Goal: Task Accomplishment & Management: Complete application form

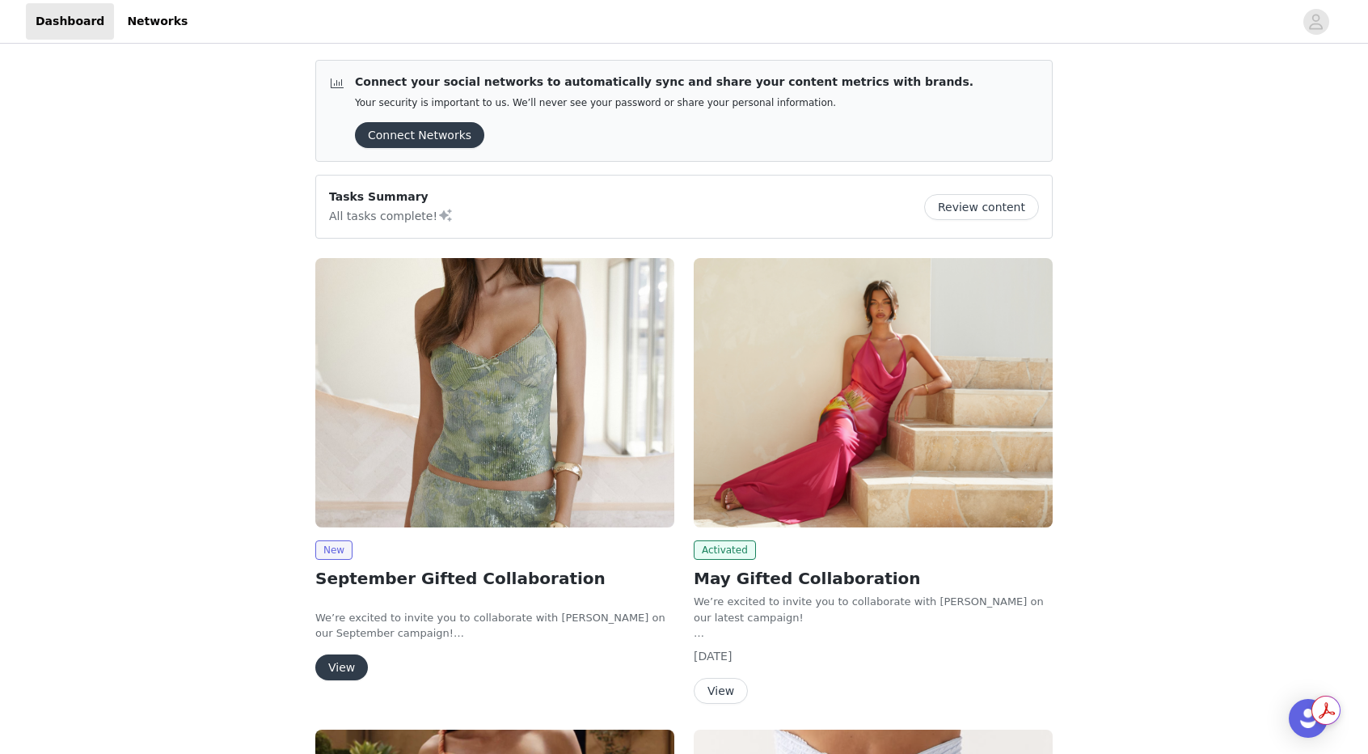
click at [500, 405] on img at bounding box center [494, 392] width 359 height 269
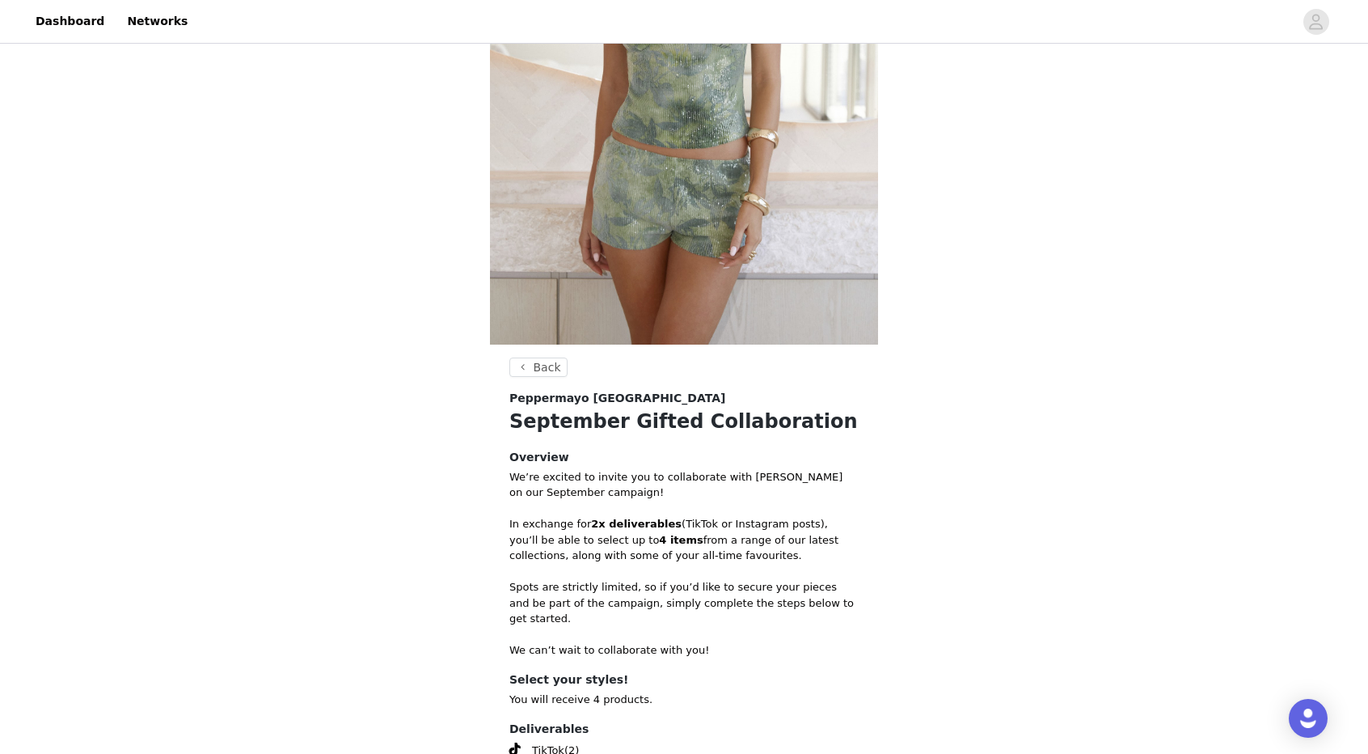
scroll to position [472, 0]
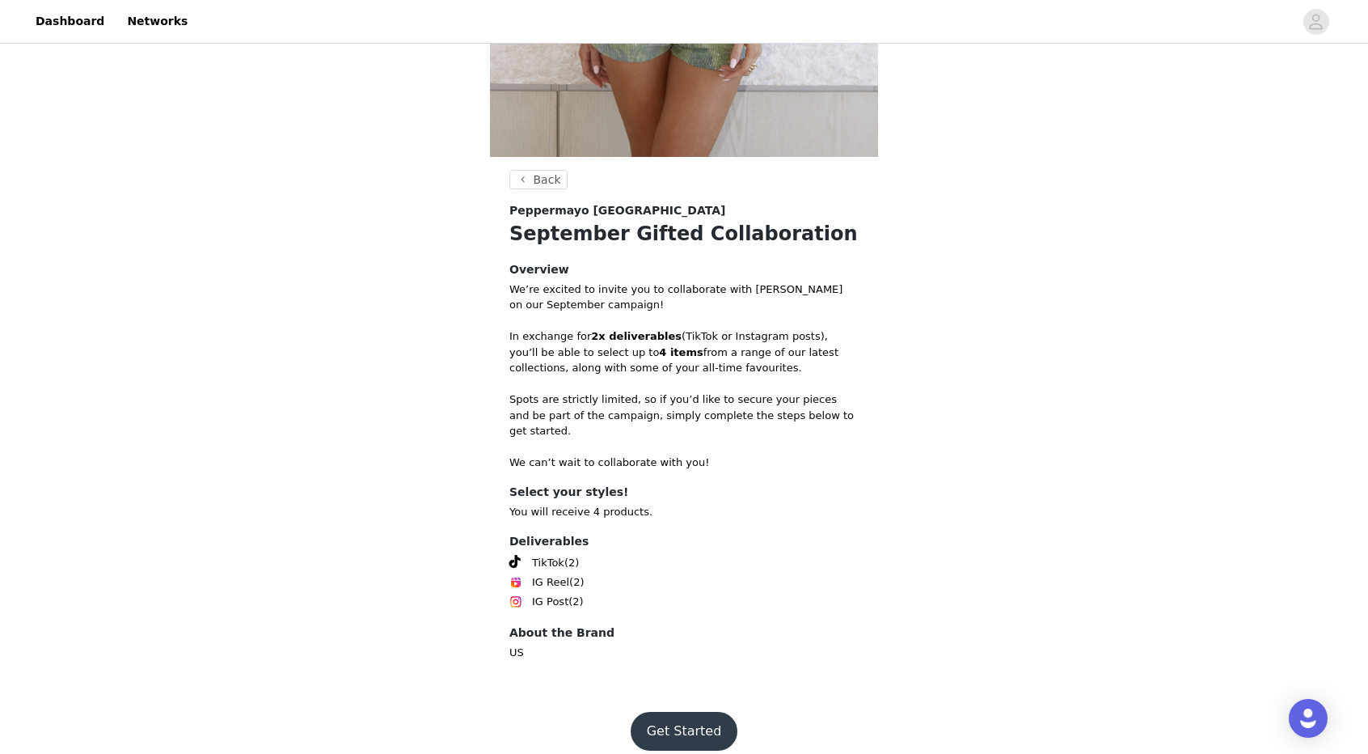
click at [668, 720] on button "Get Started" at bounding box center [685, 730] width 108 height 39
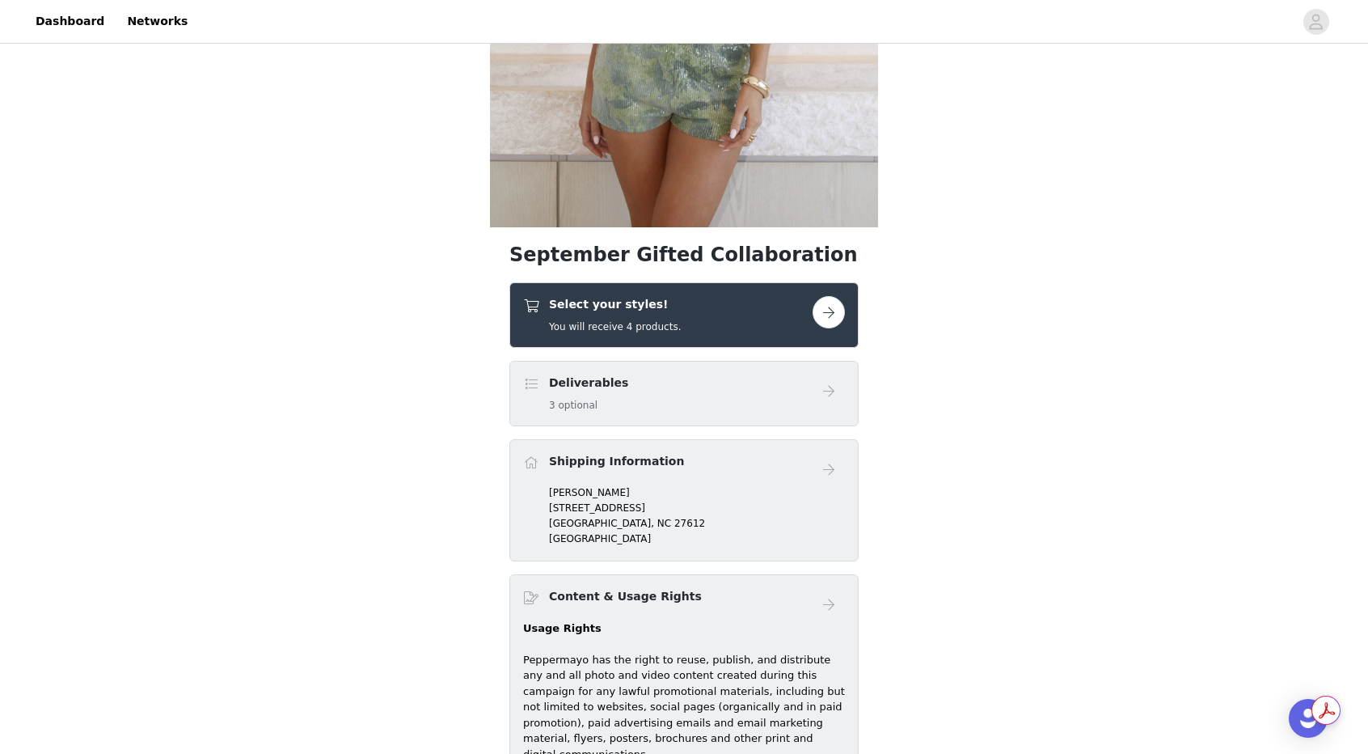
scroll to position [403, 0]
click at [819, 314] on button "button" at bounding box center [829, 311] width 32 height 32
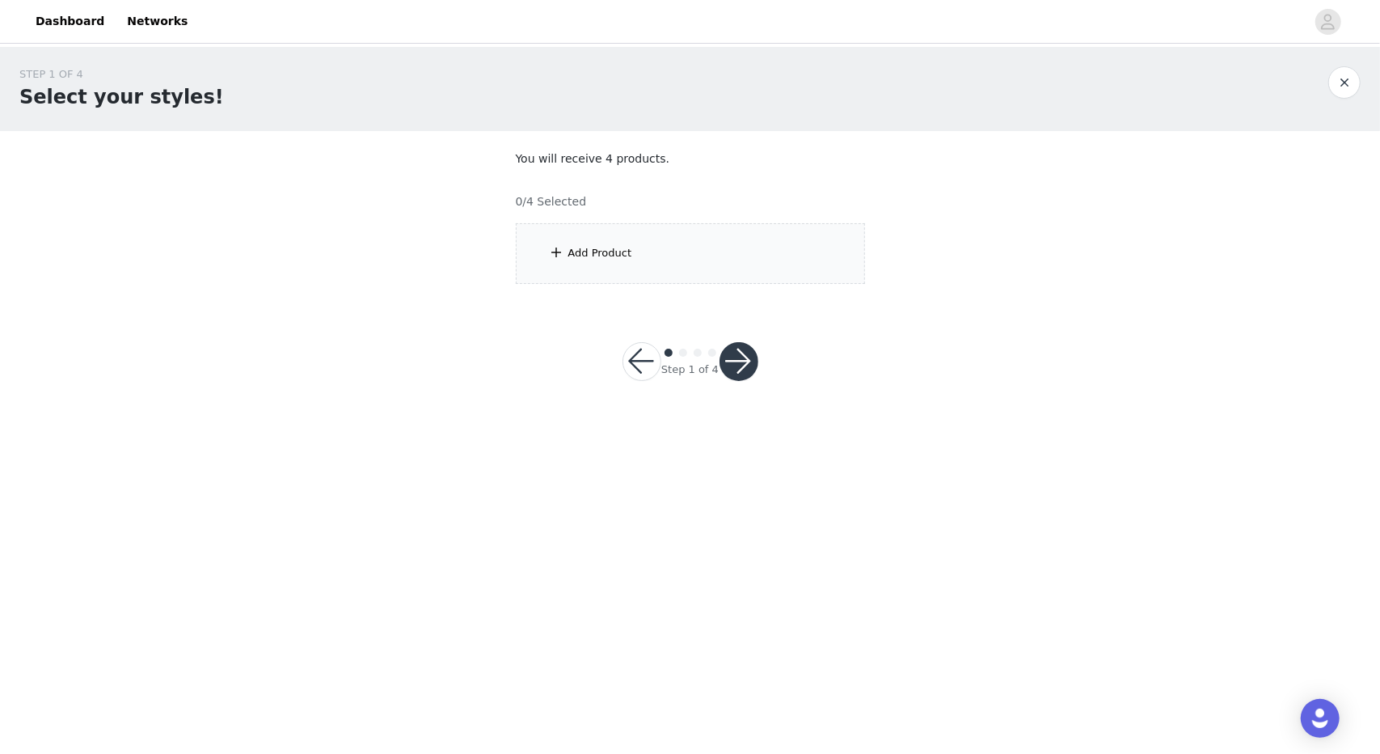
click at [618, 247] on div "Add Product" at bounding box center [600, 253] width 64 height 16
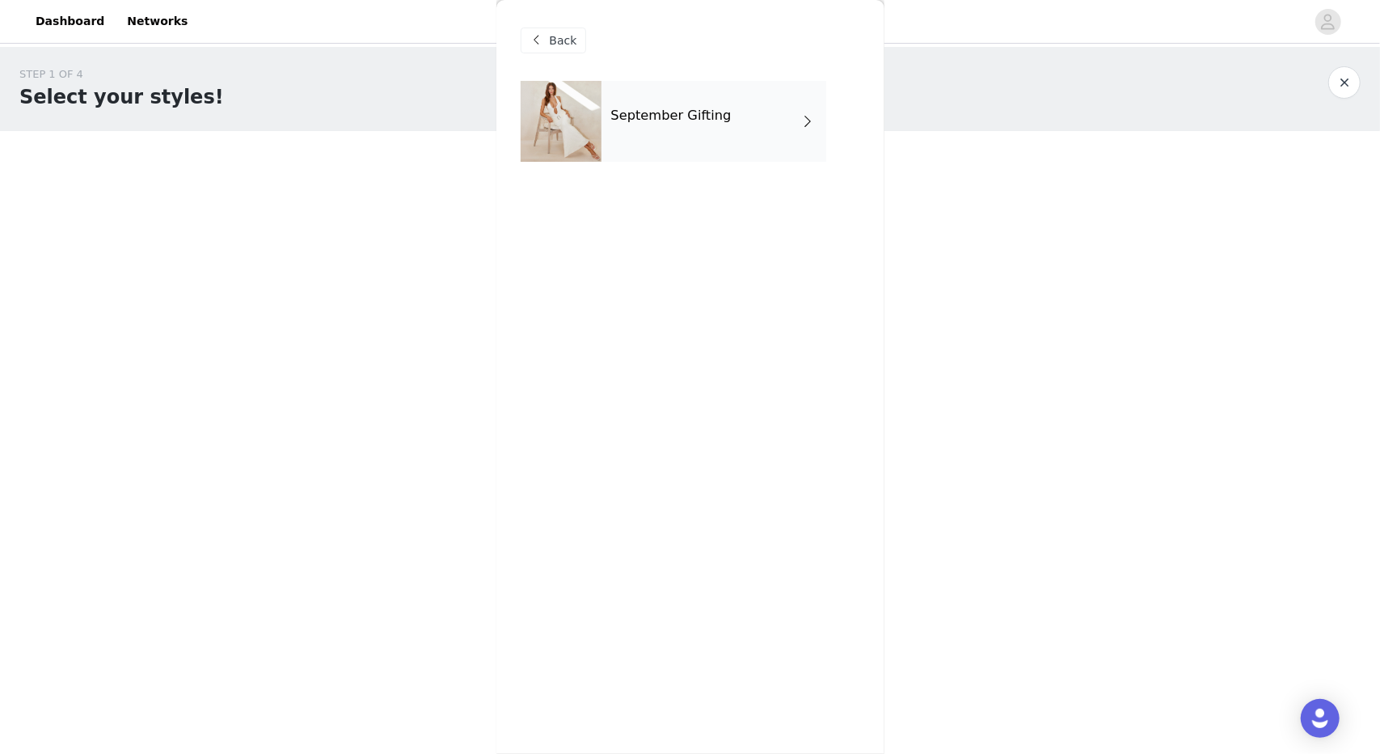
click at [701, 101] on div "September Gifting" at bounding box center [714, 121] width 225 height 81
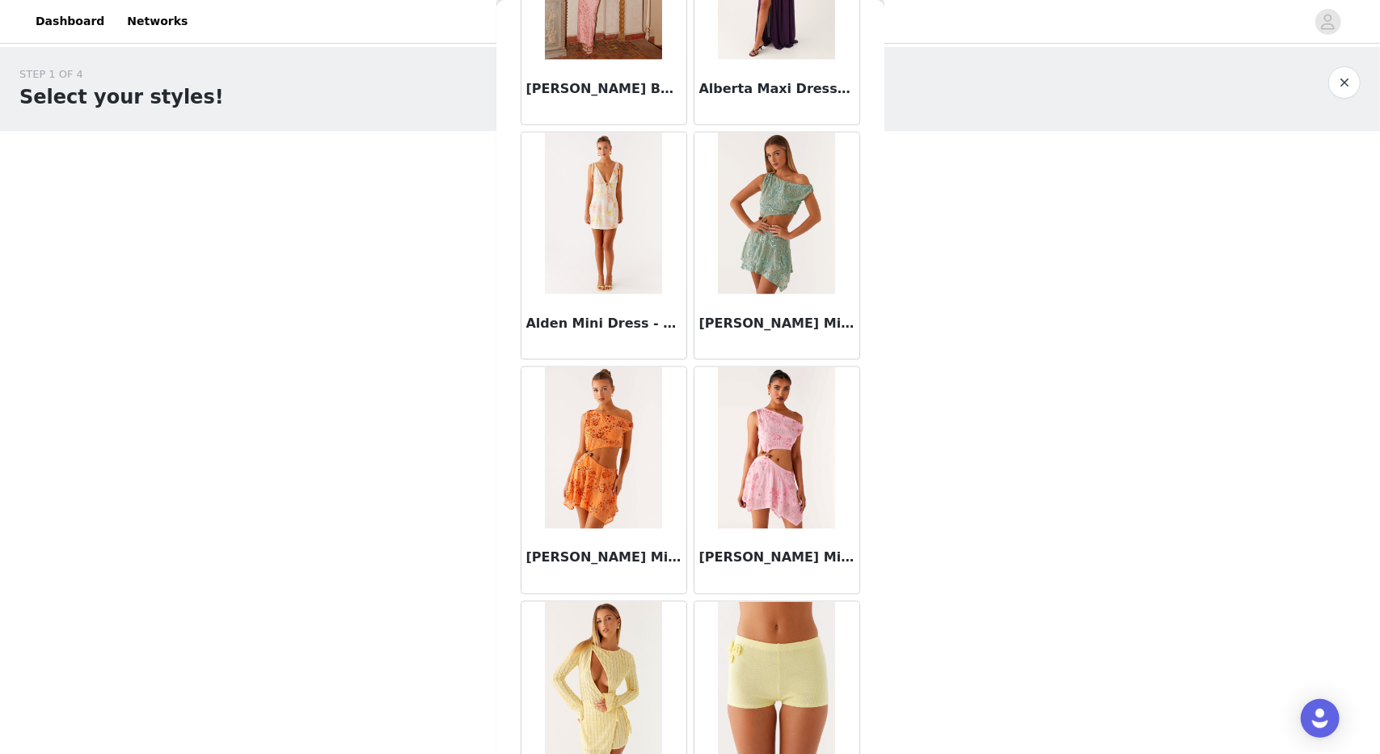
scroll to position [1715, 0]
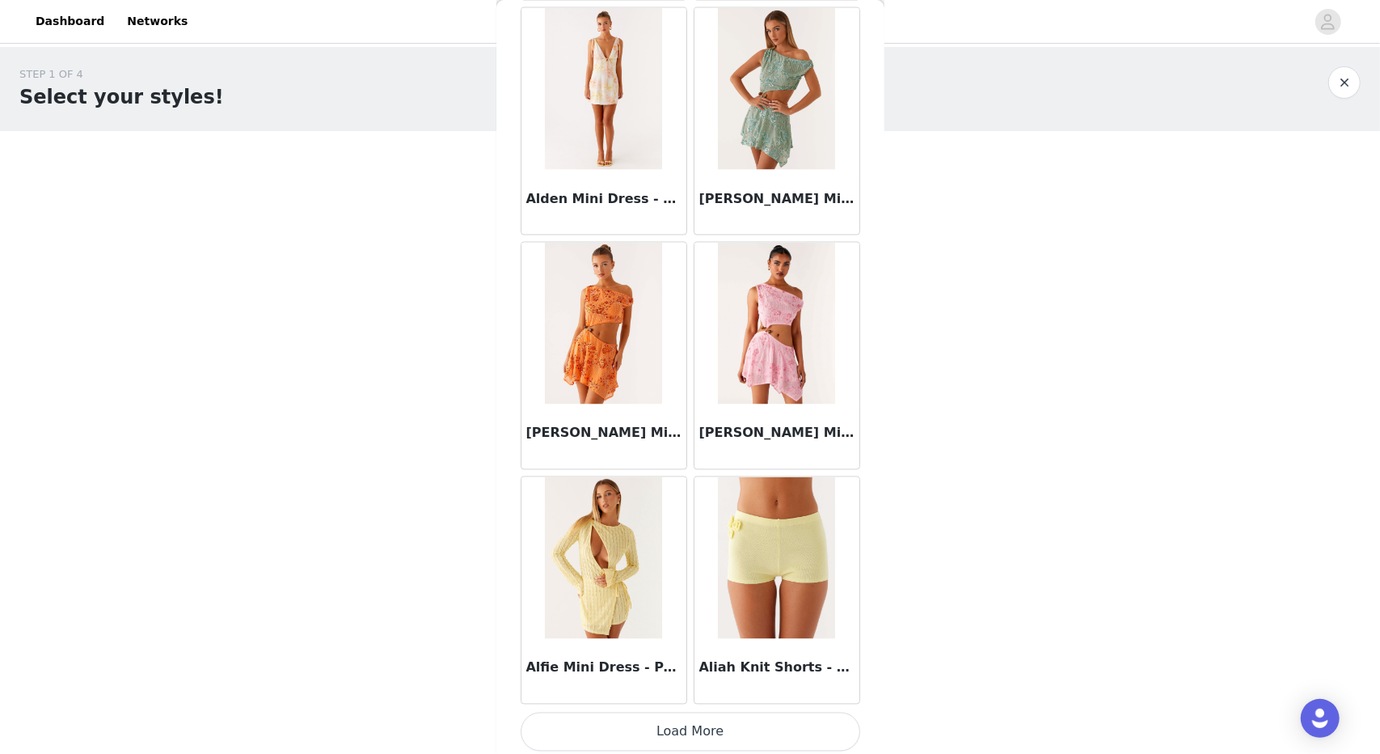
click at [646, 730] on button "Load More" at bounding box center [691, 731] width 340 height 39
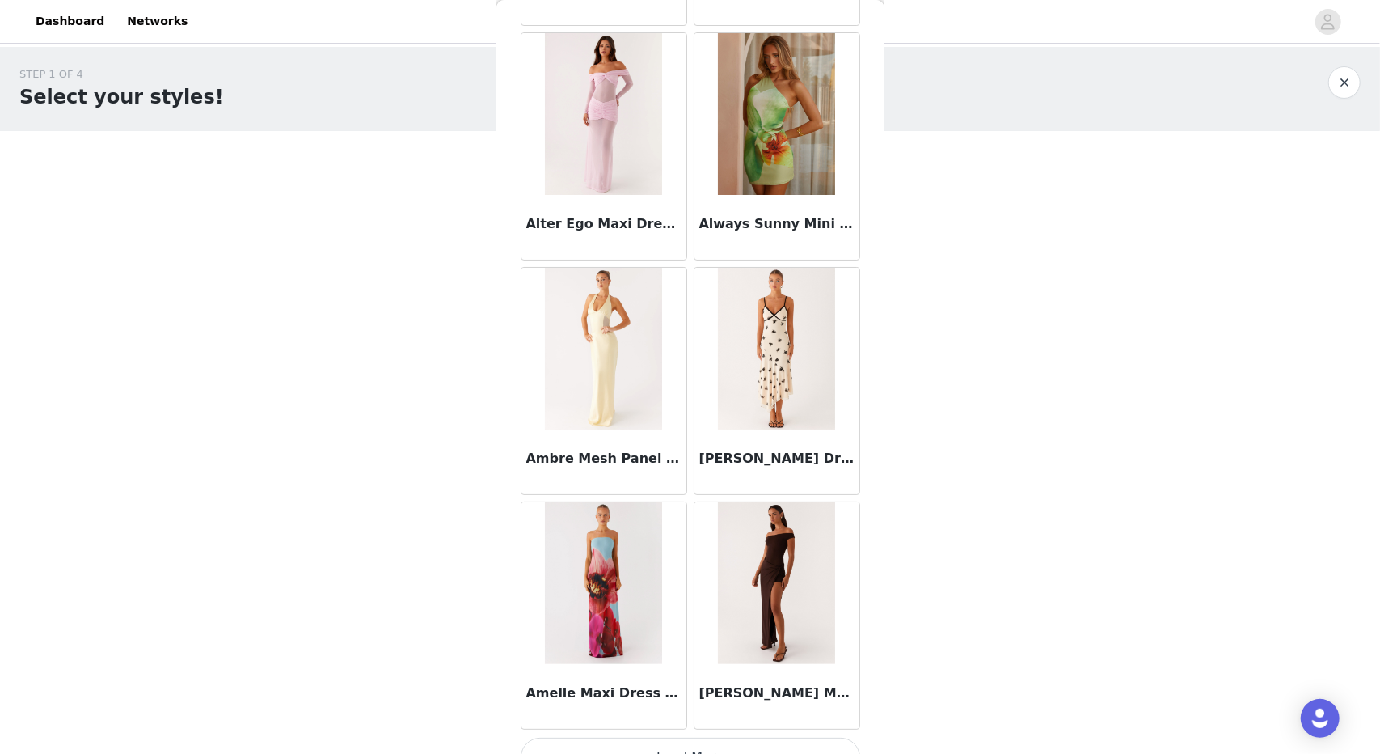
scroll to position [4054, 0]
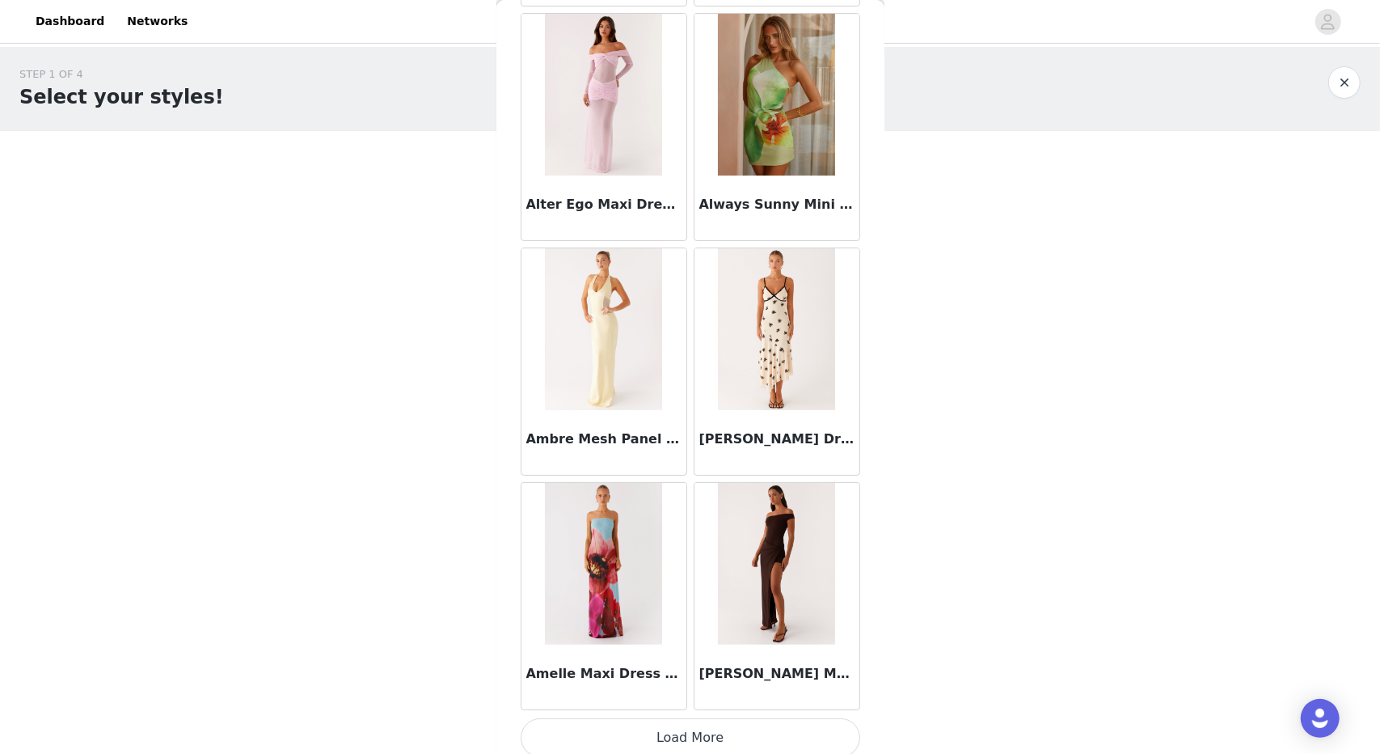
click at [674, 718] on button "Load More" at bounding box center [691, 737] width 340 height 39
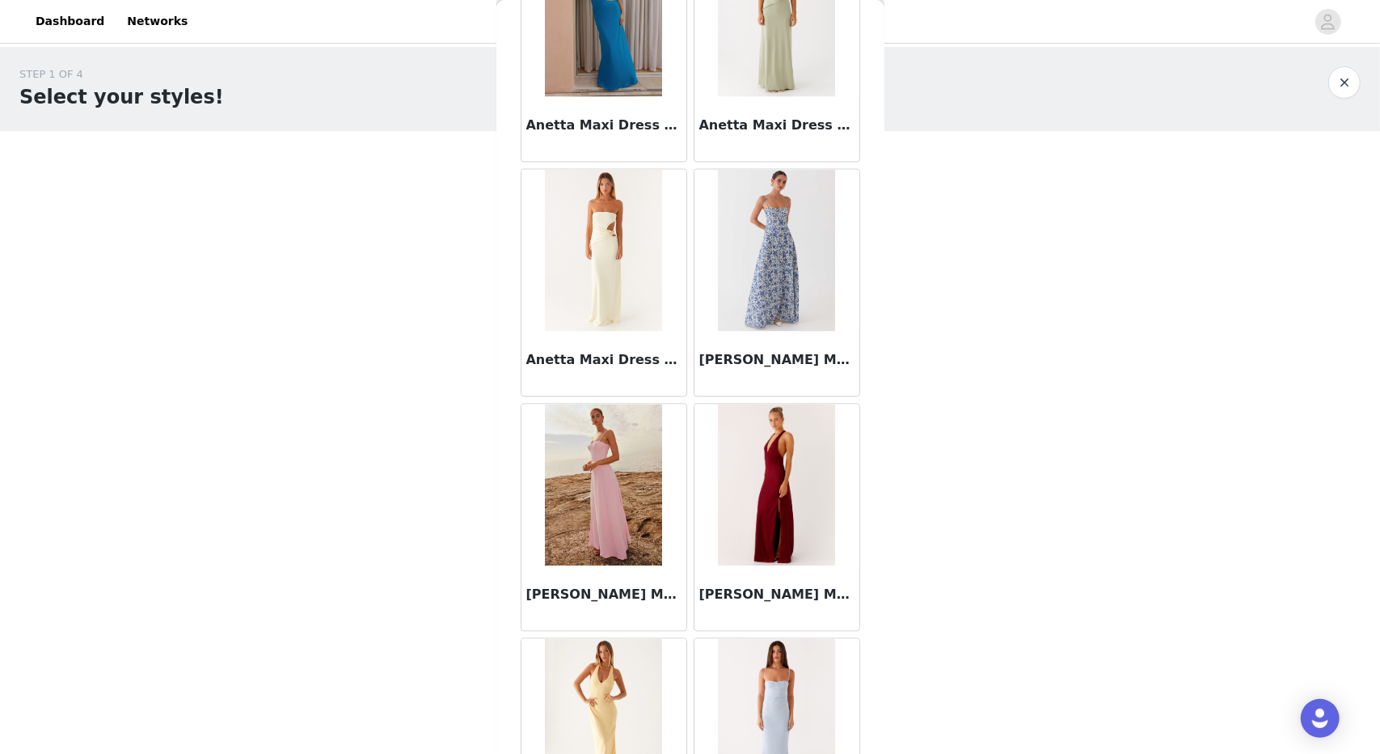
scroll to position [6393, 0]
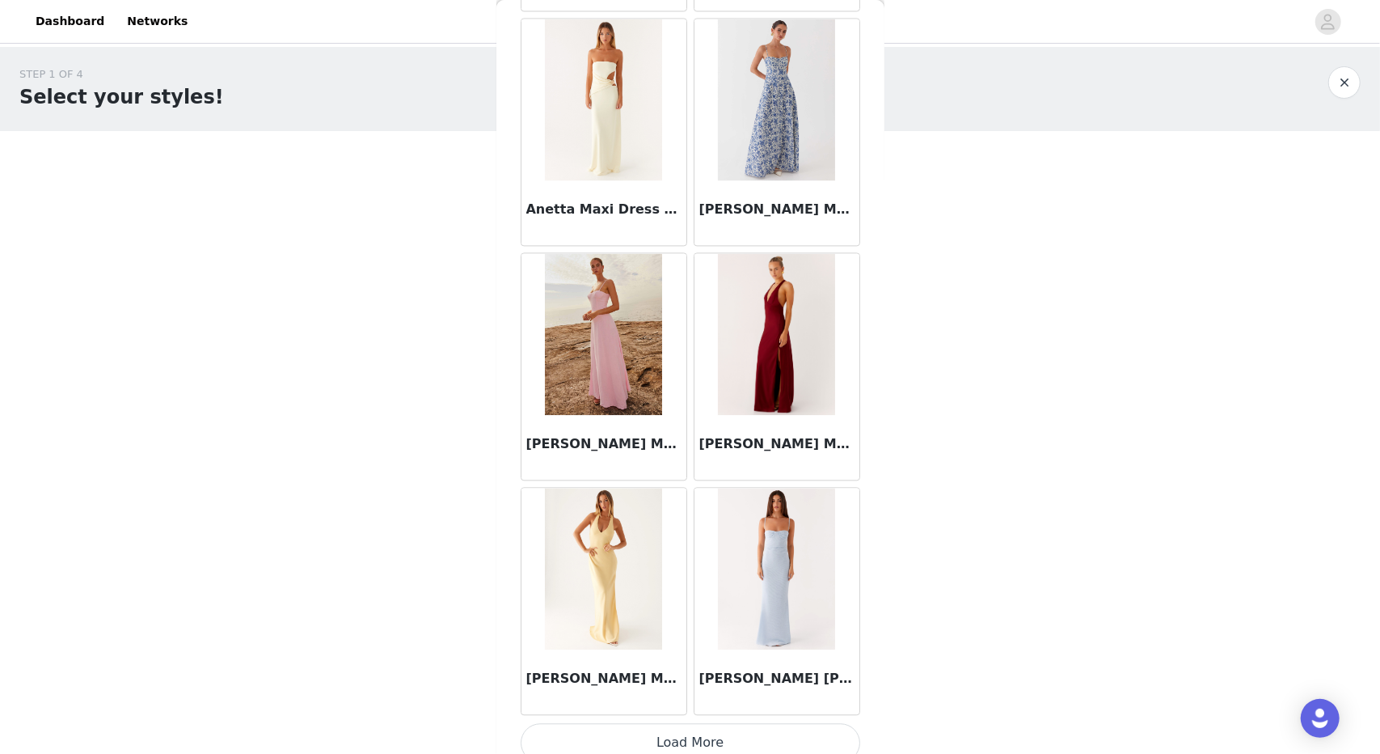
click at [610, 737] on button "Load More" at bounding box center [691, 742] width 340 height 39
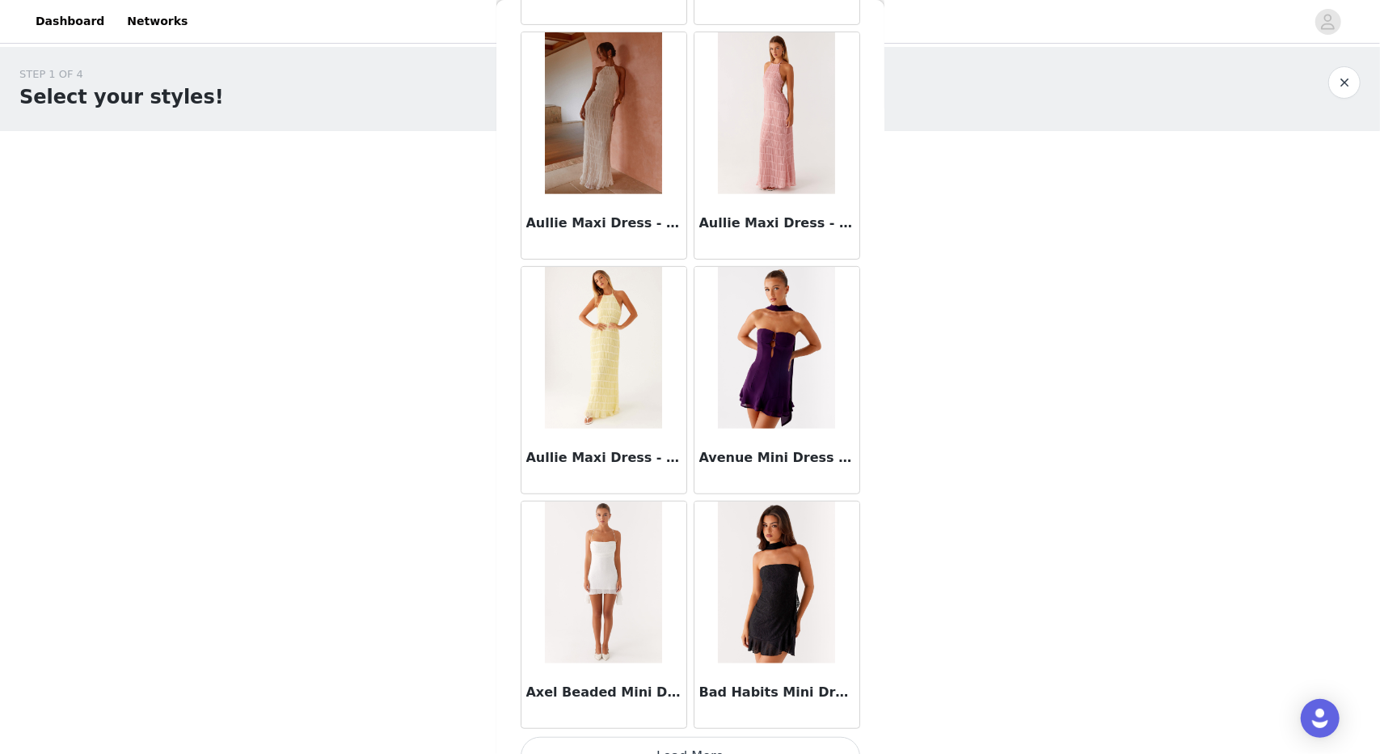
scroll to position [8732, 0]
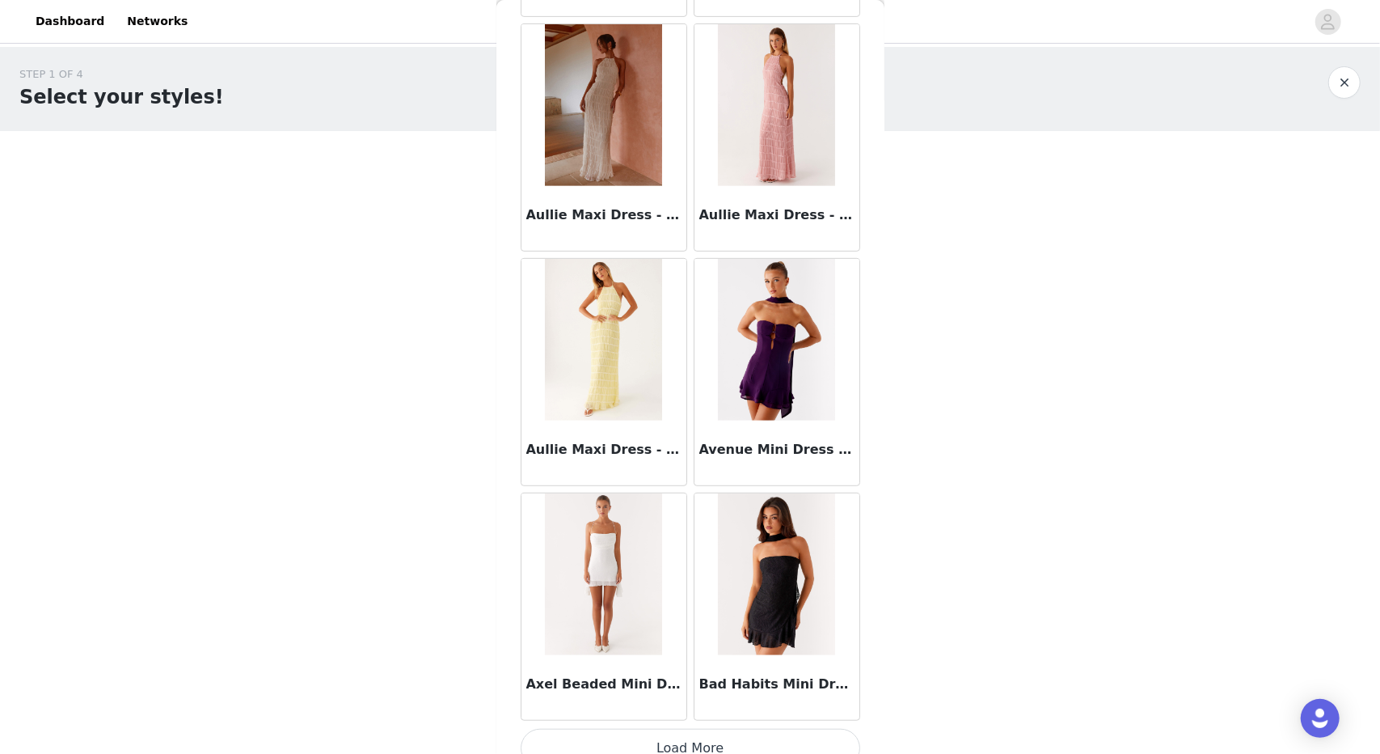
click at [692, 728] on button "Load More" at bounding box center [691, 747] width 340 height 39
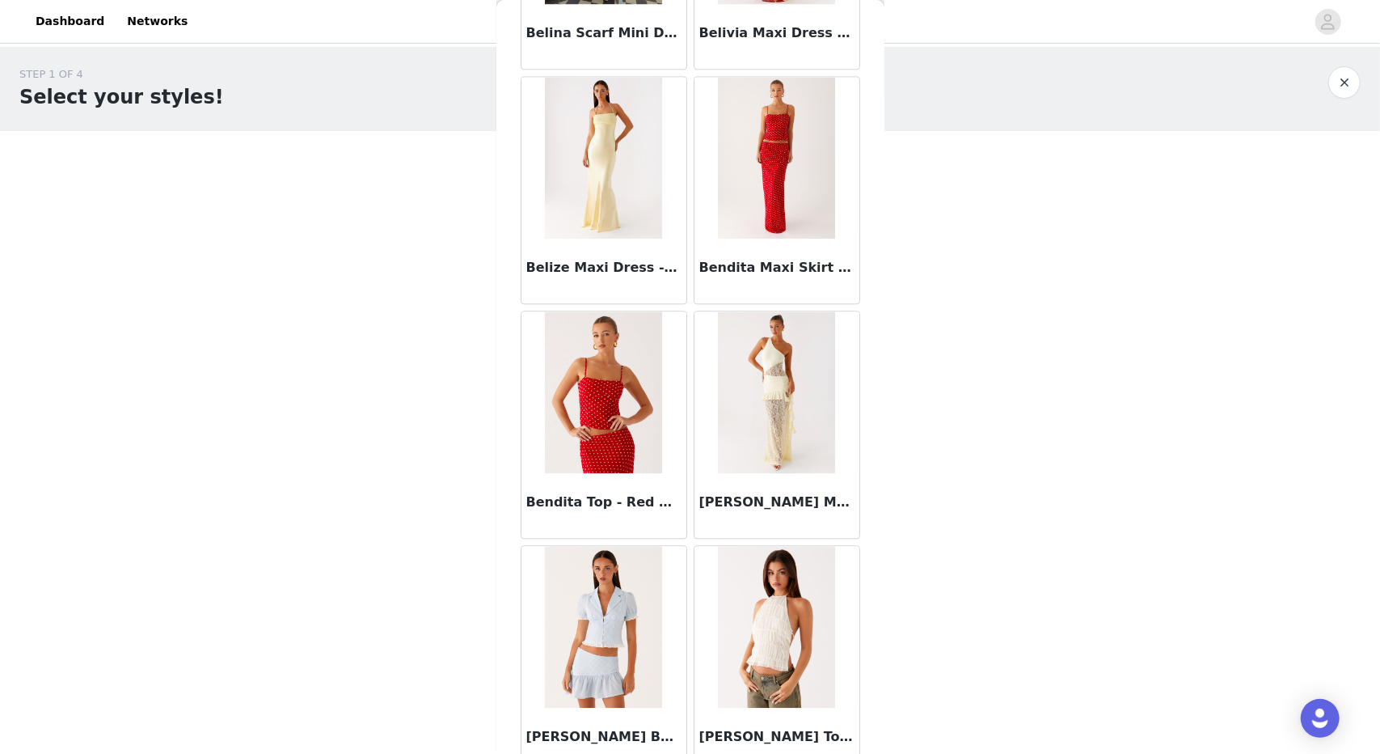
scroll to position [11071, 0]
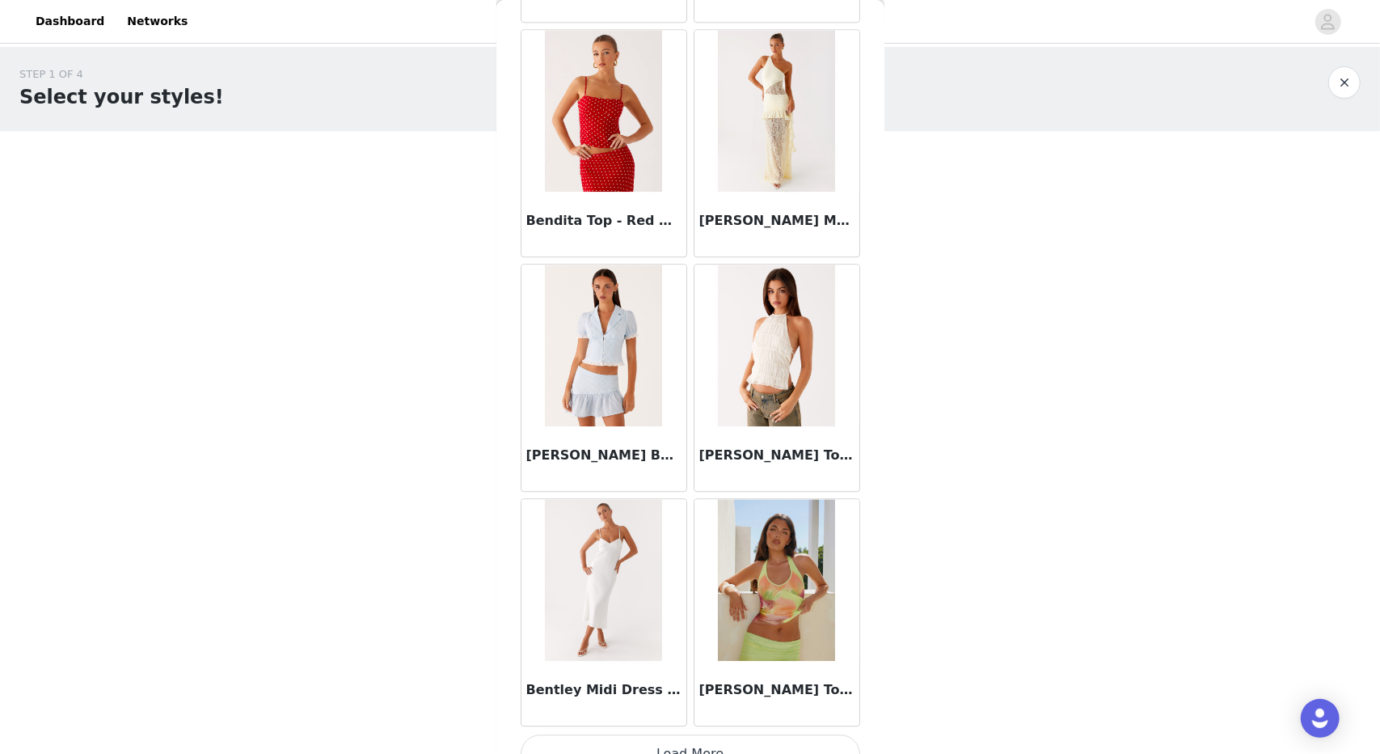
click at [669, 734] on button "Load More" at bounding box center [691, 753] width 340 height 39
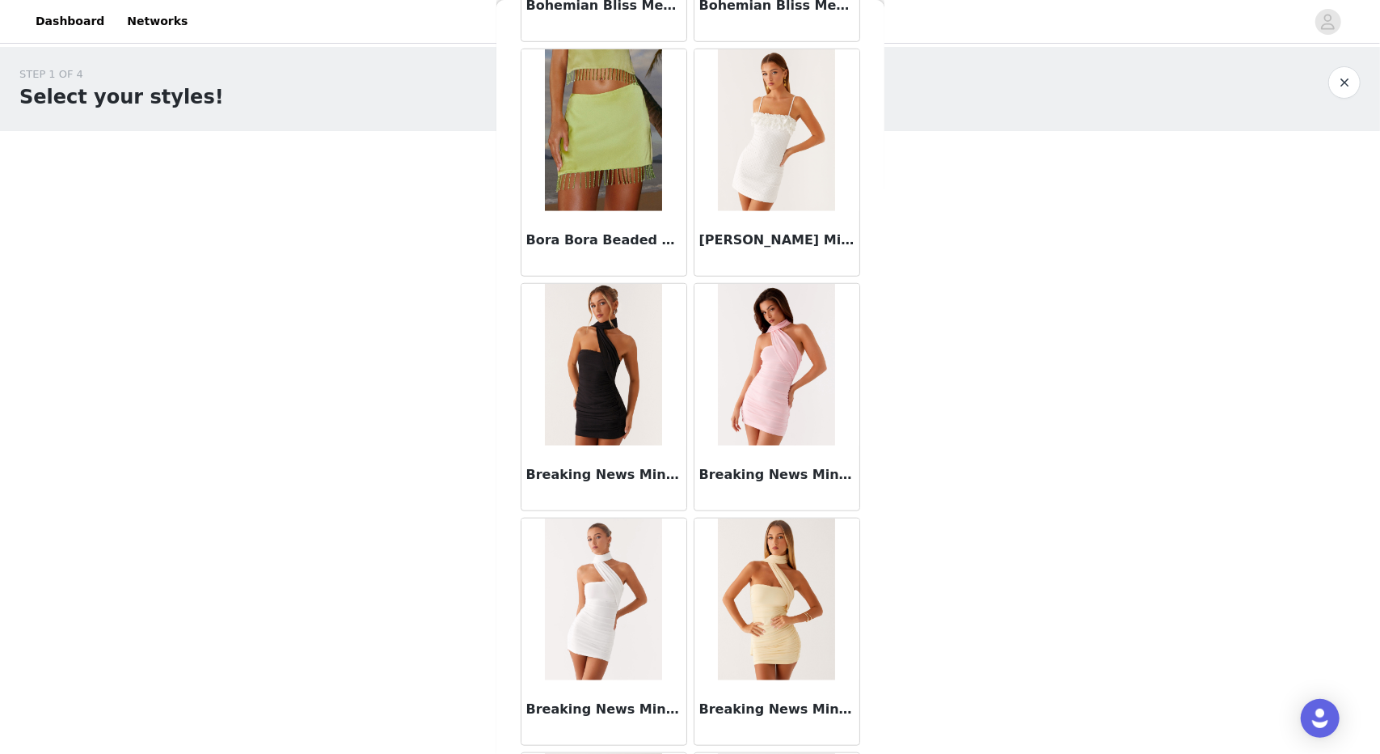
scroll to position [13411, 0]
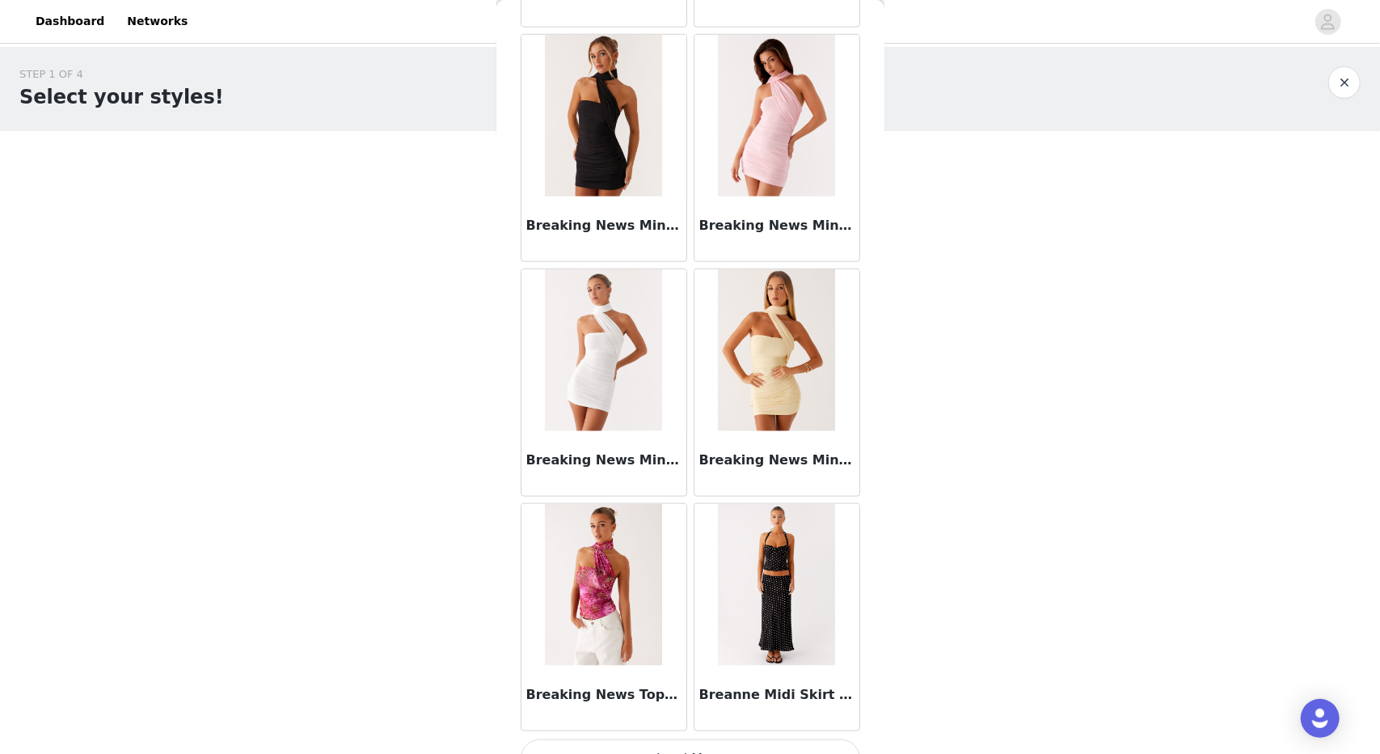
click at [699, 739] on button "Load More" at bounding box center [691, 758] width 340 height 39
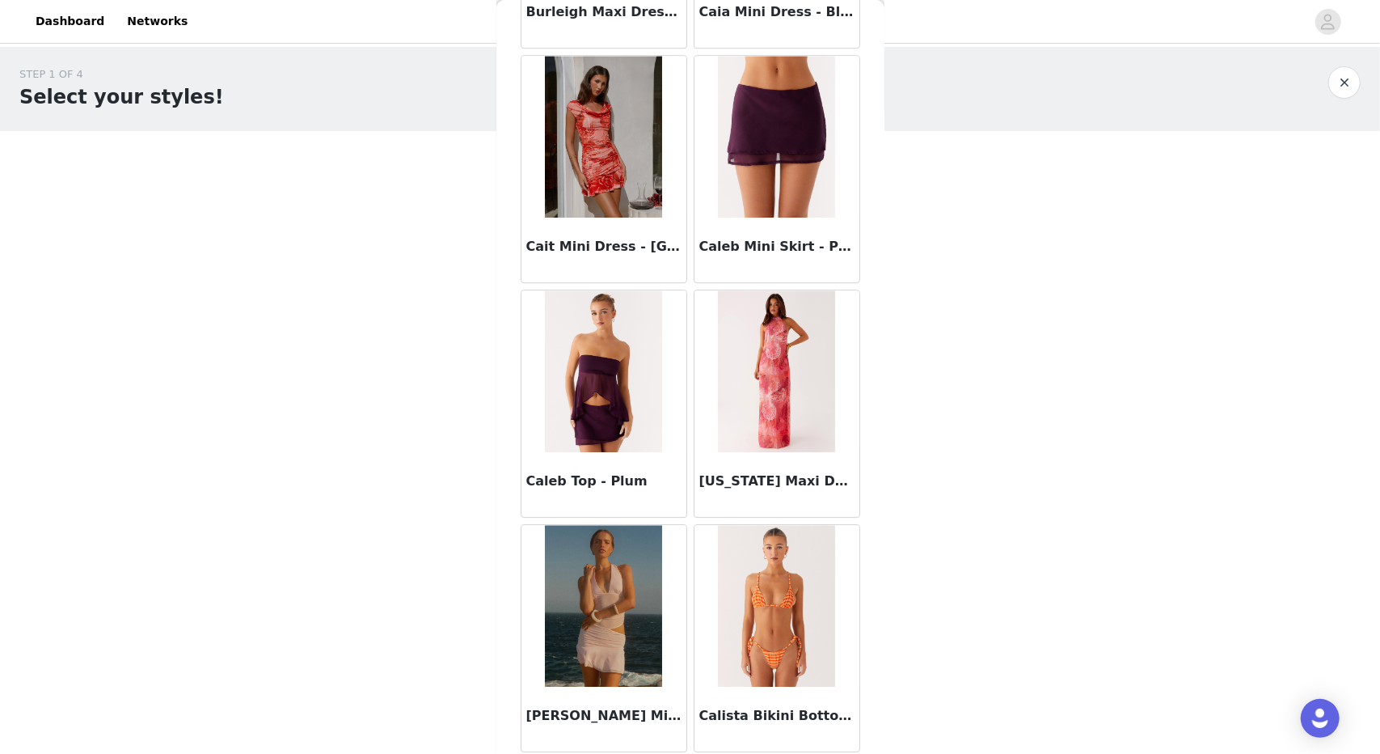
scroll to position [15750, 0]
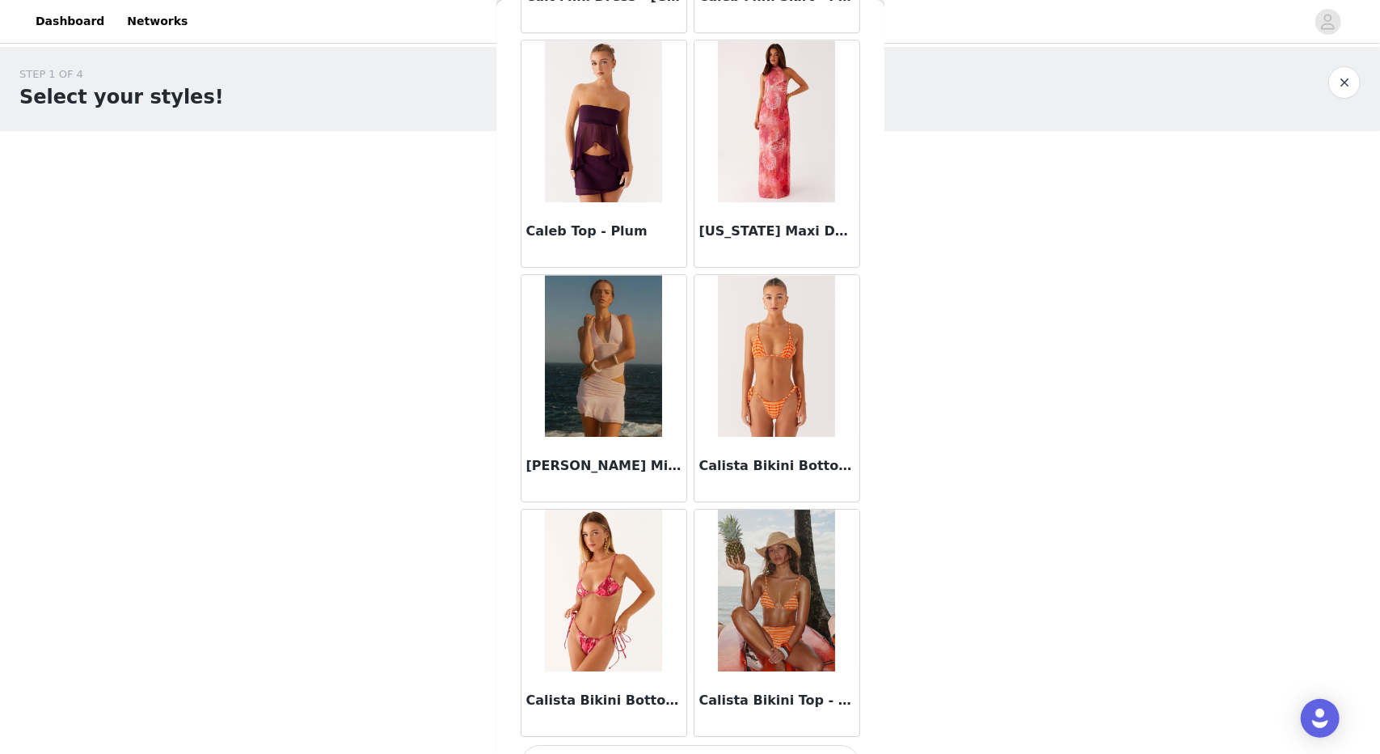
click at [703, 745] on button "Load More" at bounding box center [691, 764] width 340 height 39
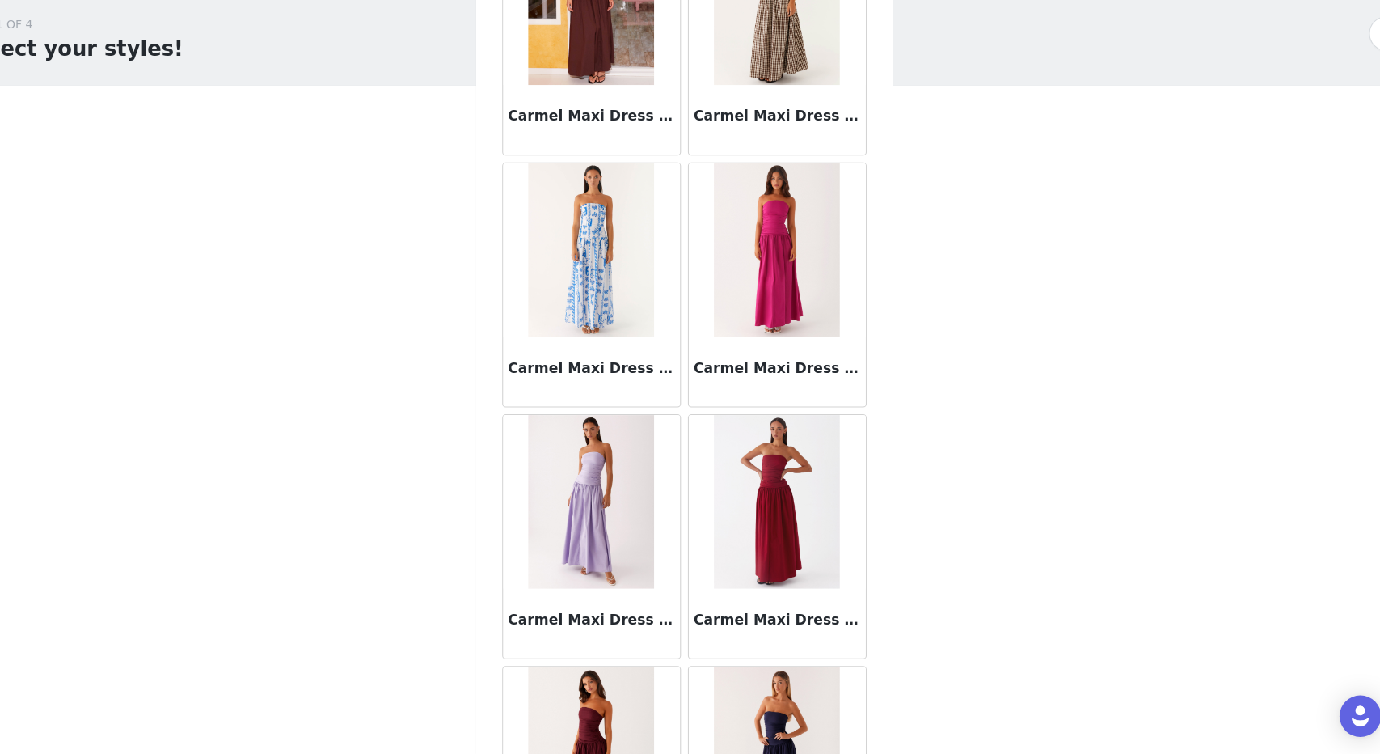
scroll to position [18089, 0]
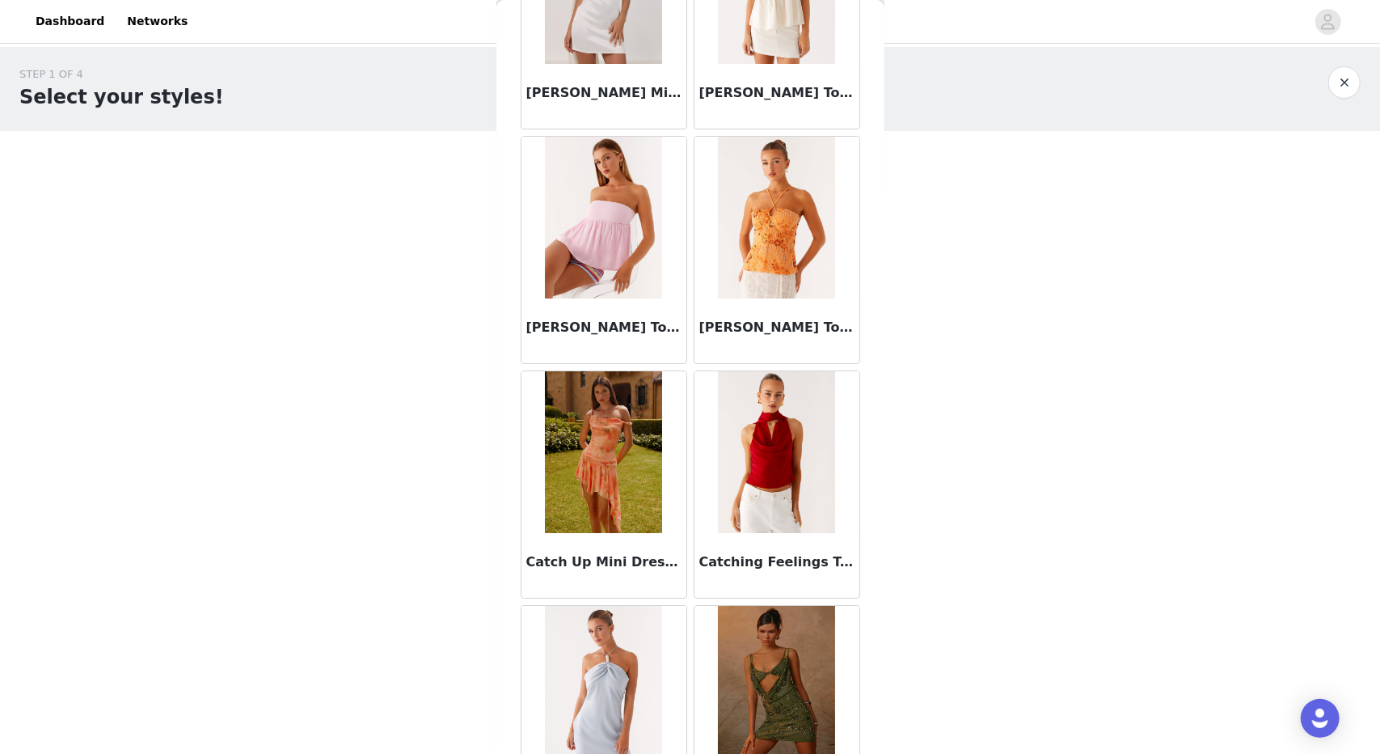
scroll to position [20429, 0]
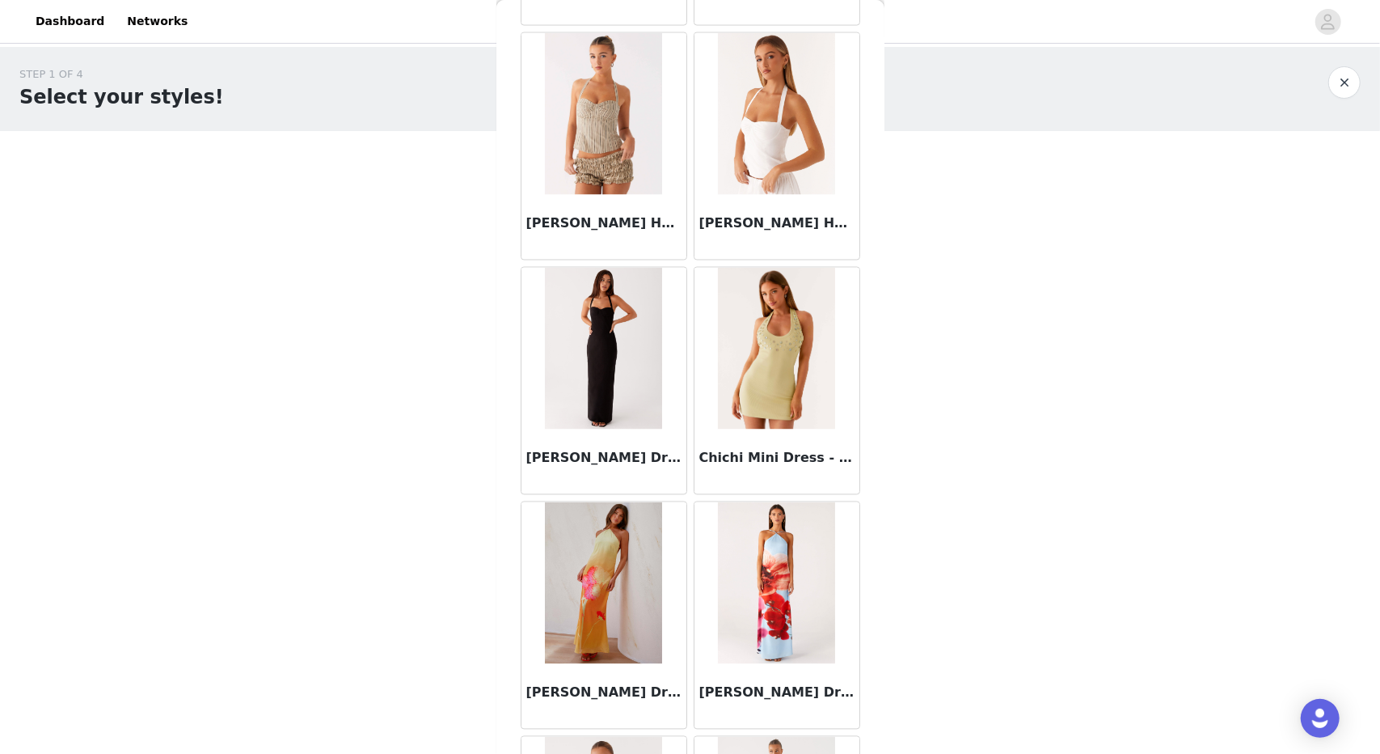
scroll to position [22768, 0]
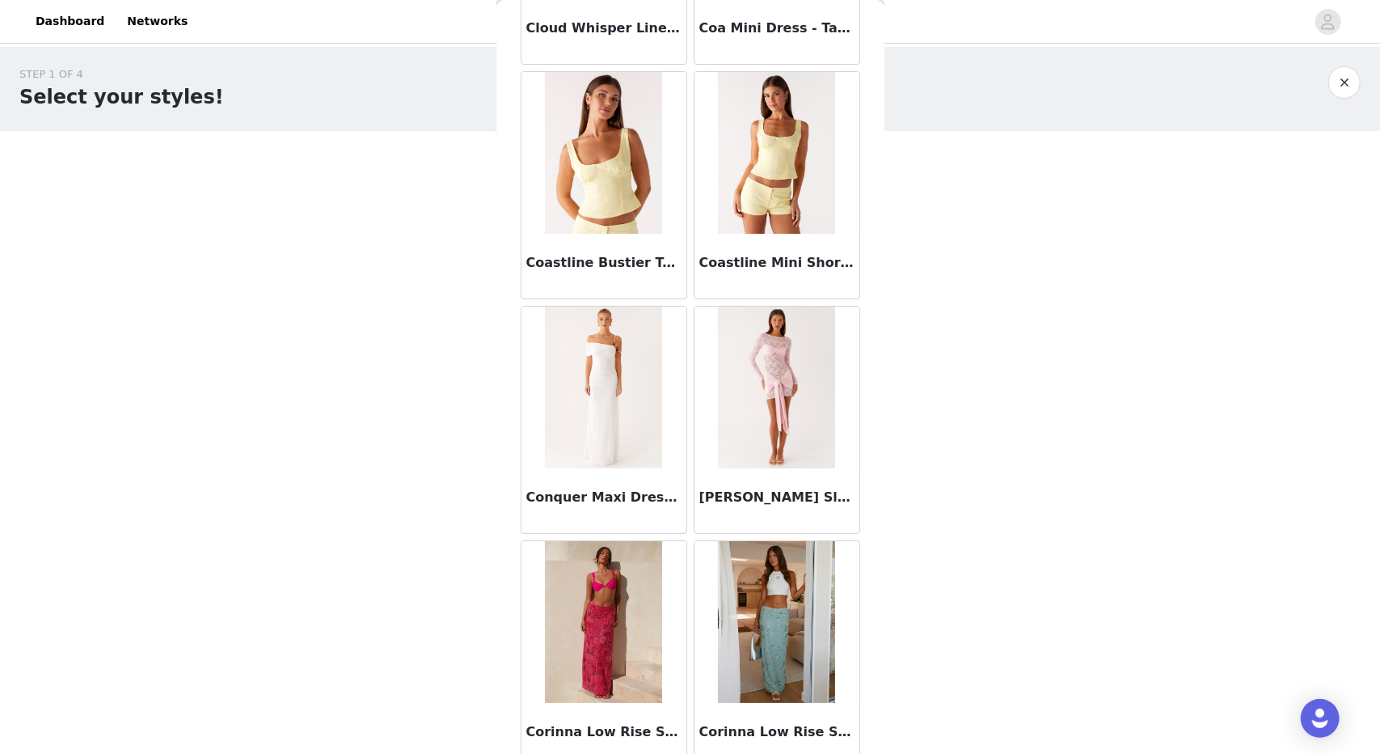
scroll to position [25107, 0]
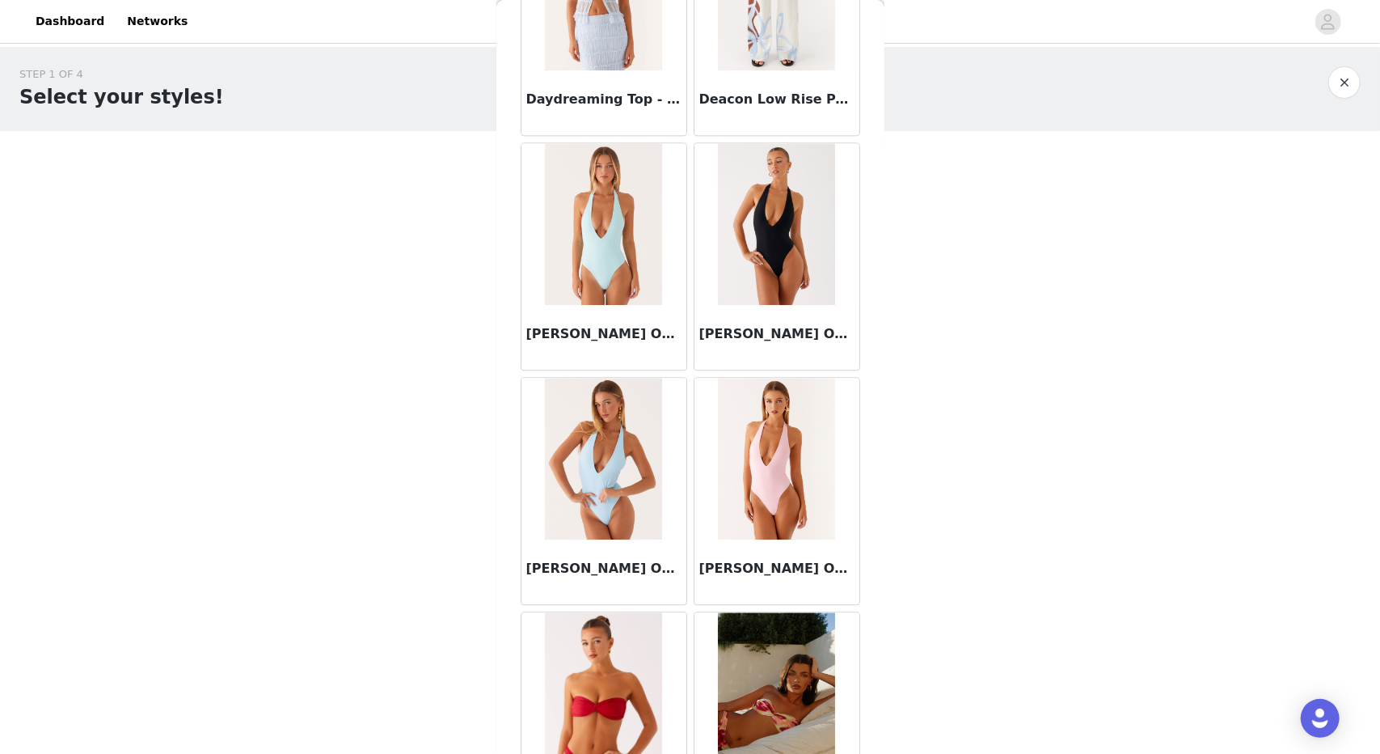
scroll to position [27446, 0]
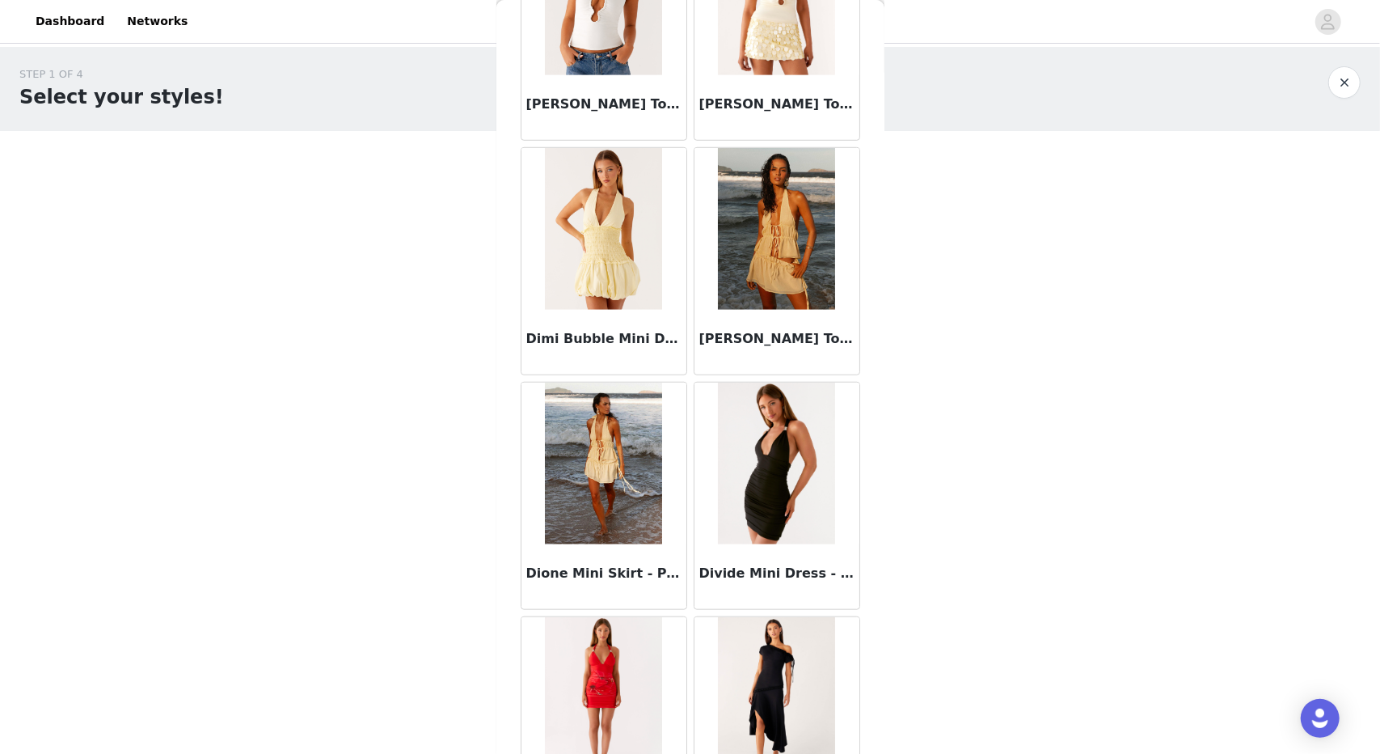
scroll to position [29785, 0]
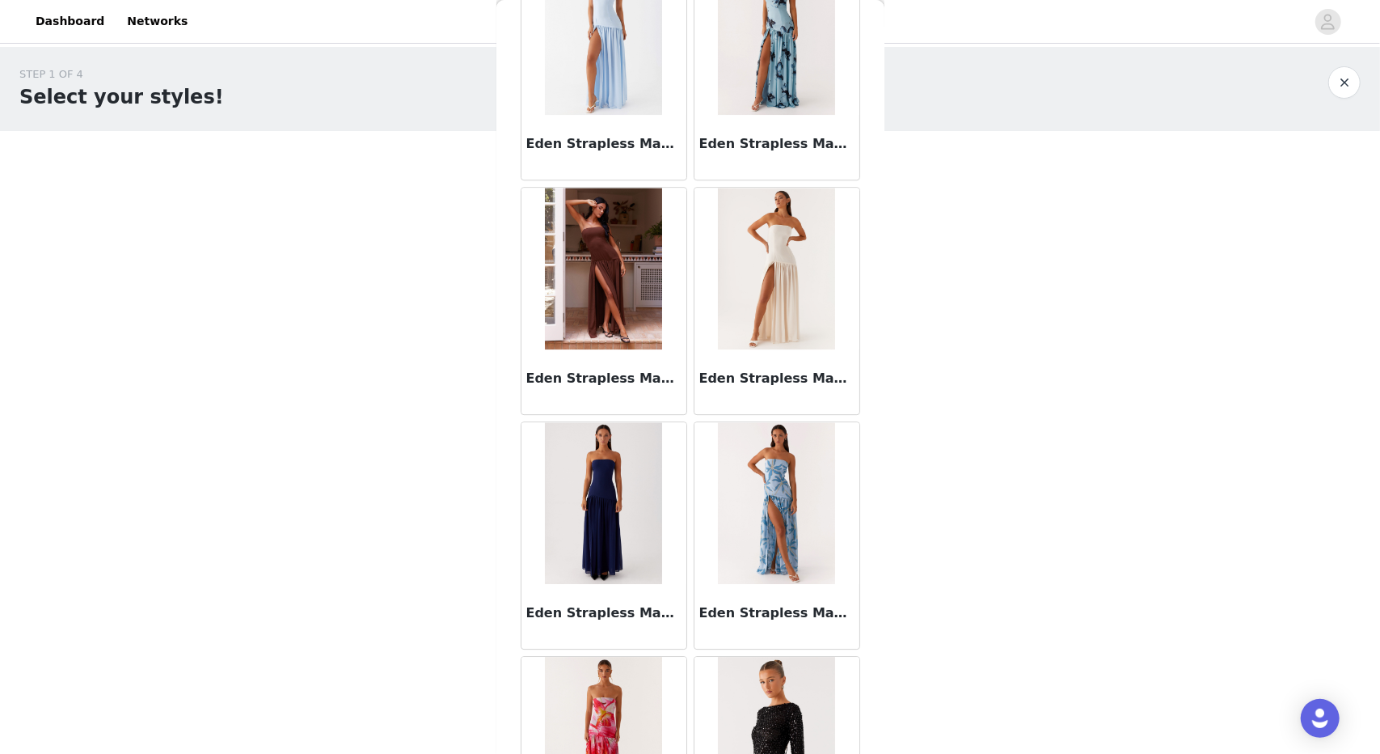
scroll to position [32124, 0]
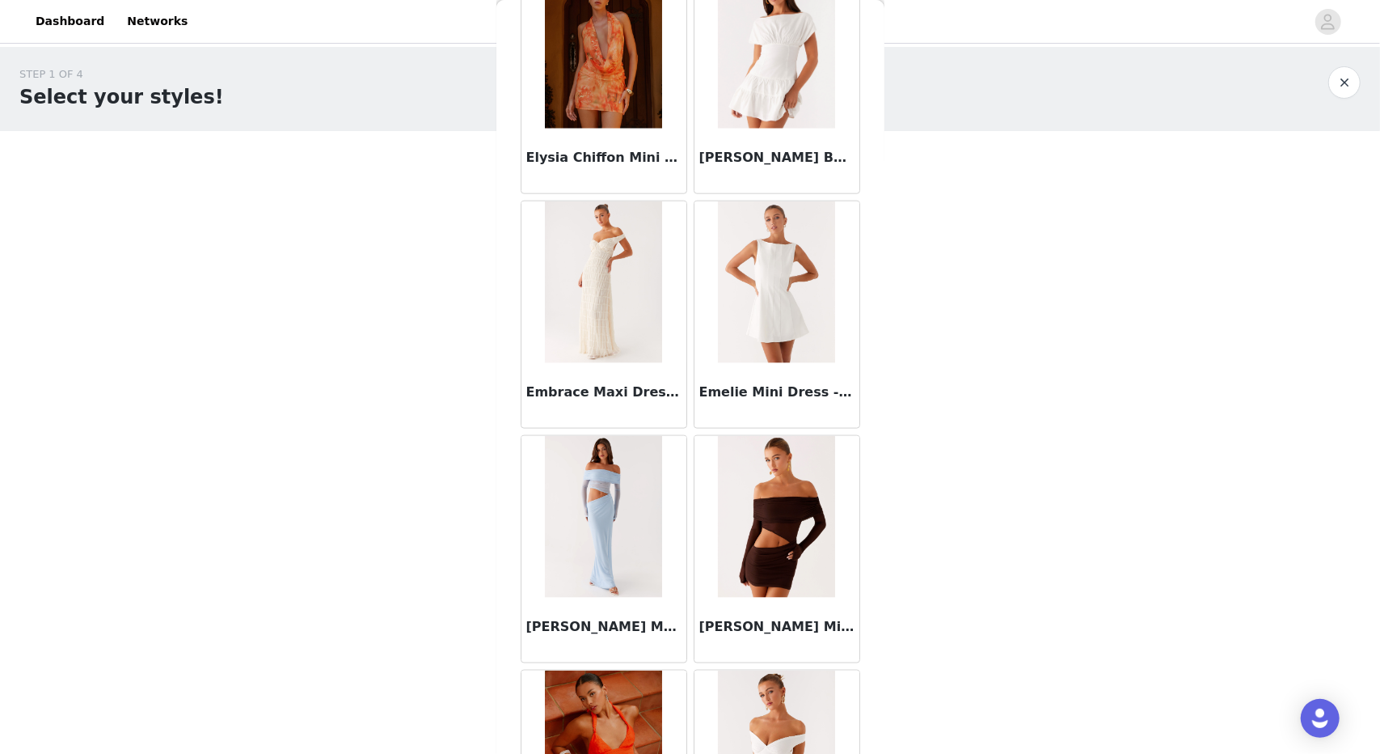
scroll to position [34464, 0]
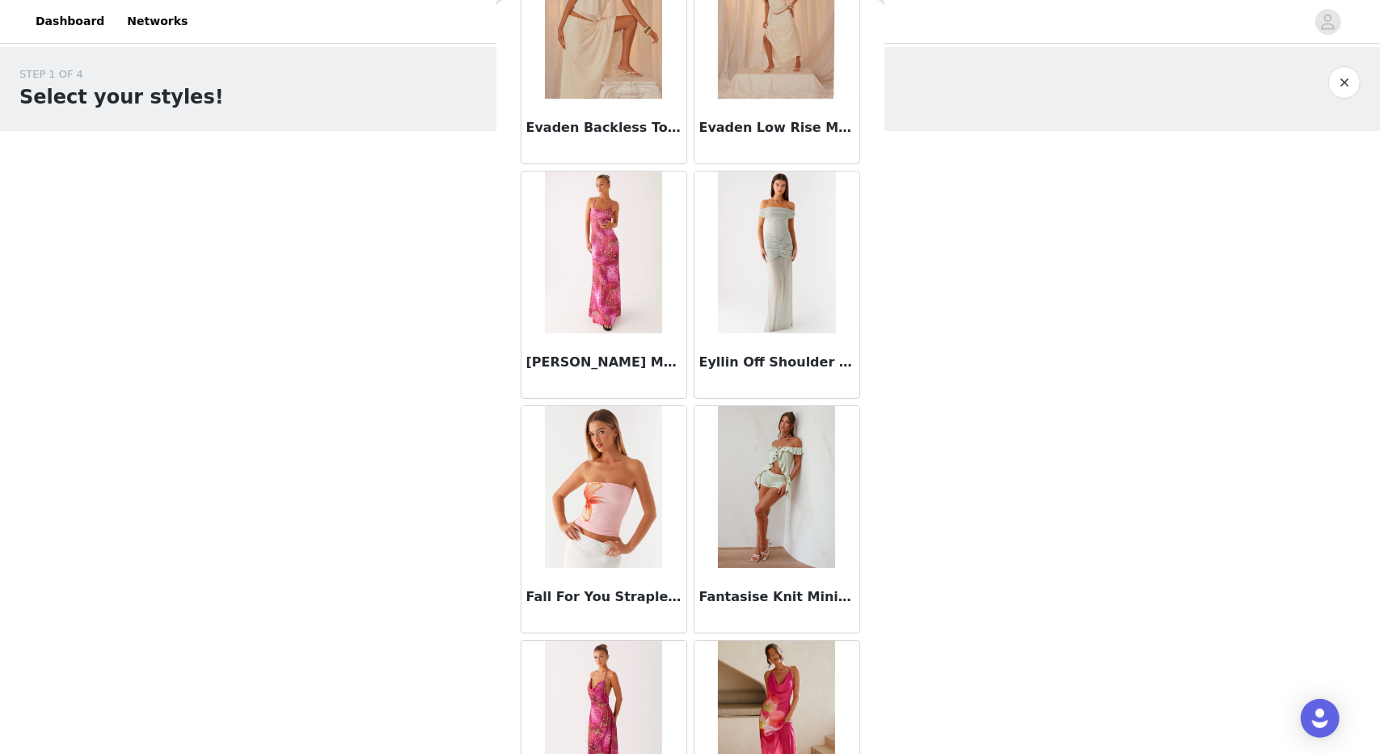
scroll to position [36803, 0]
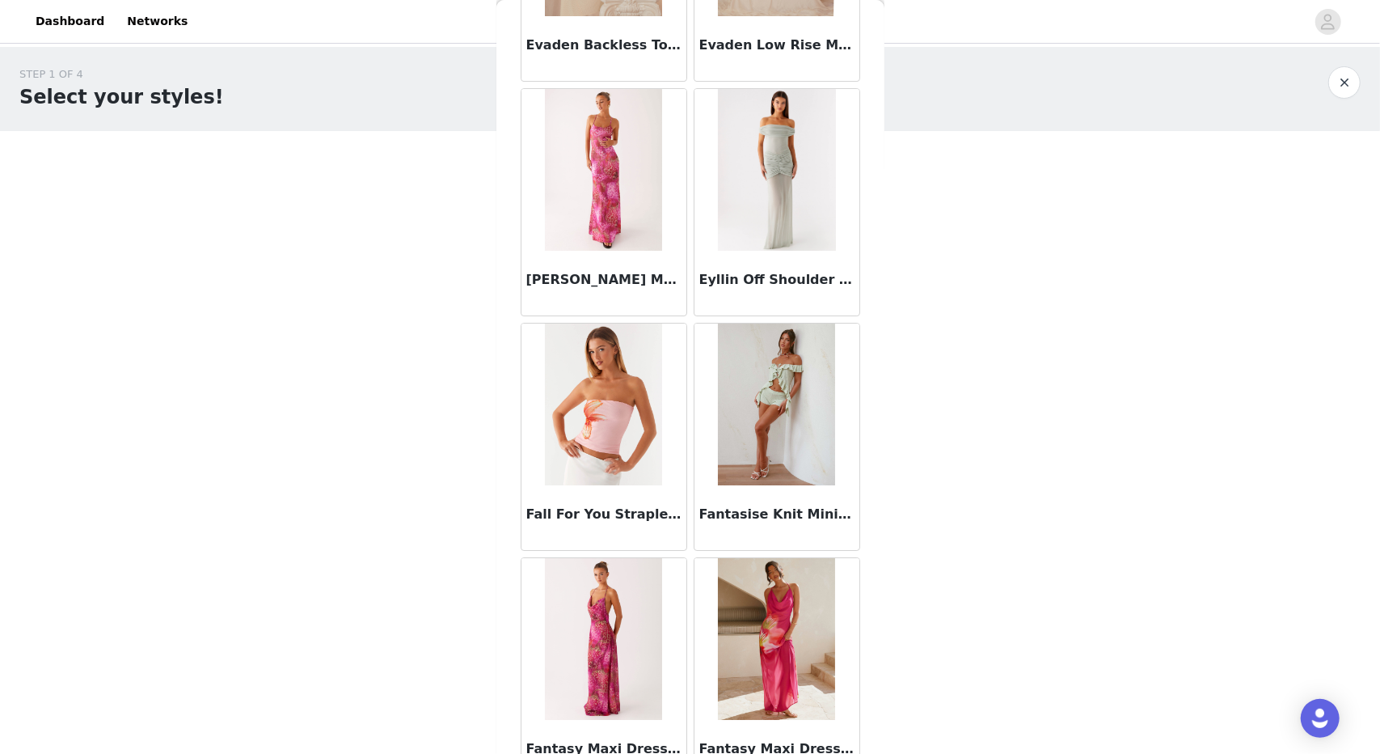
click at [977, 523] on body "Dashboard Networks STEP 1 OF 4 Select your styles! You will receive 4 products.…" at bounding box center [690, 377] width 1380 height 754
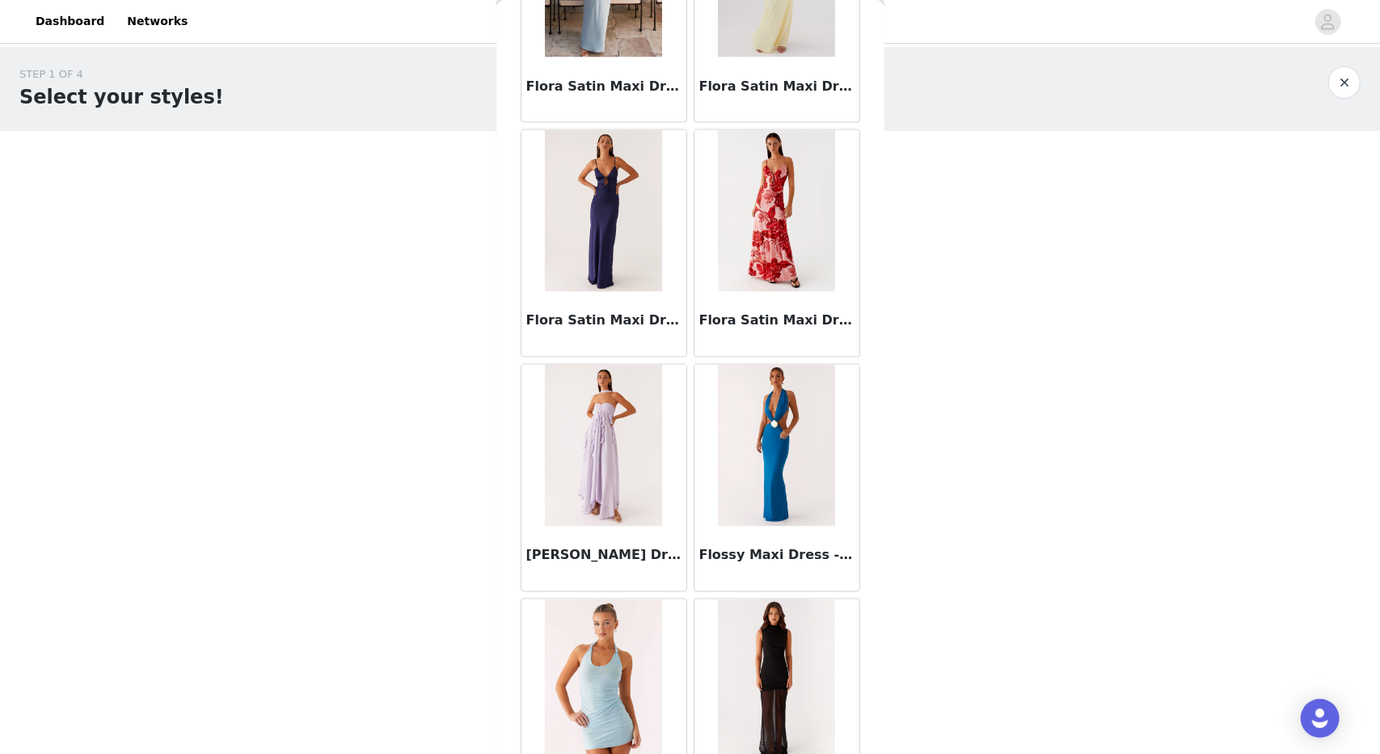
scroll to position [39142, 0]
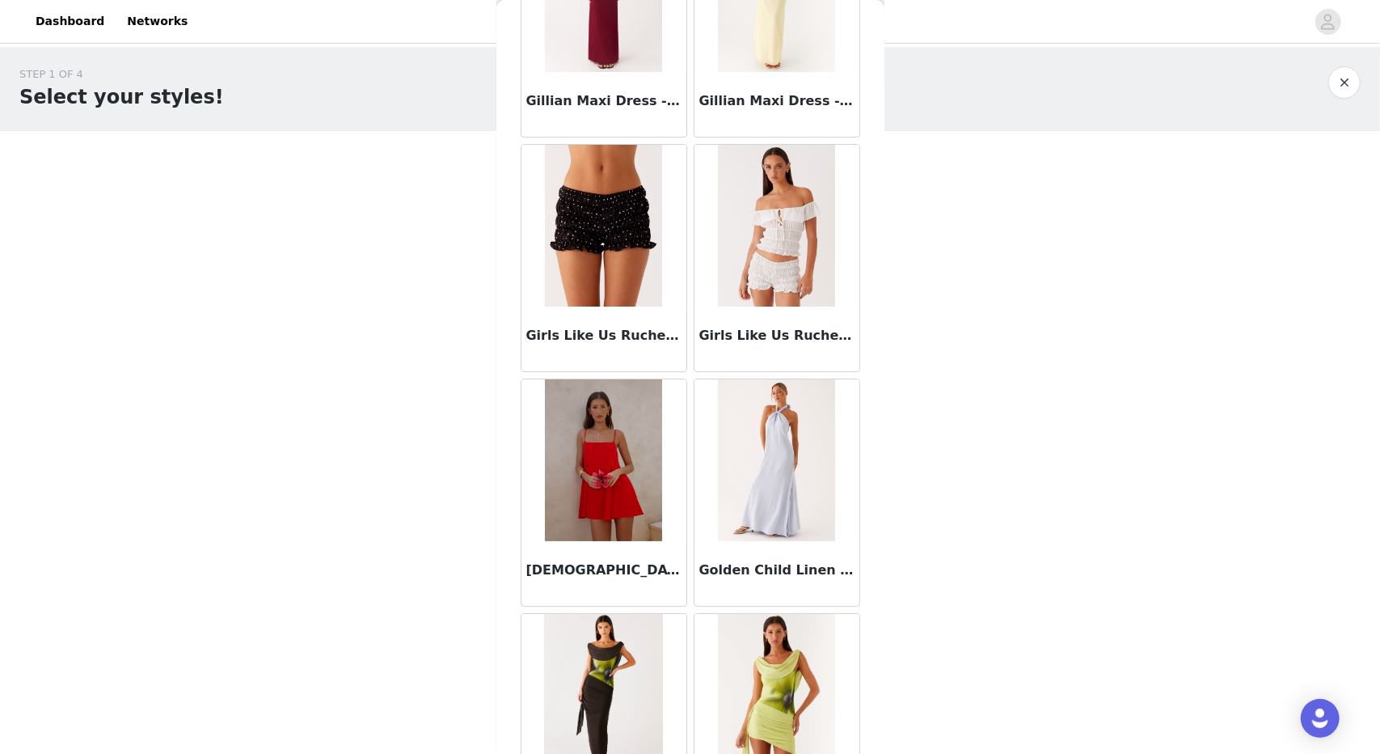
scroll to position [41482, 0]
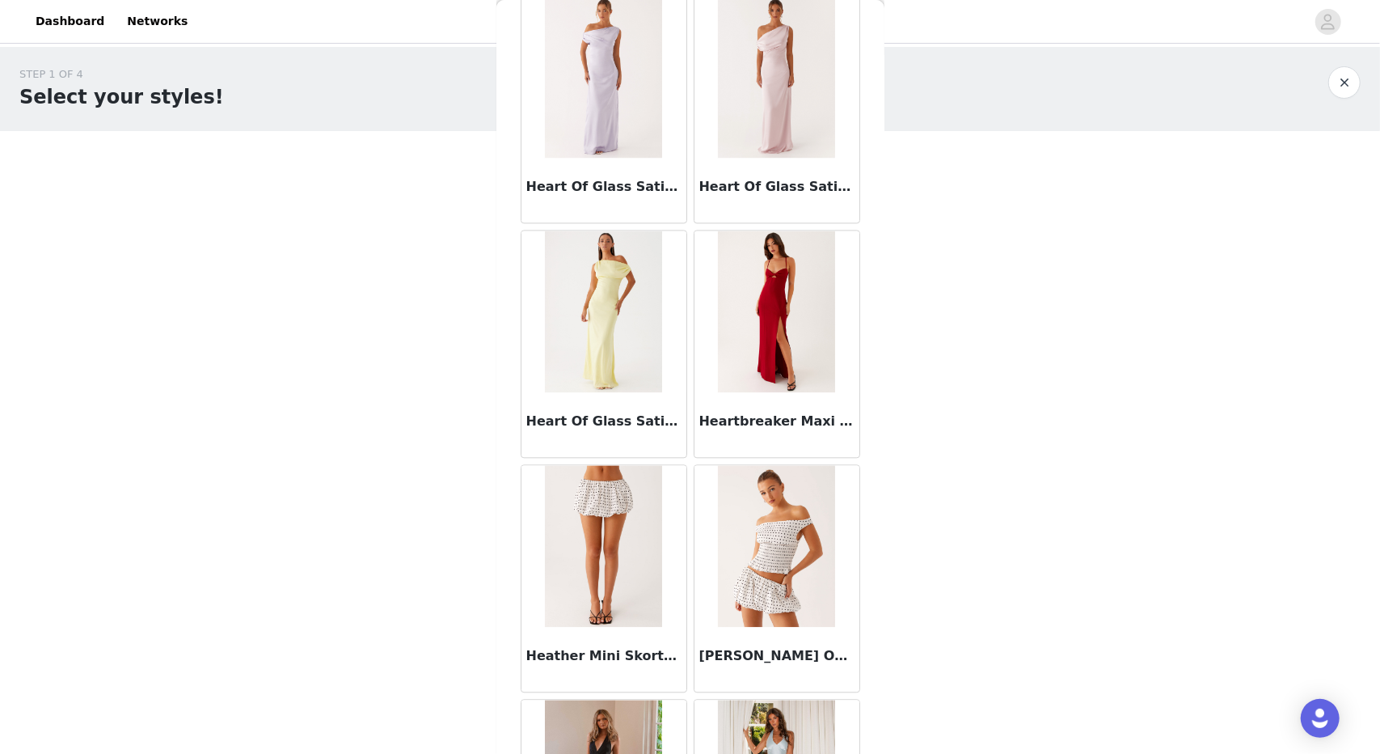
scroll to position [43820, 0]
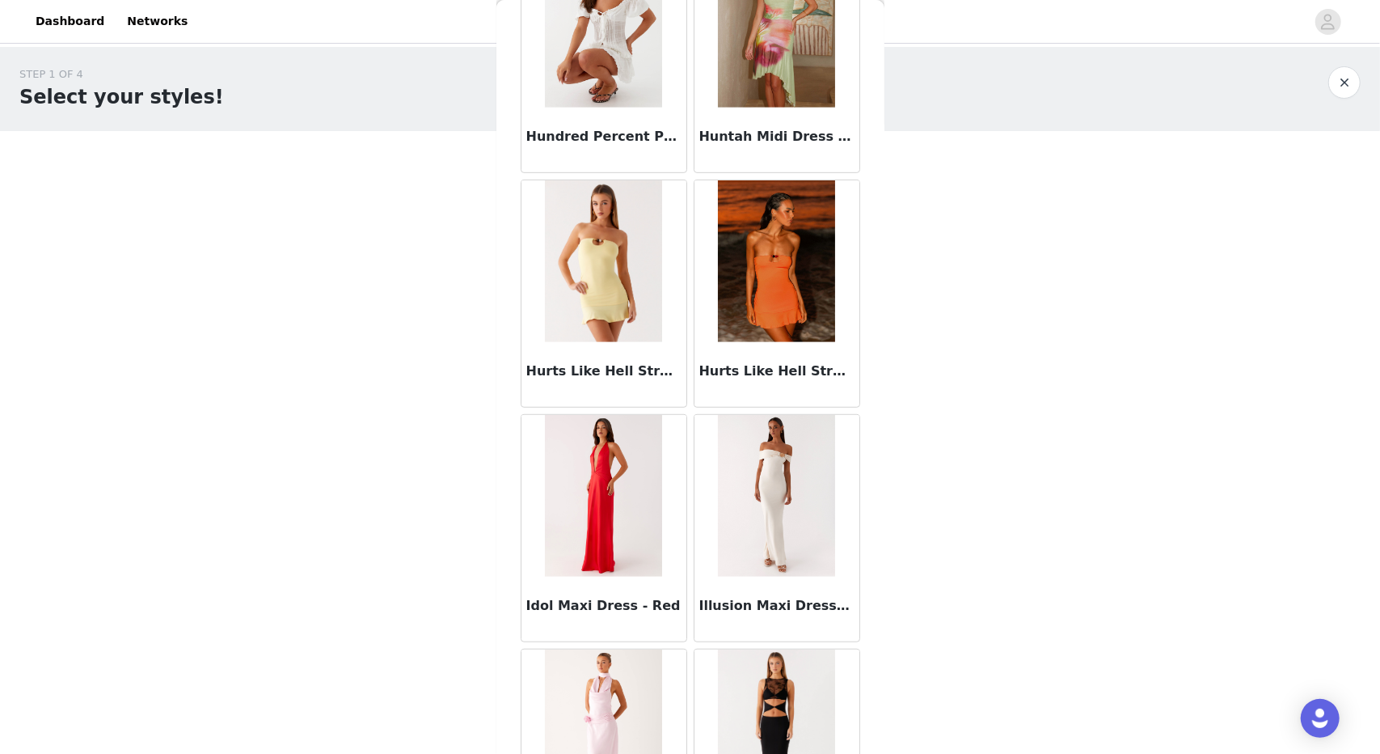
scroll to position [46159, 0]
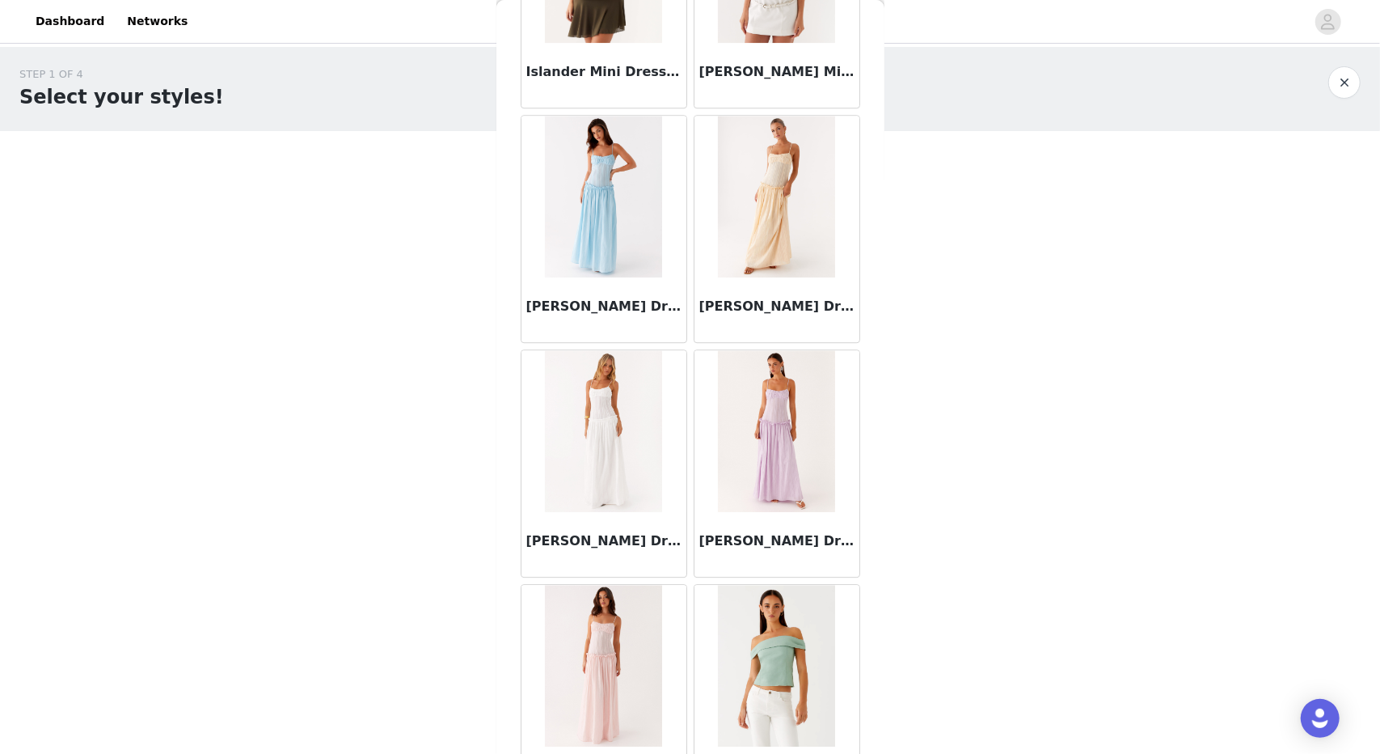
scroll to position [48498, 0]
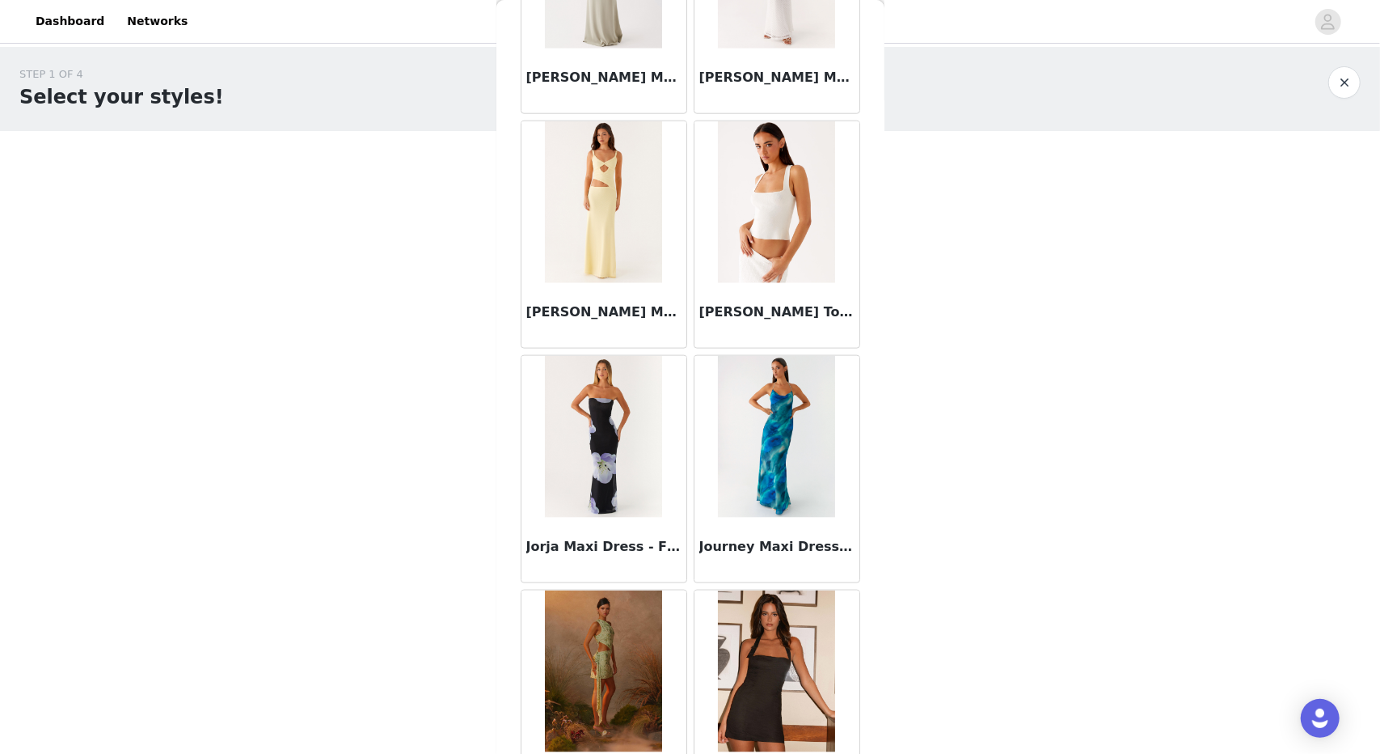
scroll to position [50834, 0]
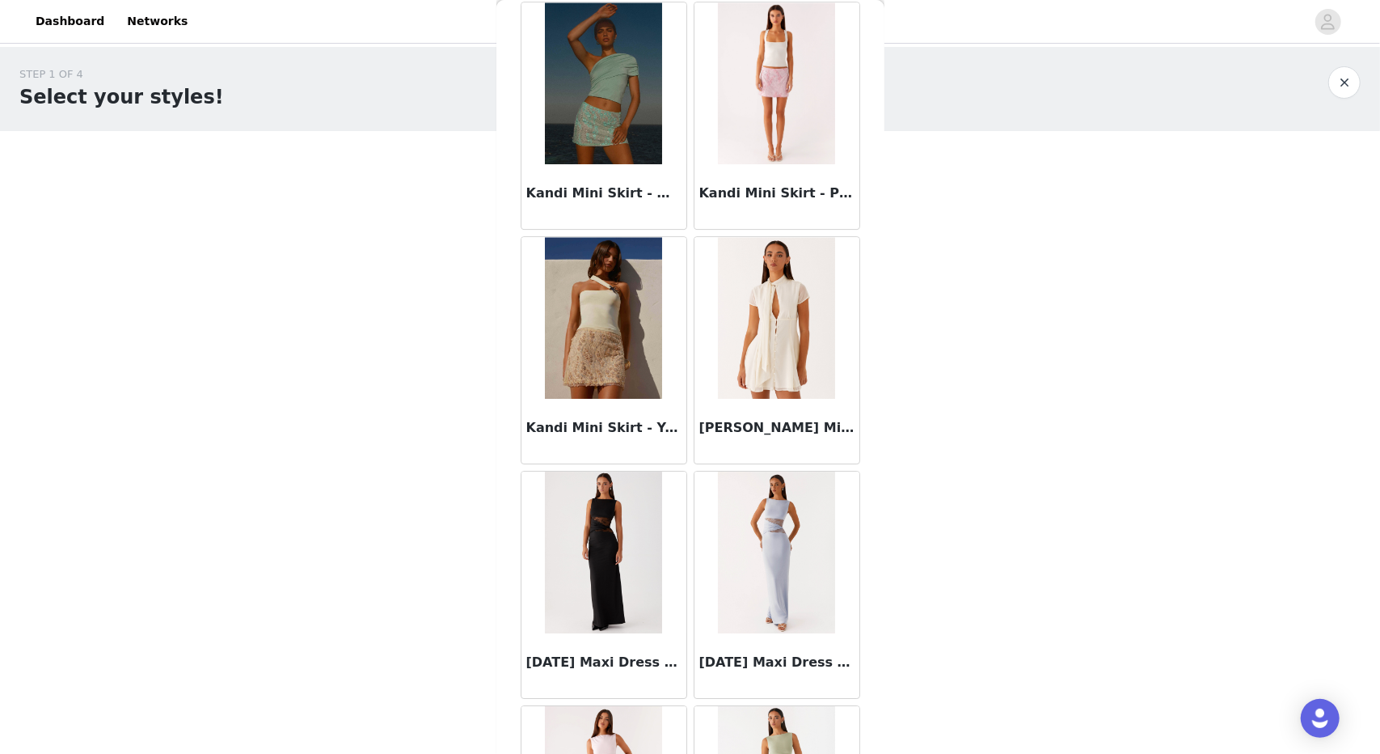
scroll to position [53177, 0]
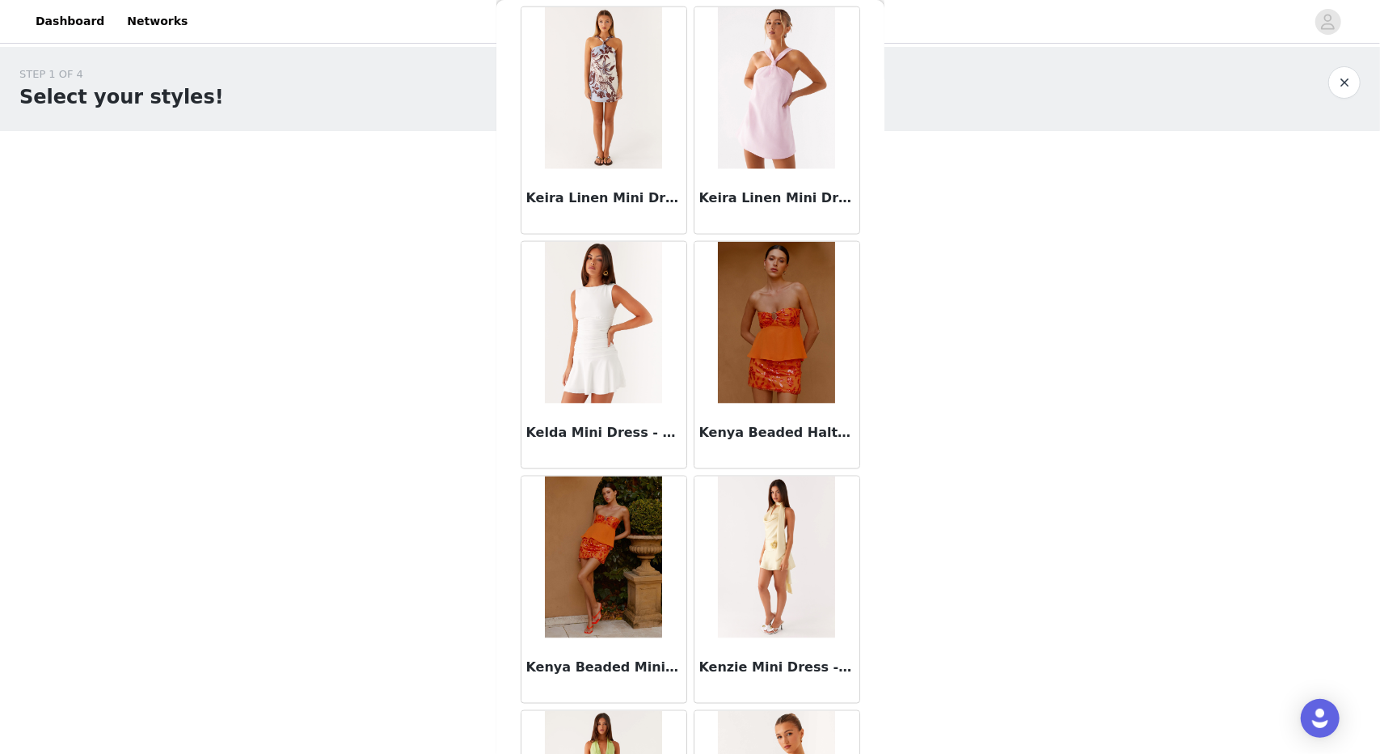
scroll to position [55517, 0]
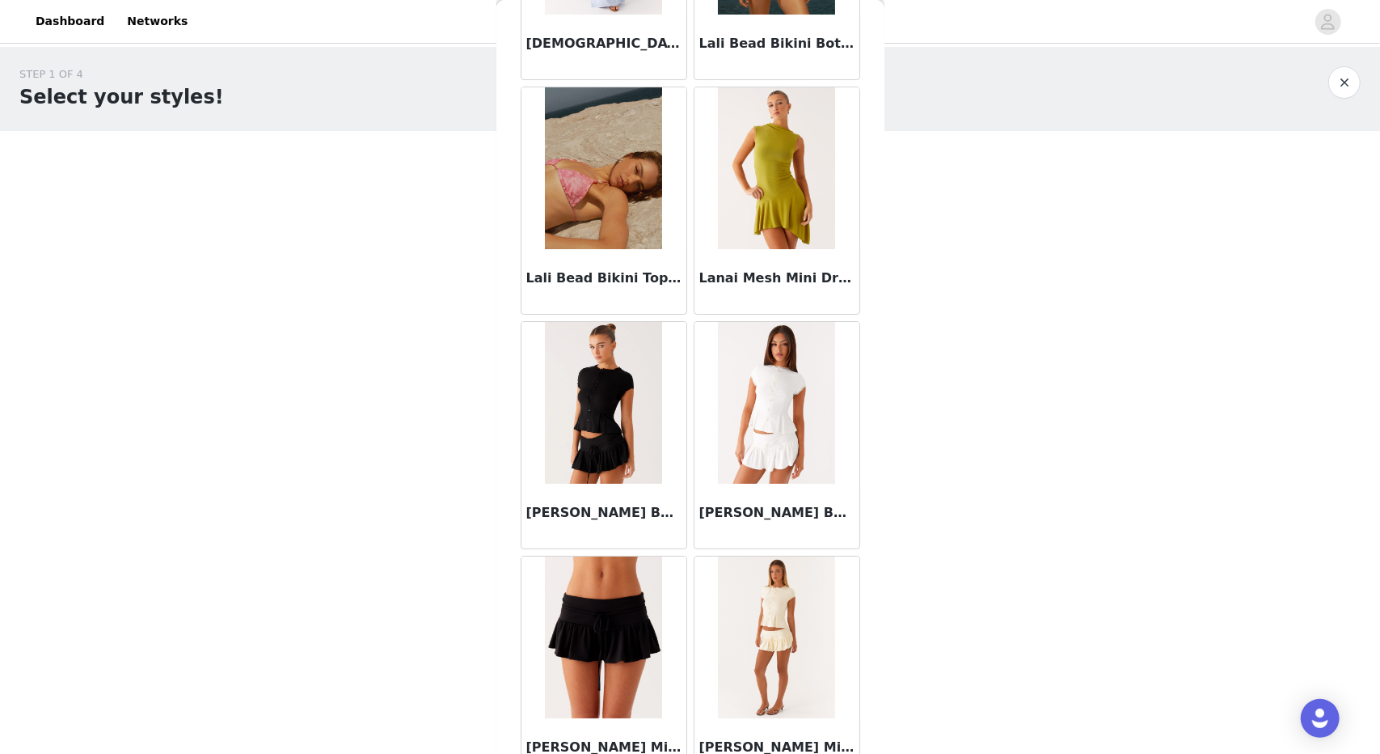
scroll to position [57856, 0]
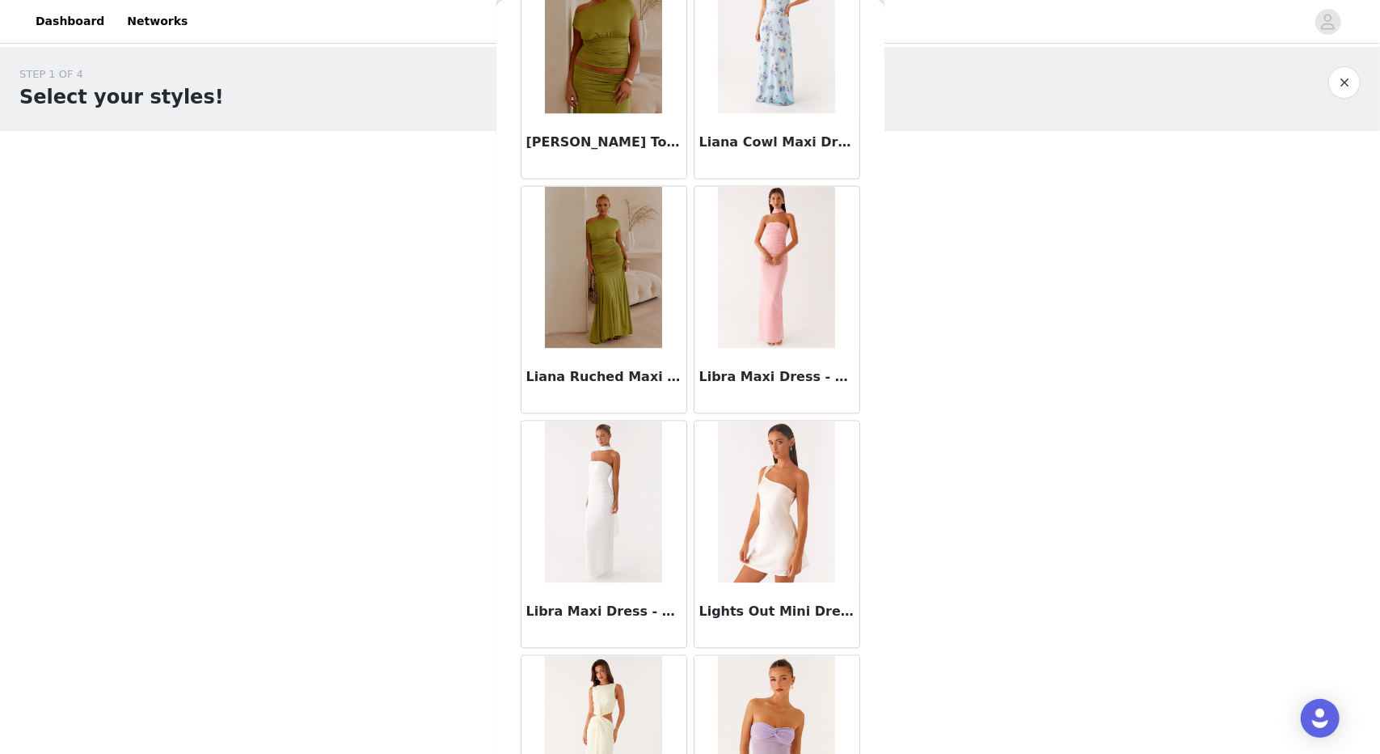
scroll to position [60195, 0]
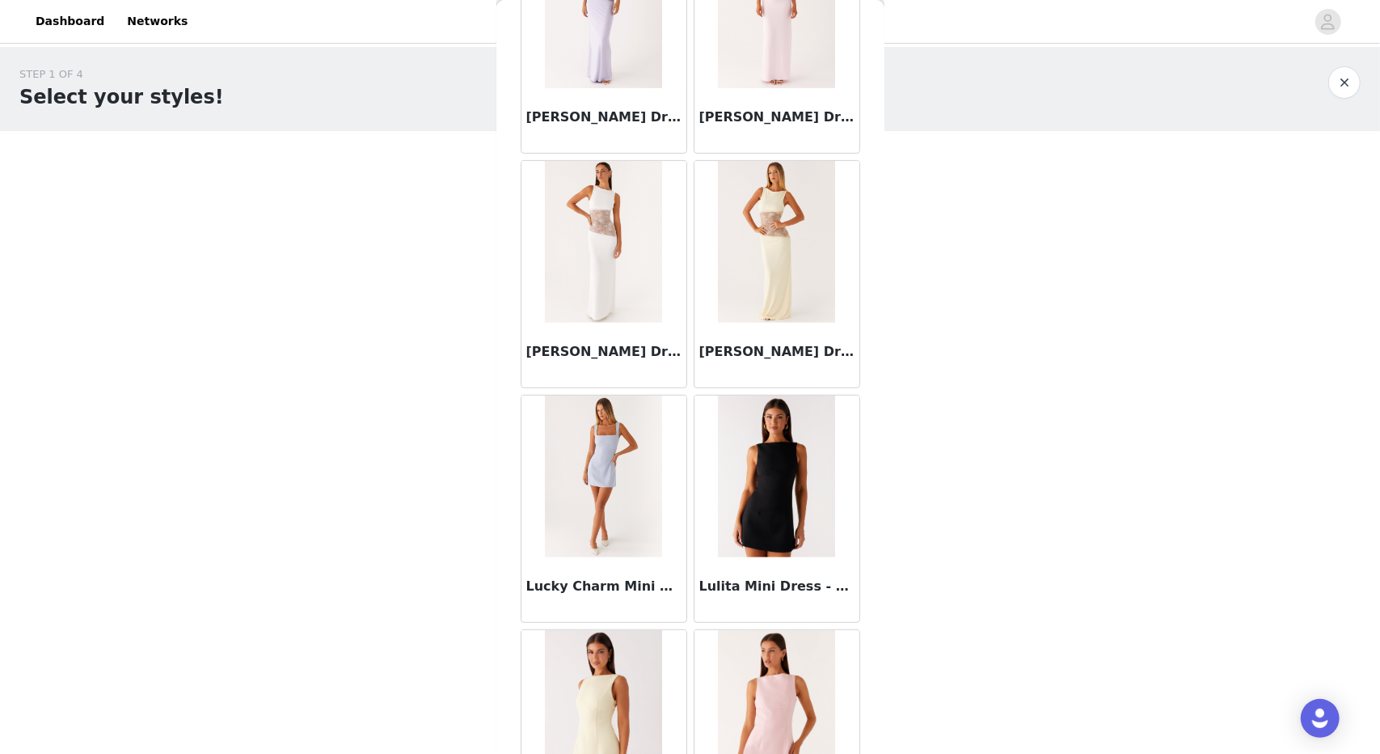
scroll to position [62534, 0]
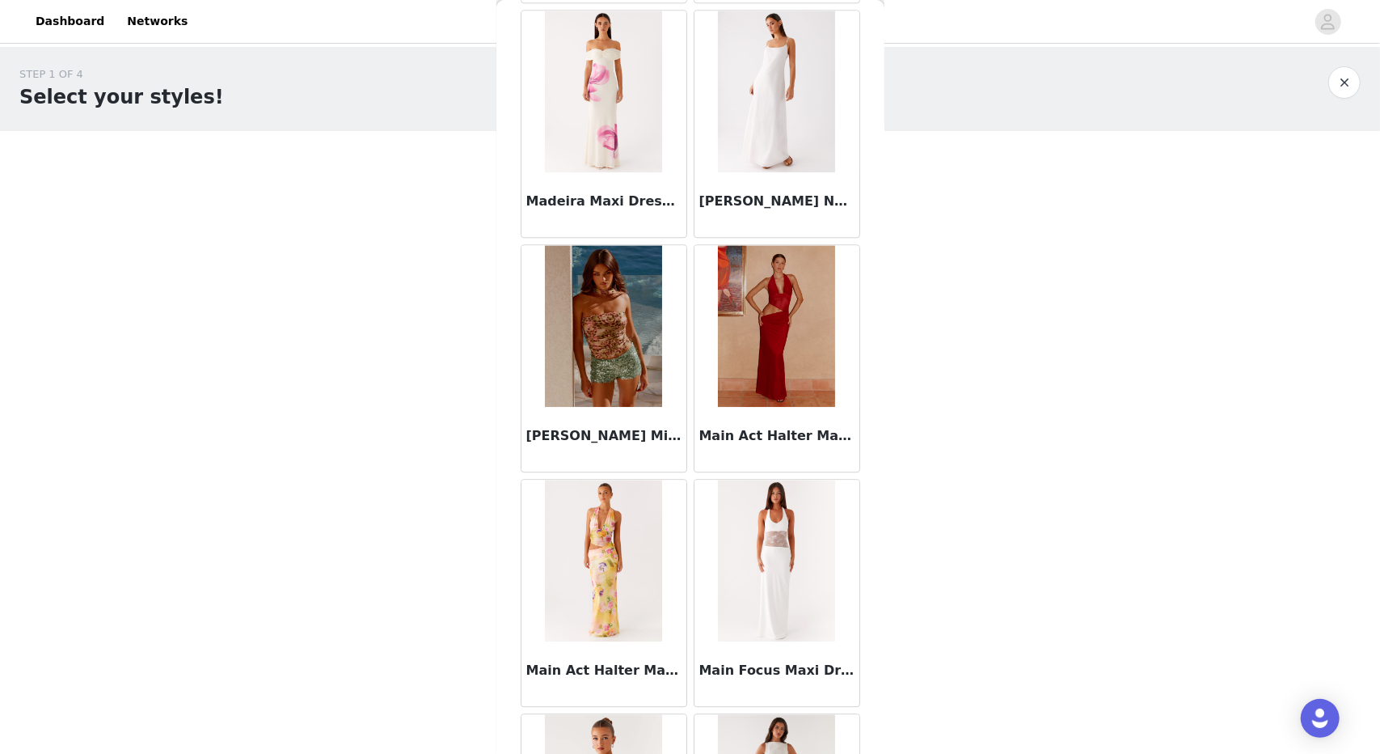
scroll to position [64873, 0]
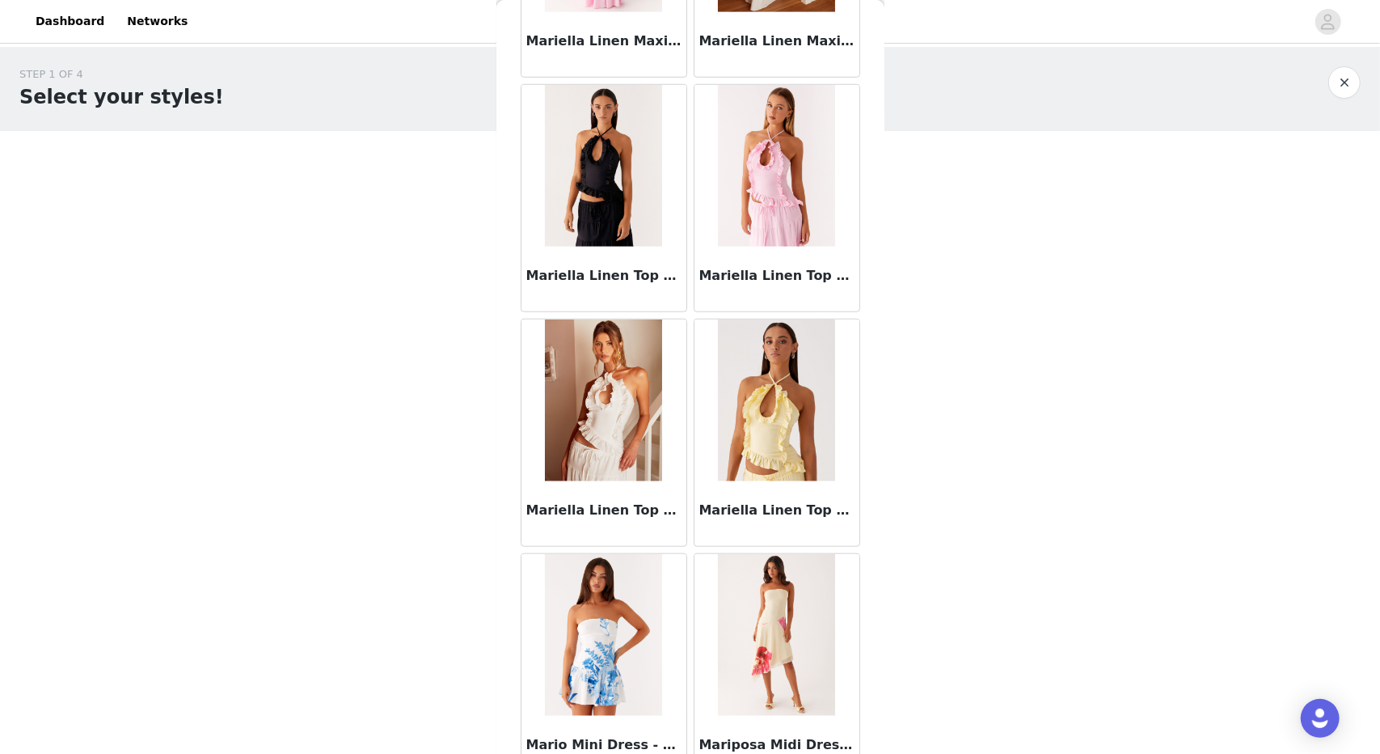
scroll to position [67212, 0]
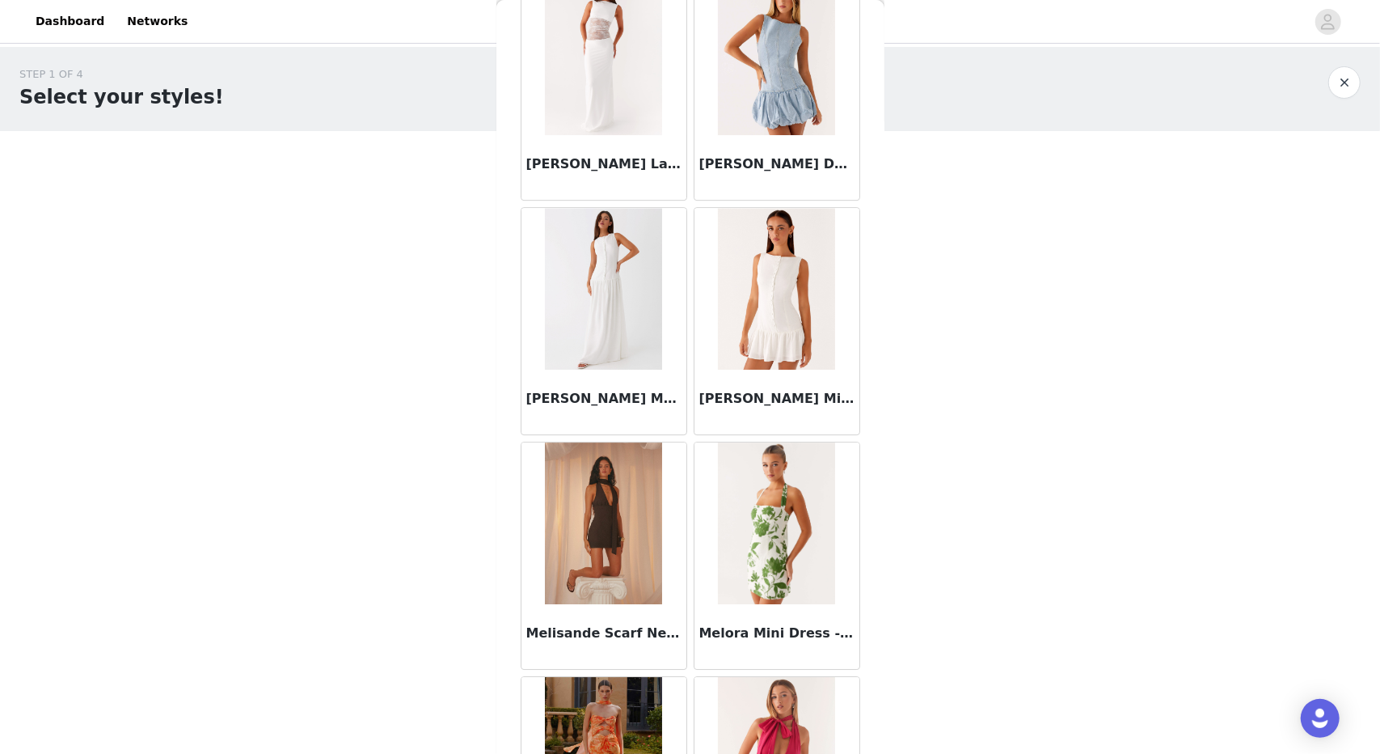
scroll to position [69552, 0]
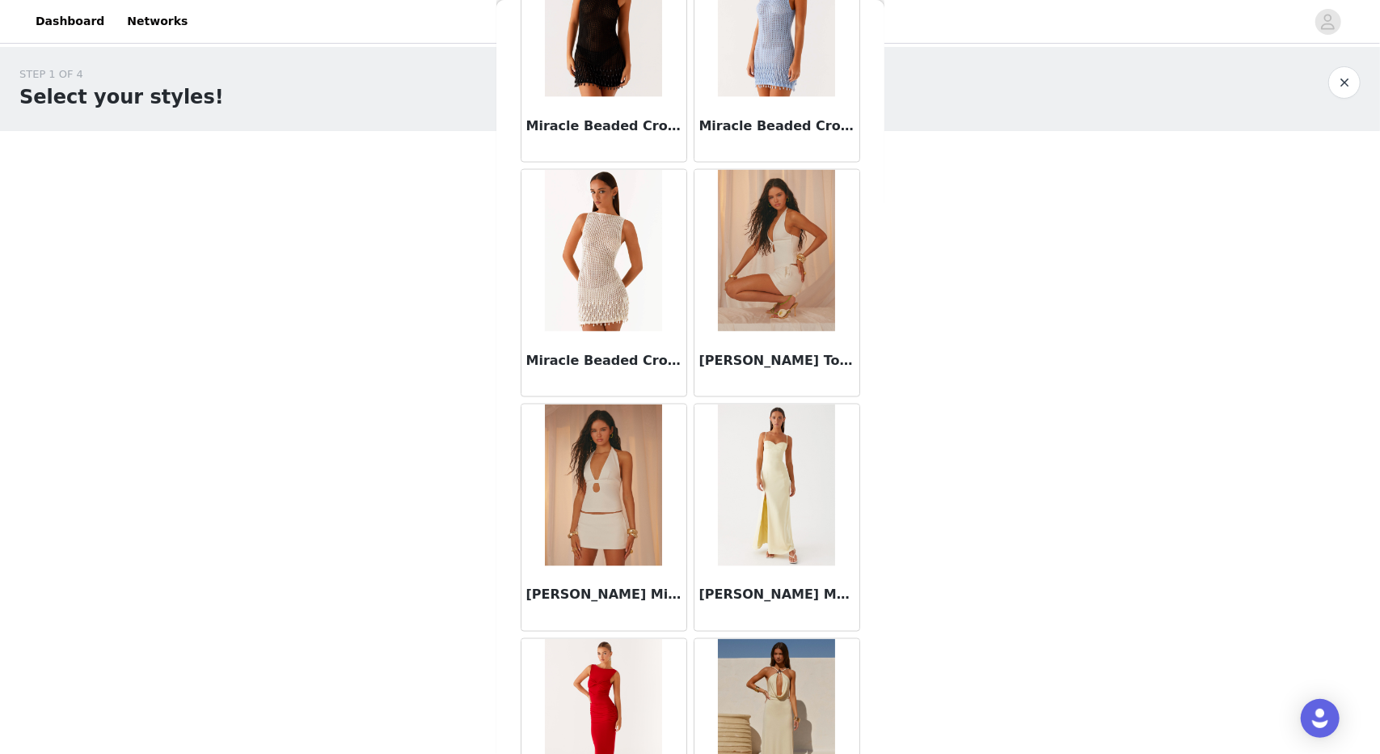
scroll to position [71890, 0]
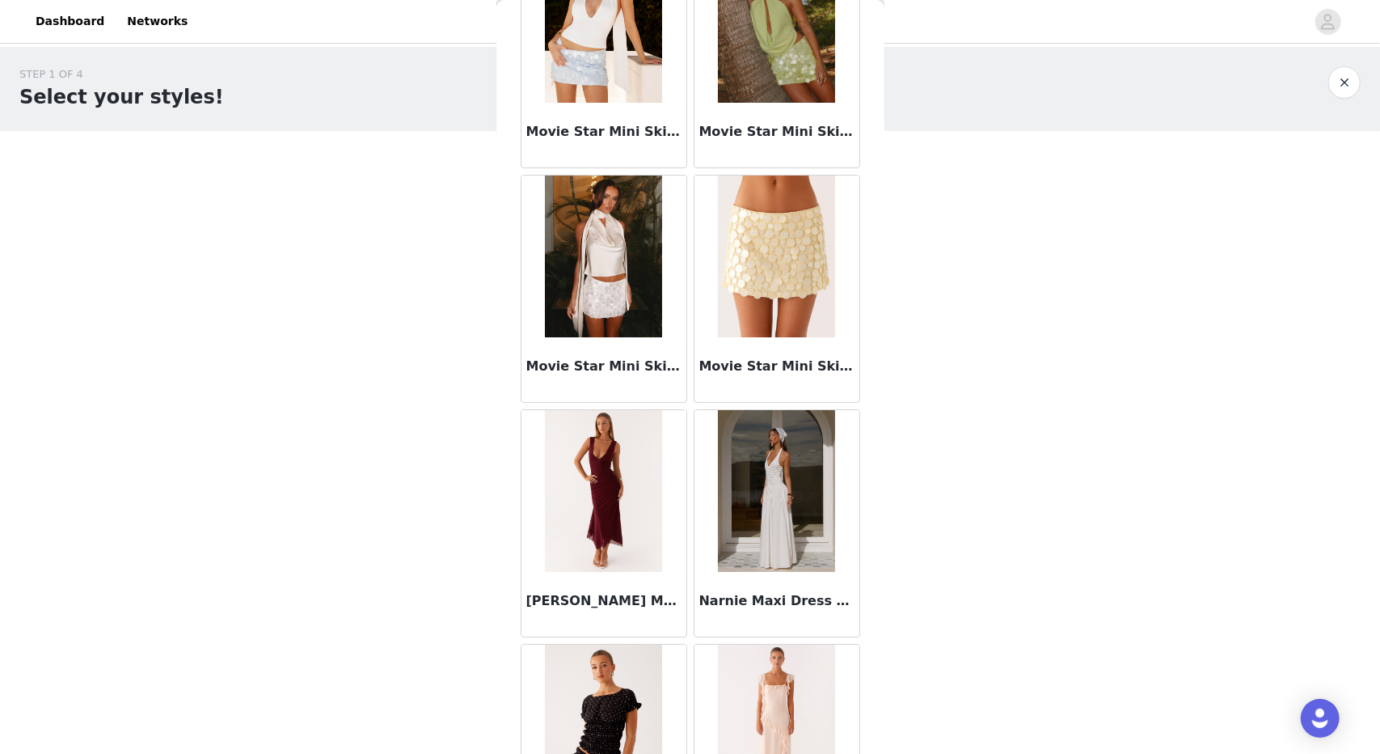
scroll to position [74230, 0]
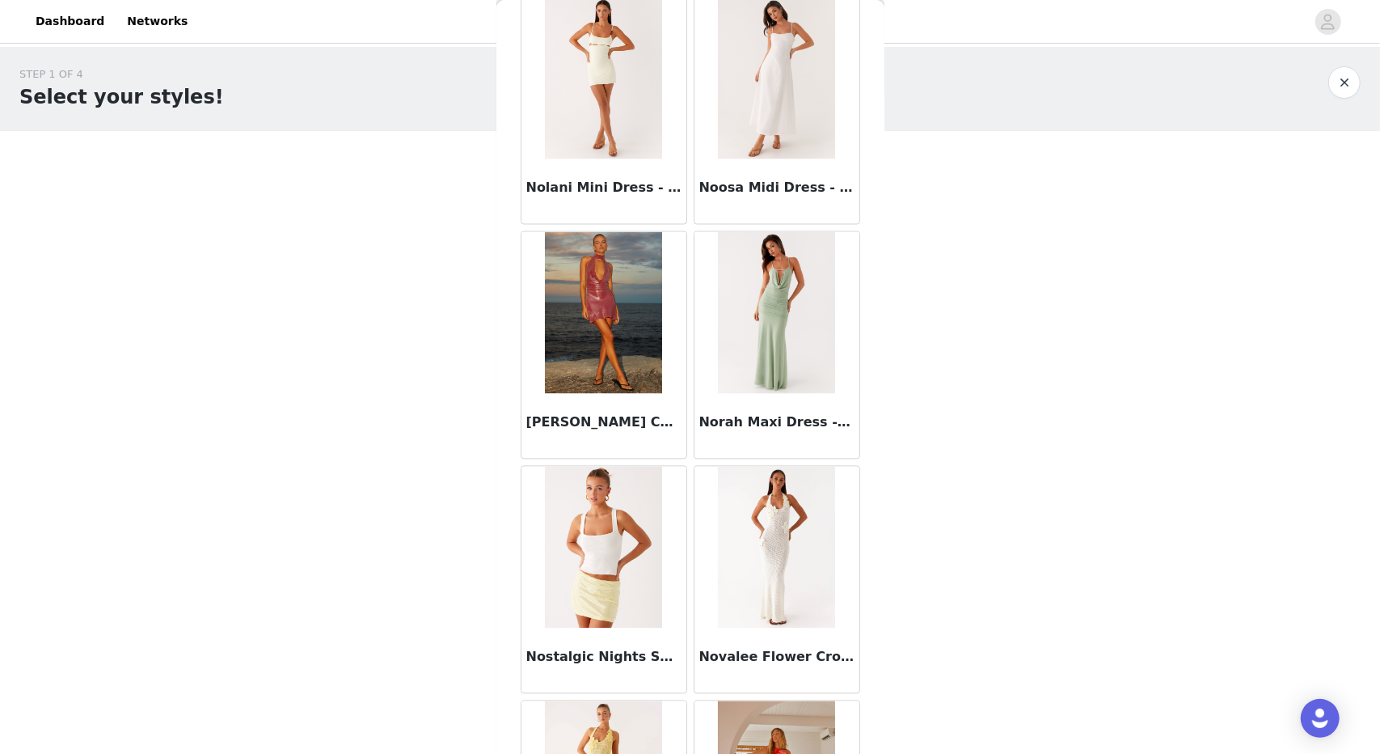
scroll to position [76570, 0]
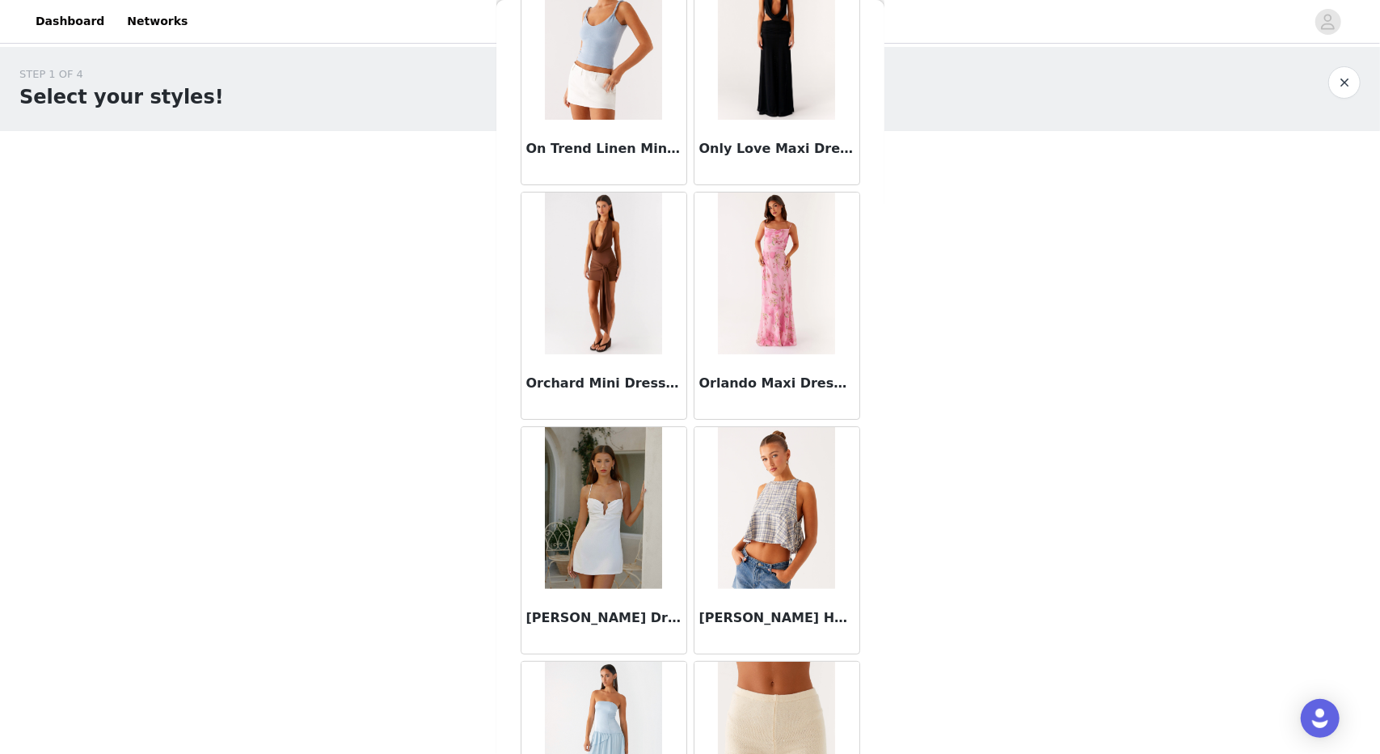
scroll to position [78909, 0]
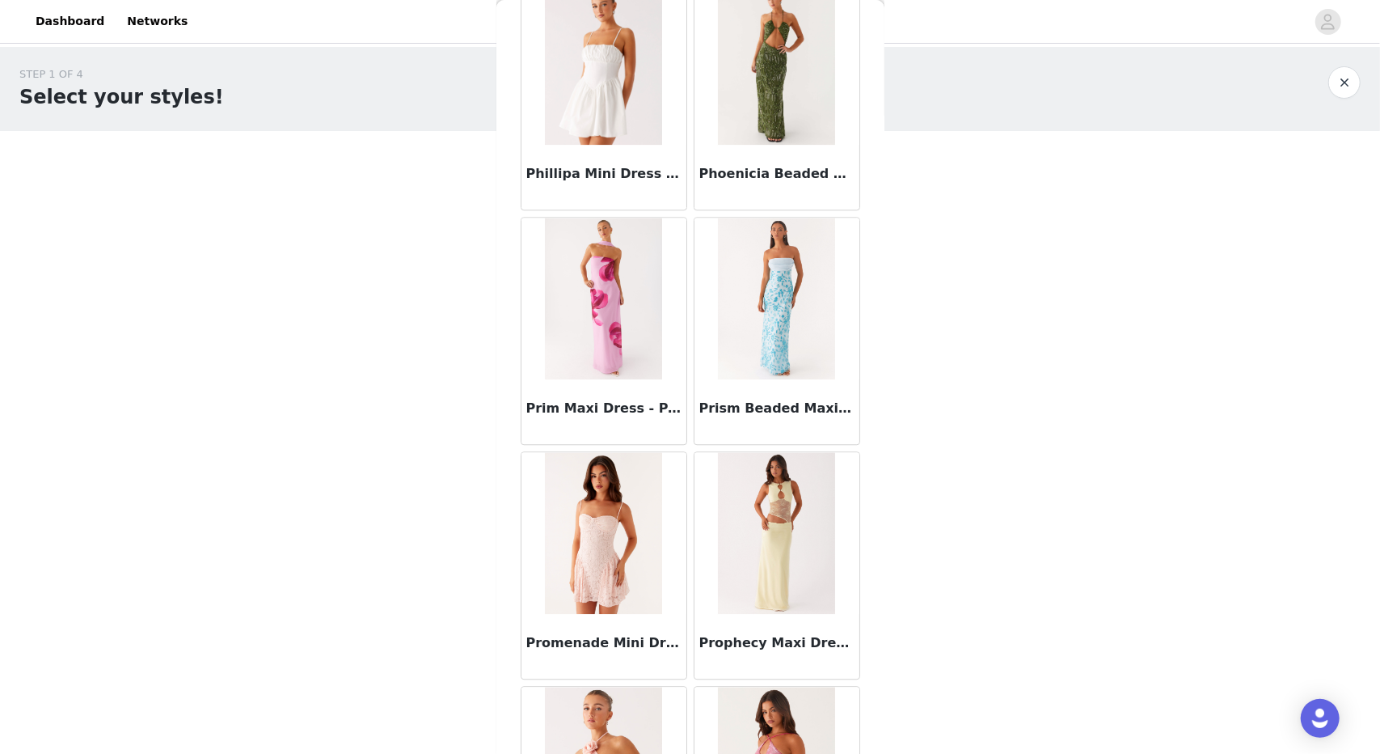
scroll to position [81248, 0]
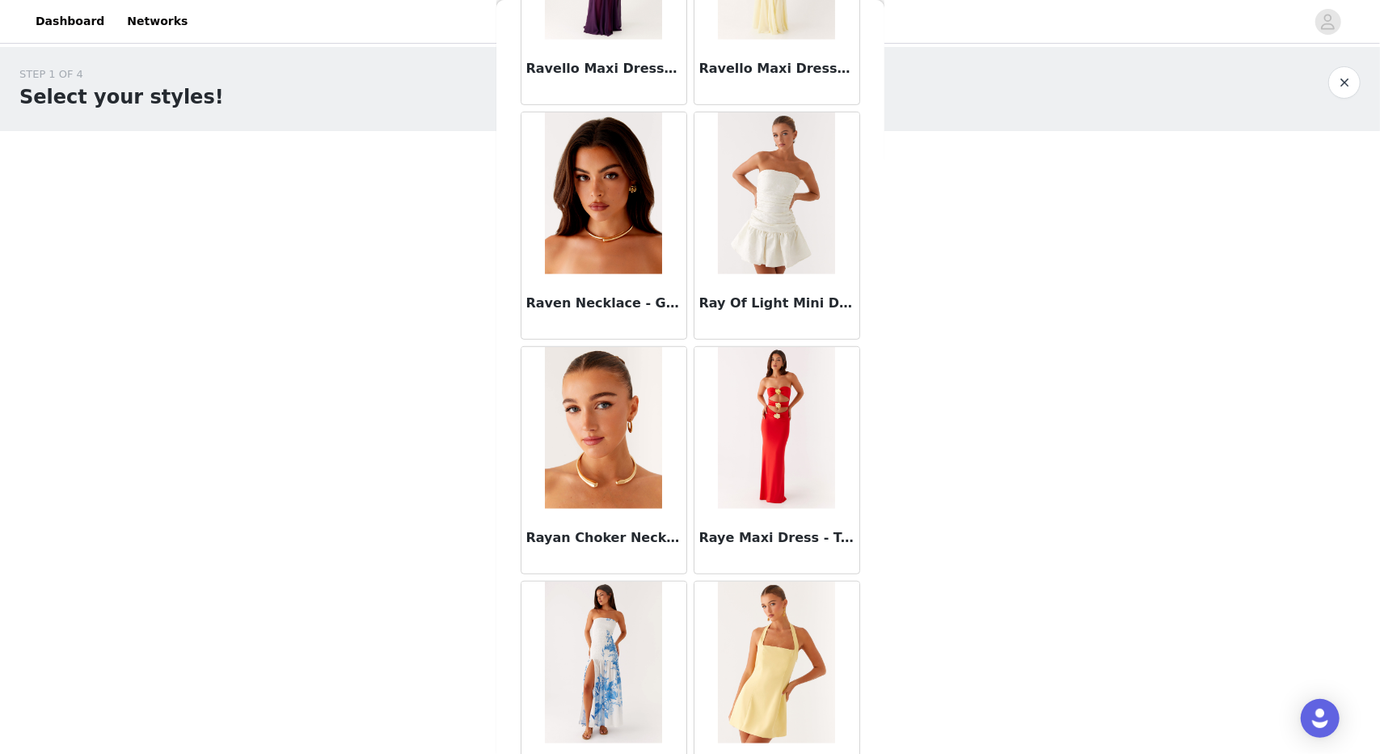
scroll to position [83587, 0]
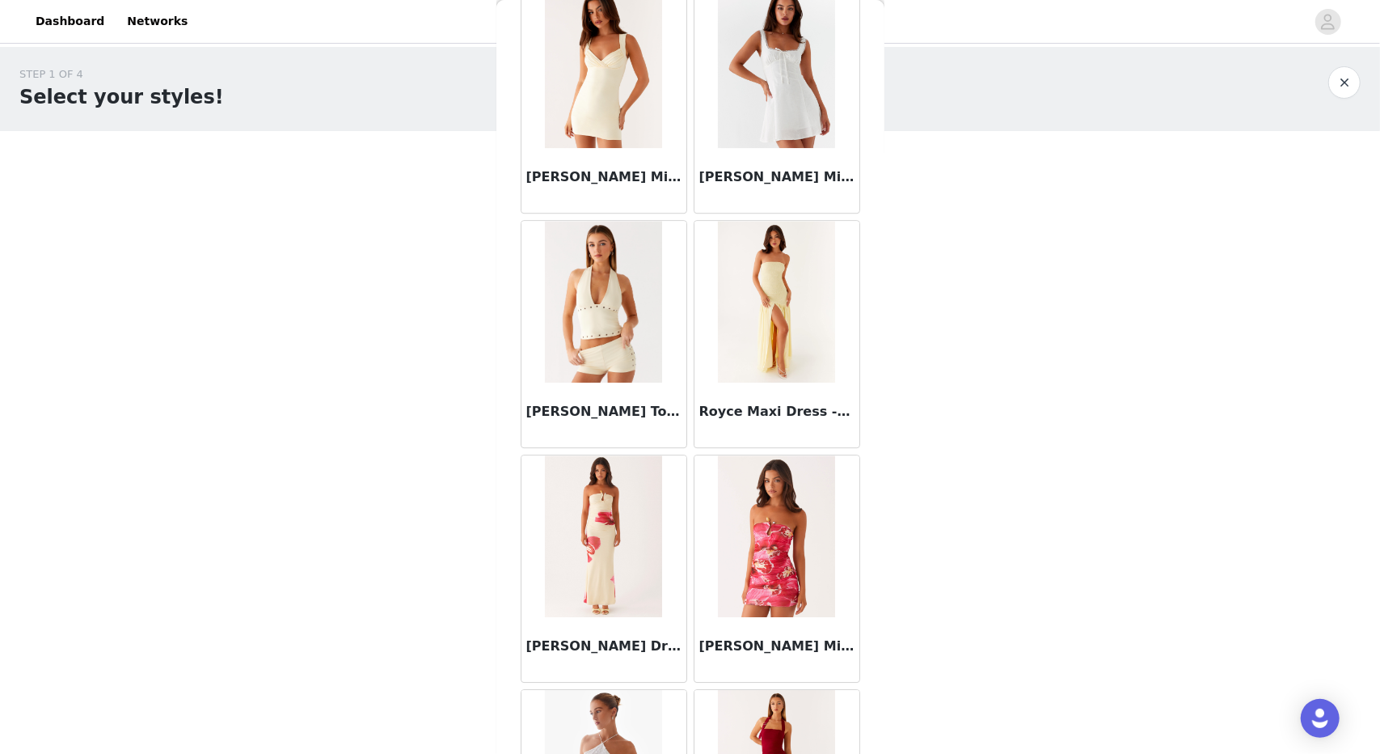
scroll to position [85926, 0]
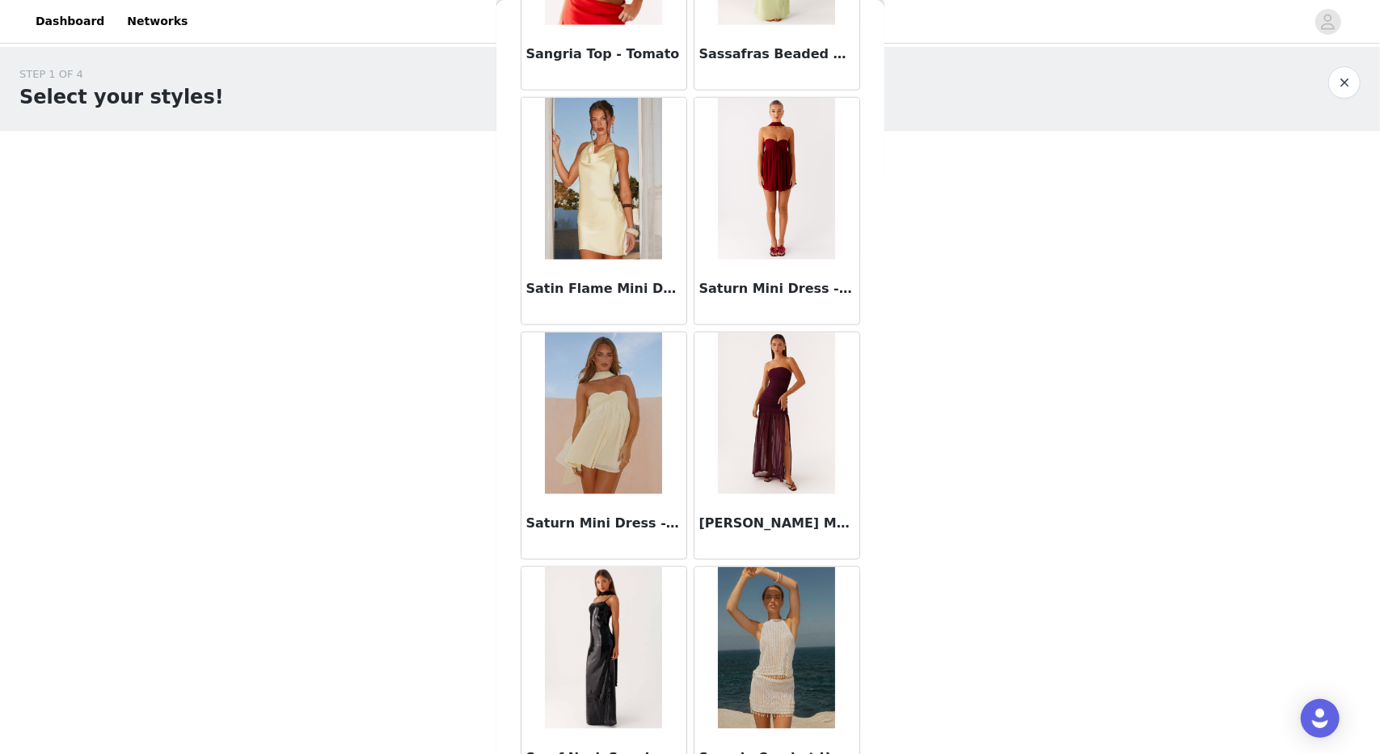
scroll to position [88265, 0]
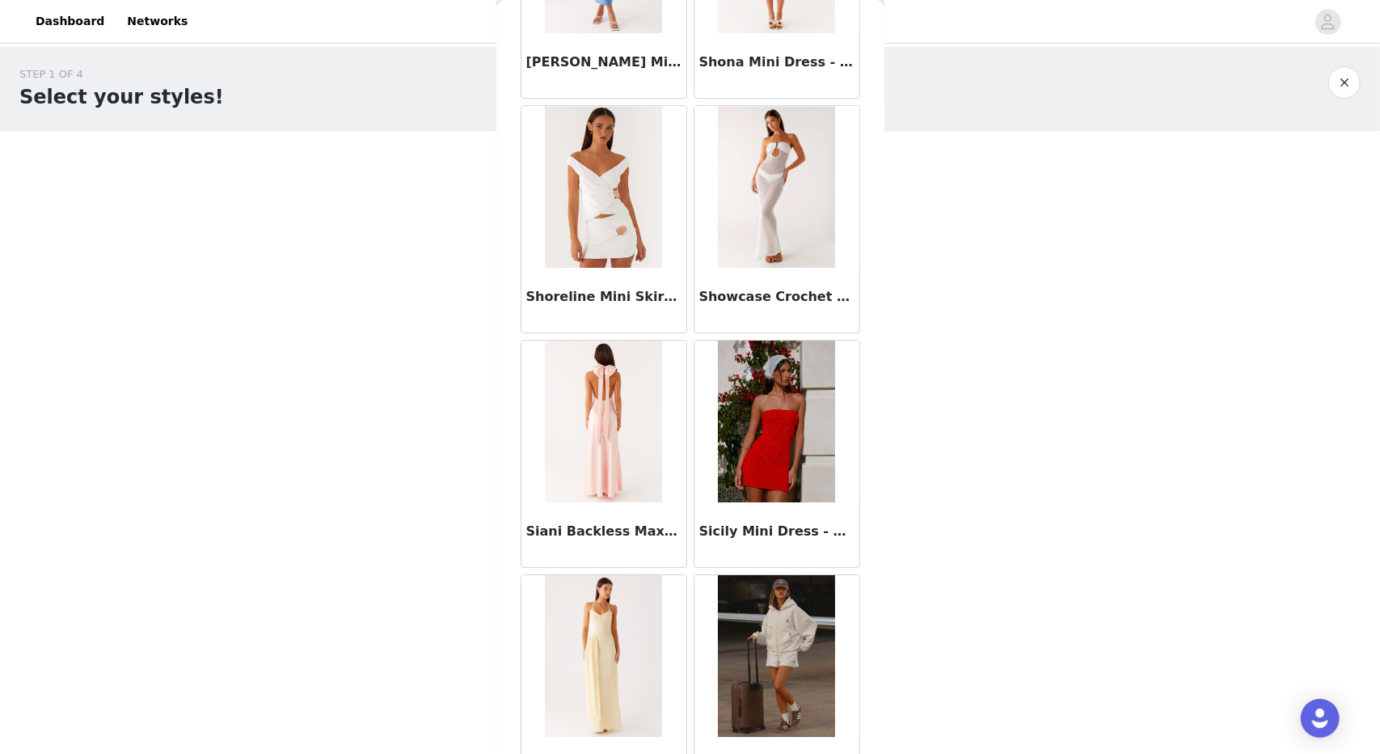
scroll to position [90605, 0]
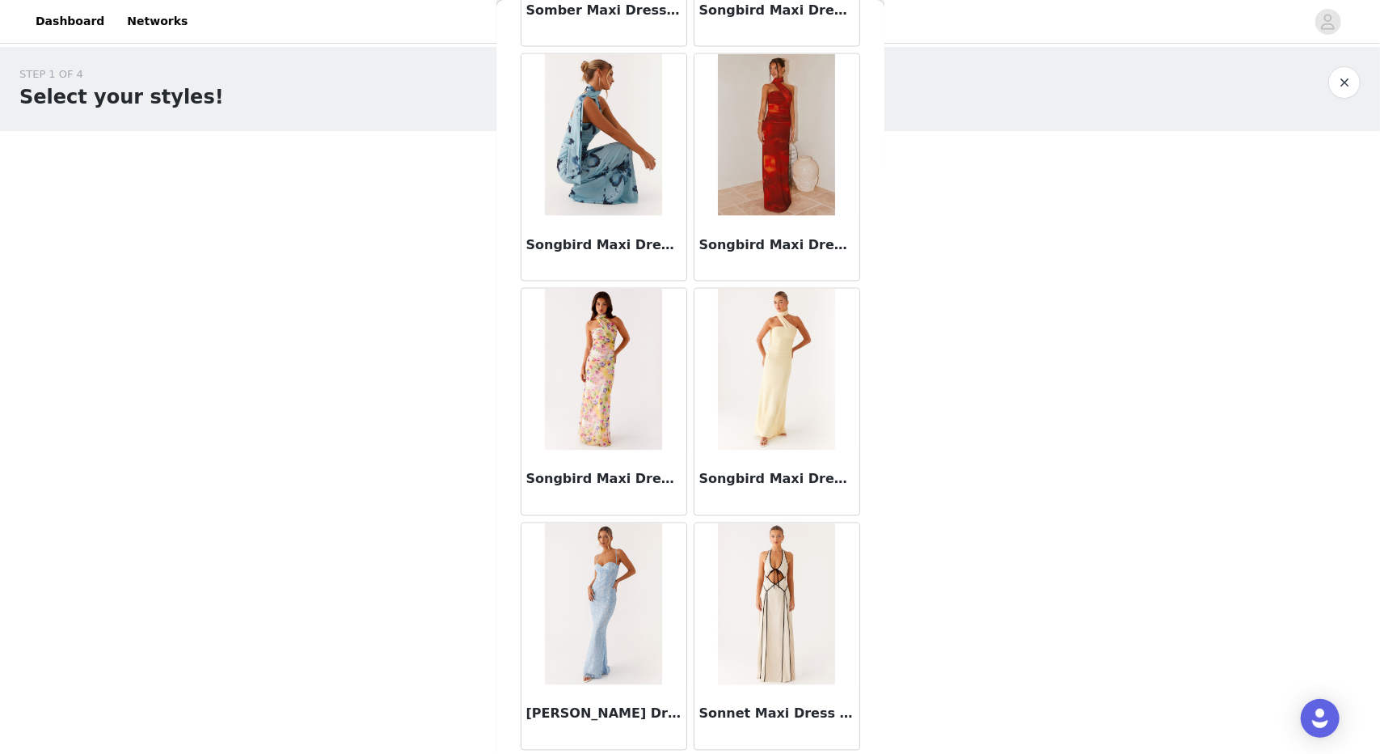
scroll to position [92944, 0]
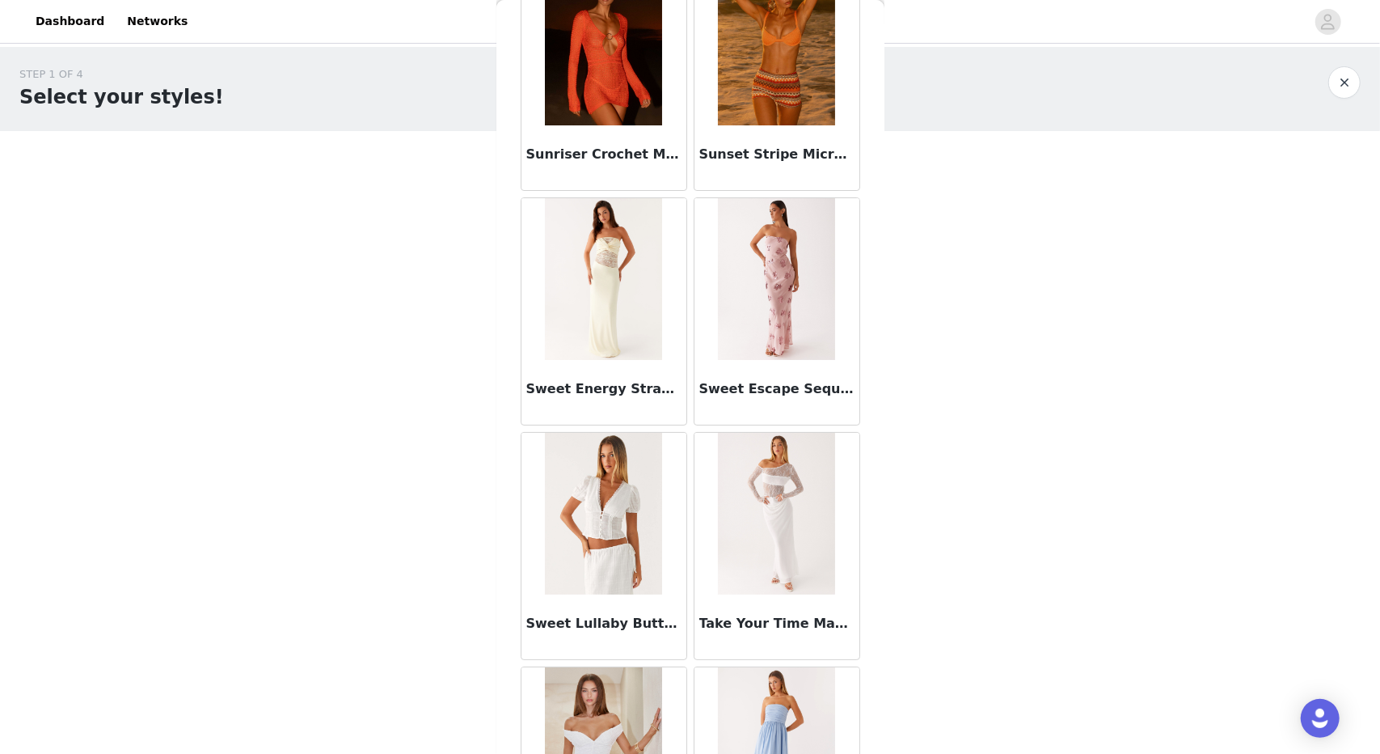
scroll to position [95283, 0]
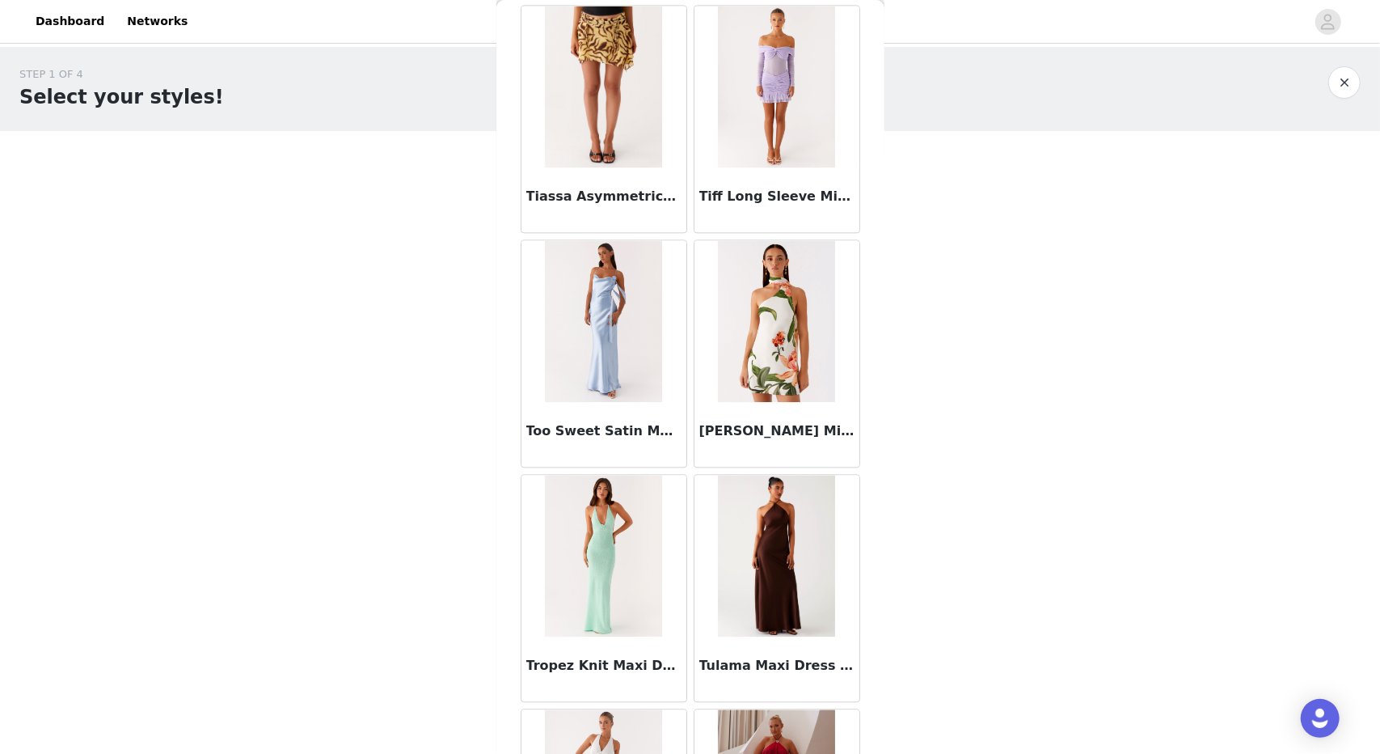
scroll to position [97622, 0]
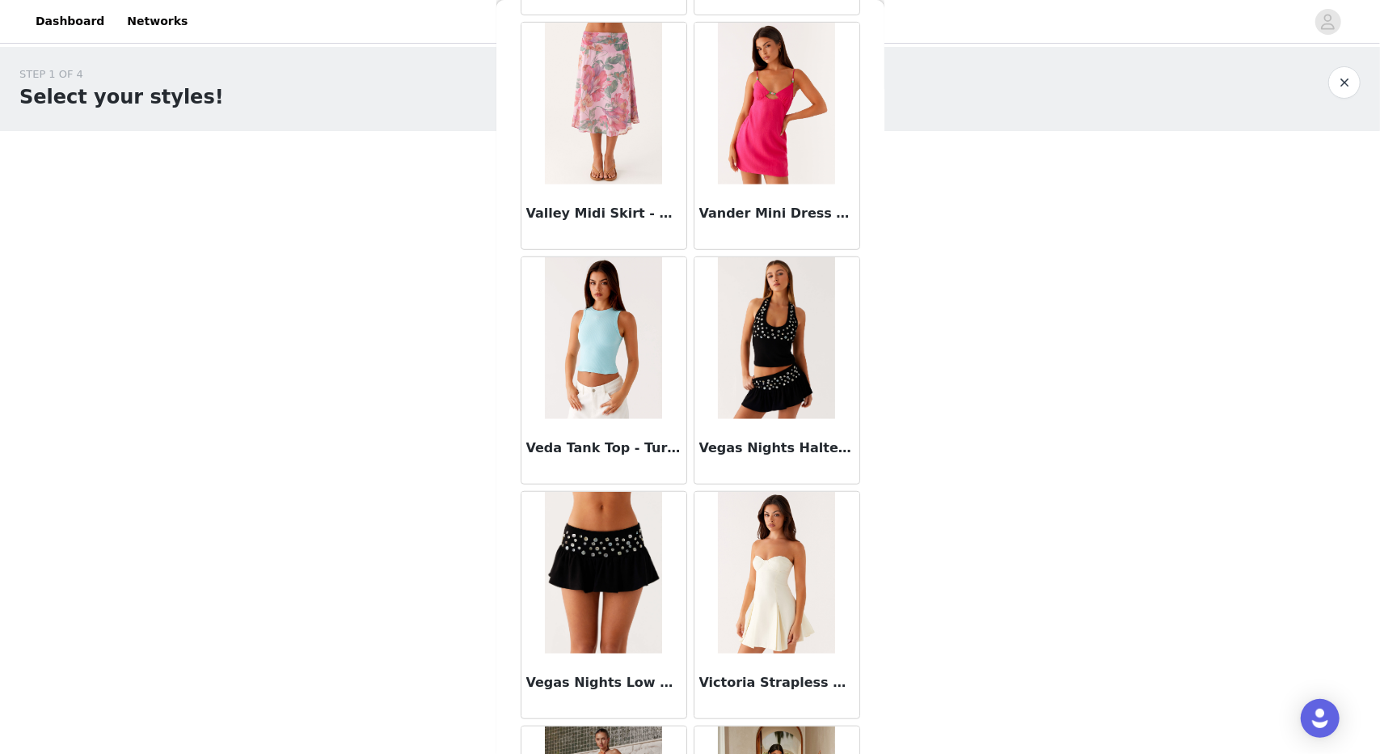
scroll to position [99961, 0]
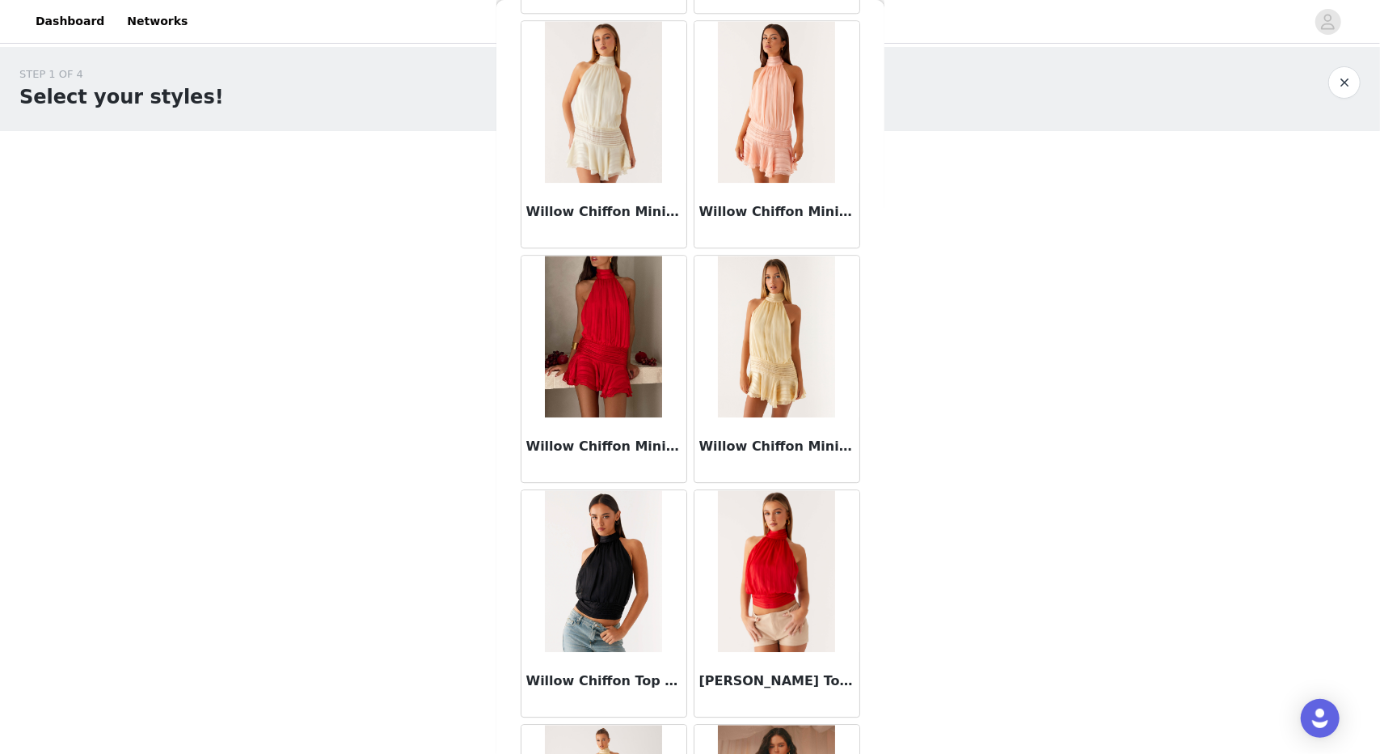
scroll to position [102300, 0]
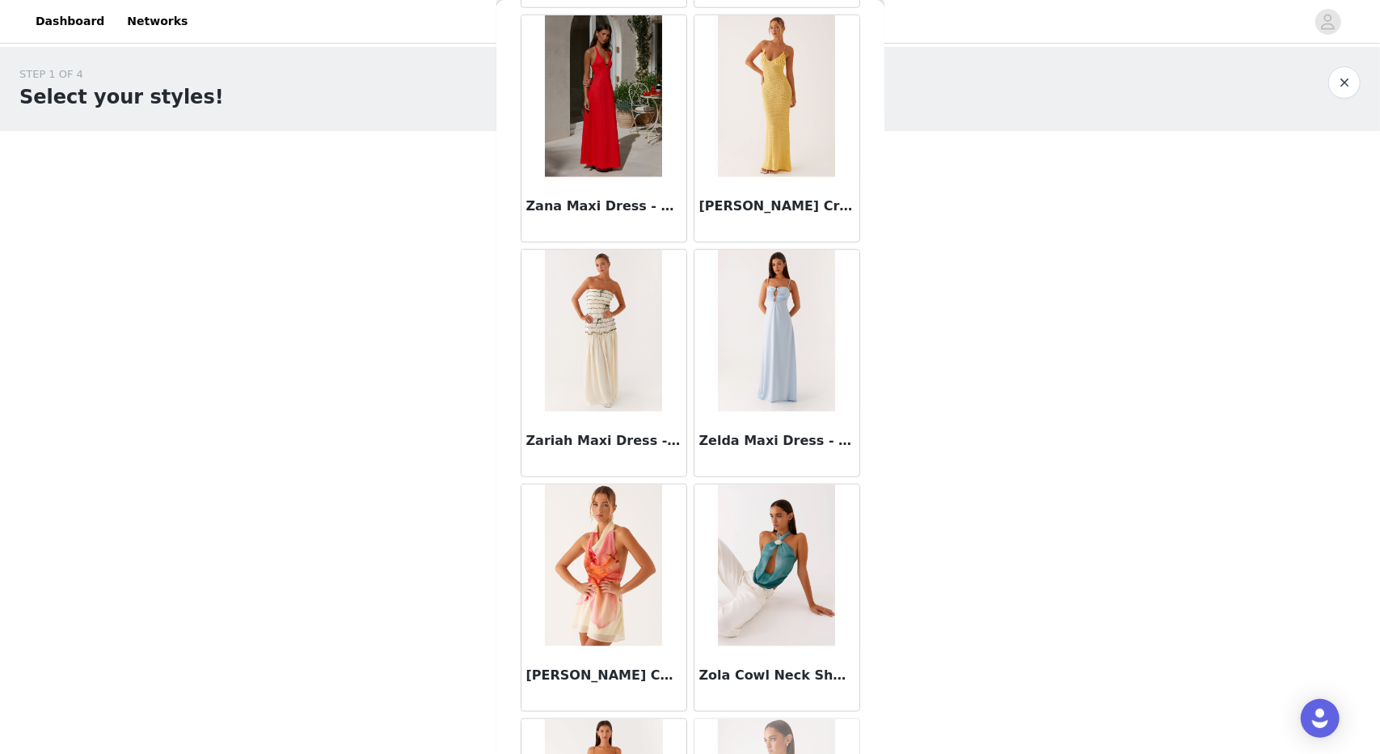
scroll to position [104640, 0]
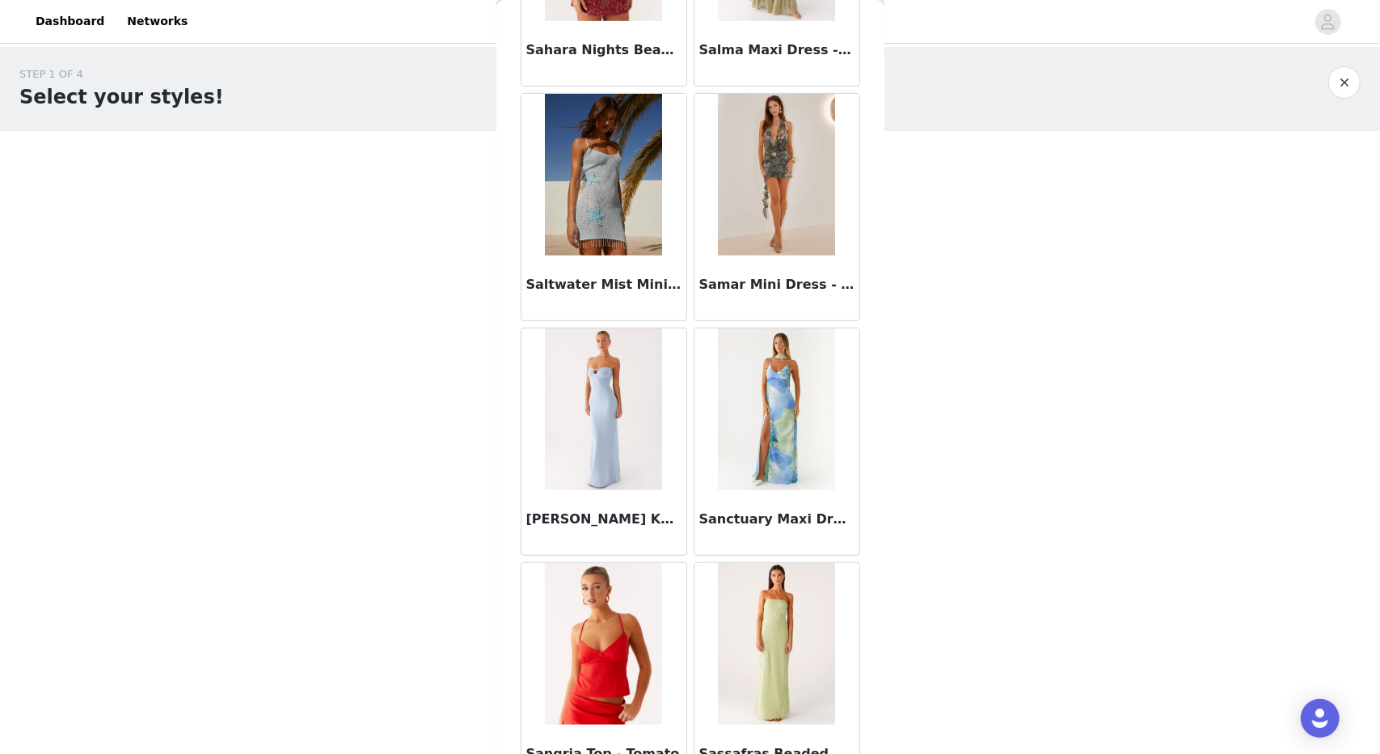
scroll to position [87000, 0]
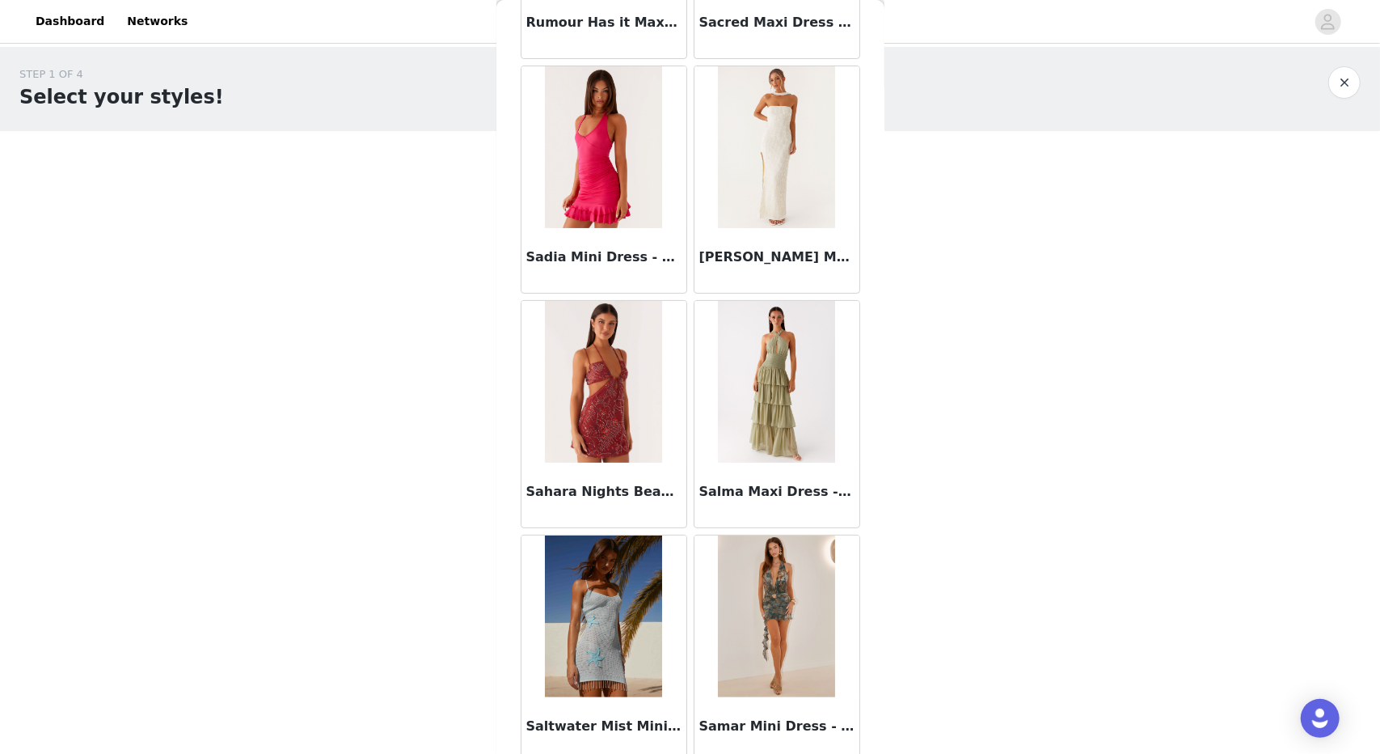
click at [776, 301] on img at bounding box center [776, 382] width 117 height 162
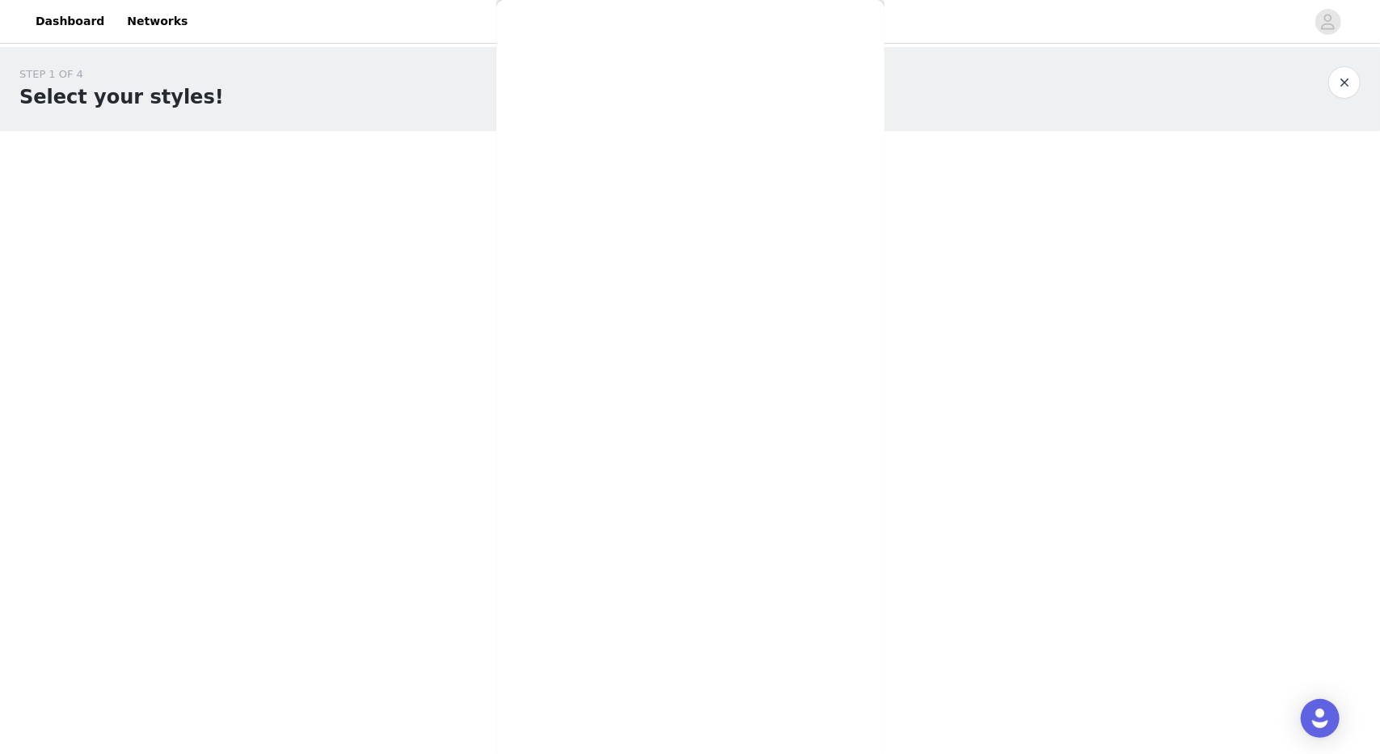
scroll to position [82, 0]
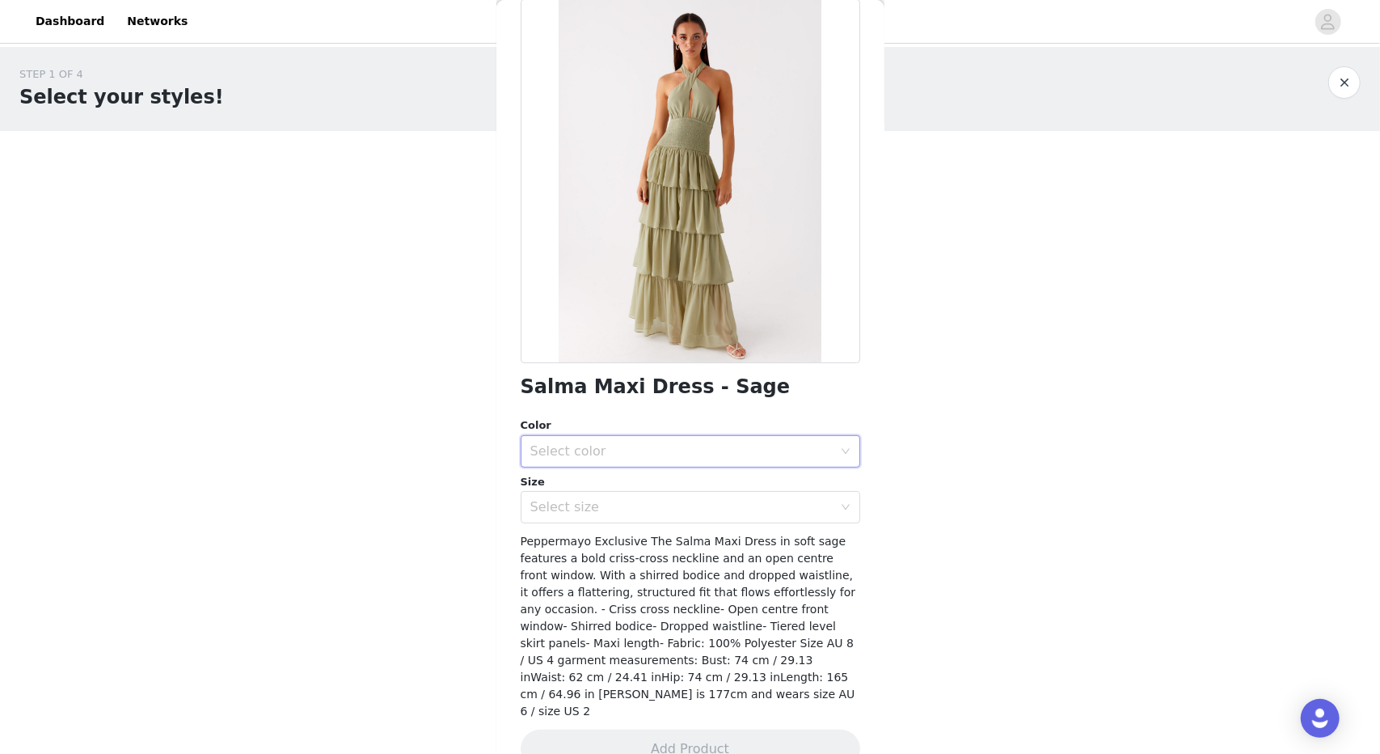
click at [637, 459] on div "Select color" at bounding box center [685, 451] width 310 height 31
click at [640, 494] on li "Sage" at bounding box center [684, 486] width 327 height 26
click at [635, 504] on div "Select size" at bounding box center [681, 507] width 302 height 16
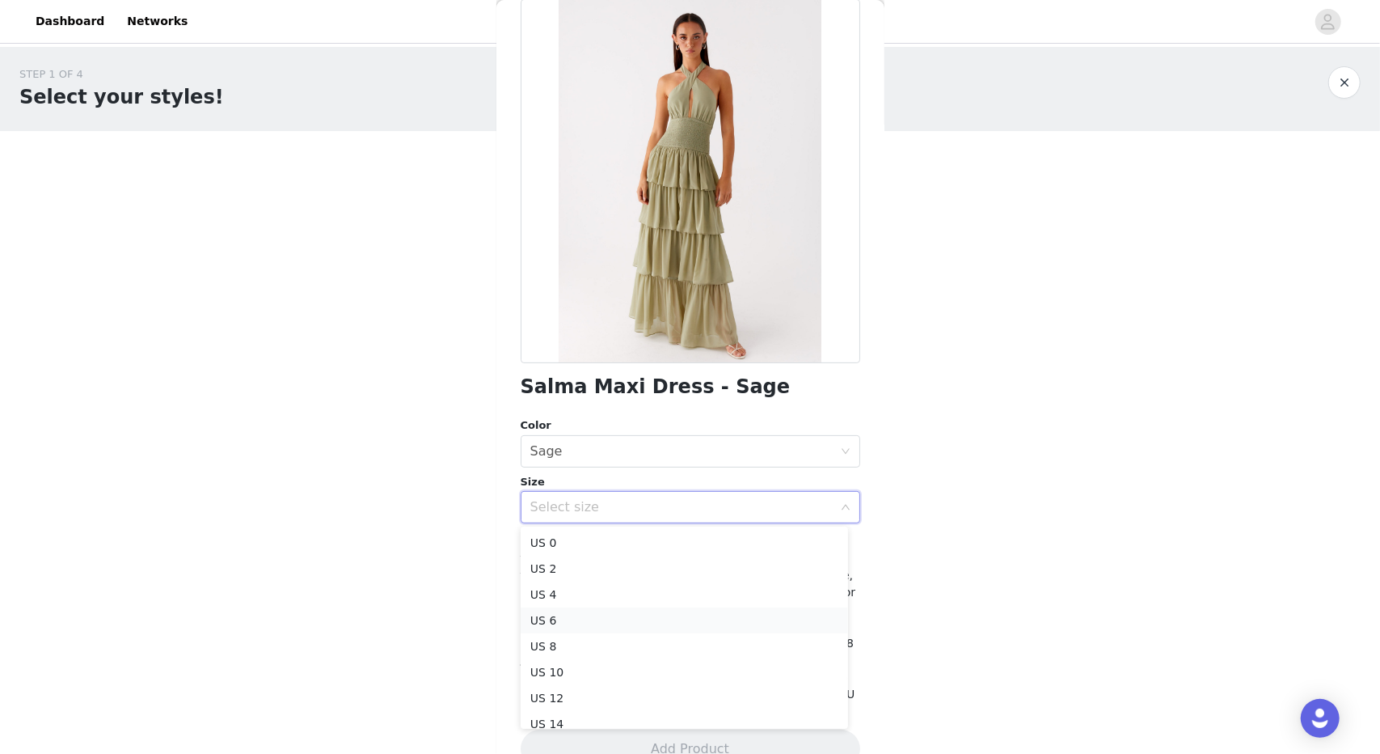
click at [549, 616] on li "US 6" at bounding box center [684, 620] width 327 height 26
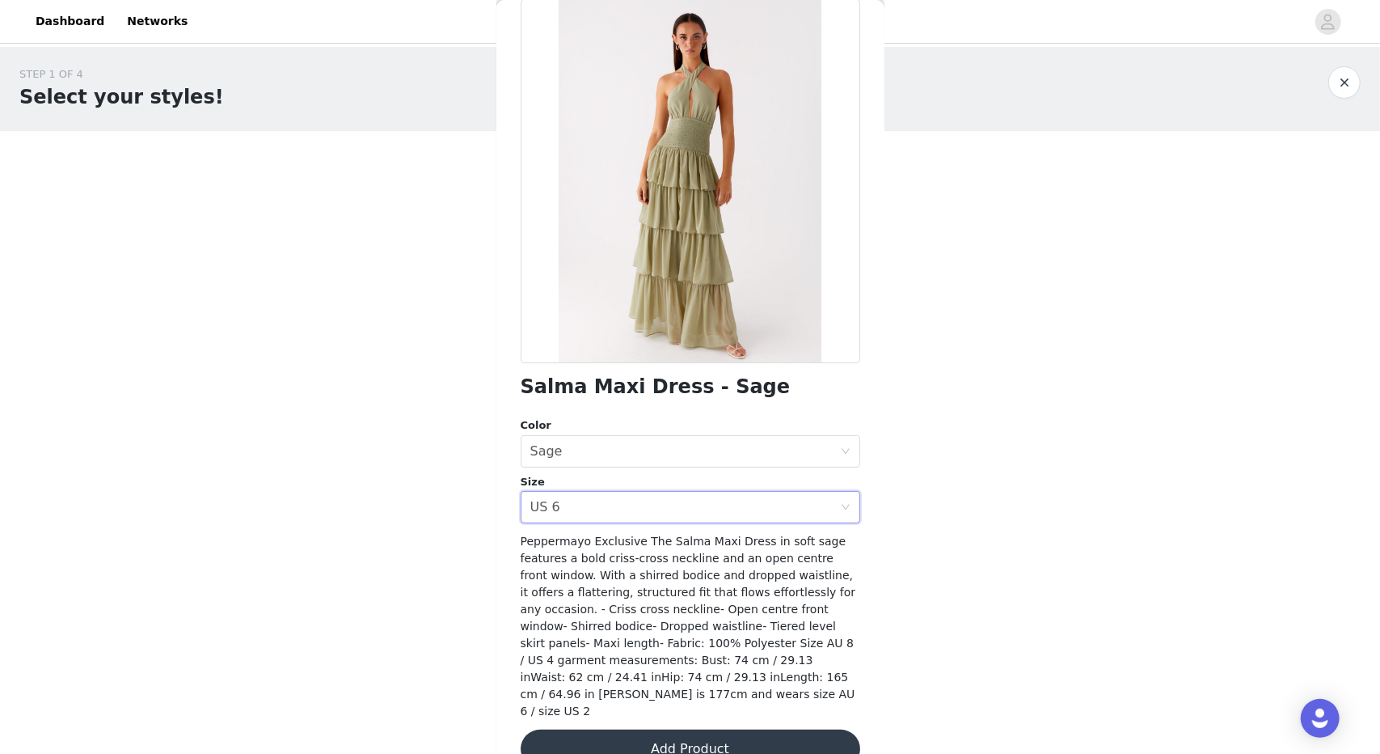
click at [682, 581] on span "Peppermayo Exclusive The Salma Maxi Dress in soft sage features a bold criss-cr…" at bounding box center [689, 625] width 336 height 183
click at [682, 729] on button "Add Product" at bounding box center [691, 748] width 340 height 39
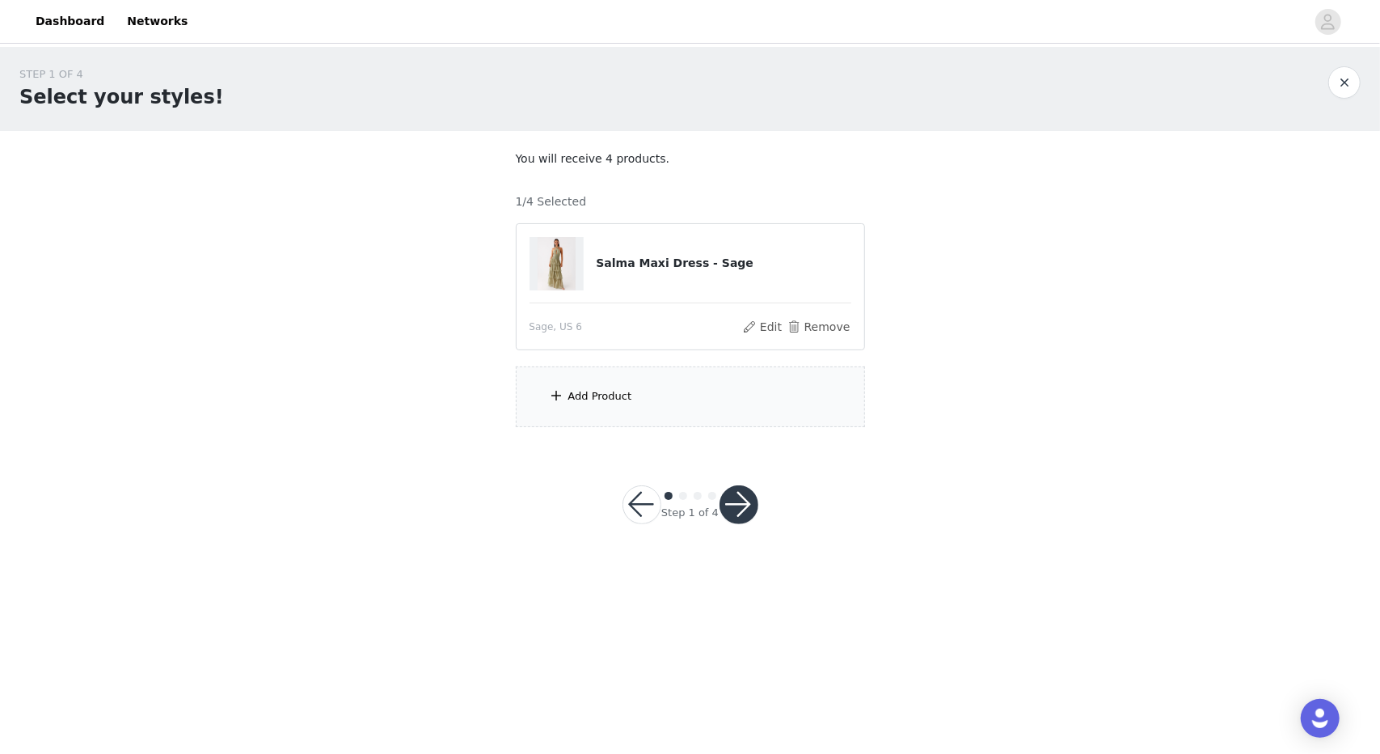
click at [624, 381] on div "Add Product" at bounding box center [690, 396] width 349 height 61
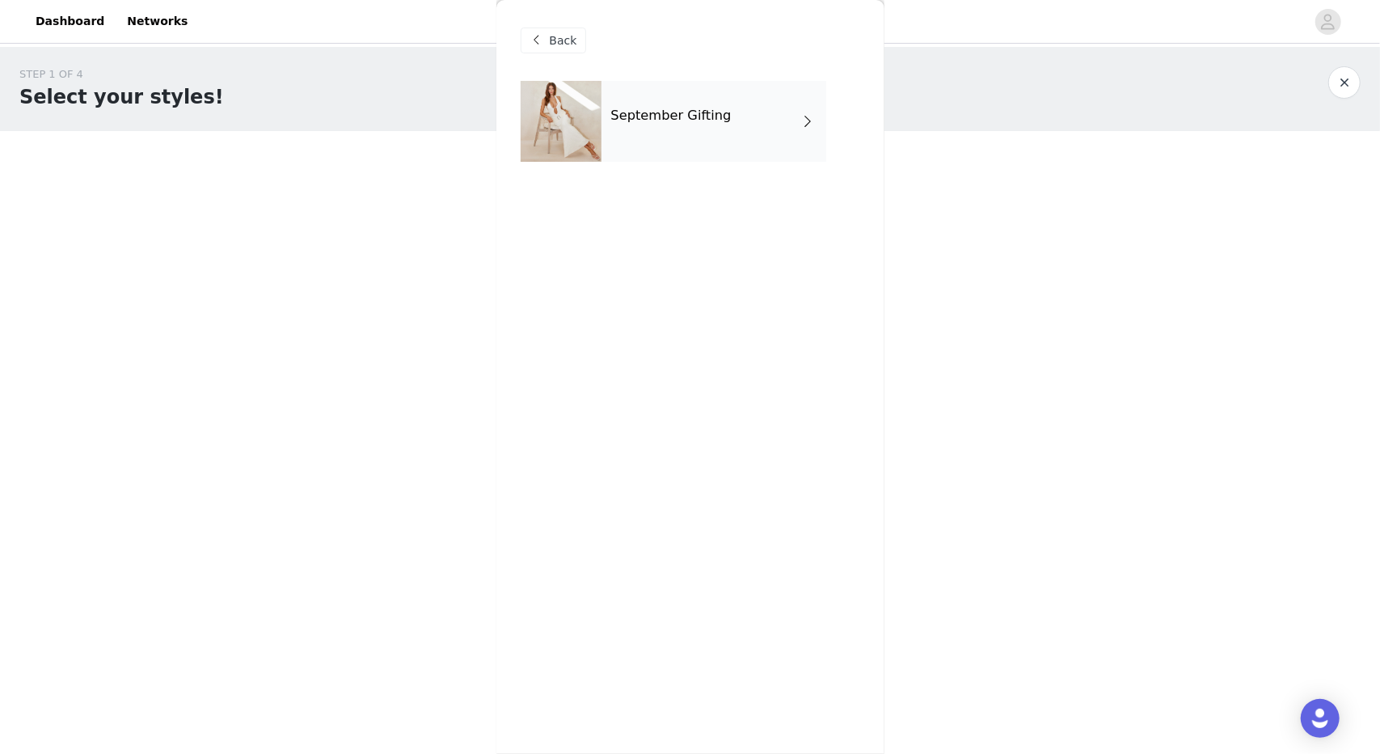
click at [702, 106] on div "September Gifting" at bounding box center [714, 121] width 225 height 81
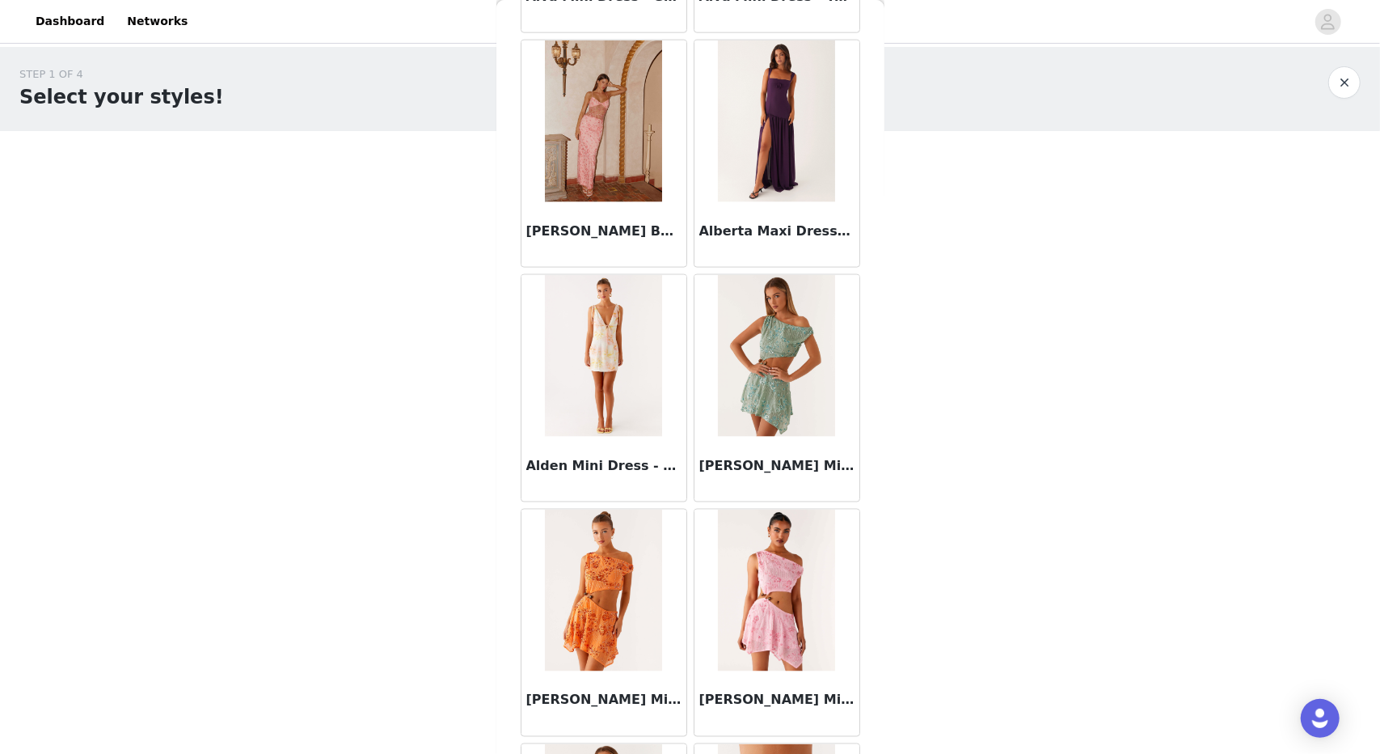
scroll to position [1715, 0]
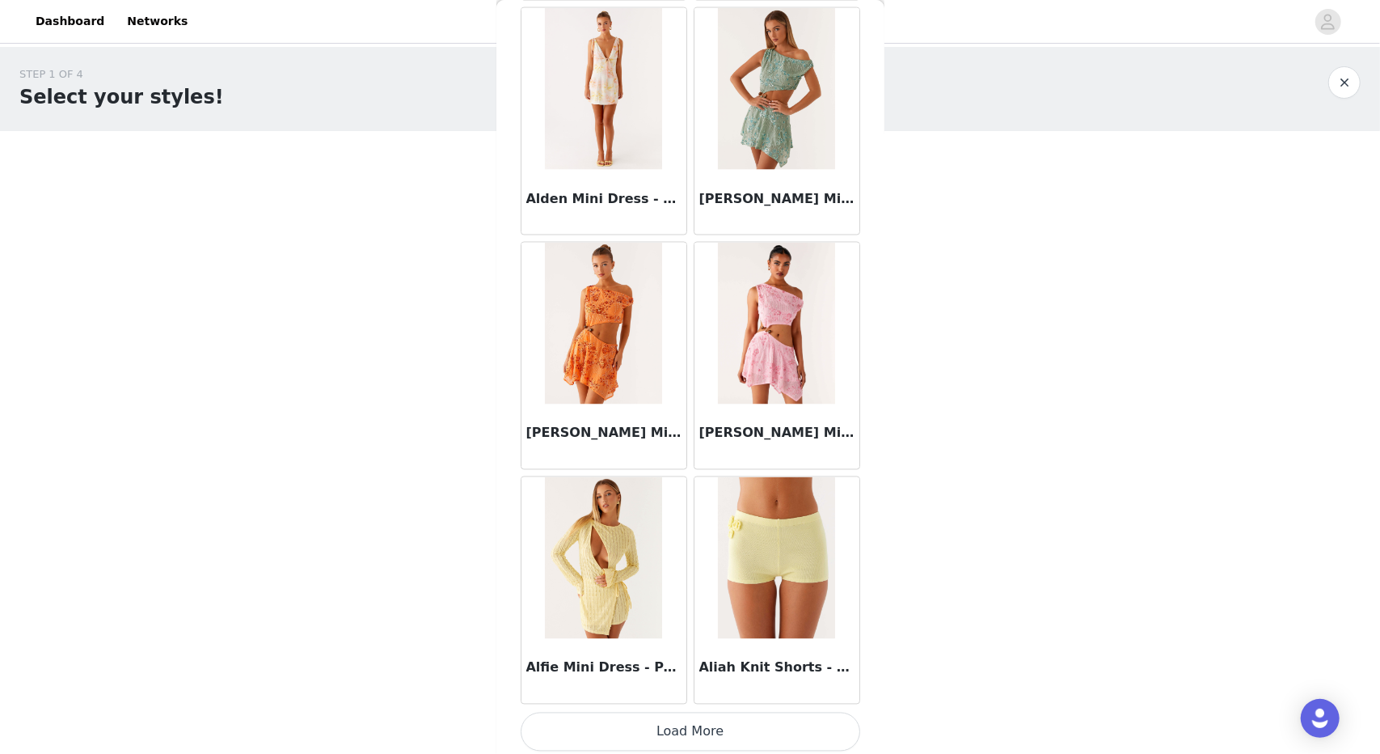
click at [697, 737] on button "Load More" at bounding box center [691, 731] width 340 height 39
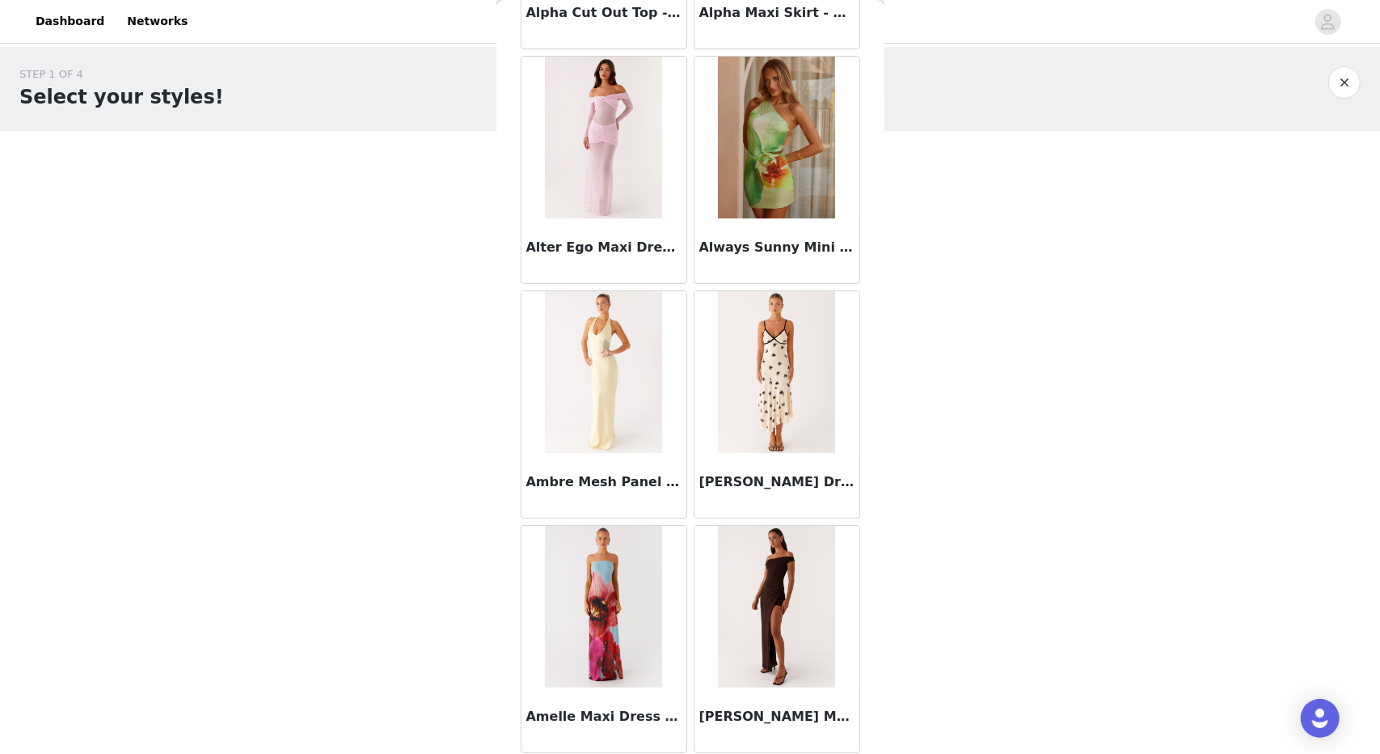
scroll to position [4054, 0]
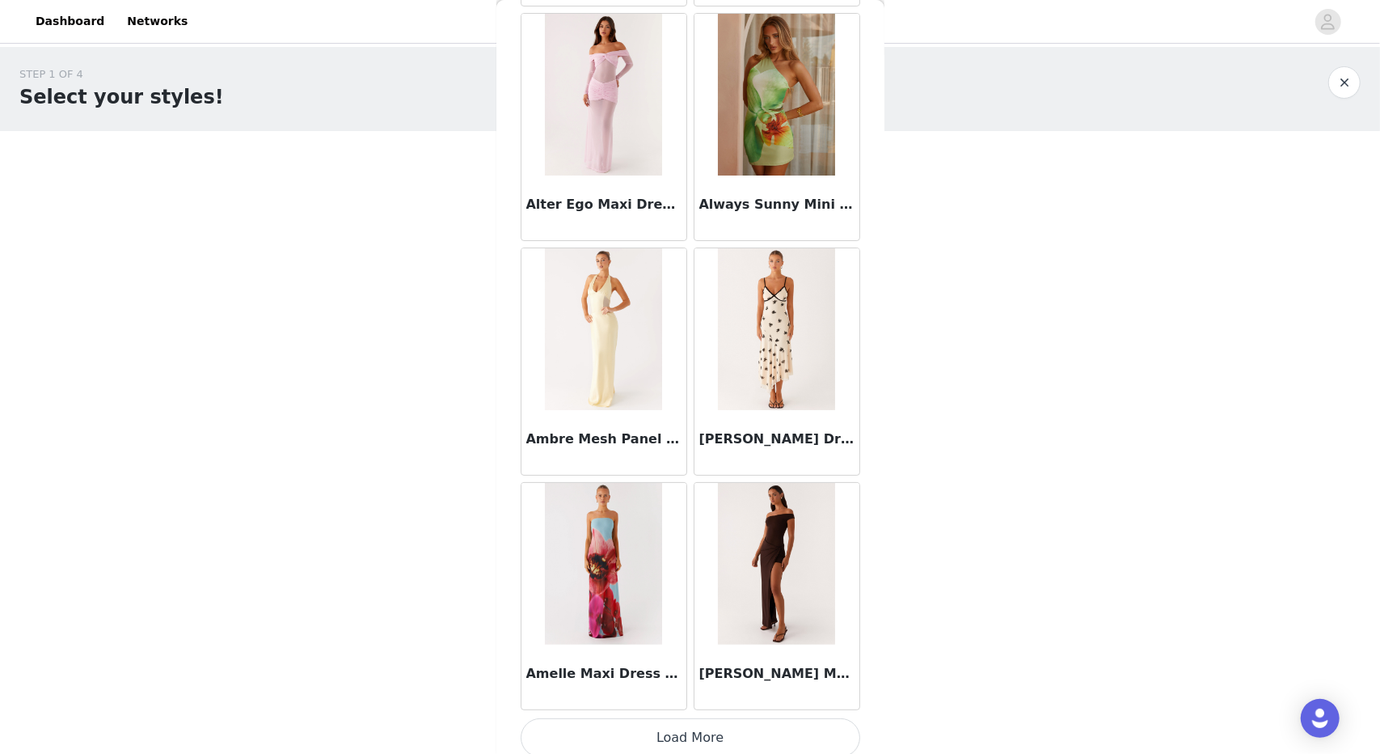
click at [674, 727] on button "Load More" at bounding box center [691, 737] width 340 height 39
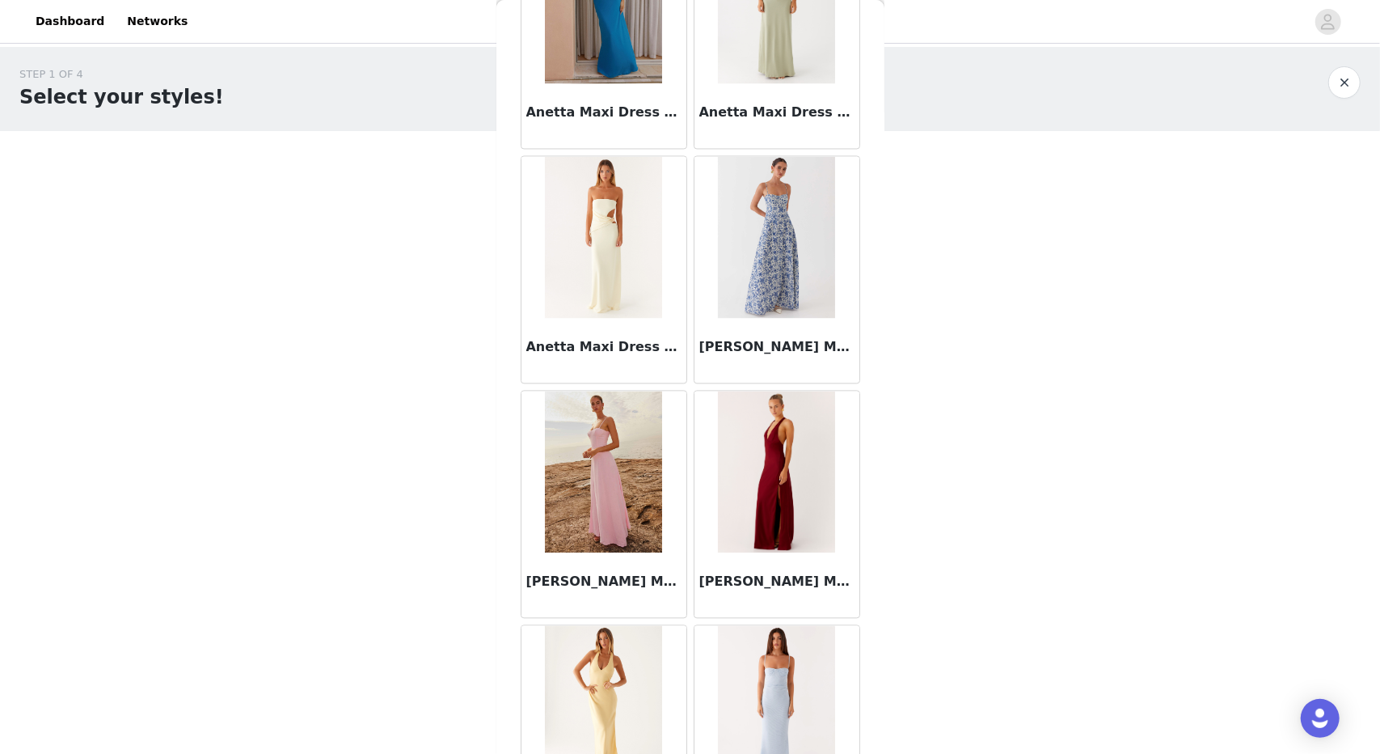
scroll to position [6393, 0]
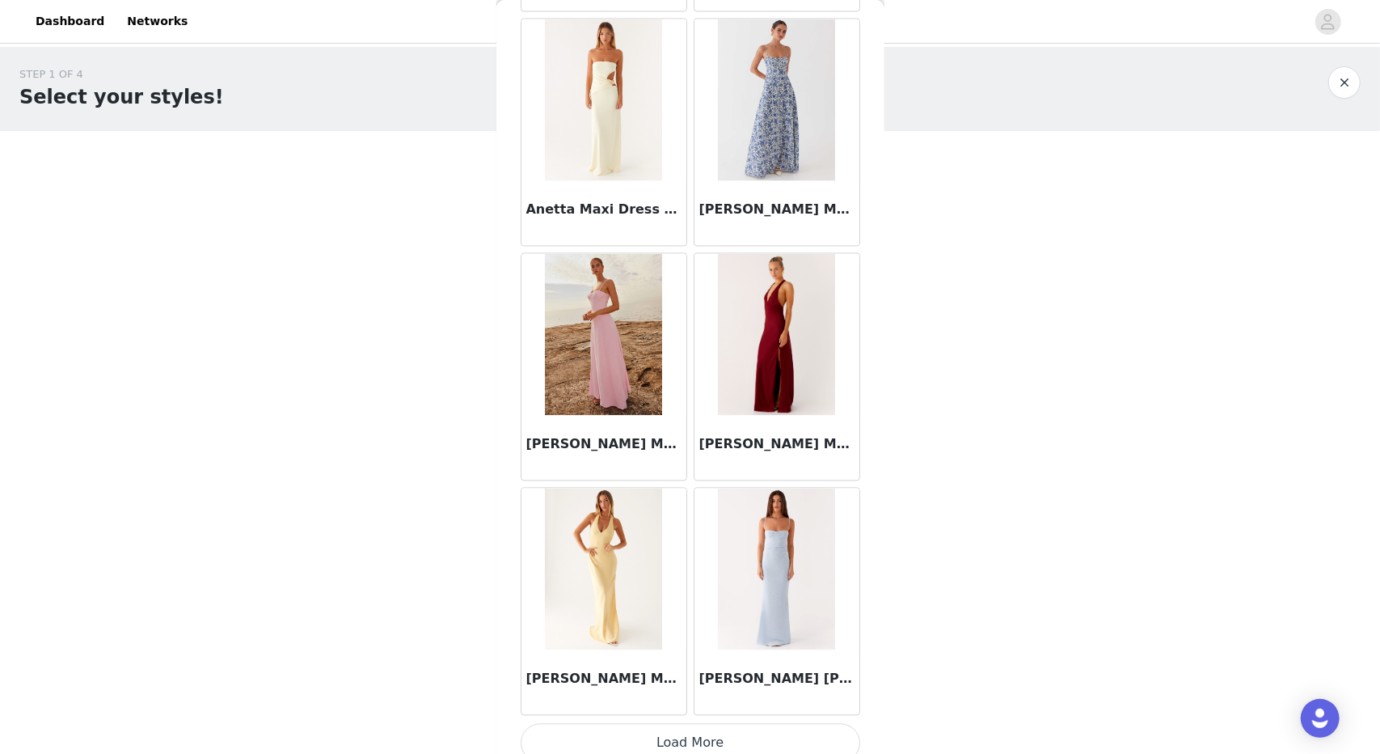
click at [686, 735] on button "Load More" at bounding box center [691, 742] width 340 height 39
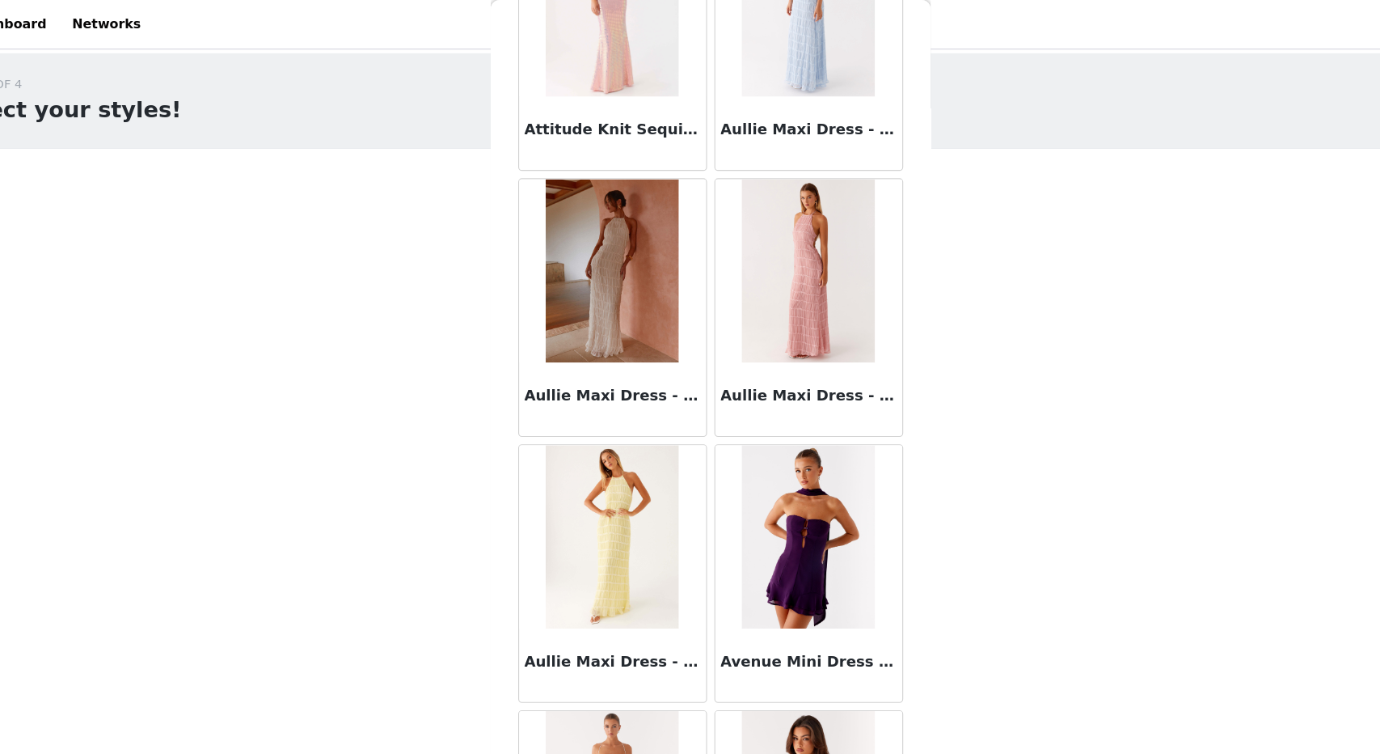
scroll to position [8732, 0]
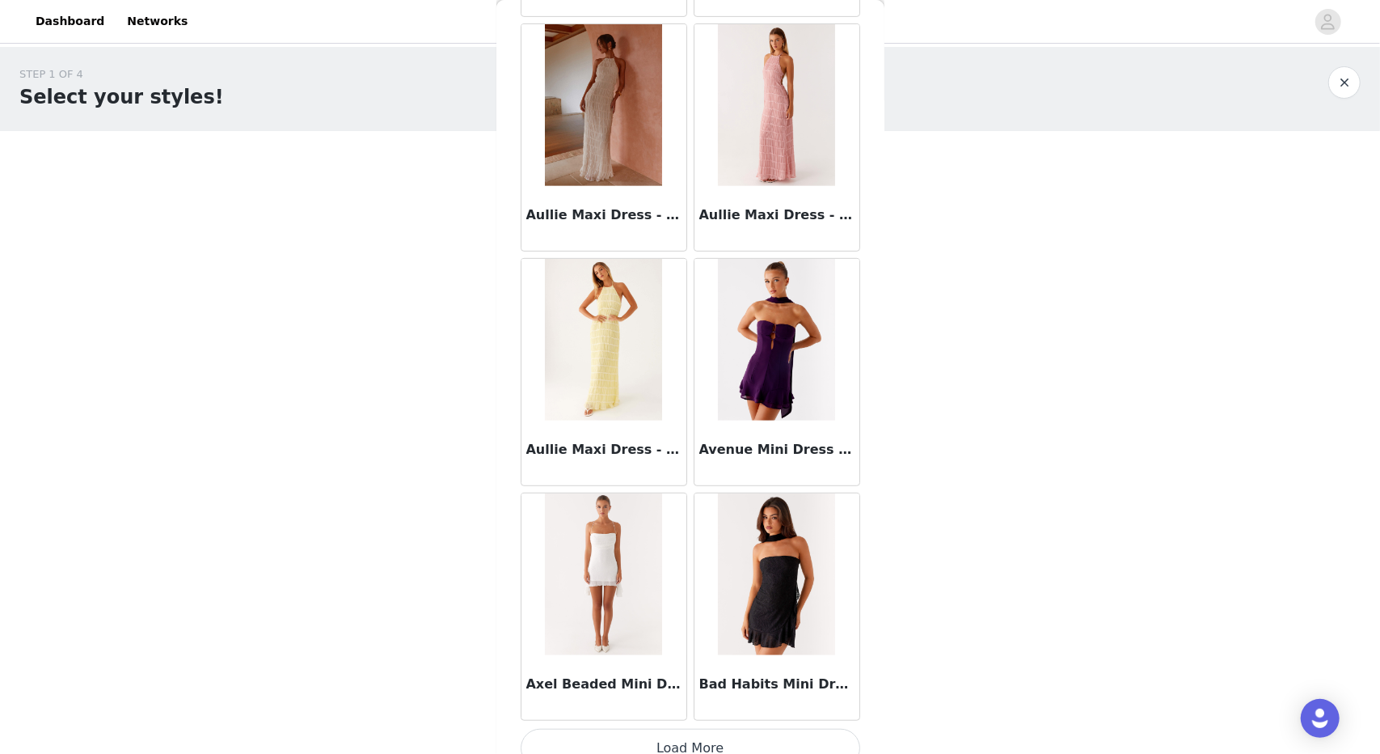
click at [656, 728] on button "Load More" at bounding box center [691, 747] width 340 height 39
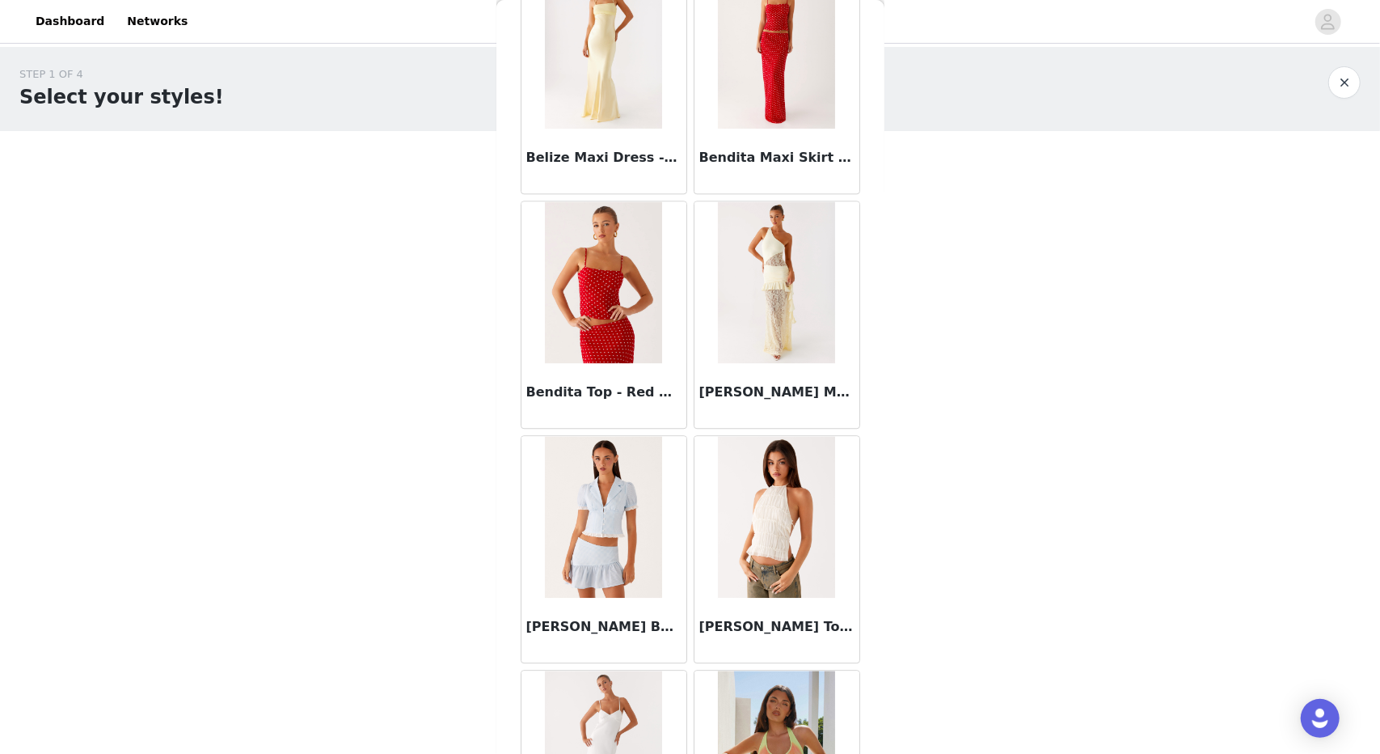
scroll to position [11071, 0]
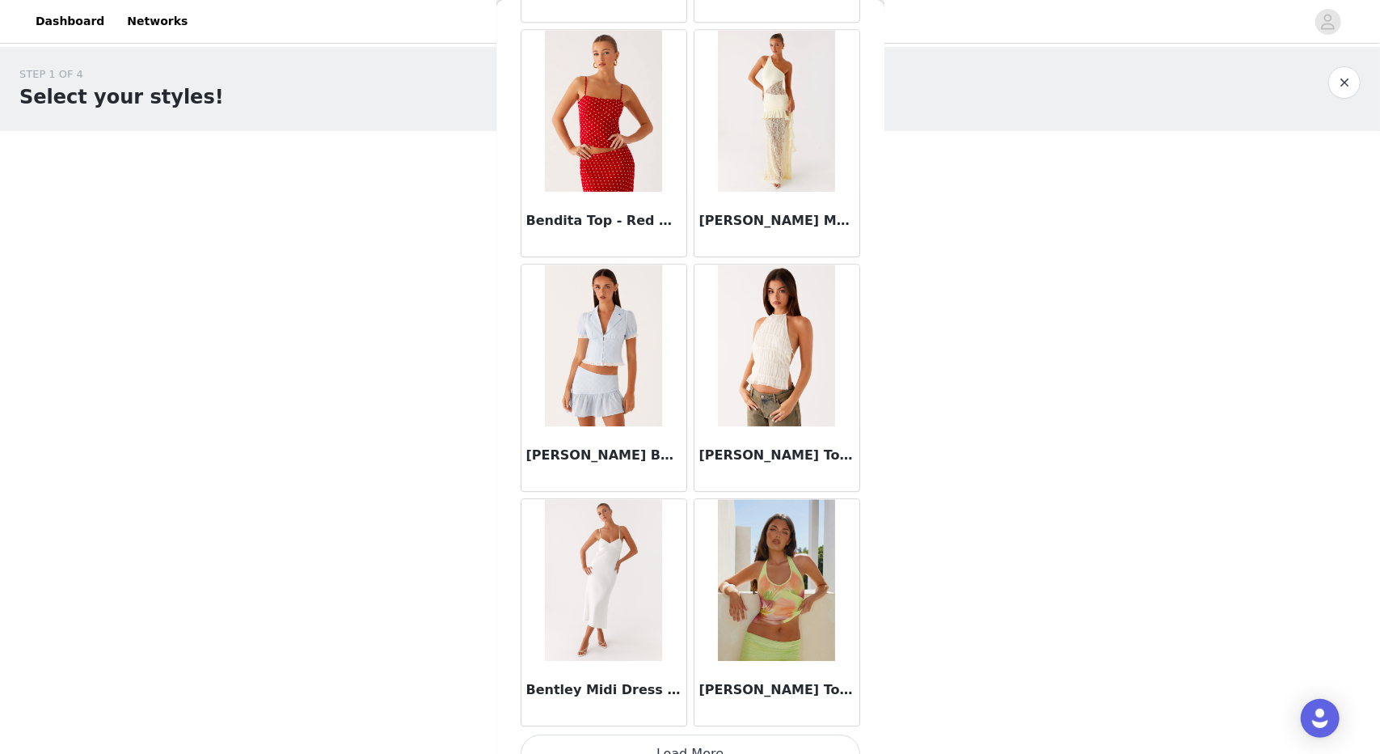
click at [689, 734] on button "Load More" at bounding box center [691, 753] width 340 height 39
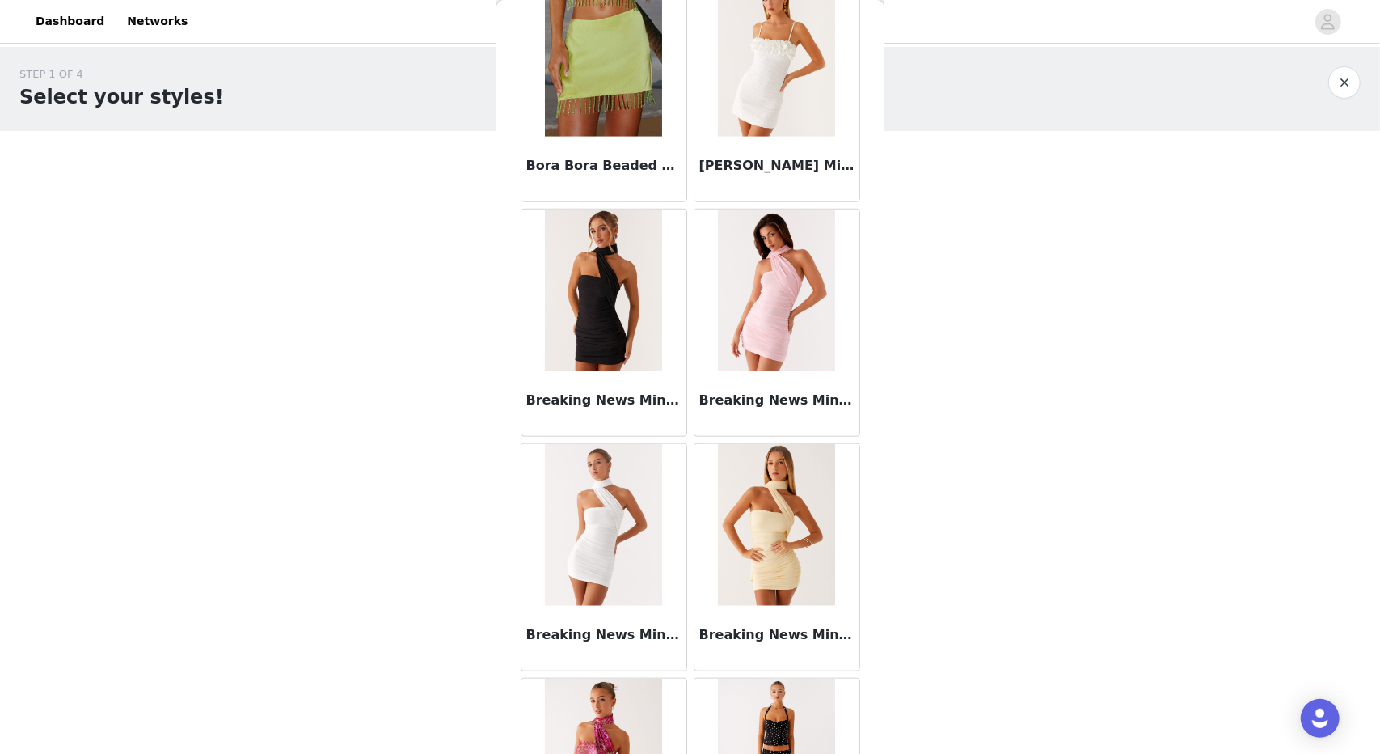
scroll to position [13411, 0]
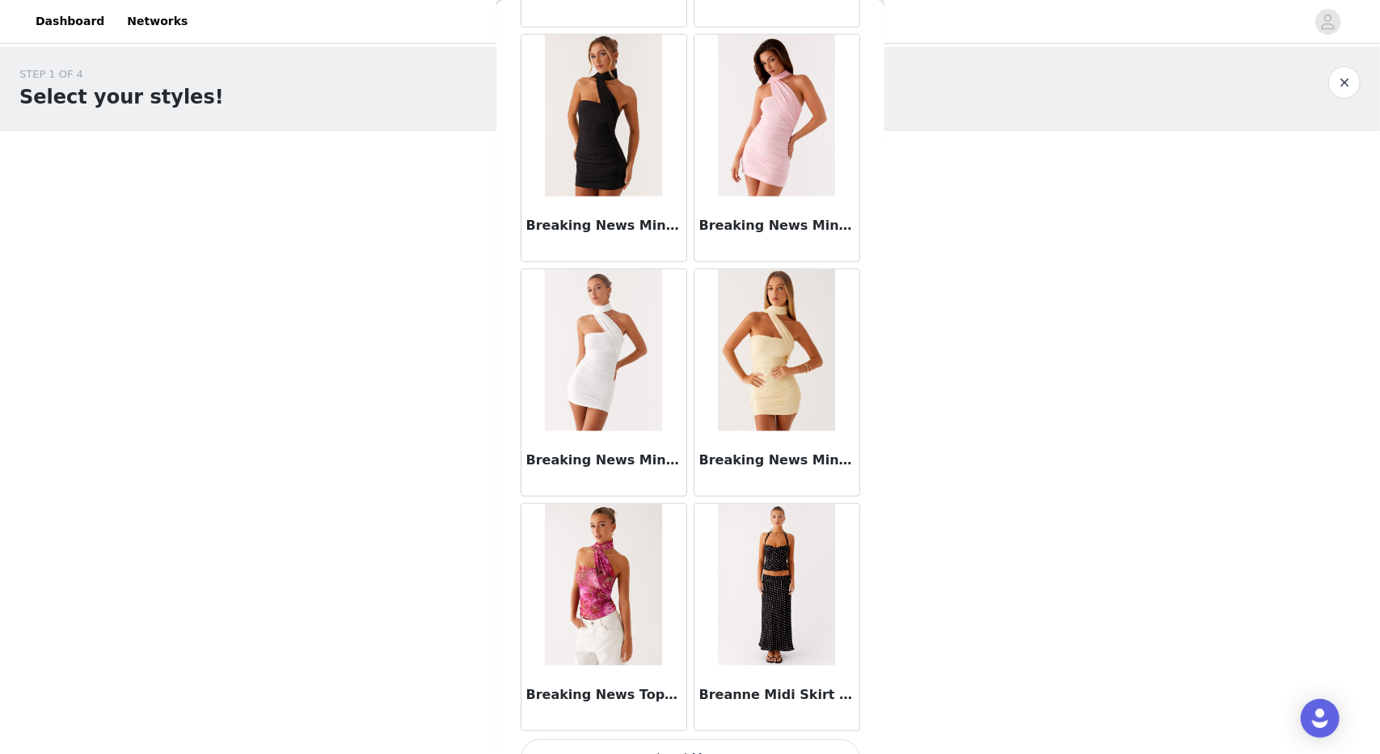
click at [682, 739] on button "Load More" at bounding box center [691, 758] width 340 height 39
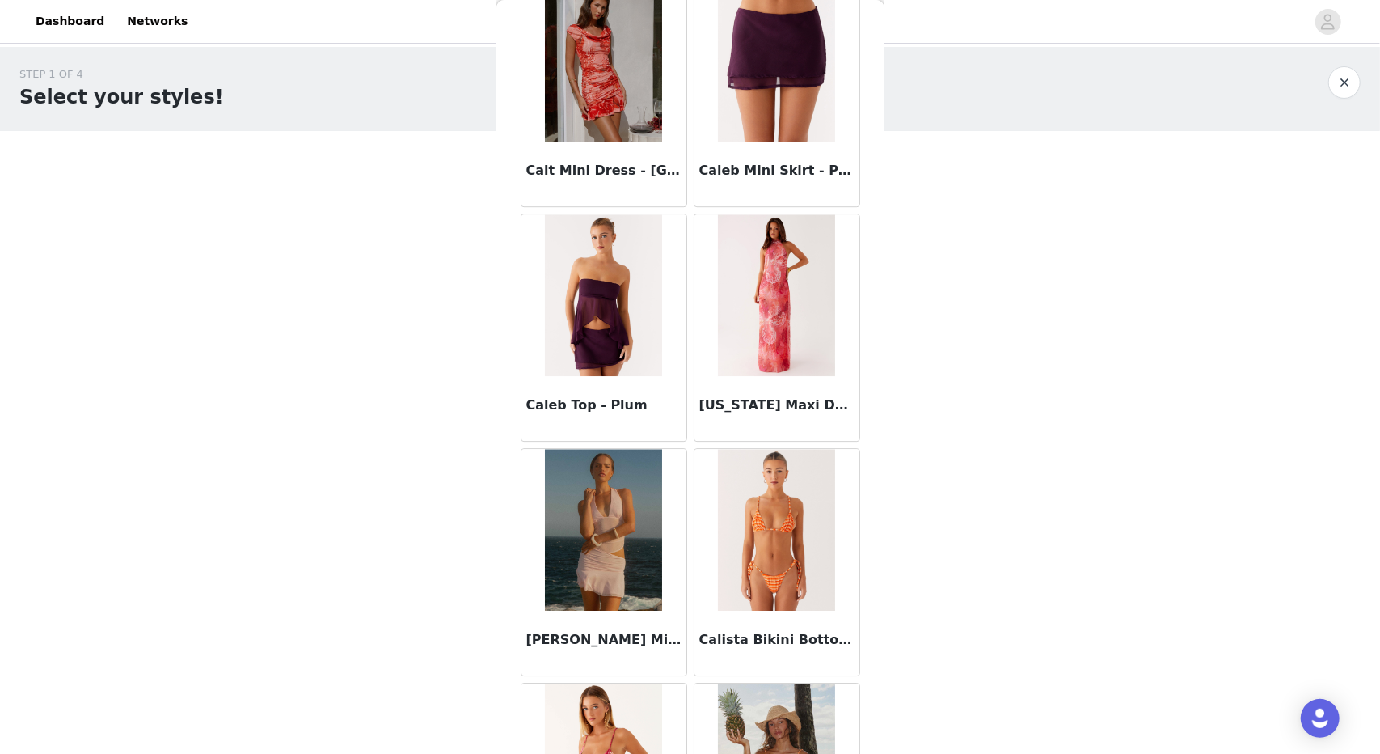
scroll to position [15750, 0]
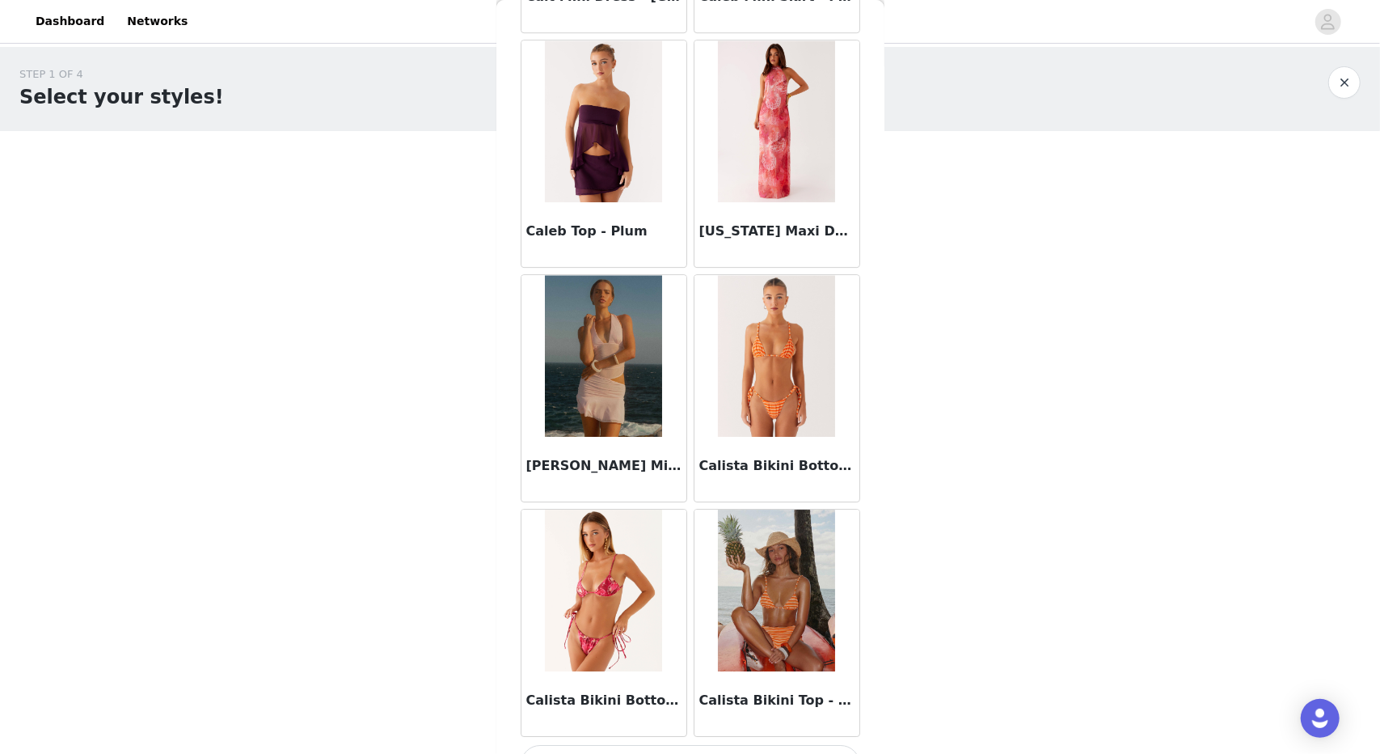
click at [679, 745] on button "Load More" at bounding box center [691, 764] width 340 height 39
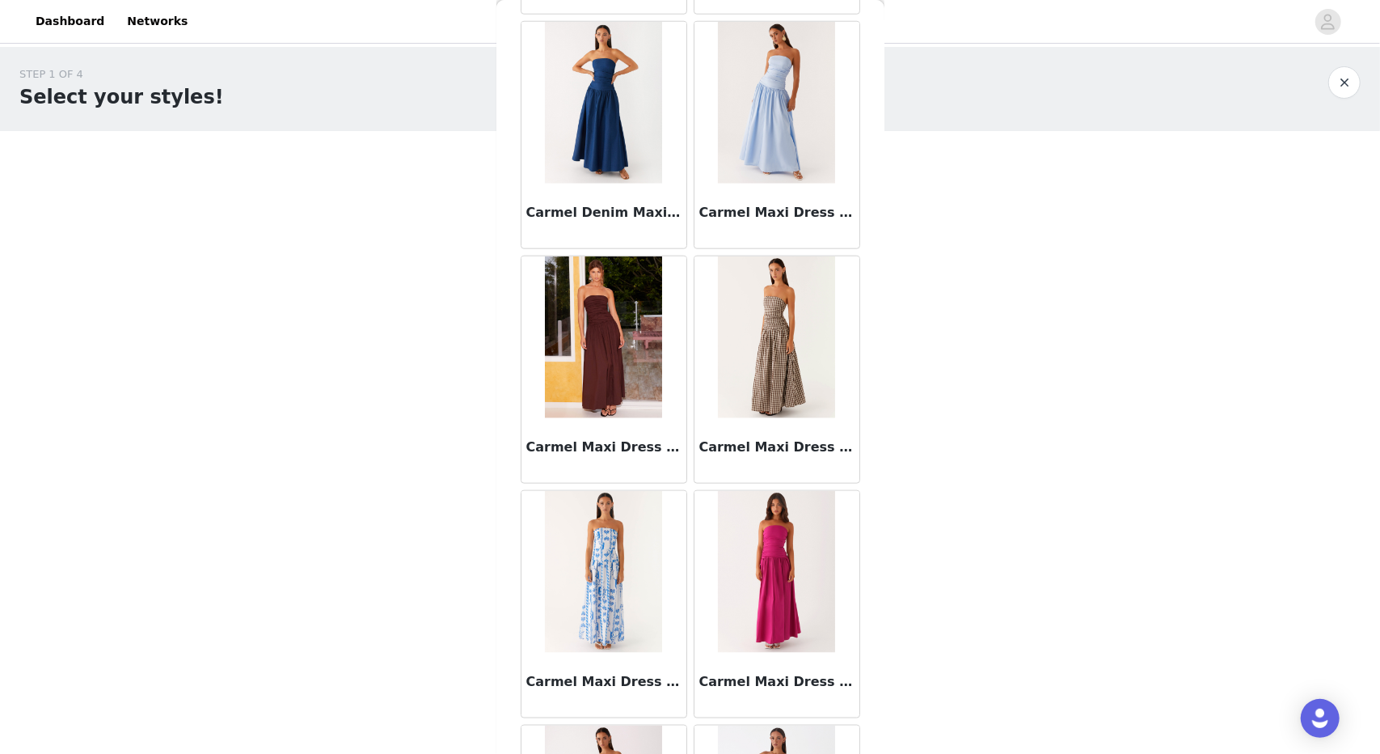
scroll to position [17652, 0]
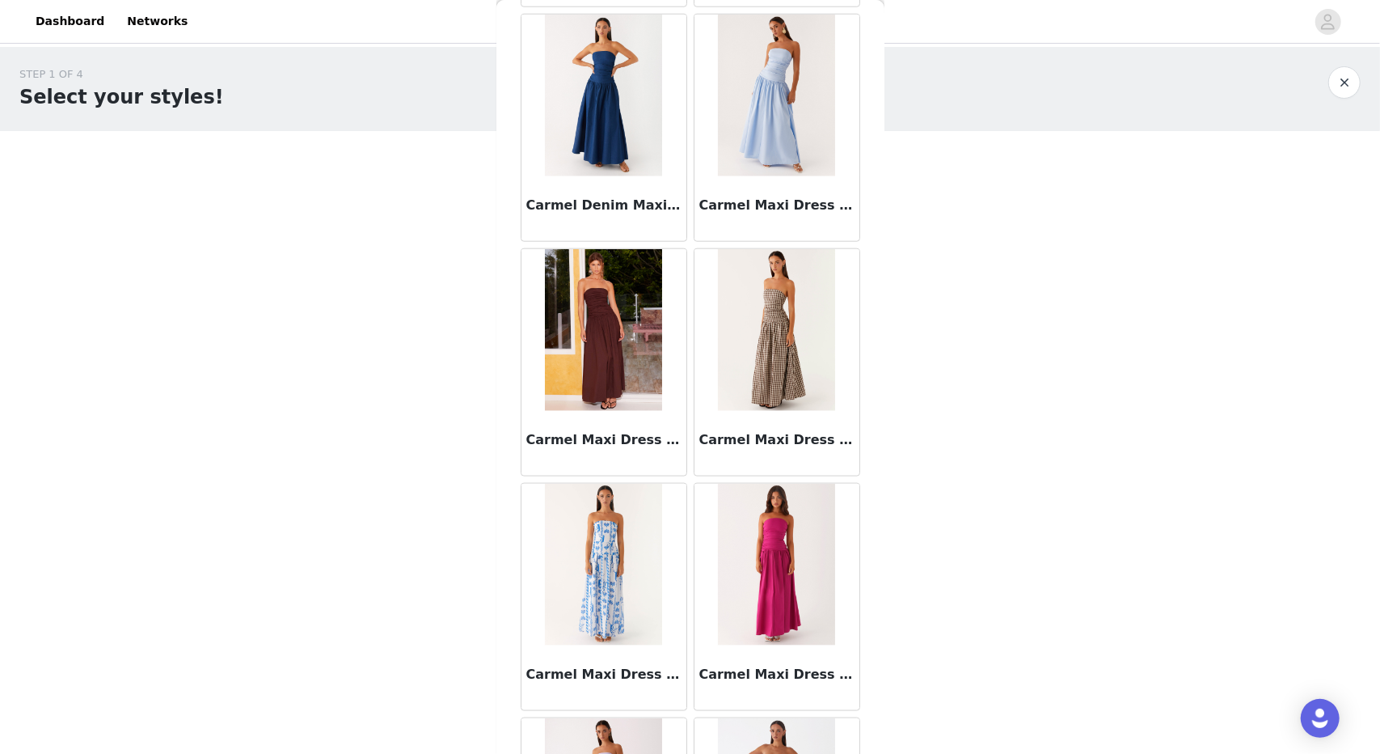
click at [757, 292] on img at bounding box center [776, 330] width 117 height 162
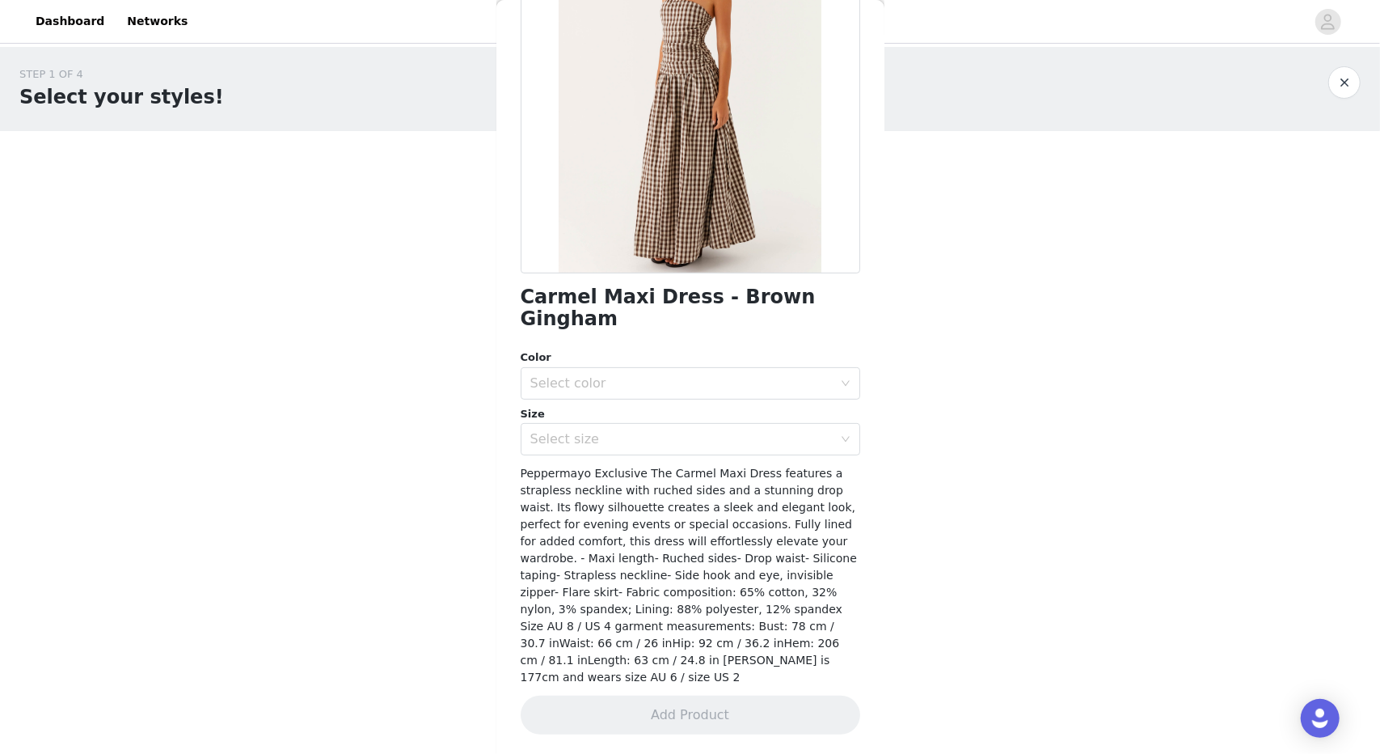
scroll to position [133, 0]
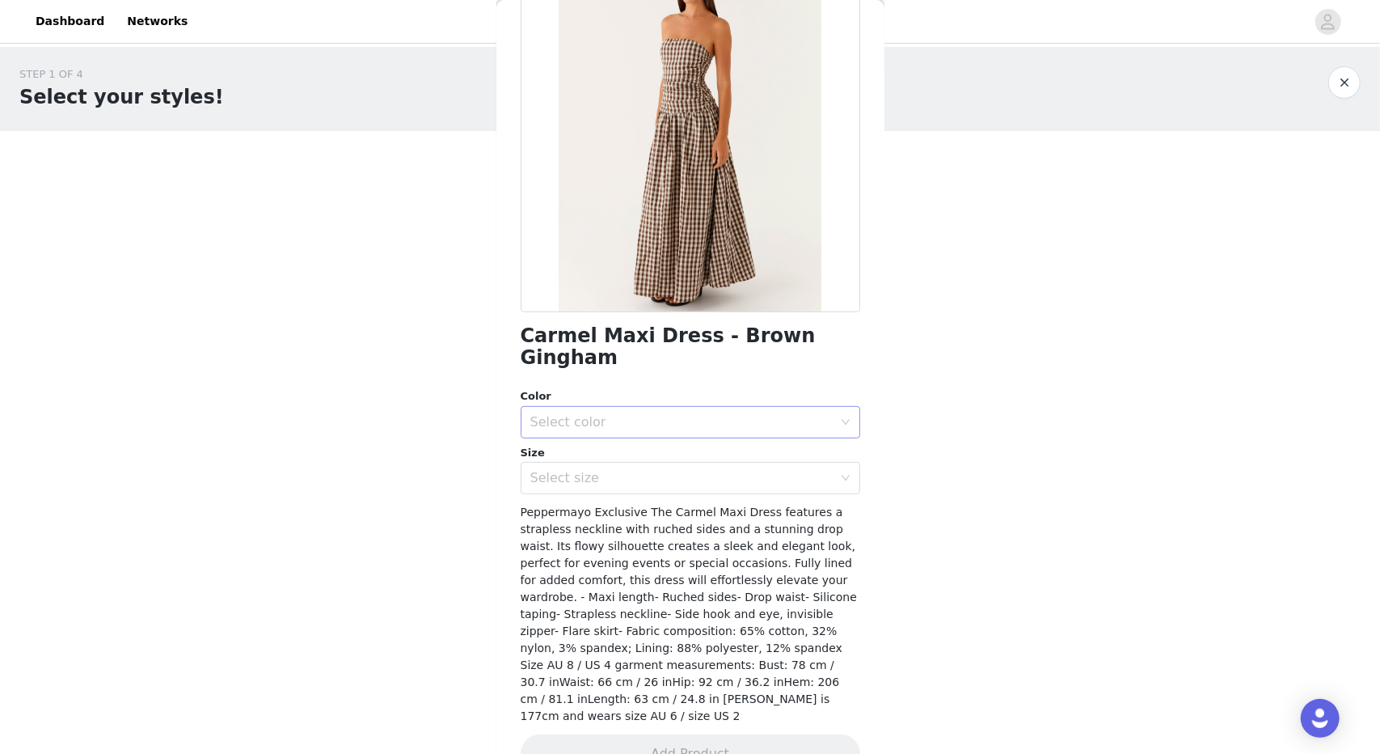
click at [666, 407] on div "Select color" at bounding box center [685, 422] width 310 height 31
click at [619, 445] on li "Brown Gingham" at bounding box center [684, 436] width 327 height 26
click at [609, 471] on div "Select size" at bounding box center [685, 477] width 310 height 31
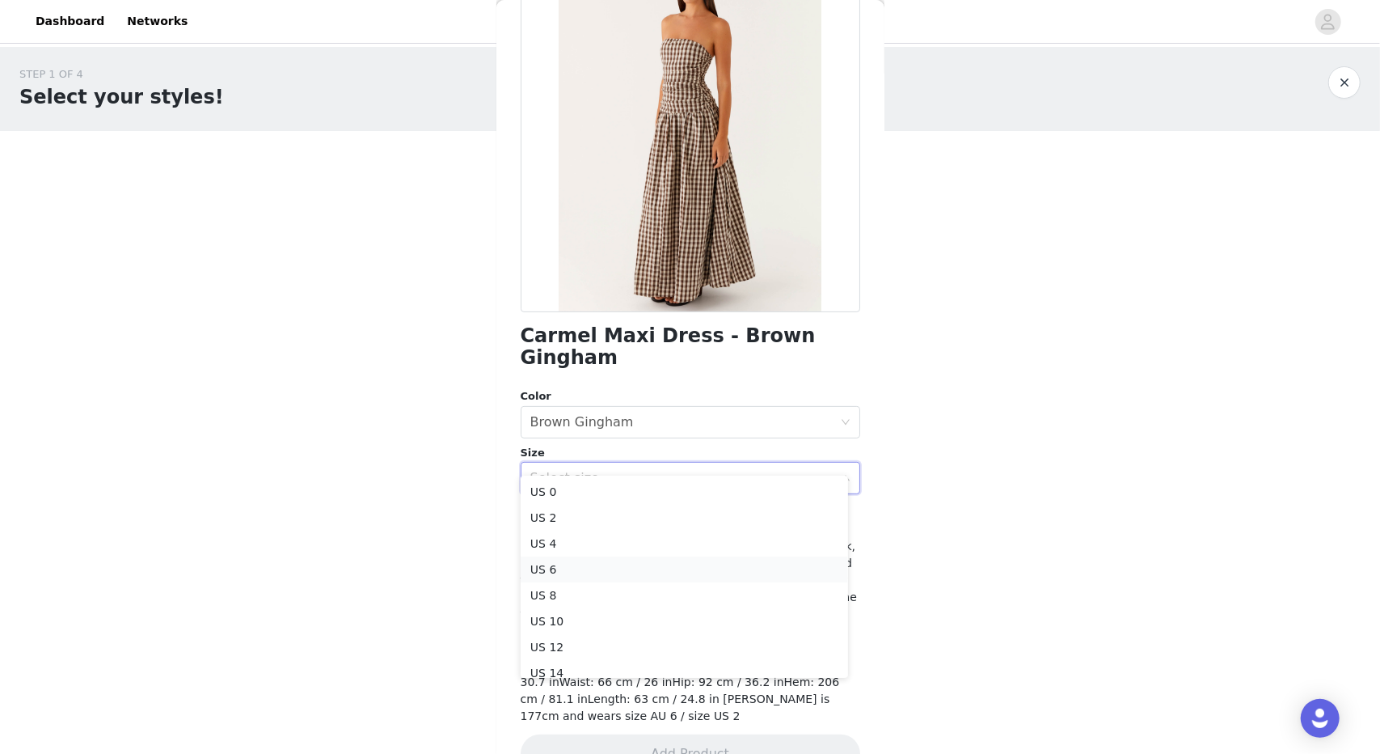
click at [587, 570] on li "US 6" at bounding box center [684, 569] width 327 height 26
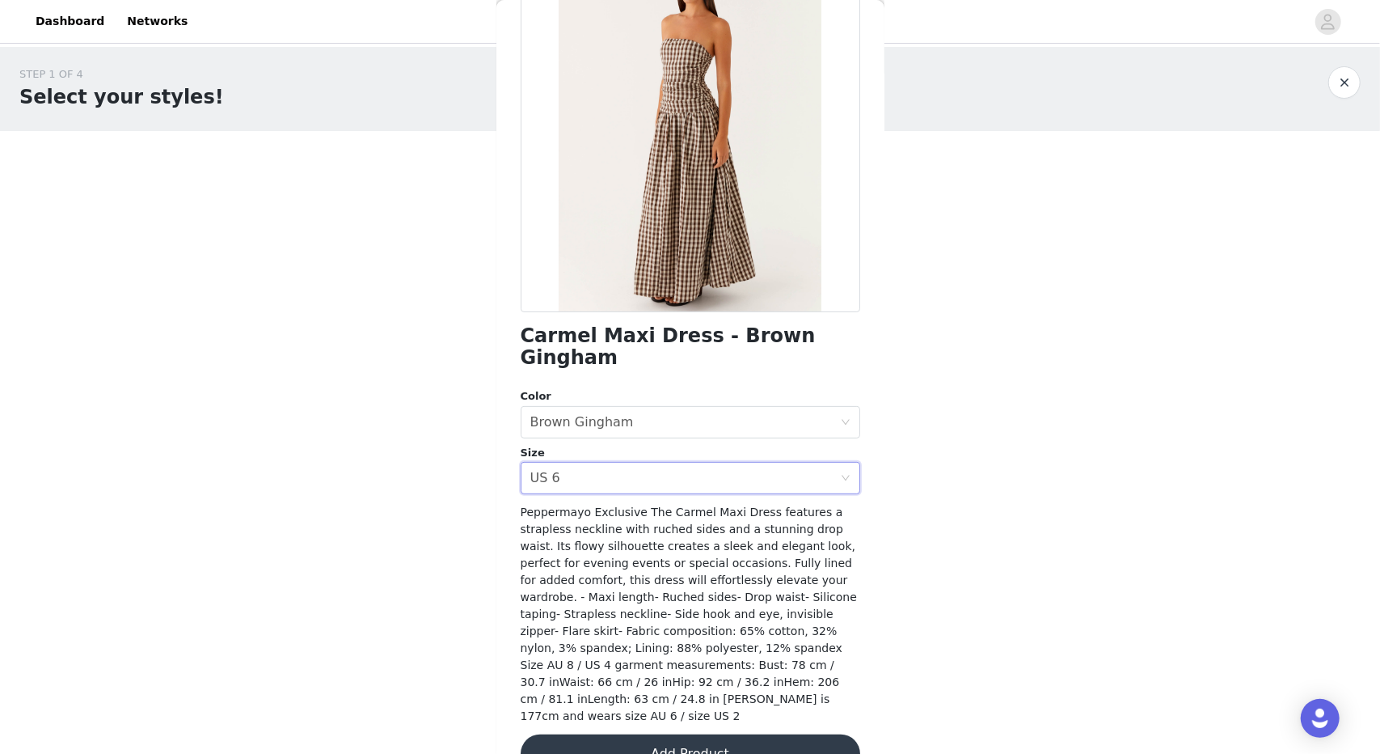
click at [611, 734] on button "Add Product" at bounding box center [691, 753] width 340 height 39
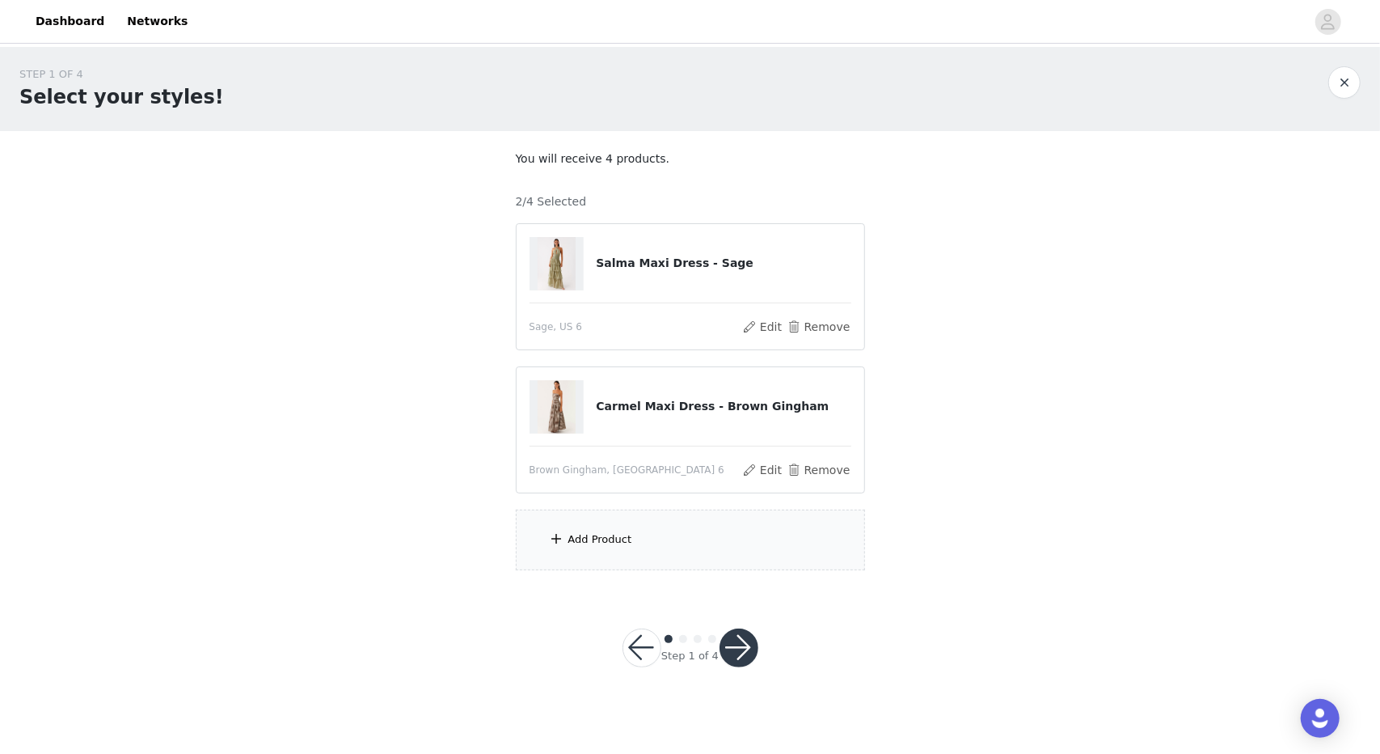
click at [630, 536] on div "Add Product" at bounding box center [690, 539] width 349 height 61
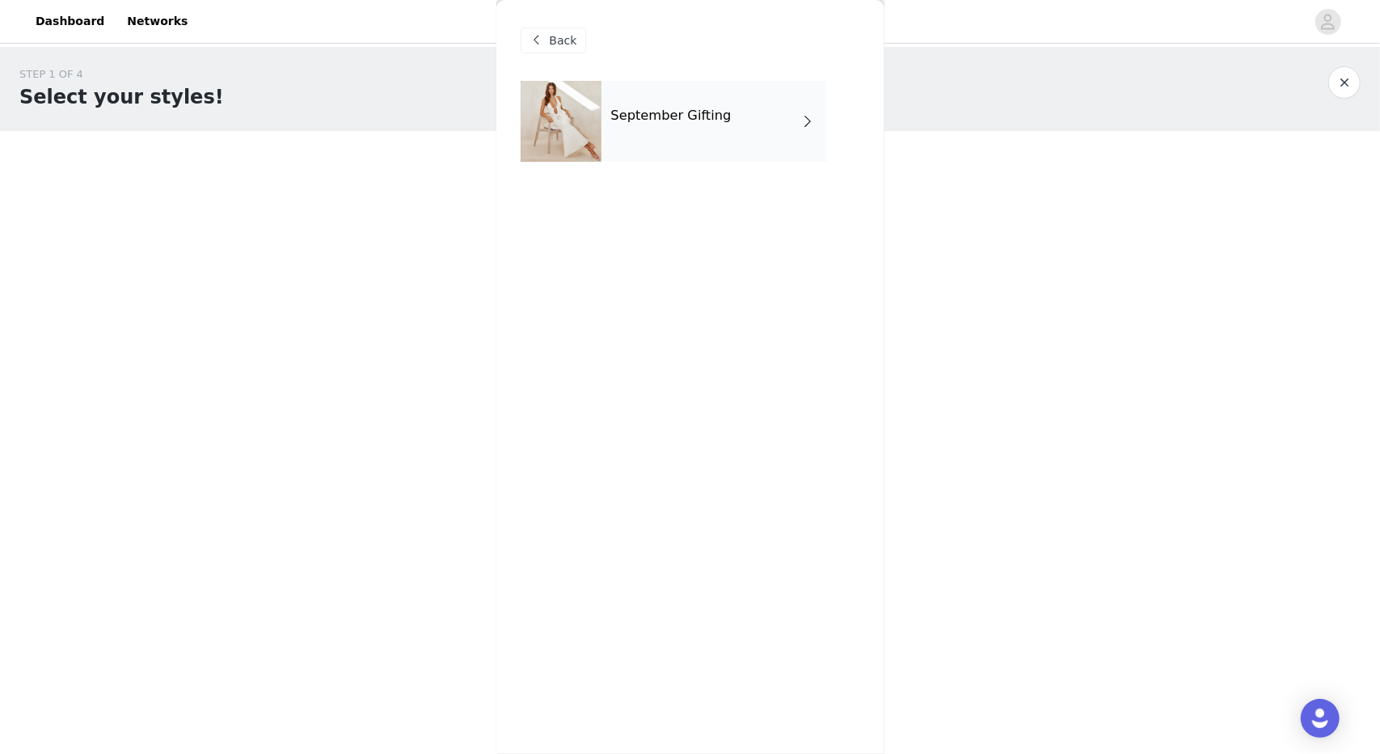
click at [652, 78] on div "Back" at bounding box center [691, 40] width 340 height 81
click at [660, 127] on div "September Gifting" at bounding box center [714, 121] width 225 height 81
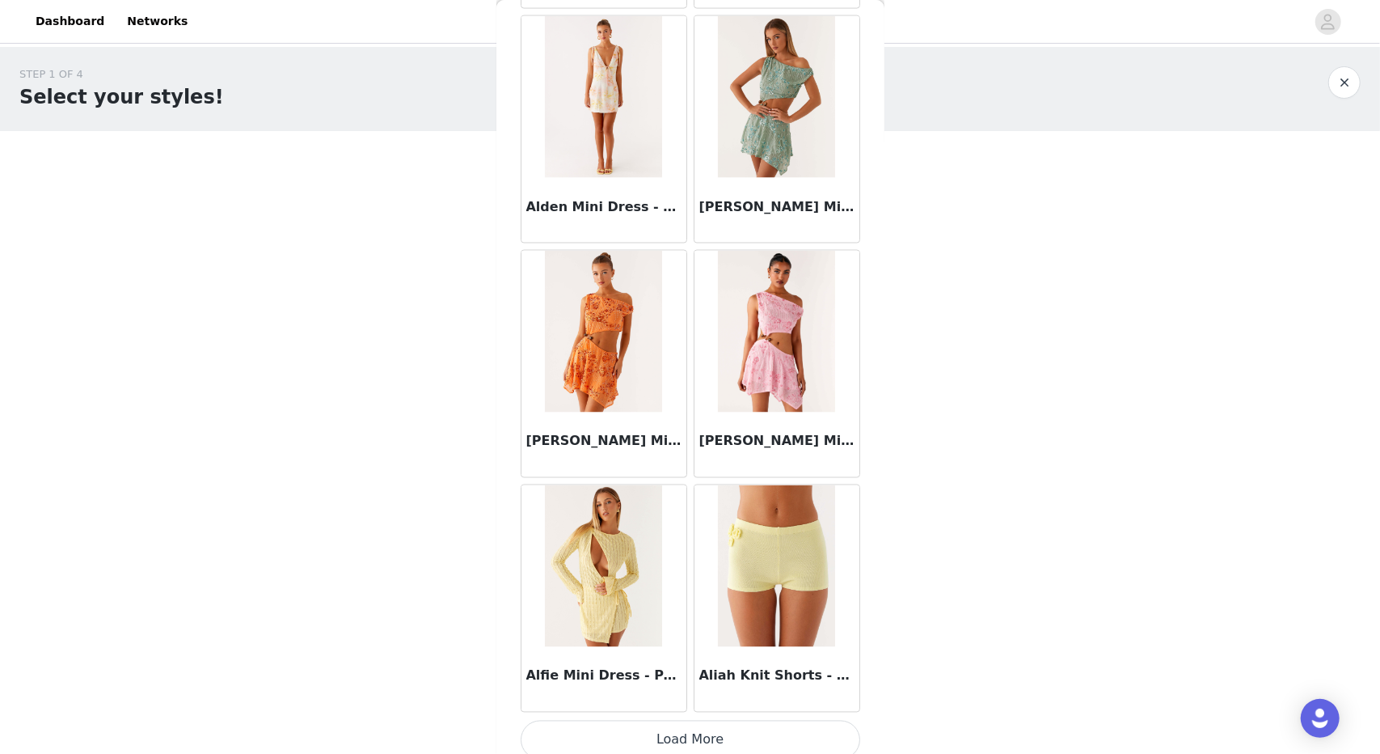
scroll to position [1715, 0]
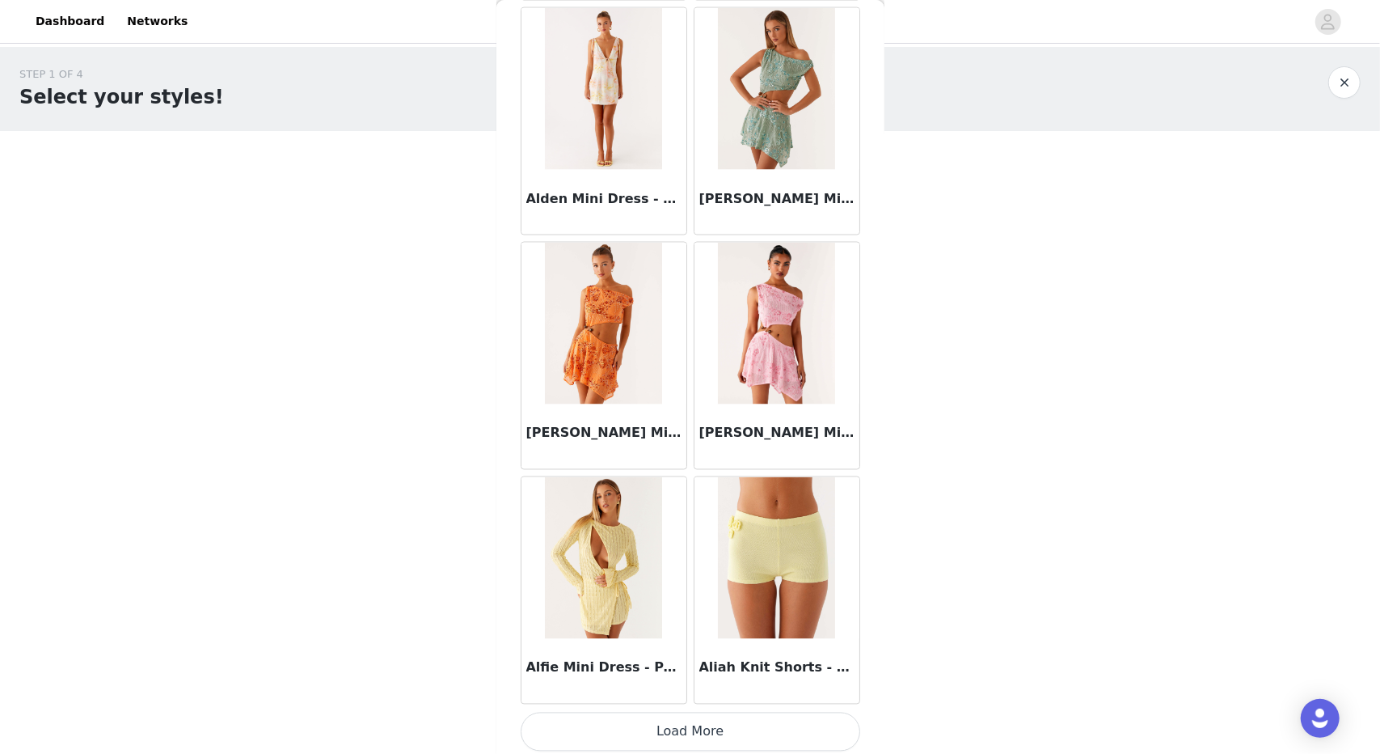
click at [639, 731] on button "Load More" at bounding box center [691, 731] width 340 height 39
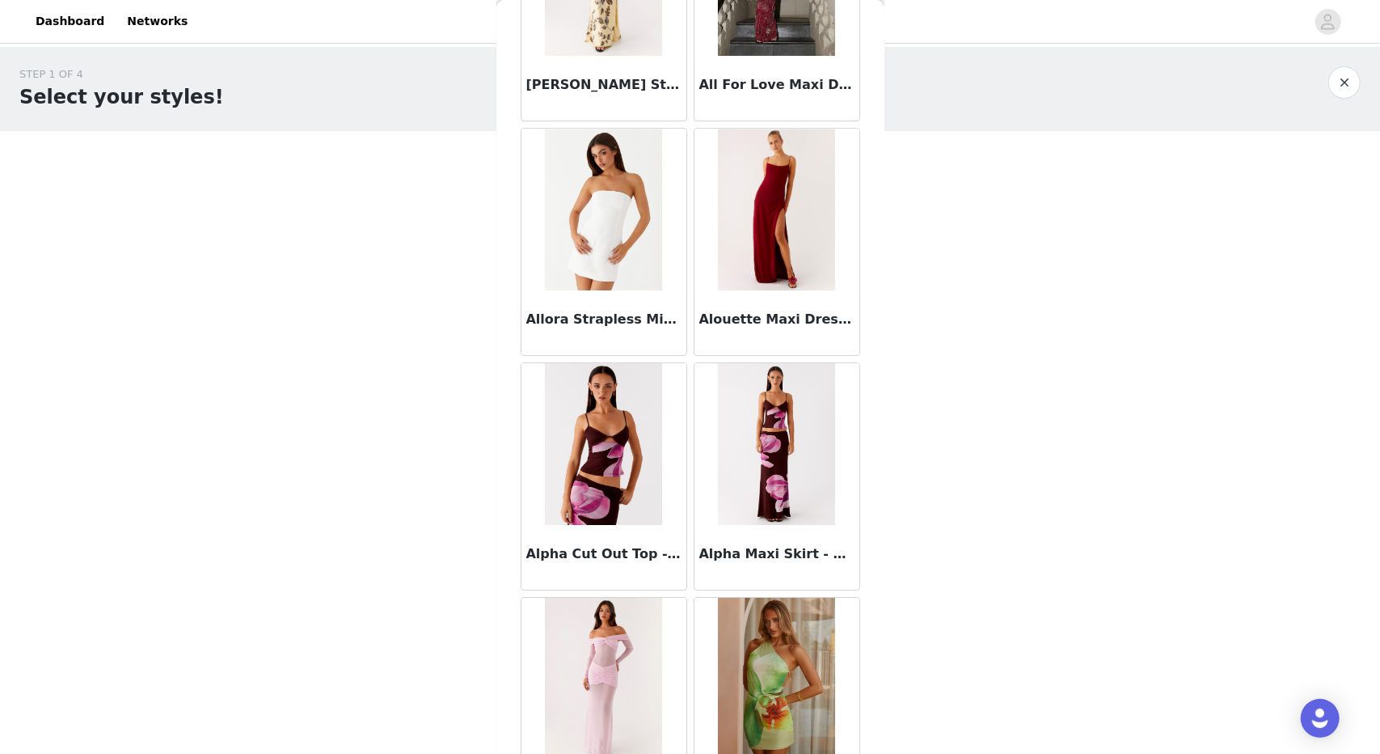
scroll to position [4054, 0]
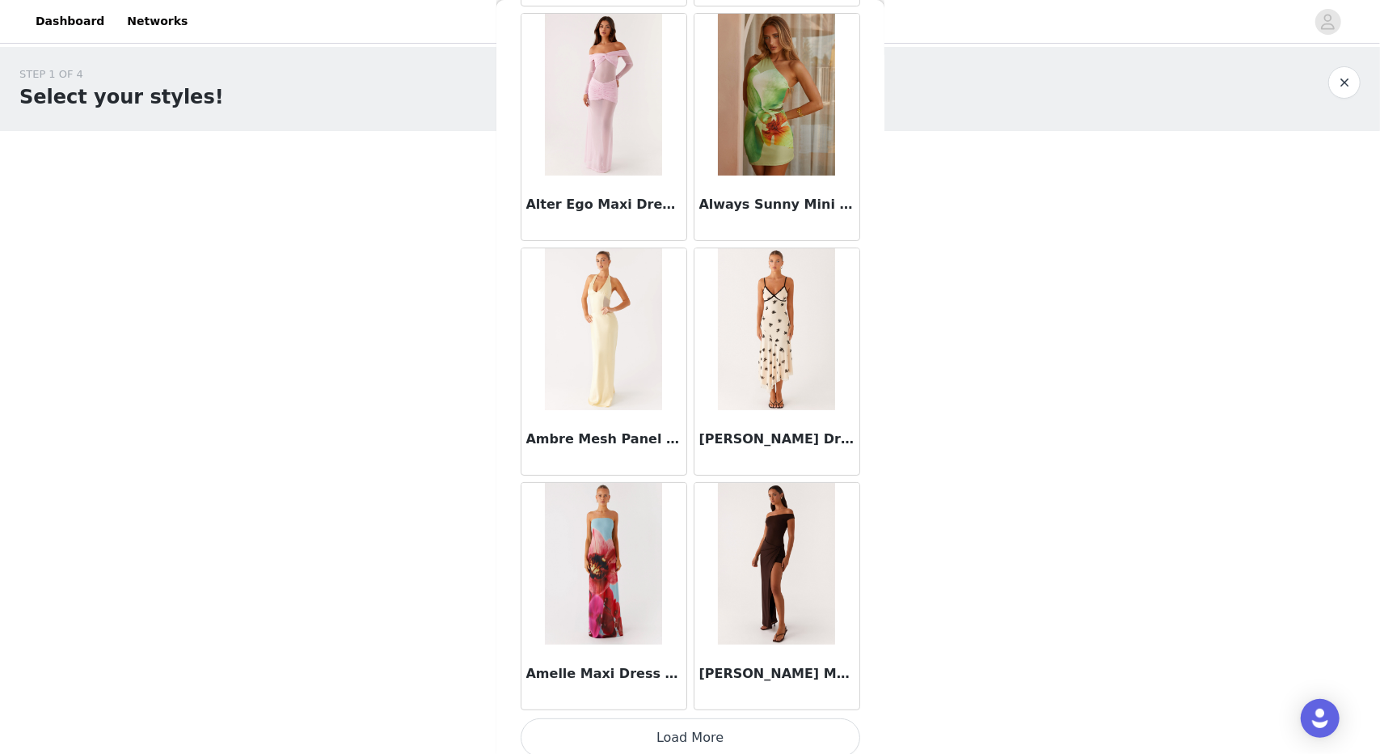
click at [708, 719] on button "Load More" at bounding box center [691, 737] width 340 height 39
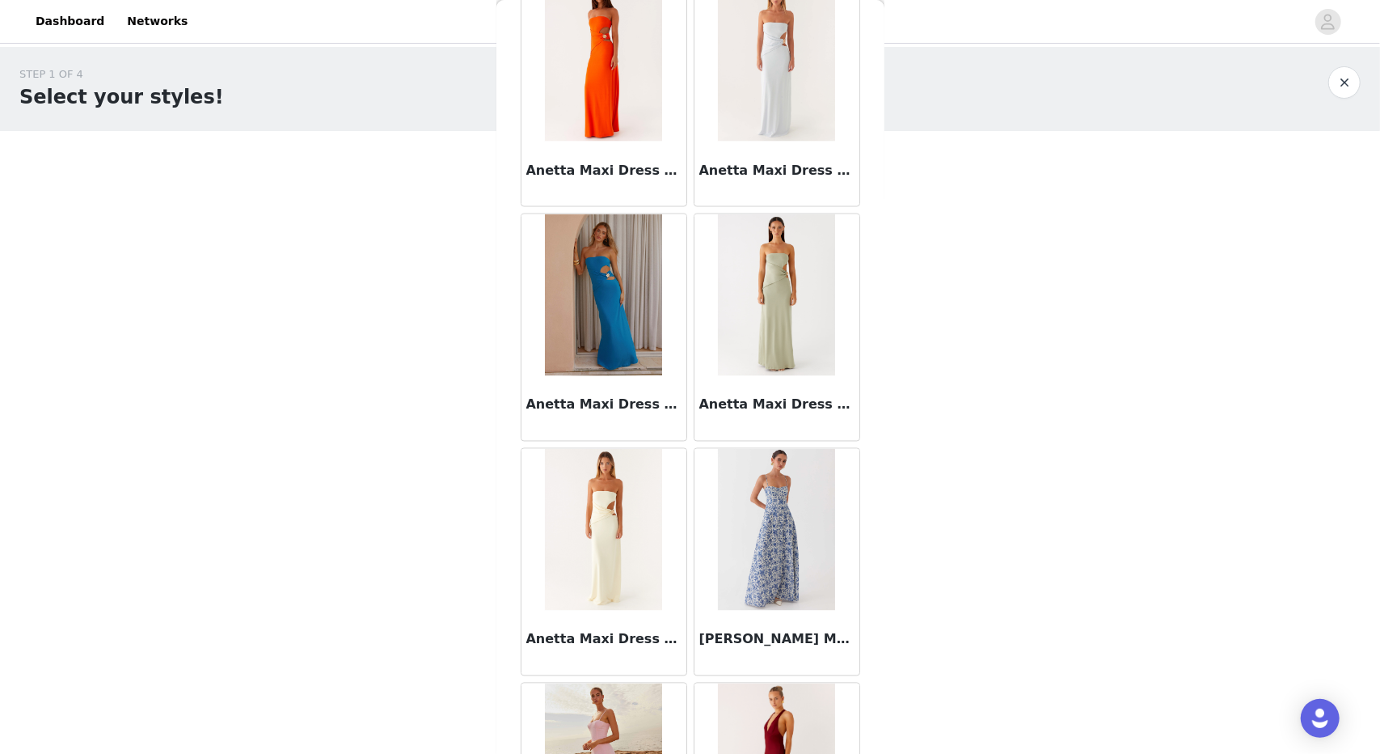
scroll to position [6393, 0]
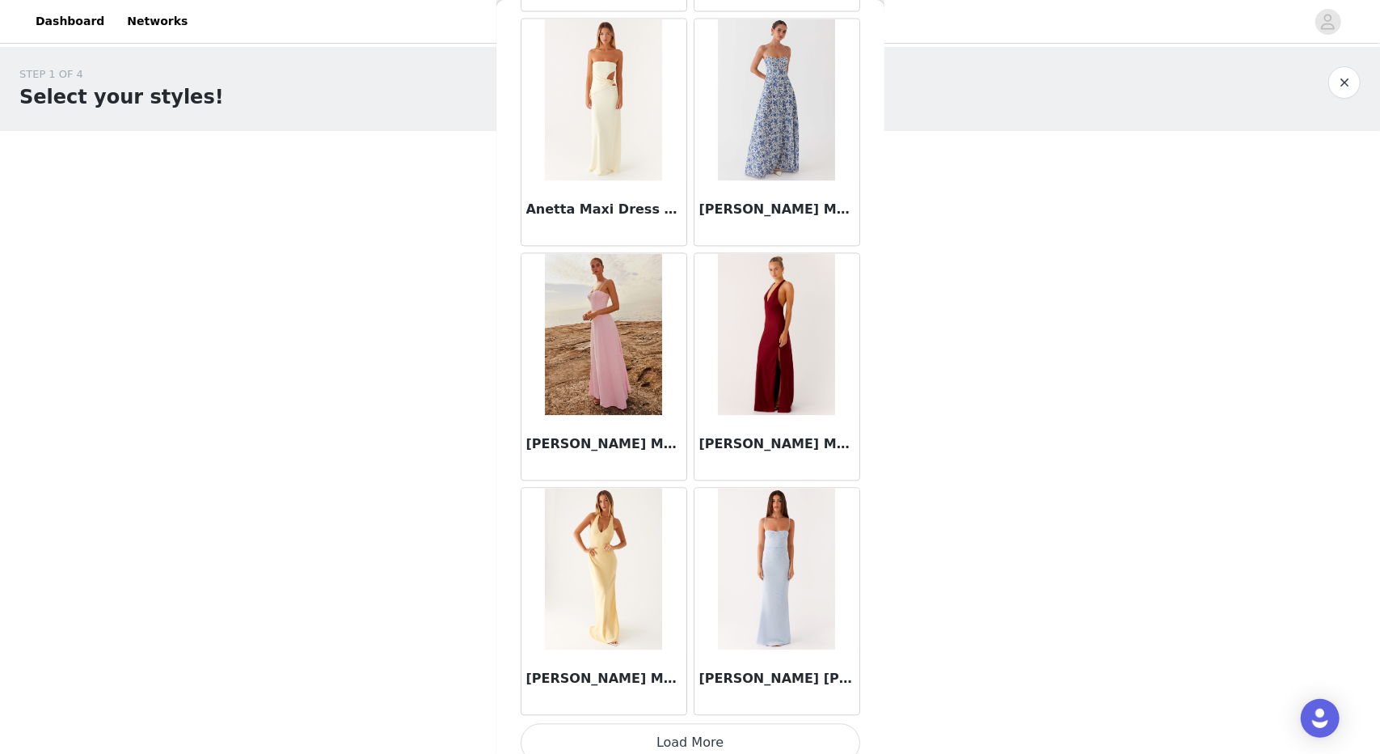
click at [758, 723] on button "Load More" at bounding box center [691, 742] width 340 height 39
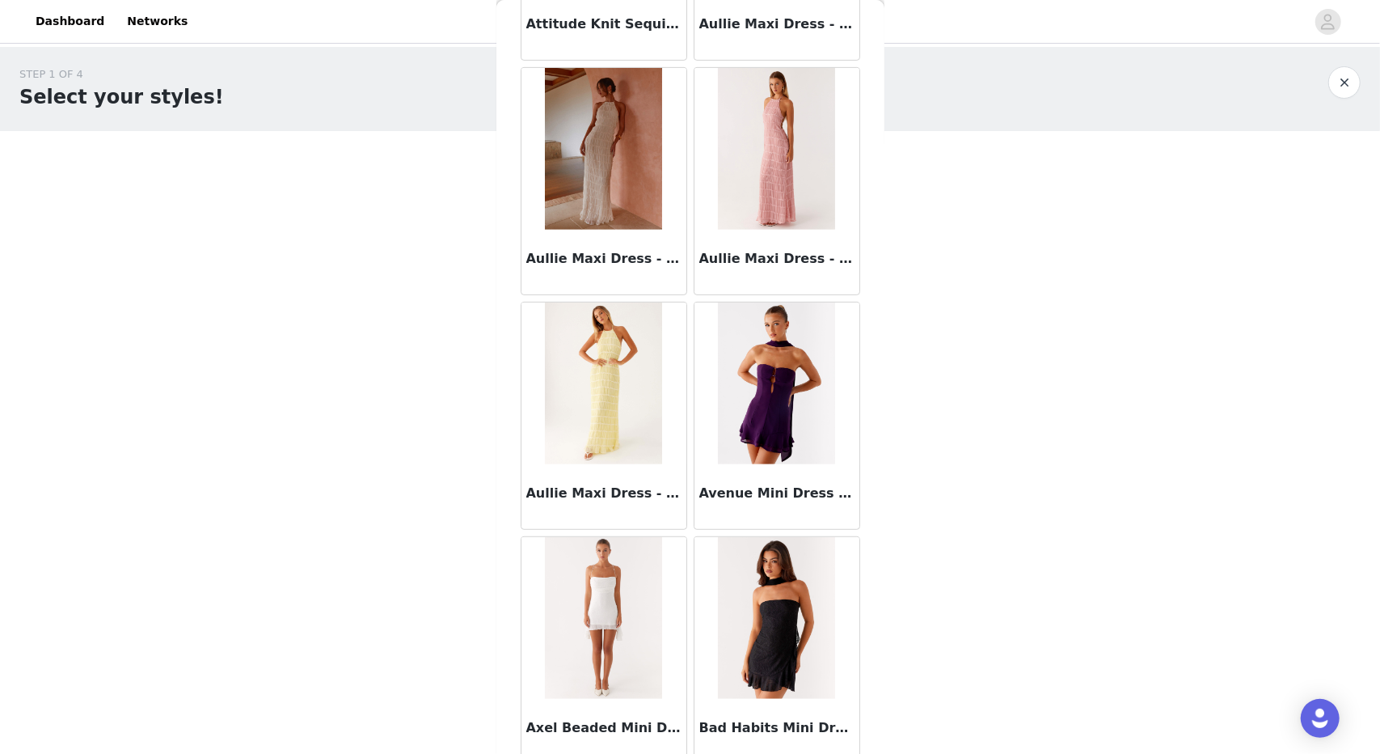
scroll to position [8732, 0]
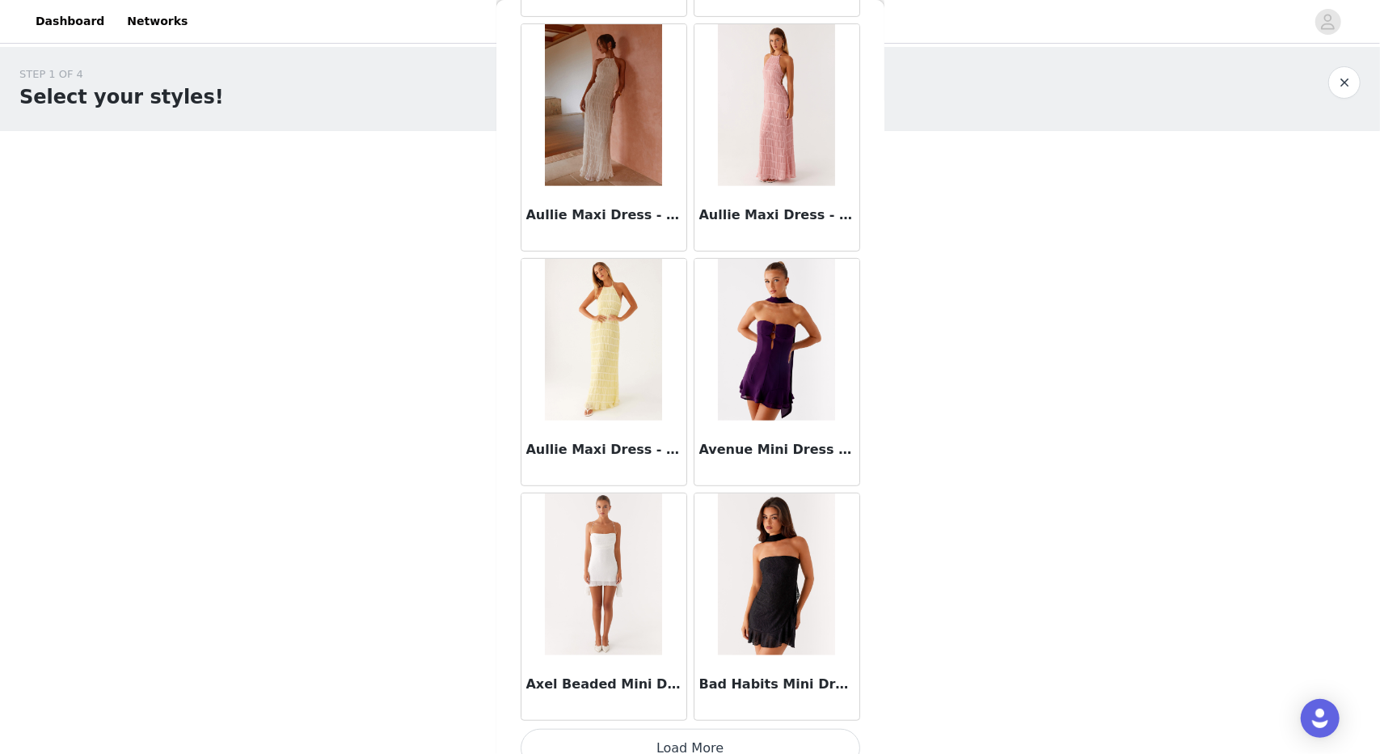
click at [741, 728] on button "Load More" at bounding box center [691, 747] width 340 height 39
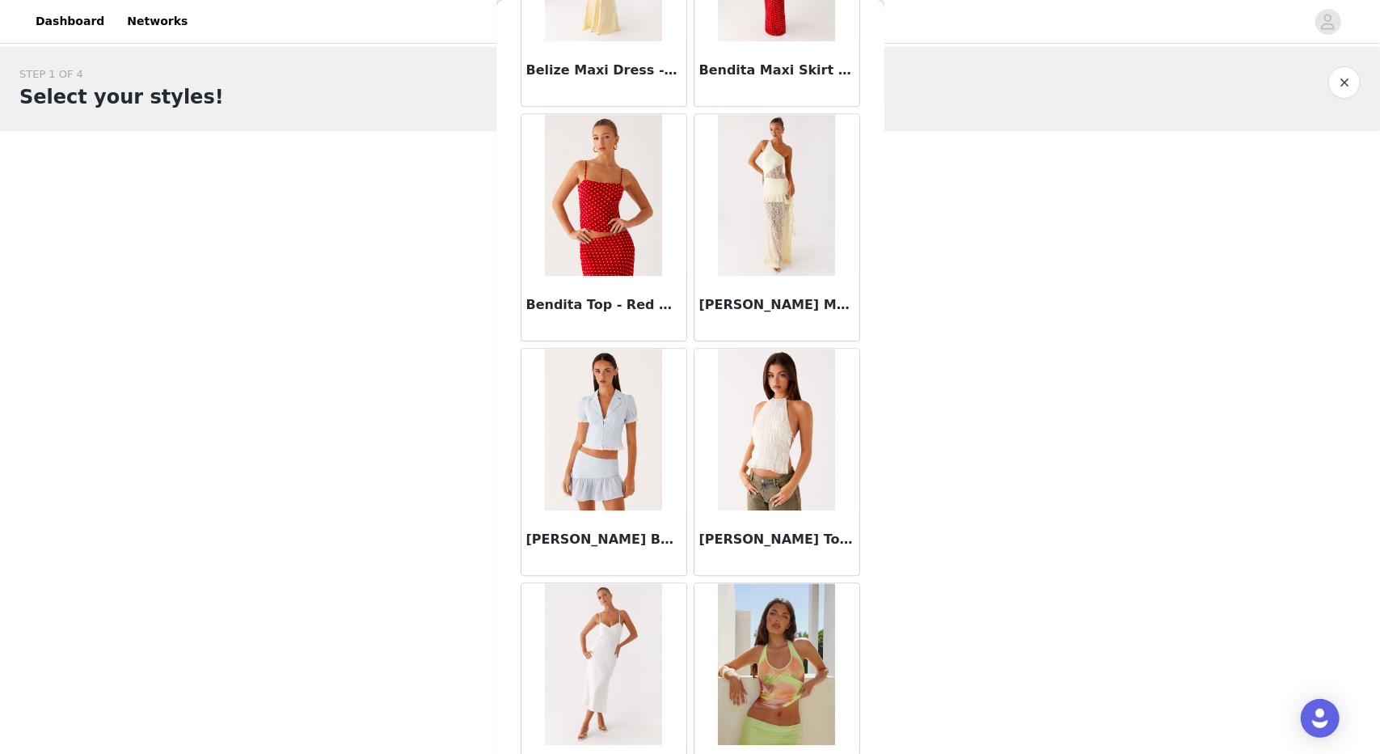
scroll to position [11071, 0]
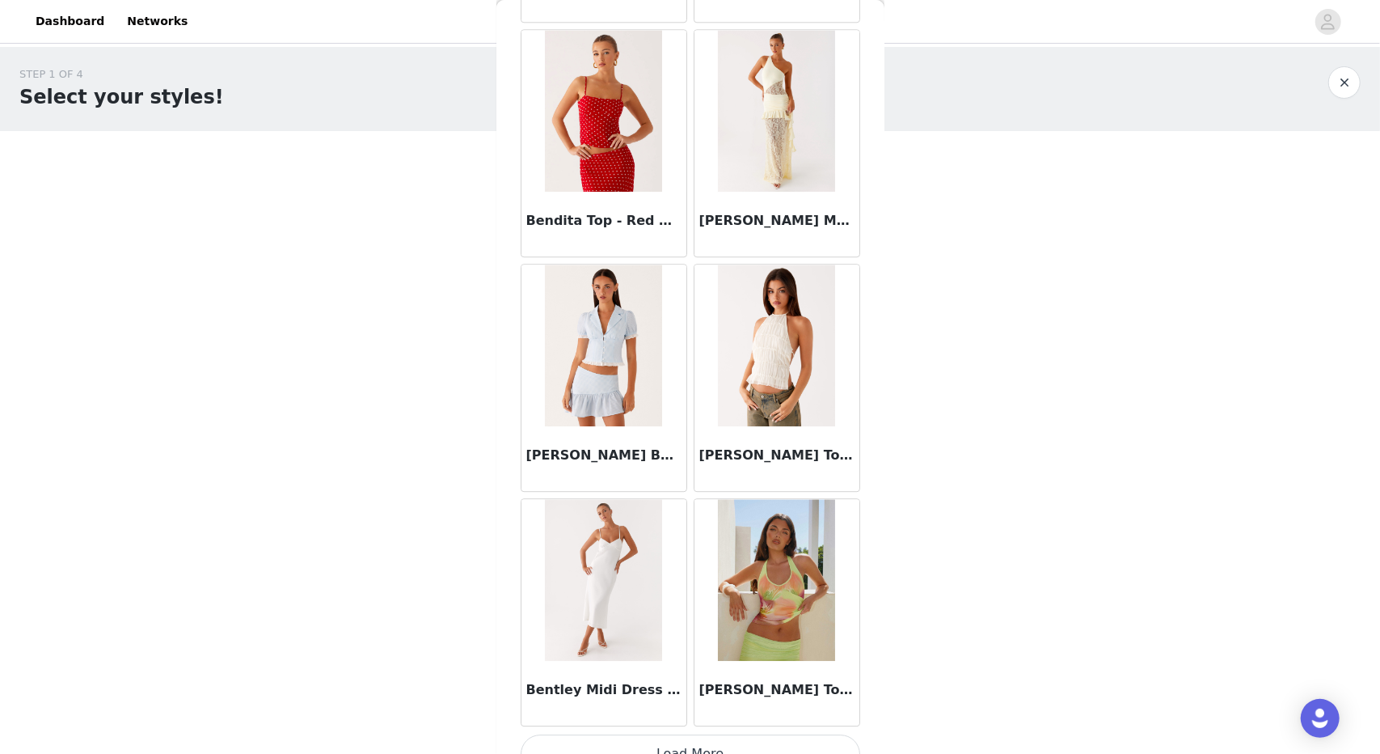
click at [674, 738] on button "Load More" at bounding box center [691, 753] width 340 height 39
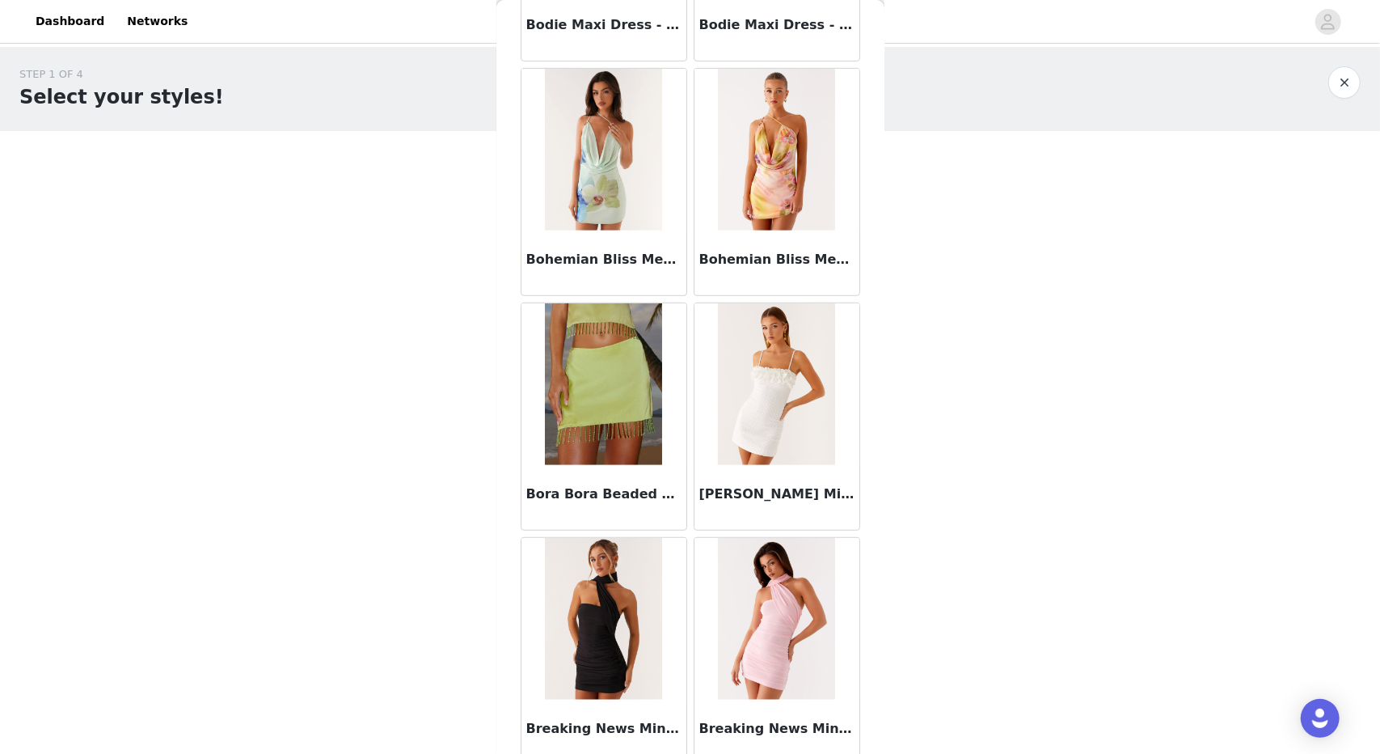
scroll to position [13411, 0]
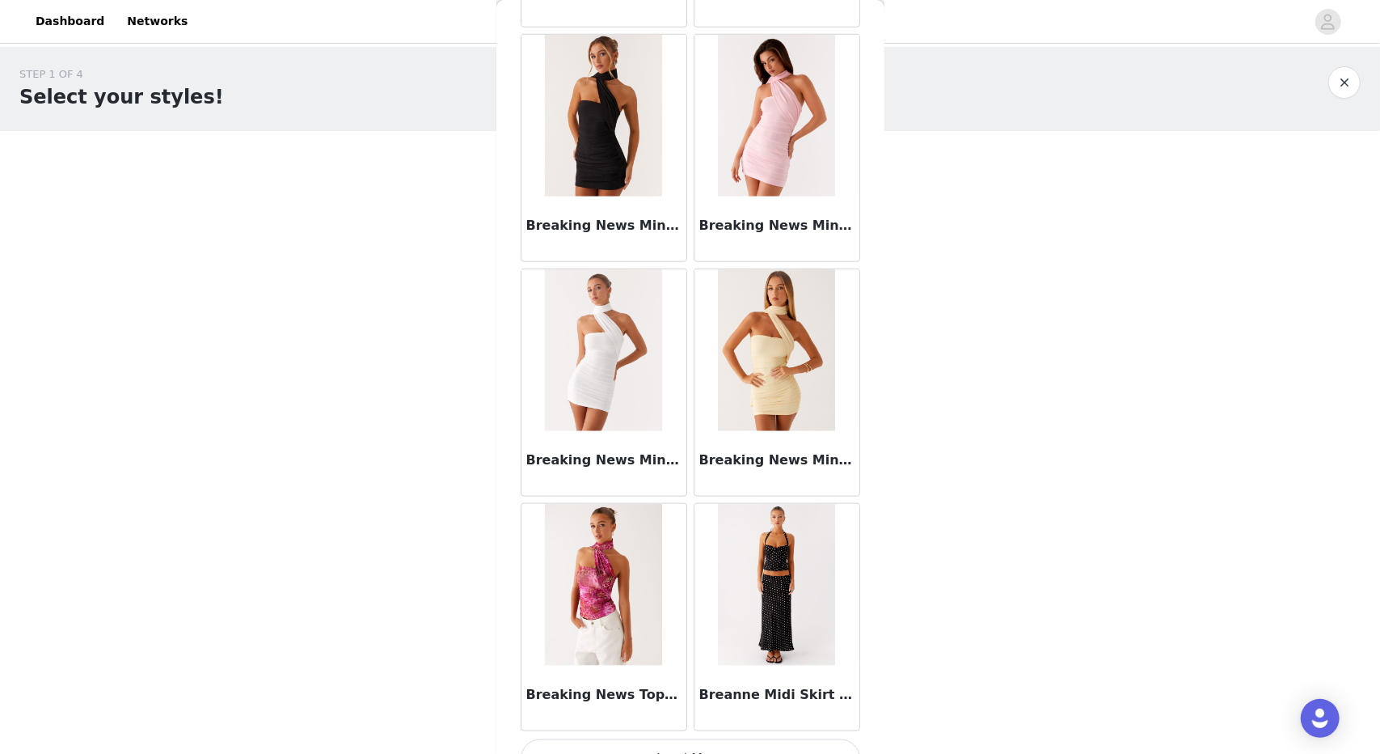
click at [678, 739] on button "Load More" at bounding box center [691, 758] width 340 height 39
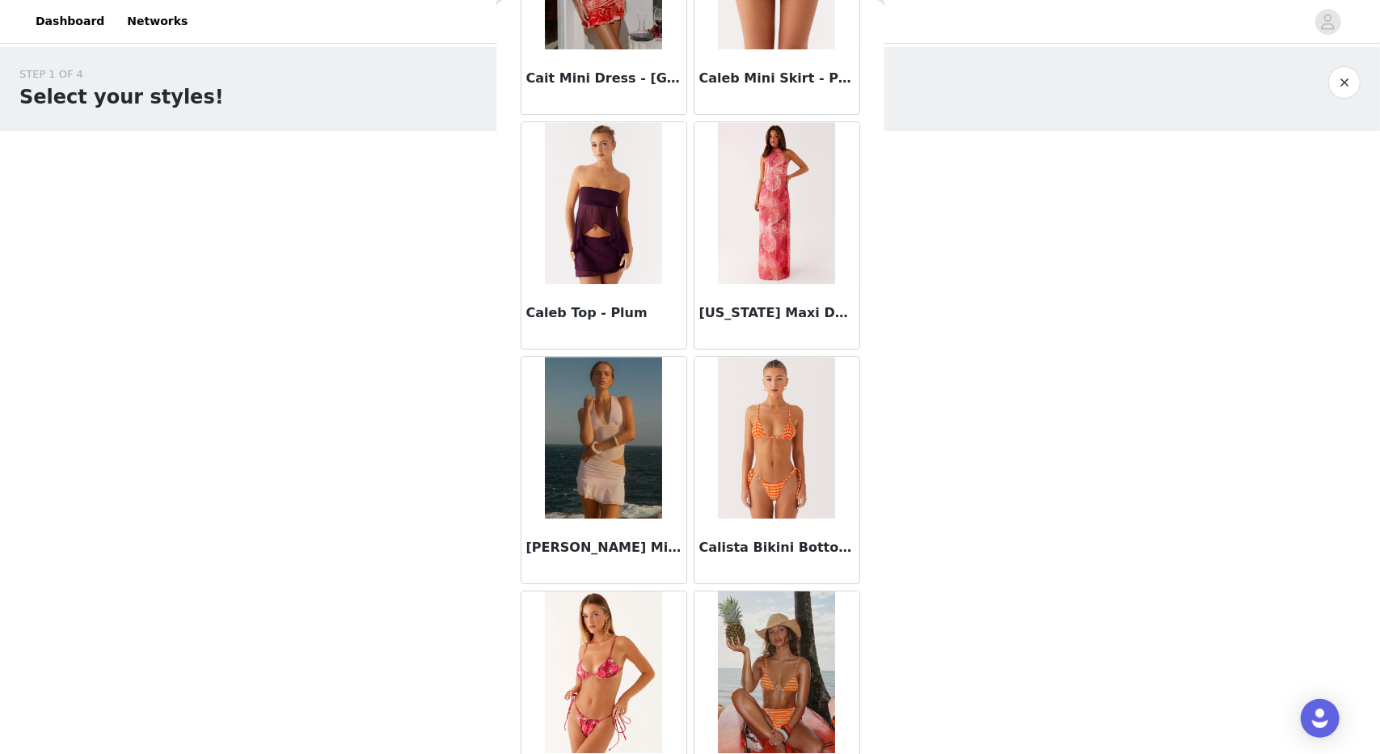
scroll to position [15750, 0]
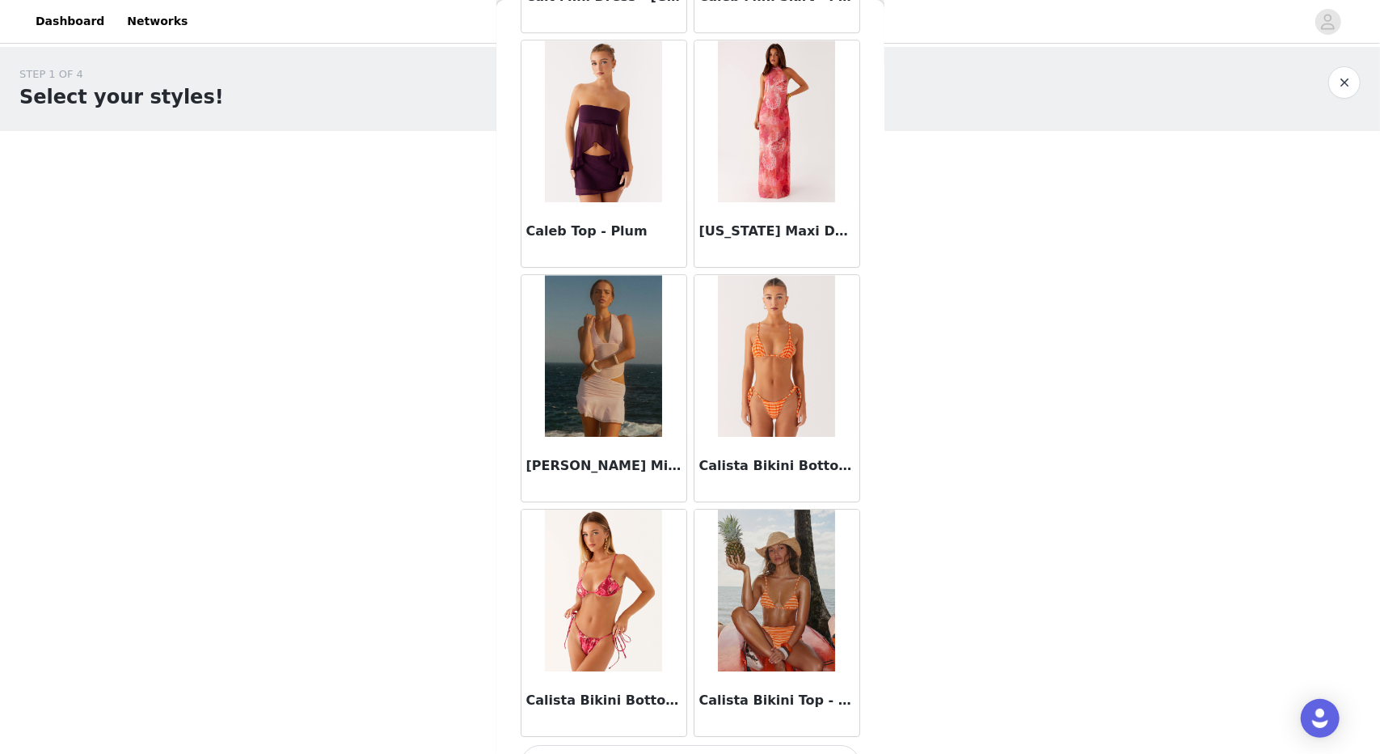
click at [678, 745] on button "Load More" at bounding box center [691, 764] width 340 height 39
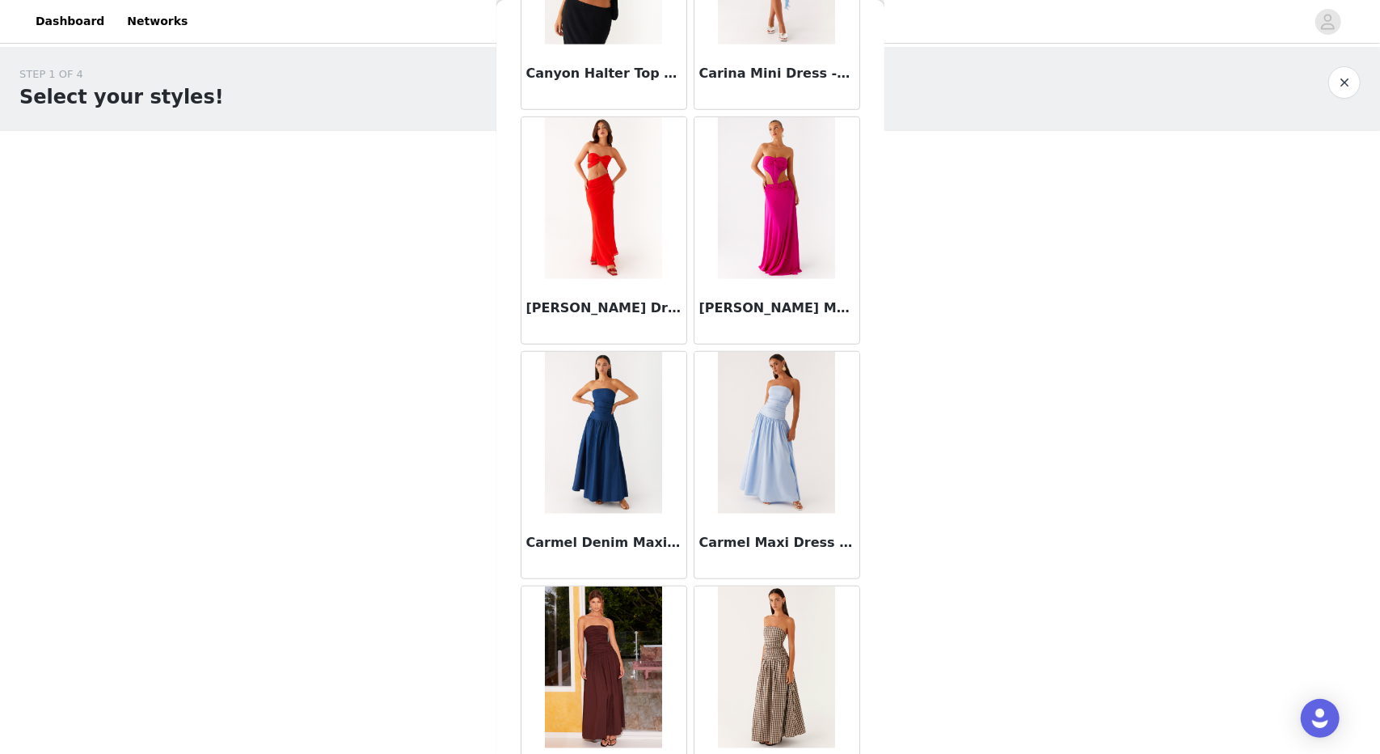
scroll to position [18089, 0]
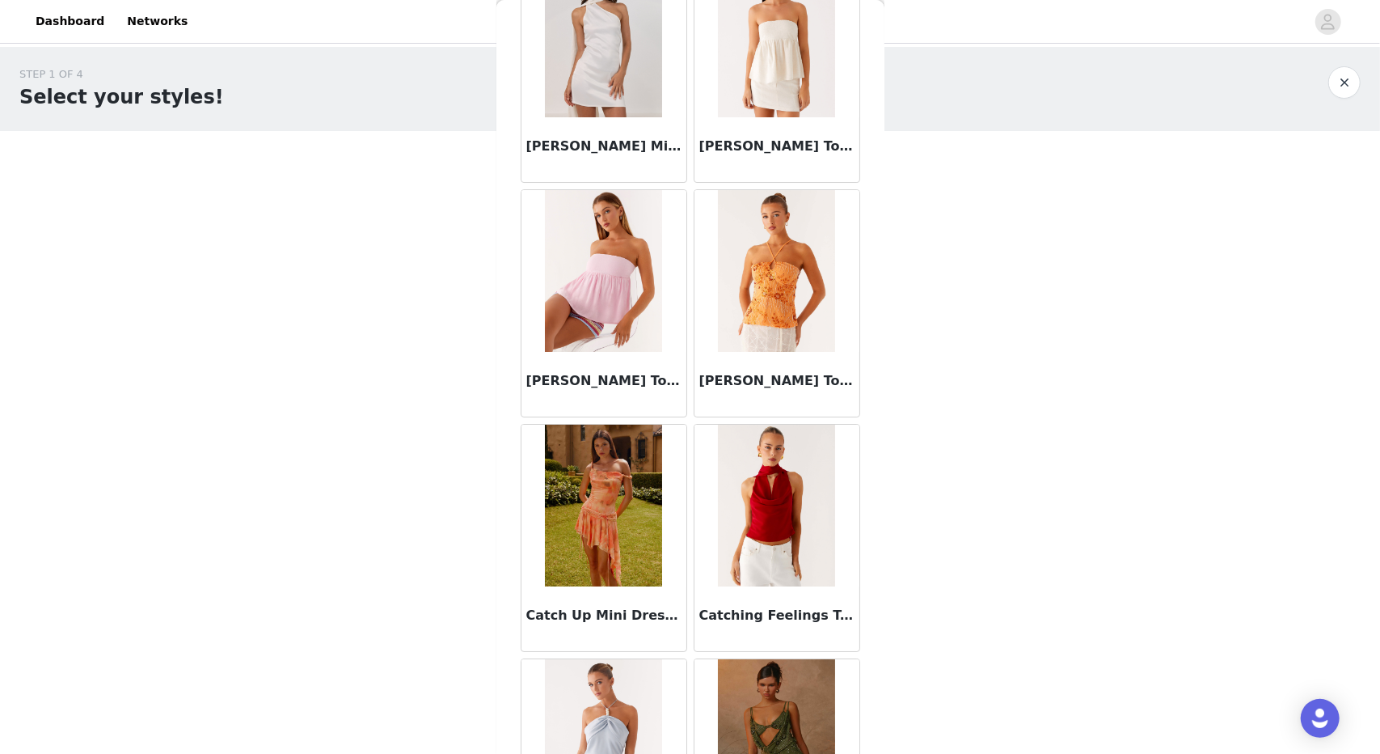
scroll to position [20429, 0]
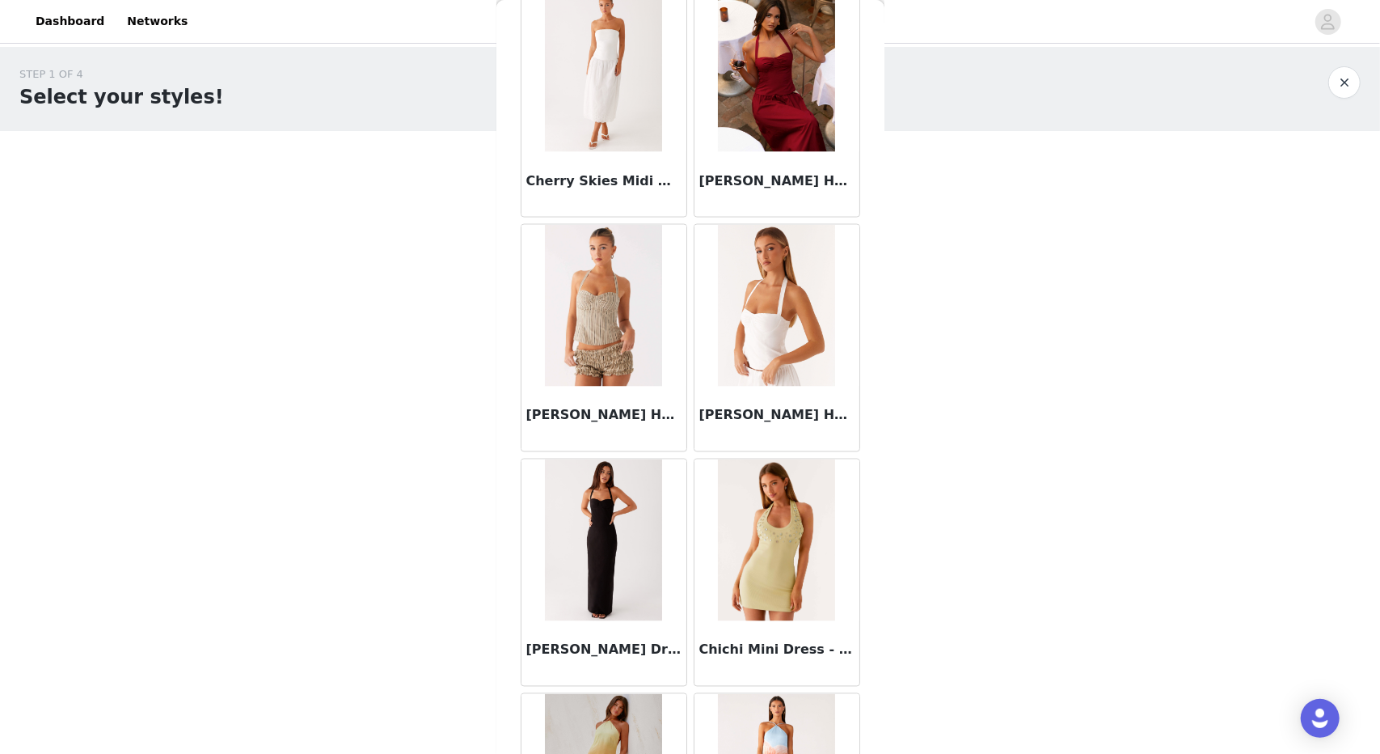
scroll to position [22768, 0]
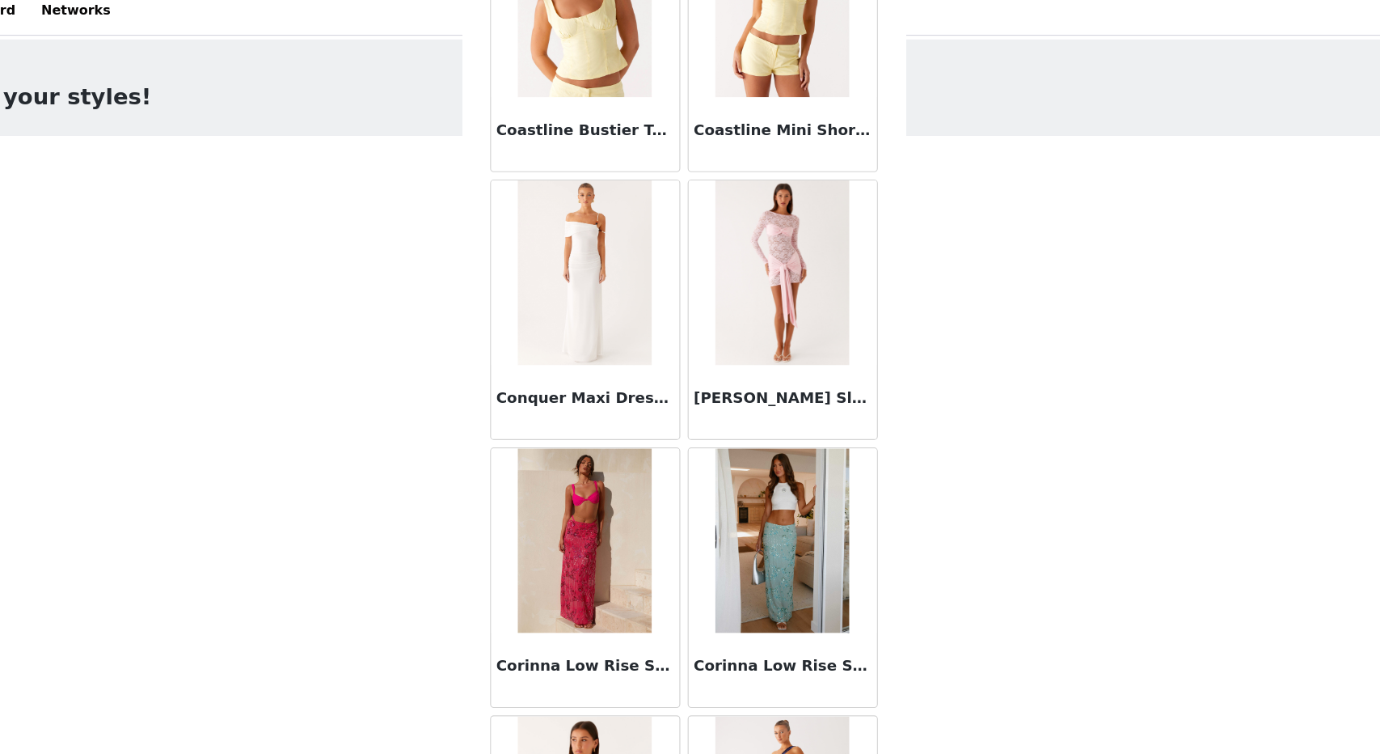
scroll to position [25107, 0]
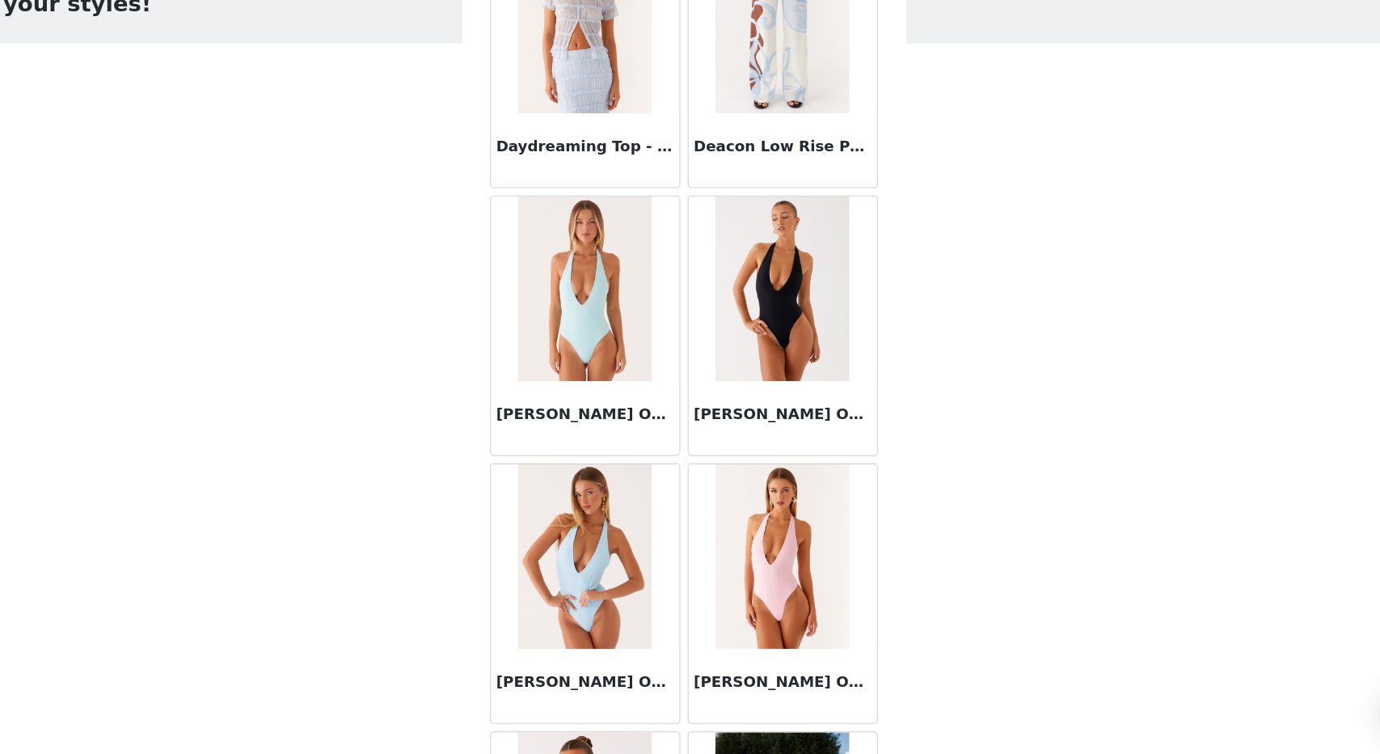
scroll to position [27260, 0]
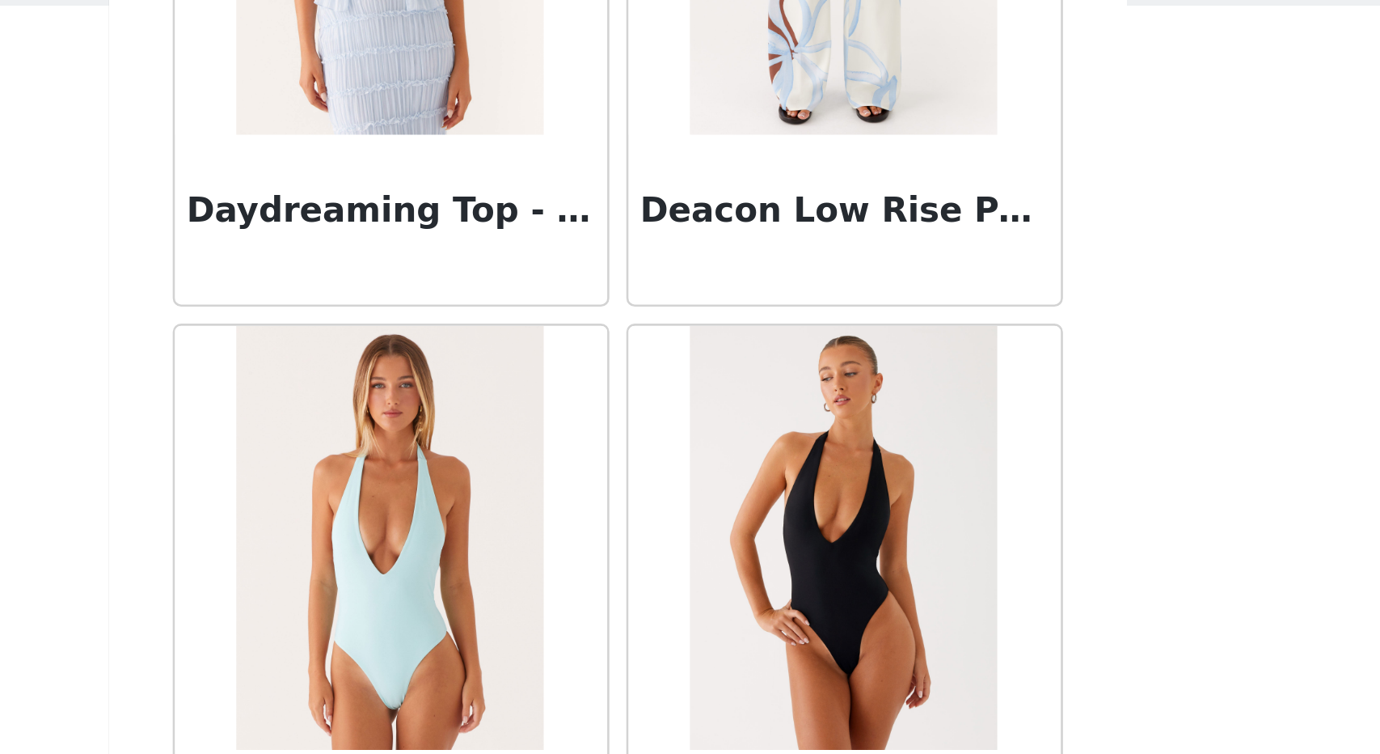
click at [770, 269] on img at bounding box center [776, 334] width 117 height 162
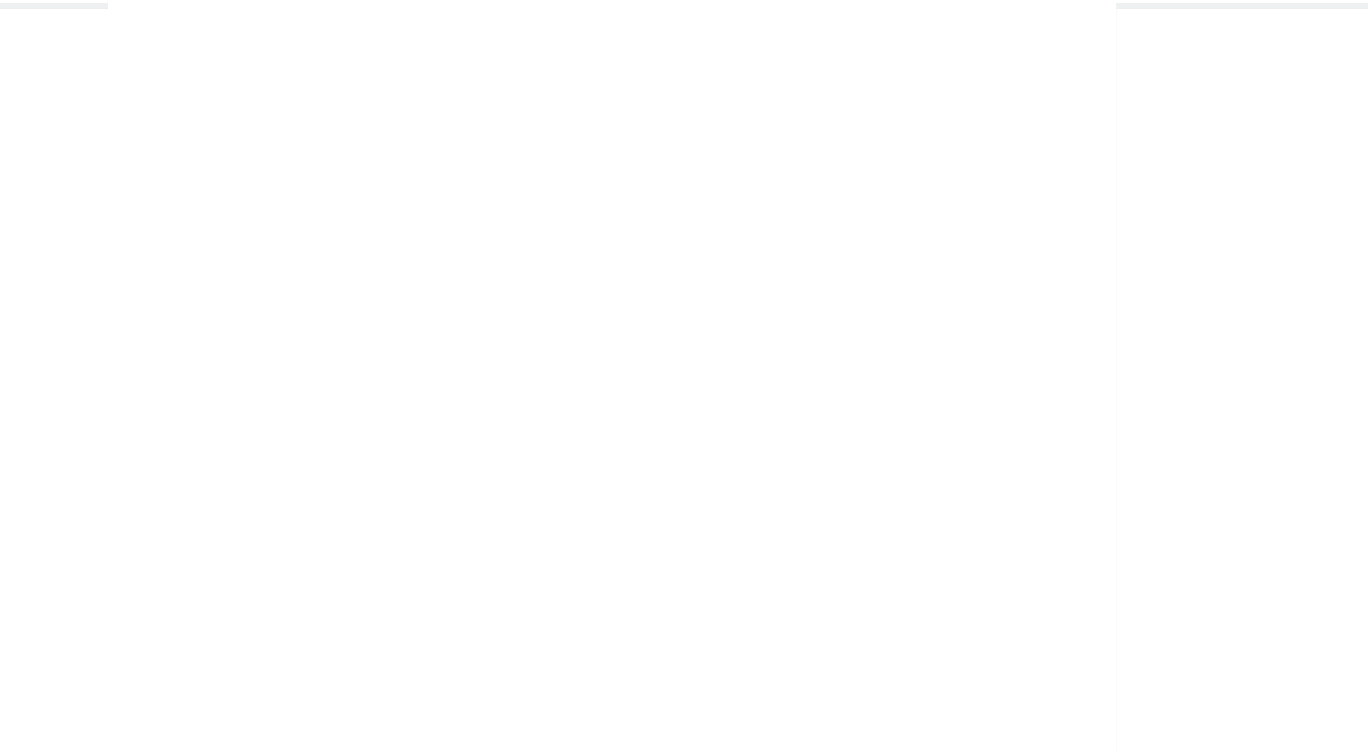
scroll to position [82, 0]
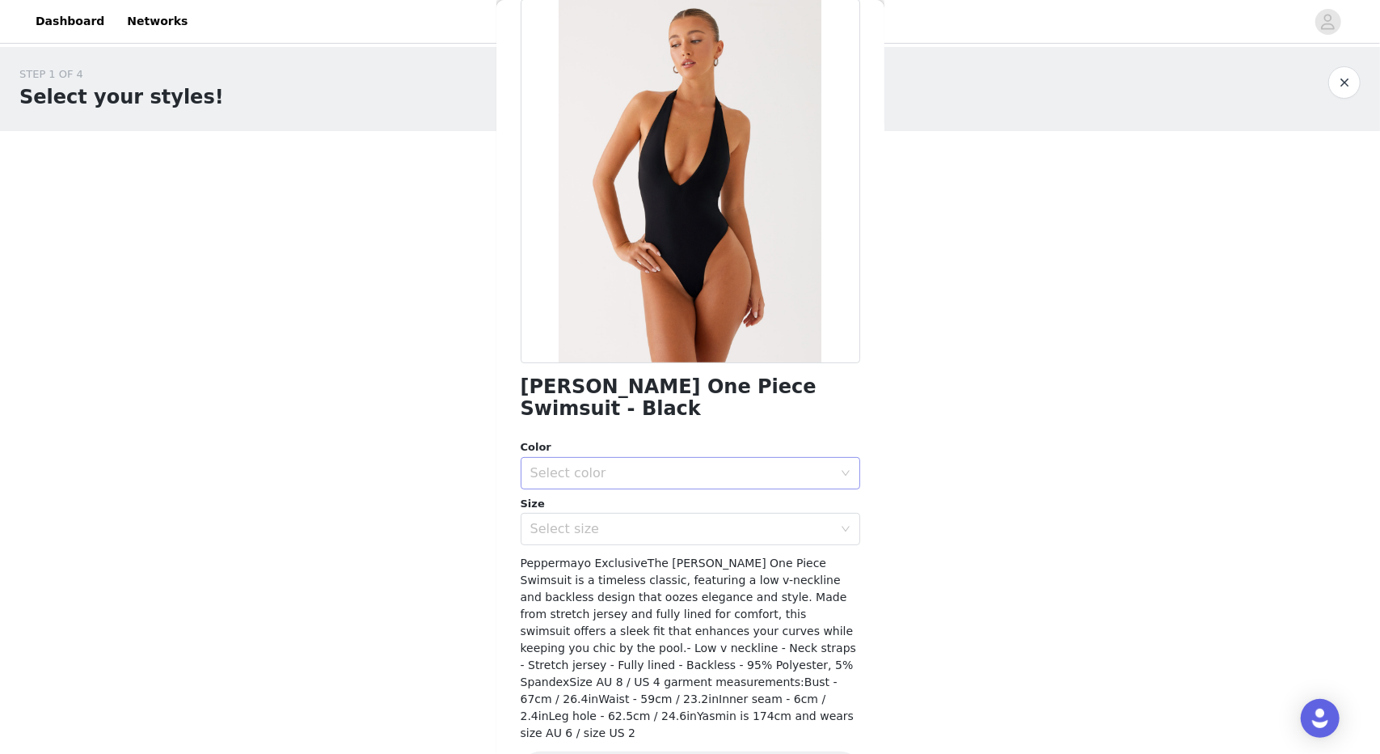
click at [671, 465] on div "Select color" at bounding box center [681, 473] width 302 height 16
click at [665, 482] on li "Black" at bounding box center [684, 486] width 327 height 26
click at [673, 521] on div "Select size" at bounding box center [681, 529] width 302 height 16
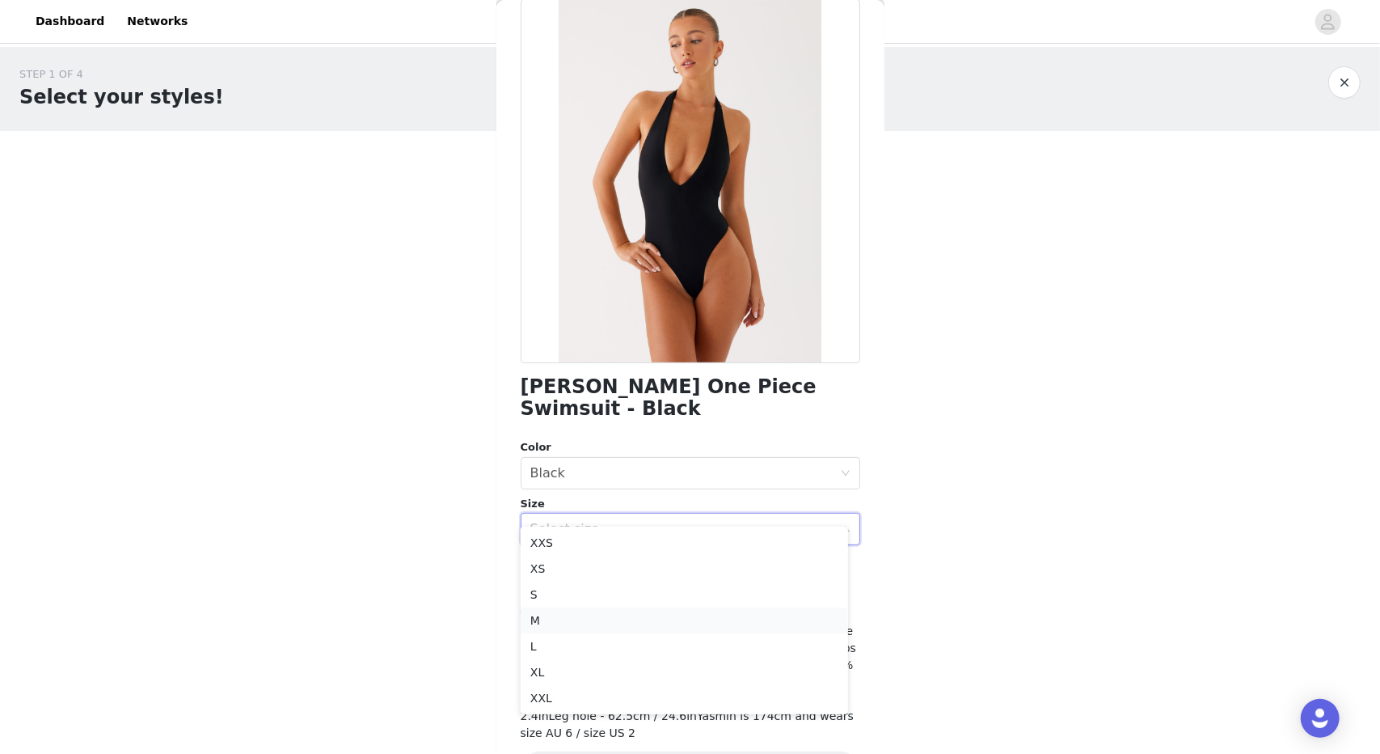
click at [542, 620] on li "M" at bounding box center [684, 620] width 327 height 26
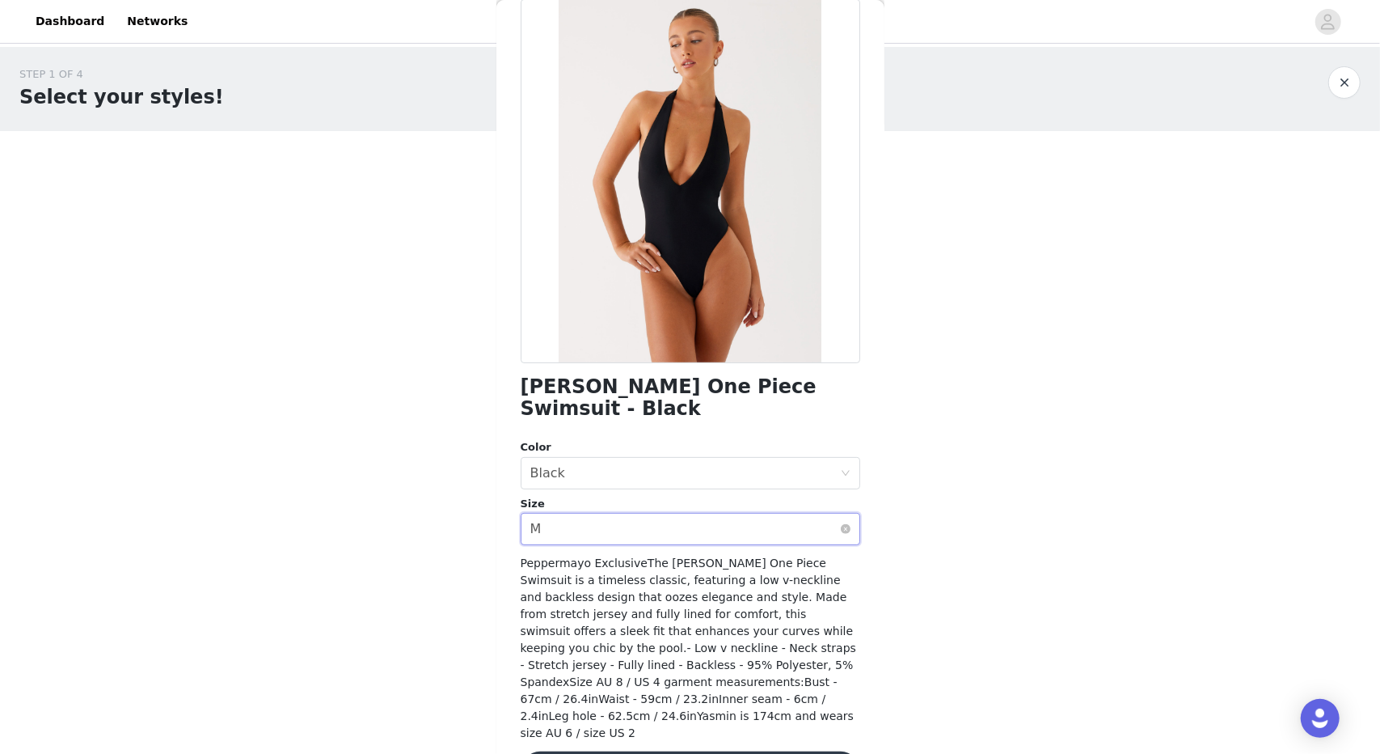
click at [619, 513] on div "Select size M" at bounding box center [685, 528] width 310 height 31
click at [378, 539] on div "STEP 1 OF 4 Select your styles! You will receive 4 products. 2/4 Selected Salma…" at bounding box center [690, 318] width 1380 height 542
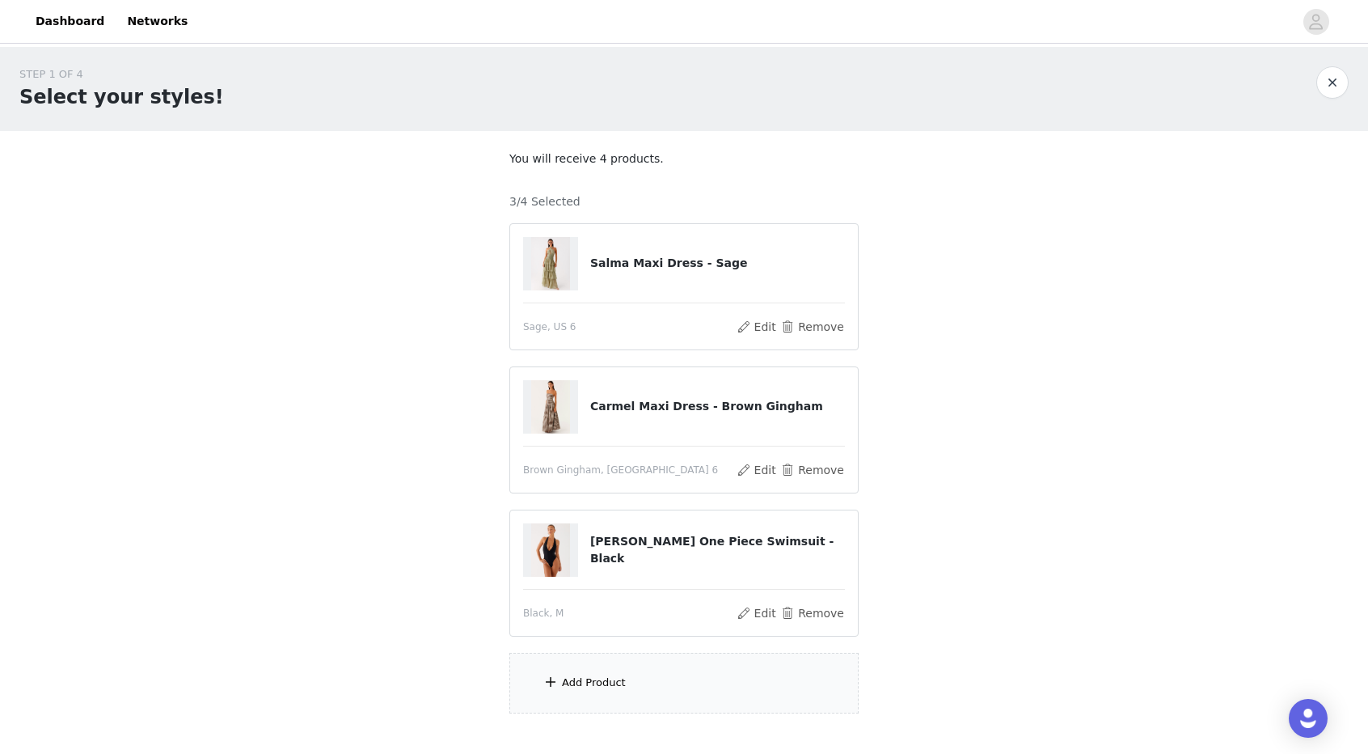
click at [607, 682] on div "Add Product" at bounding box center [594, 682] width 64 height 16
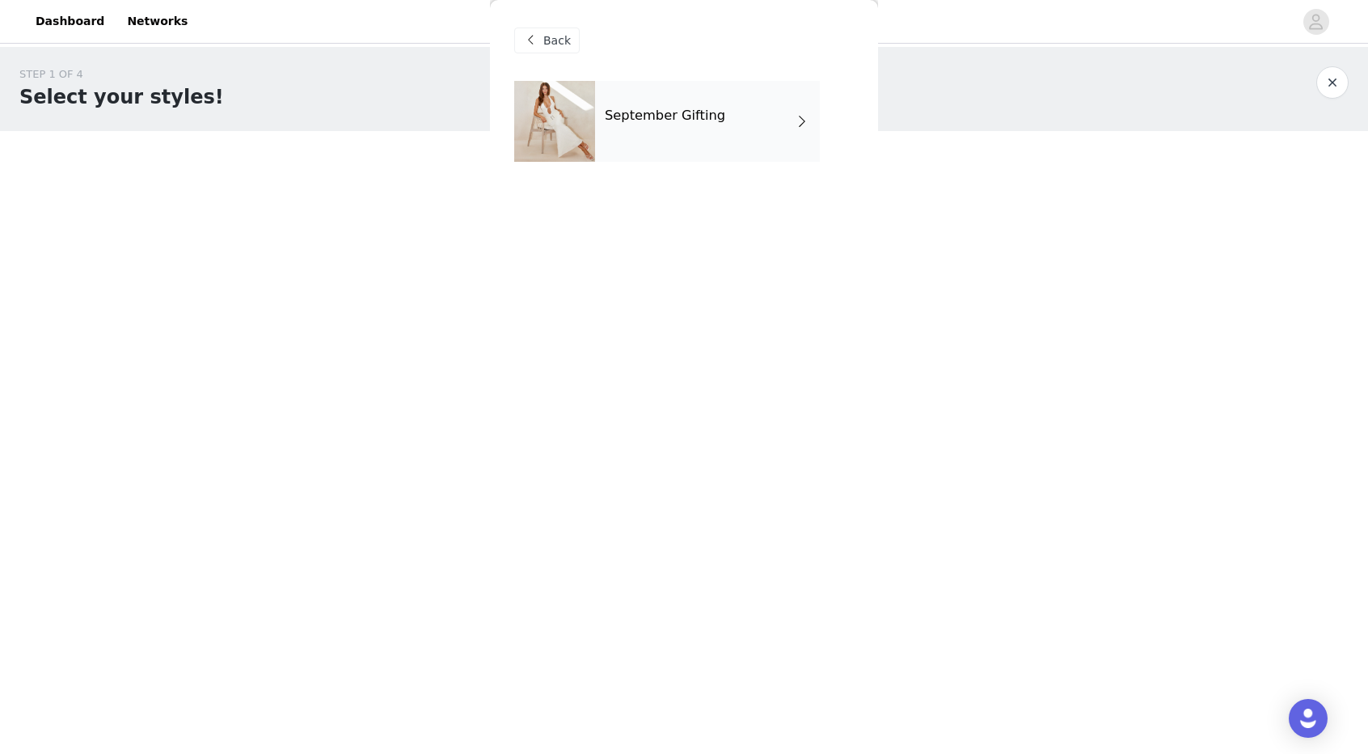
click at [652, 137] on div "September Gifting" at bounding box center [707, 121] width 225 height 81
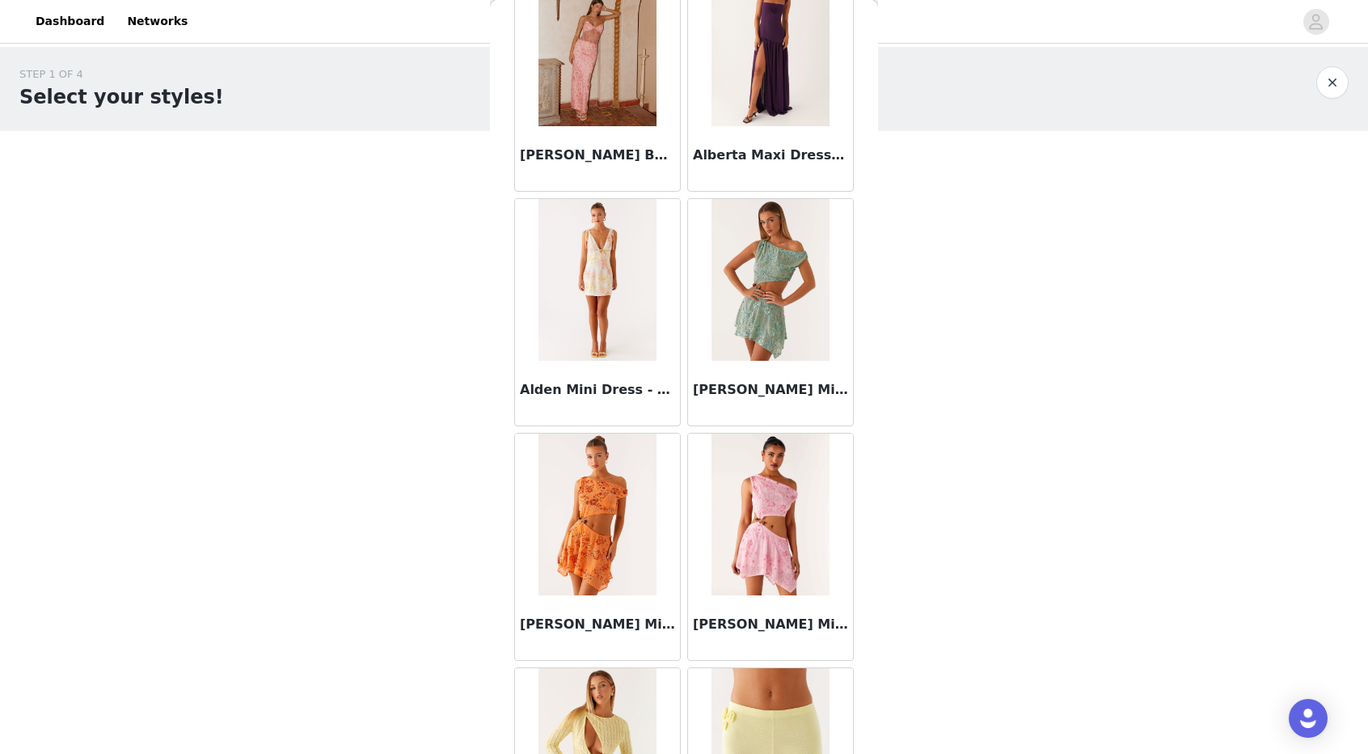
scroll to position [1715, 0]
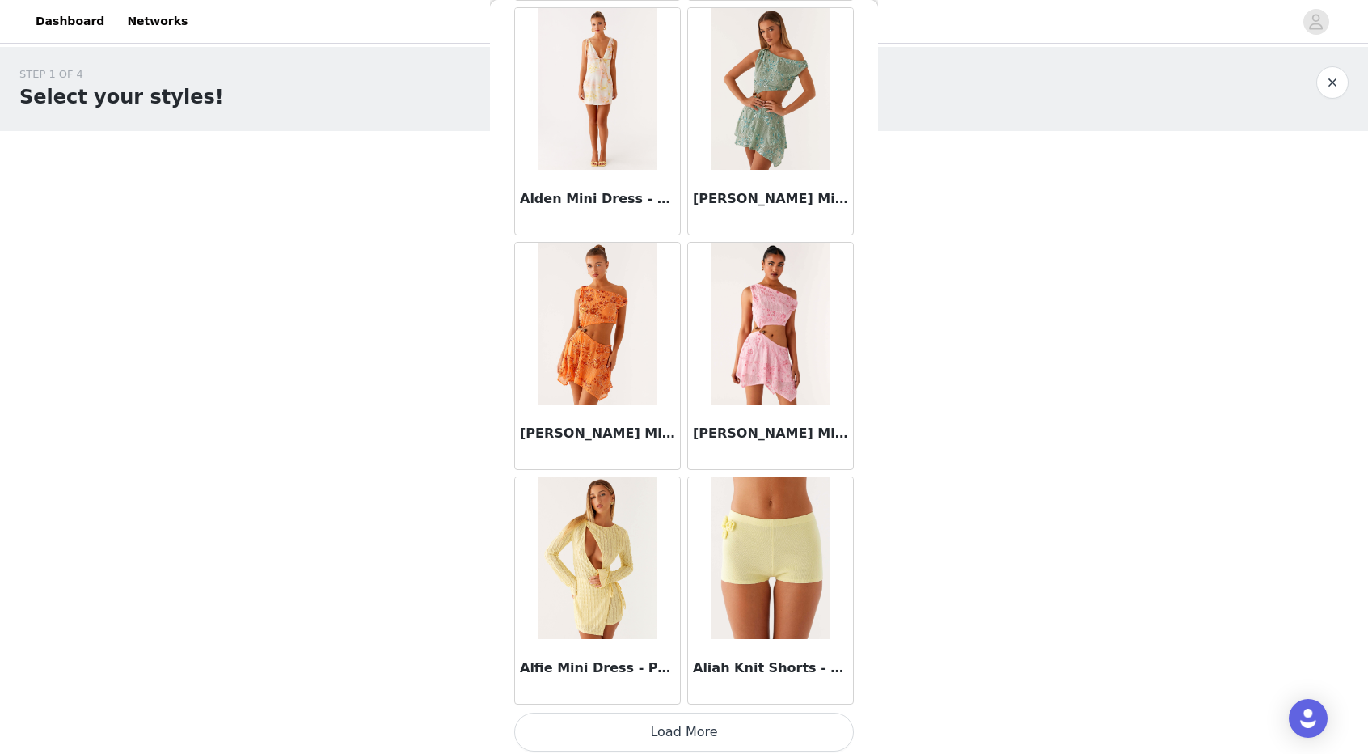
click at [600, 724] on button "Load More" at bounding box center [684, 731] width 340 height 39
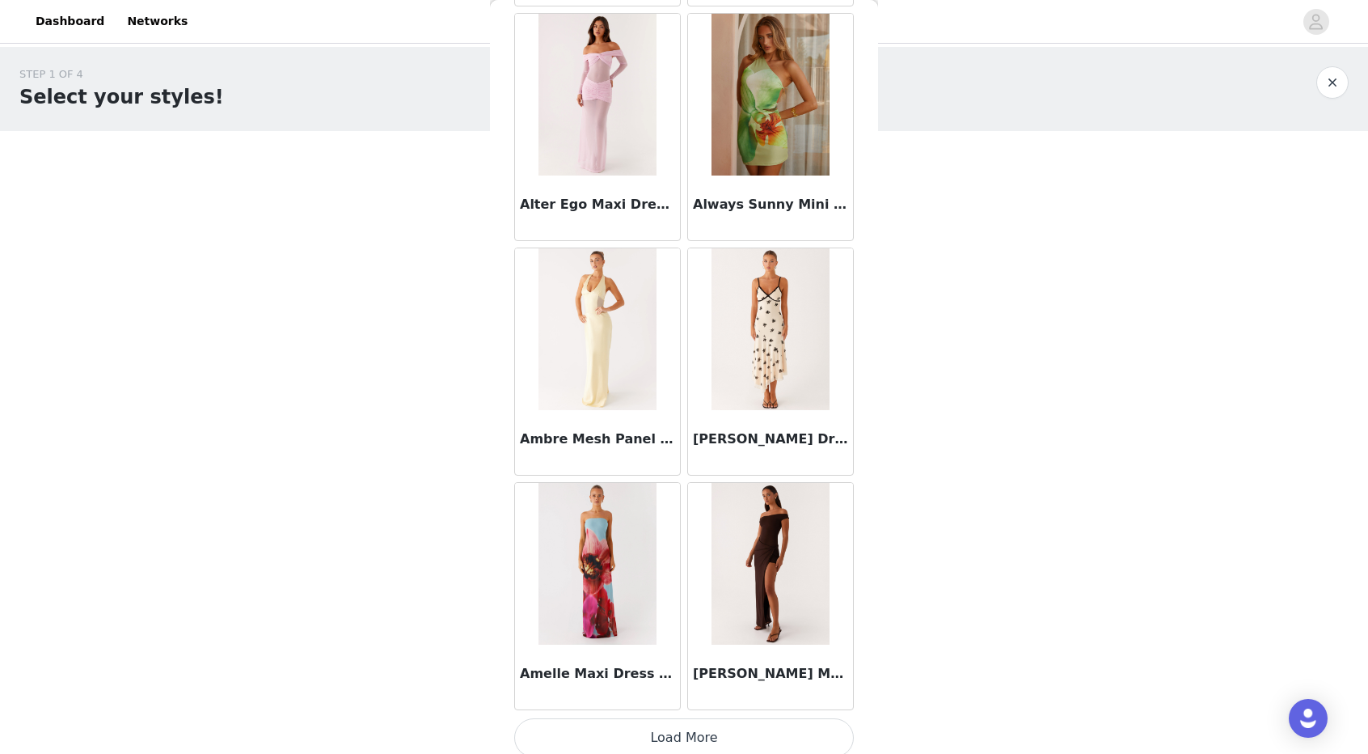
scroll to position [93, 0]
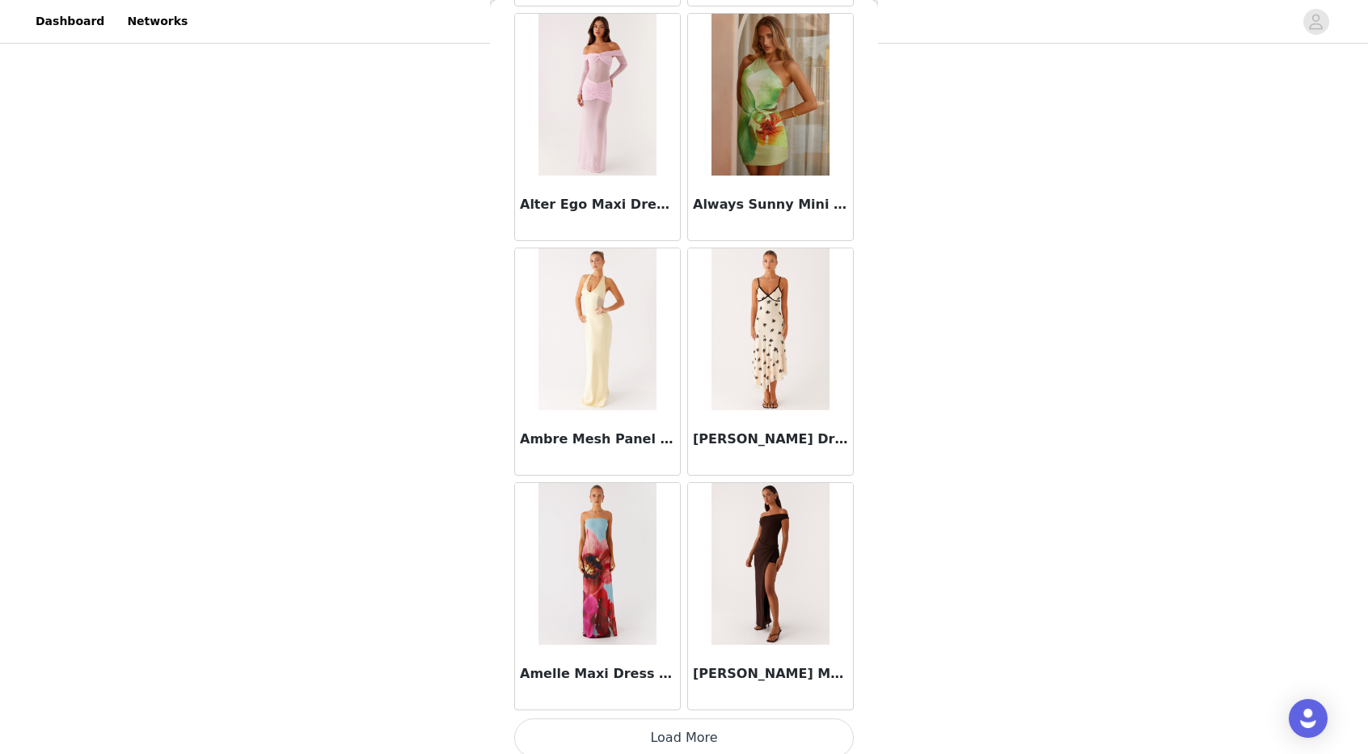
click at [600, 718] on button "Load More" at bounding box center [684, 737] width 340 height 39
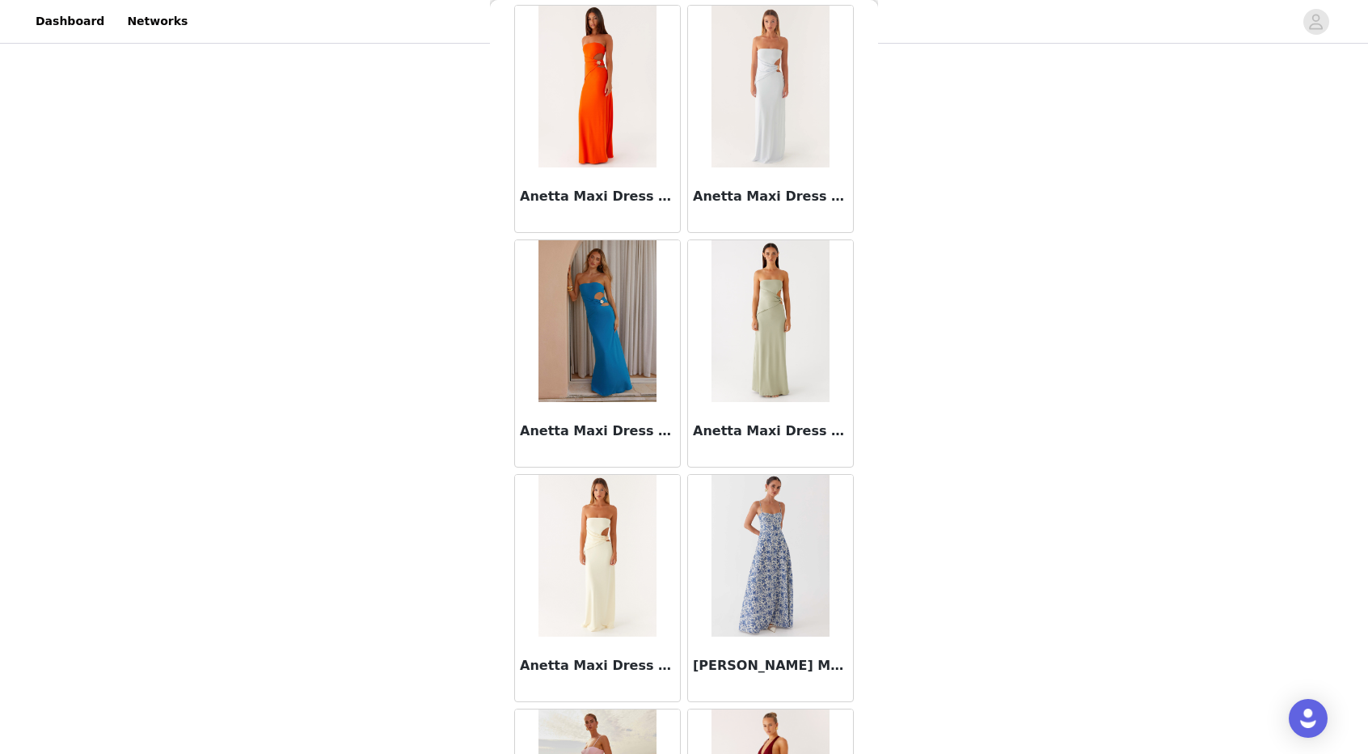
scroll to position [6393, 0]
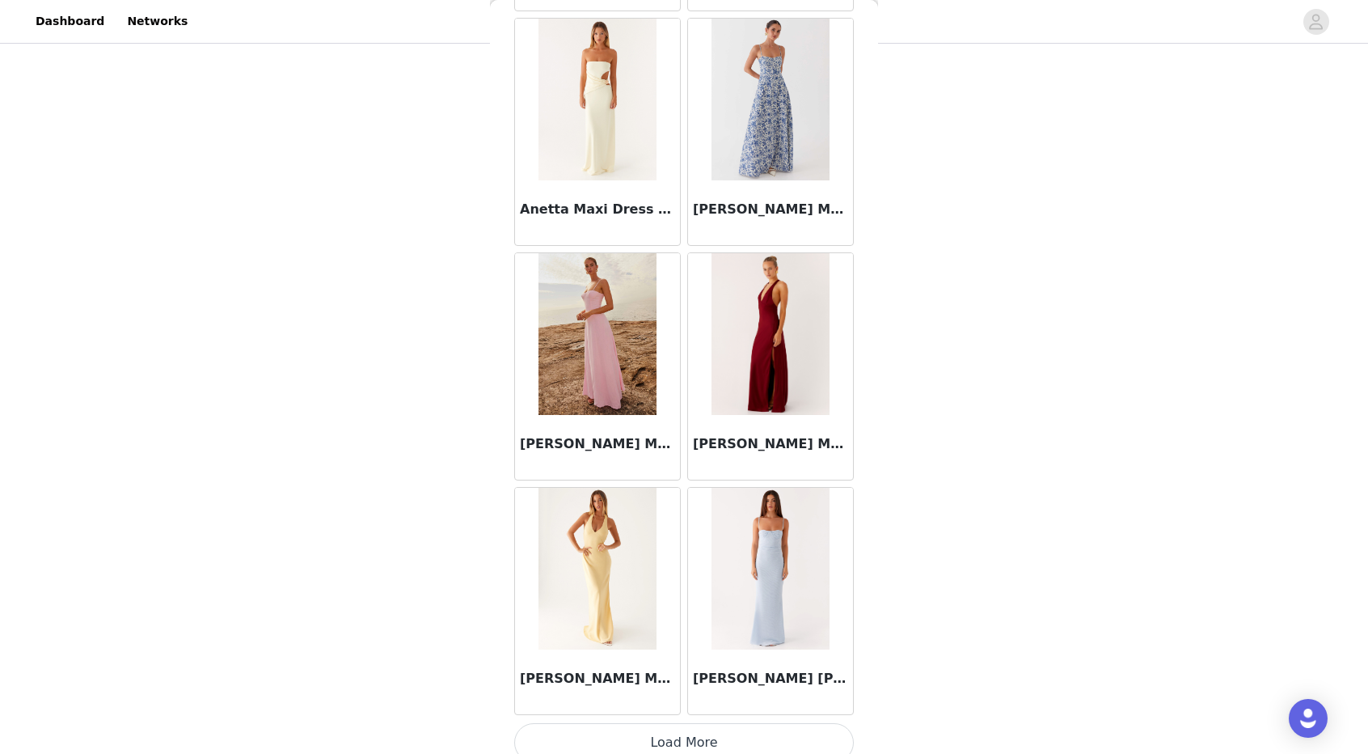
click at [632, 728] on button "Load More" at bounding box center [684, 742] width 340 height 39
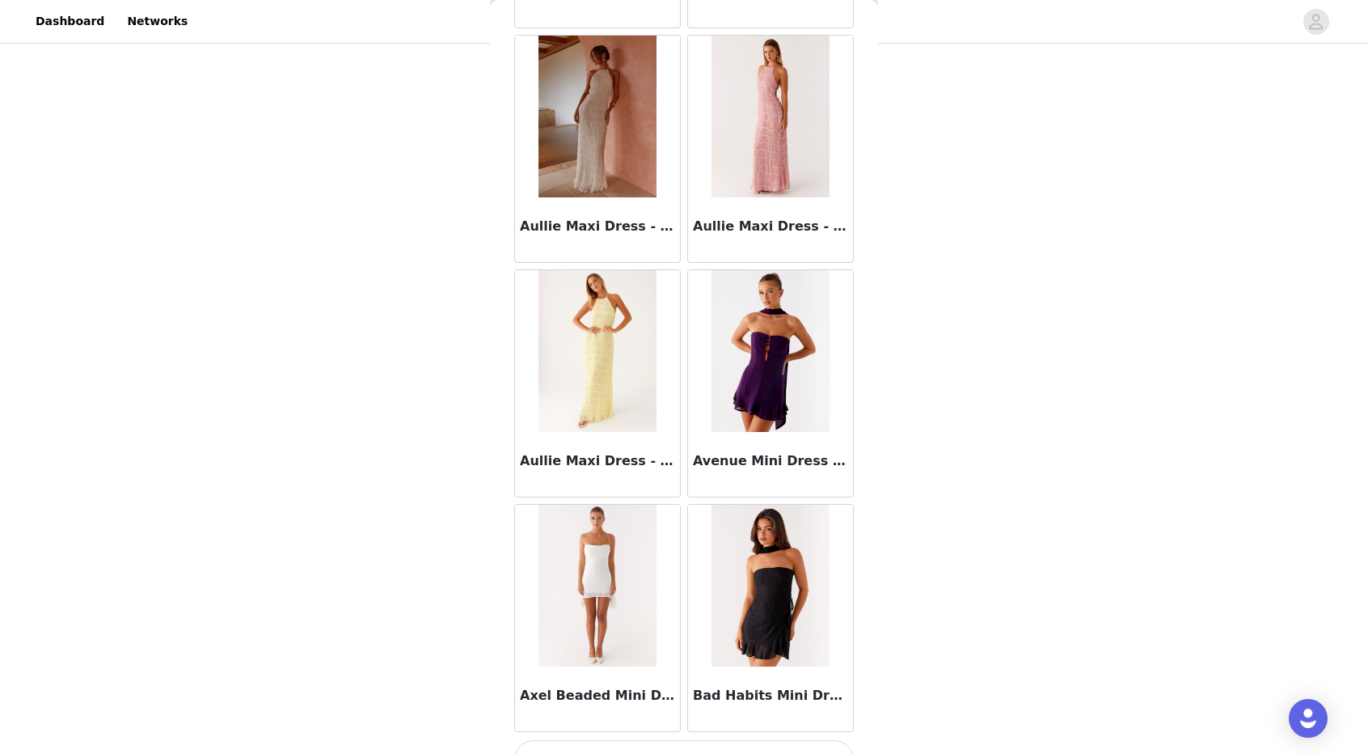
scroll to position [8732, 0]
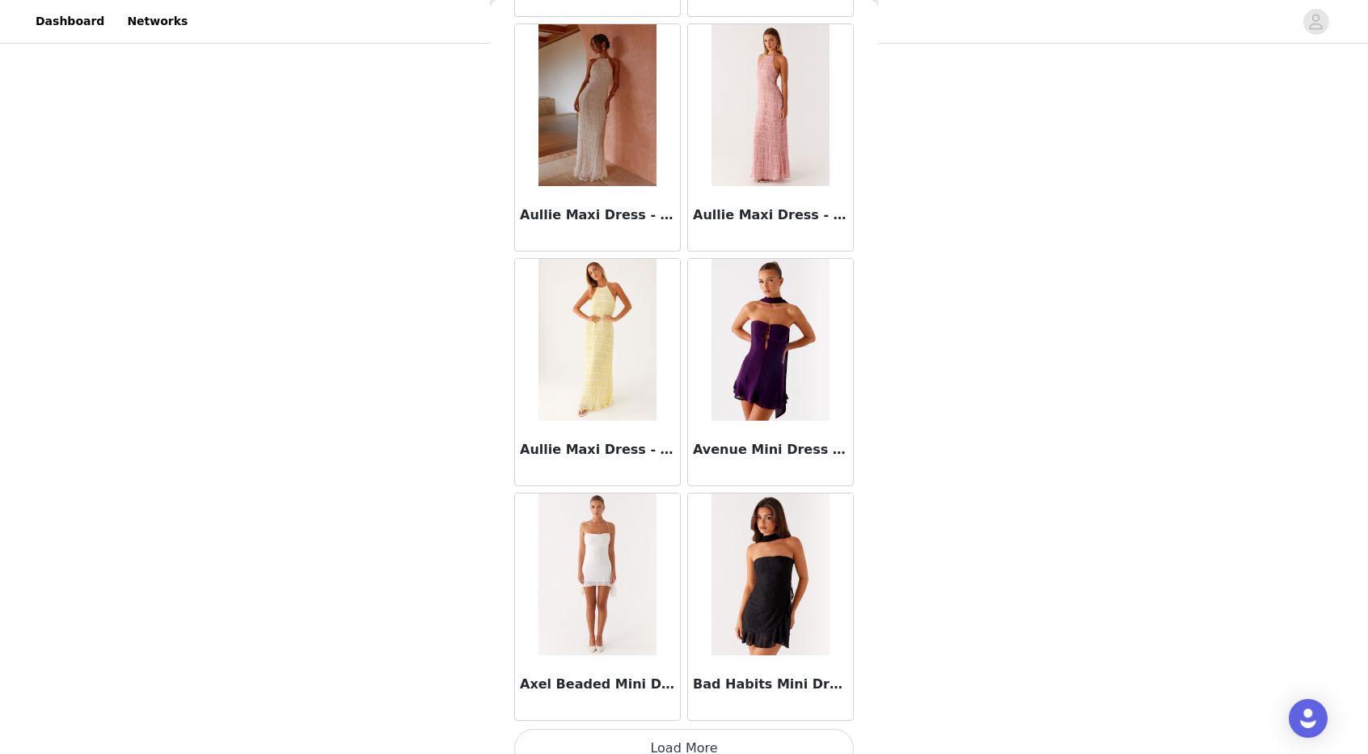
click at [600, 728] on button "Load More" at bounding box center [684, 747] width 340 height 39
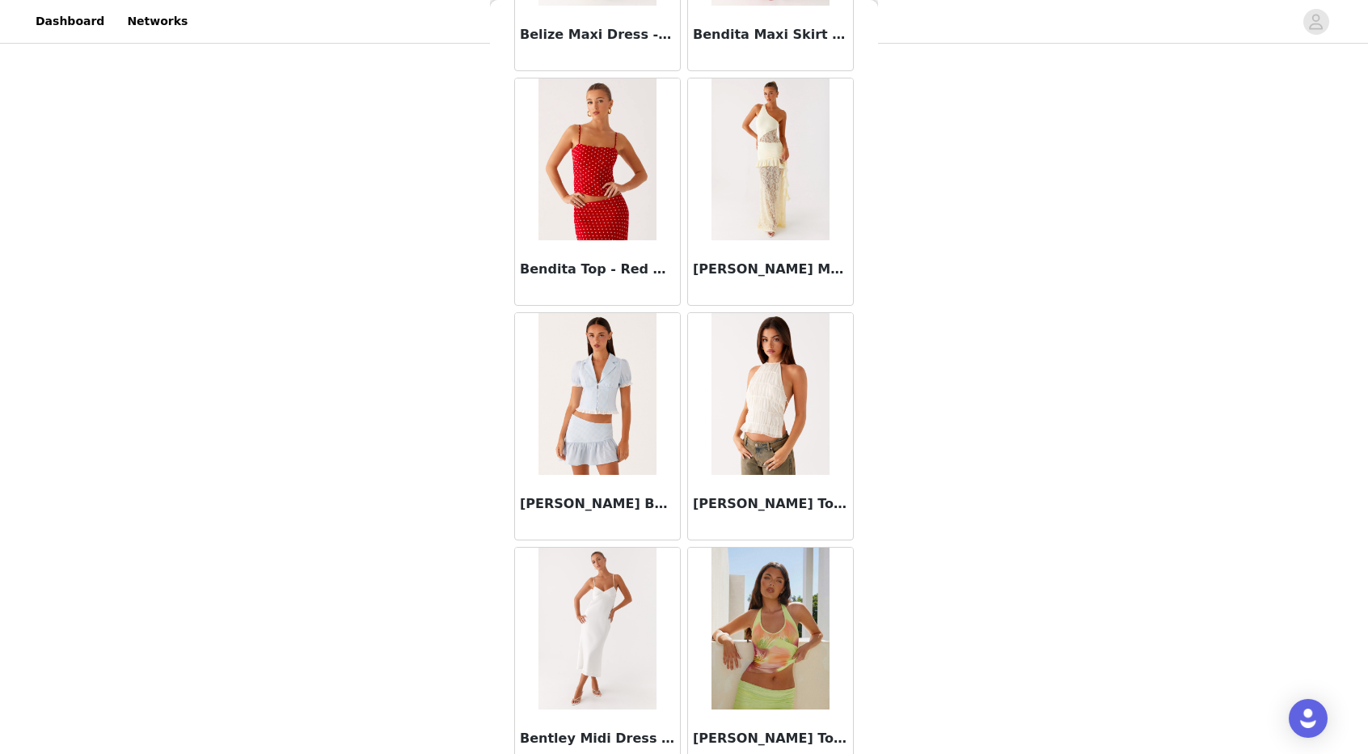
scroll to position [11071, 0]
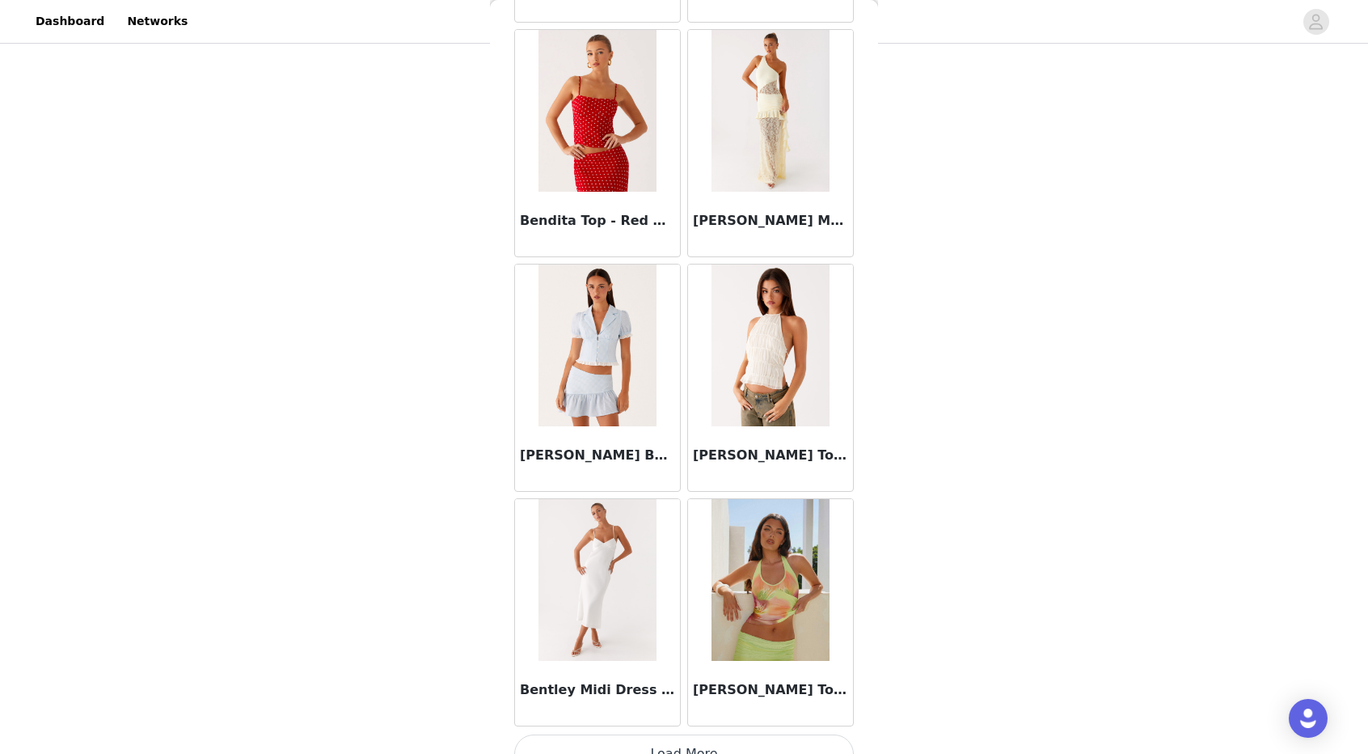
click at [644, 734] on button "Load More" at bounding box center [684, 753] width 340 height 39
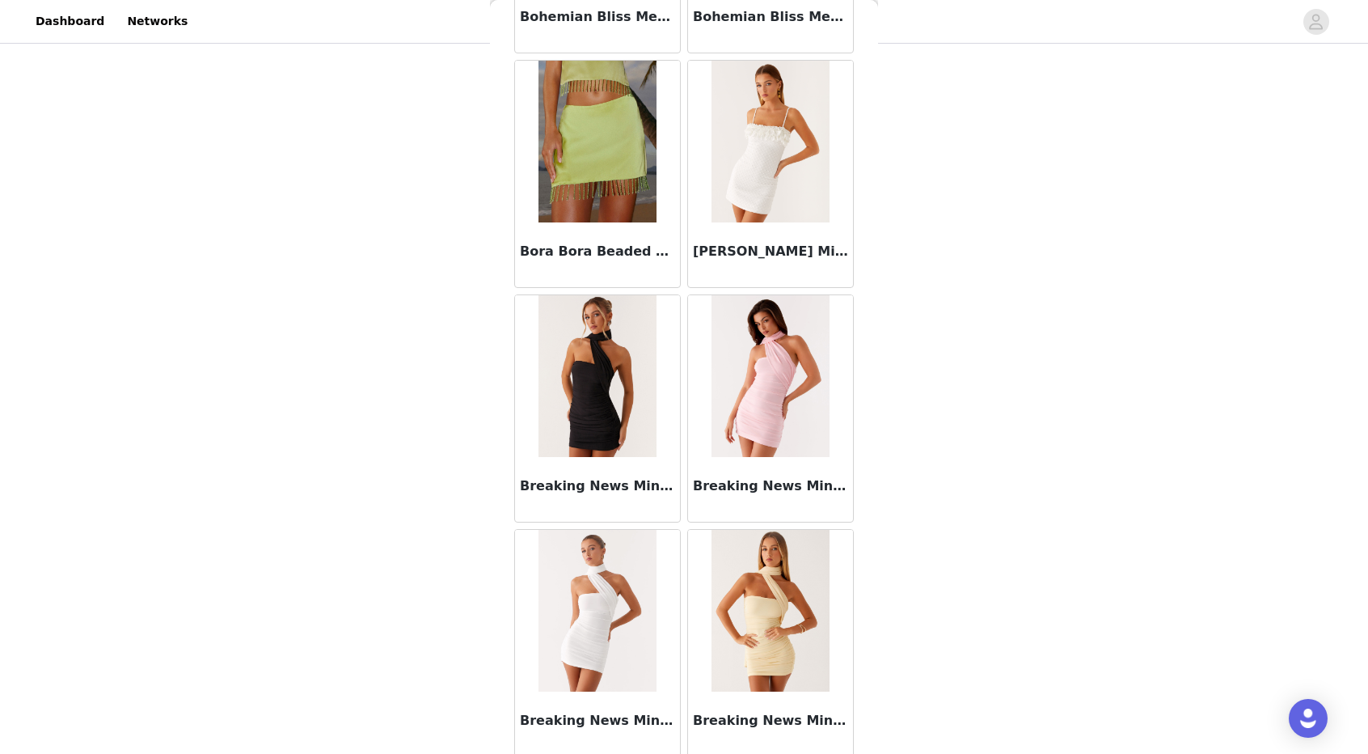
scroll to position [13411, 0]
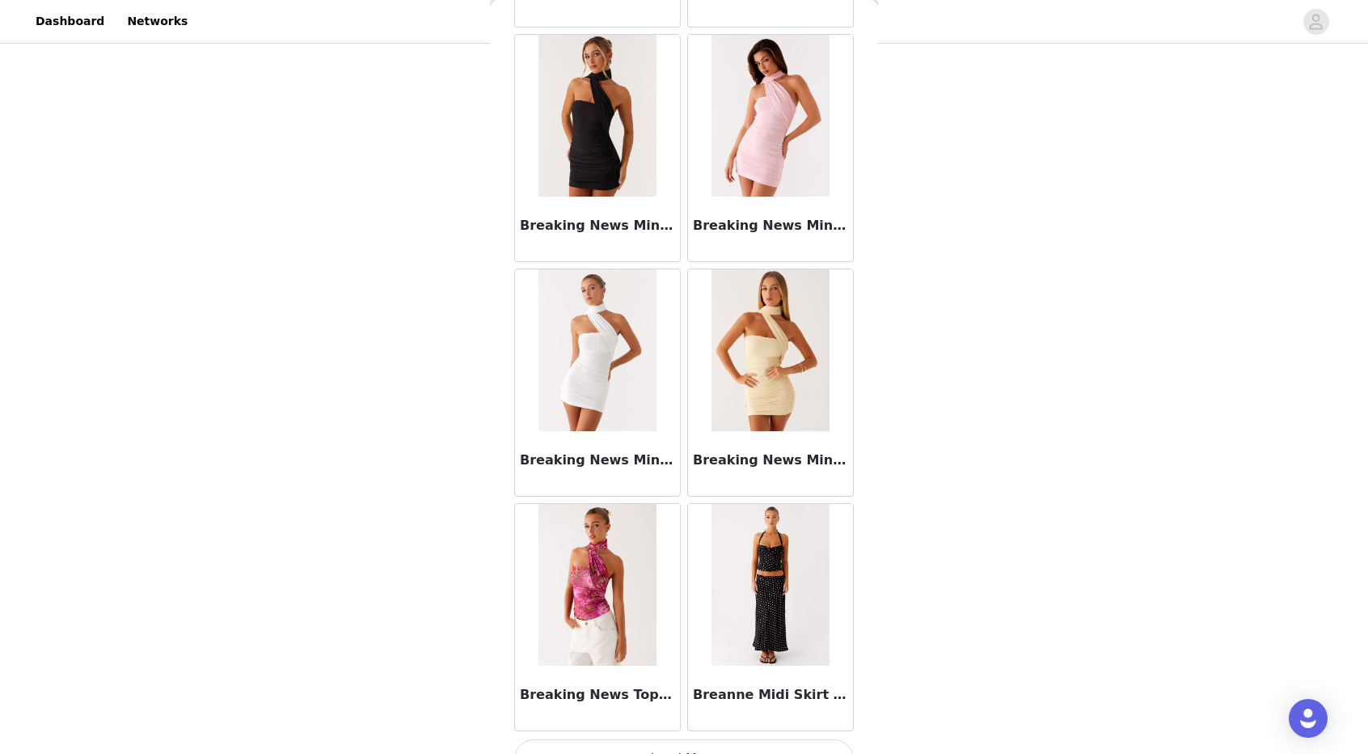
click at [671, 739] on button "Load More" at bounding box center [684, 758] width 340 height 39
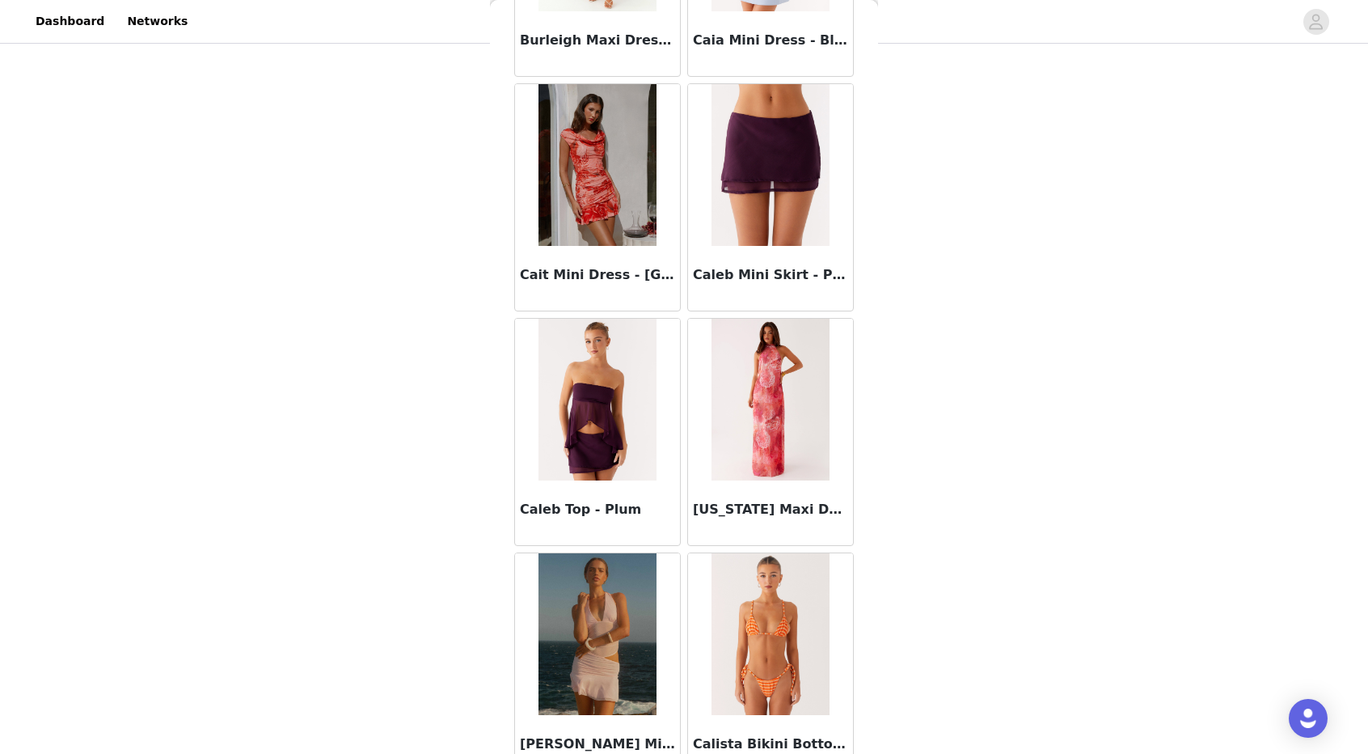
scroll to position [15750, 0]
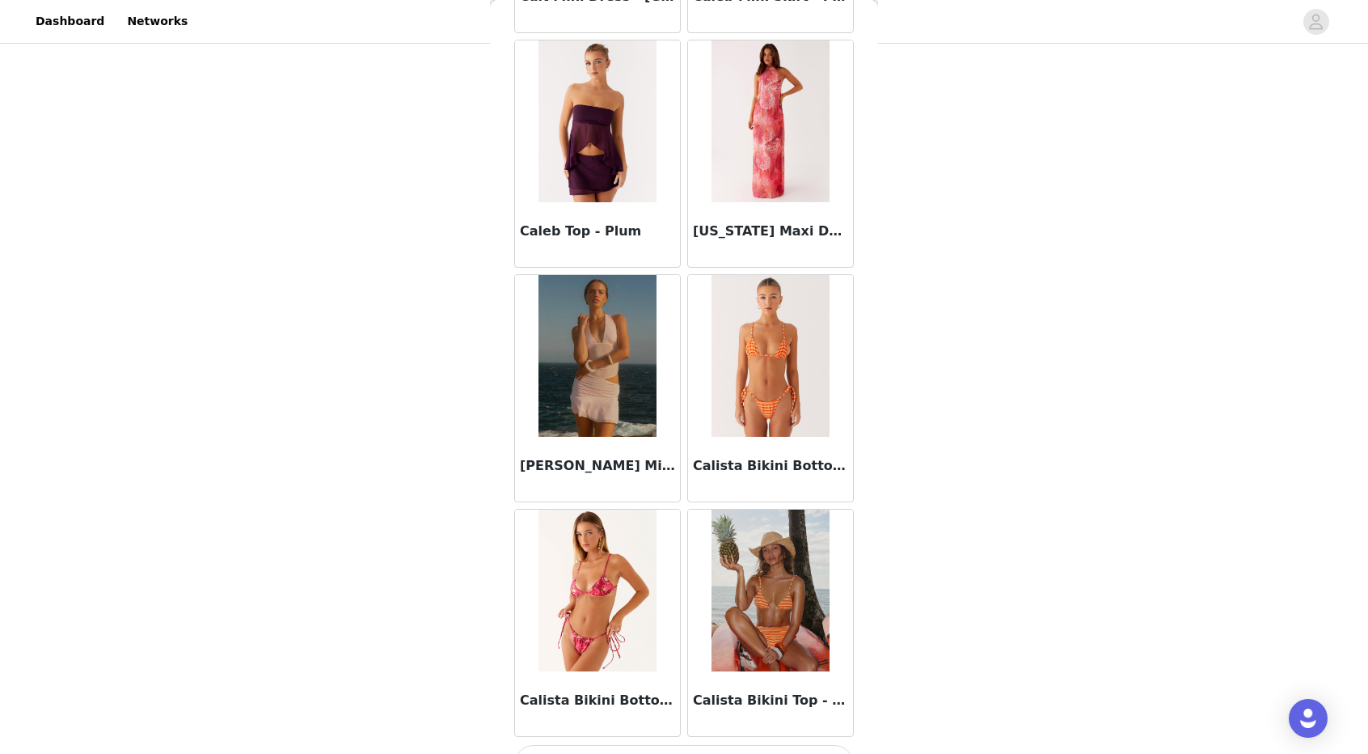
click at [636, 745] on button "Load More" at bounding box center [684, 764] width 340 height 39
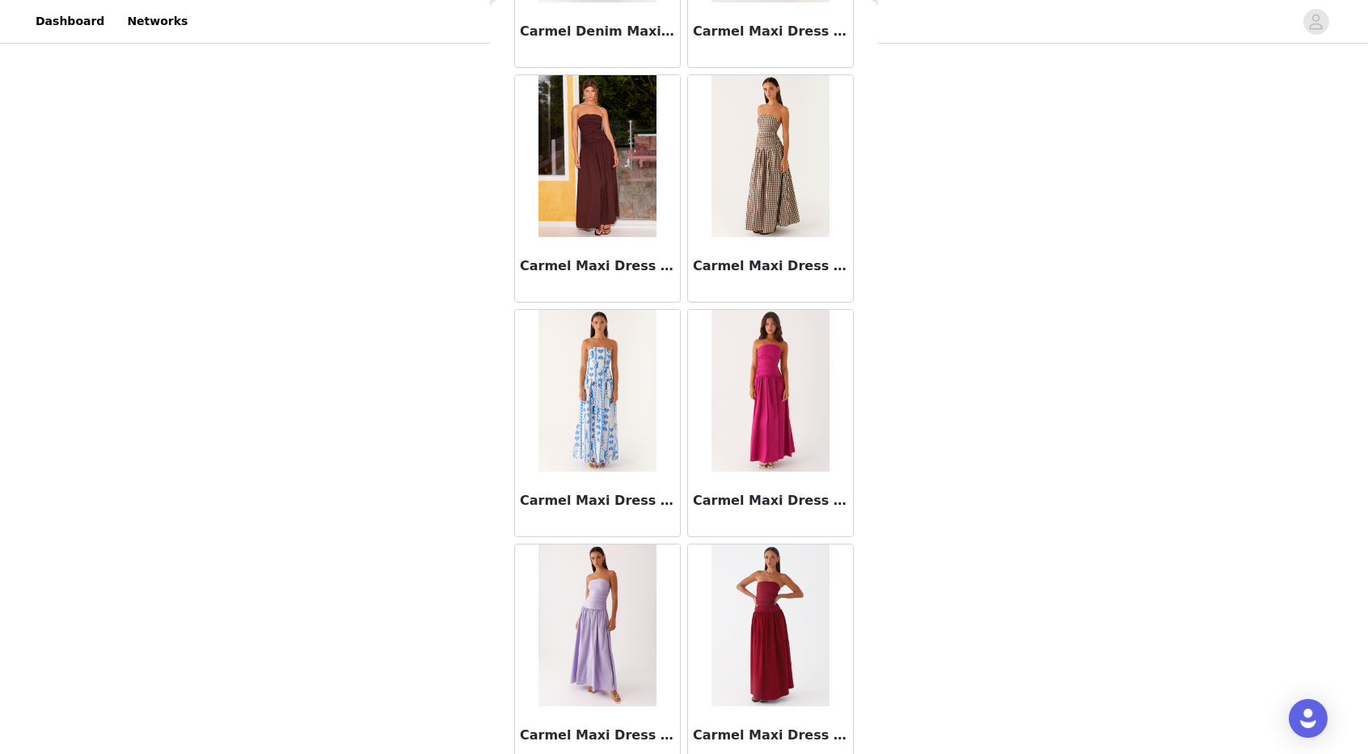
scroll to position [18089, 0]
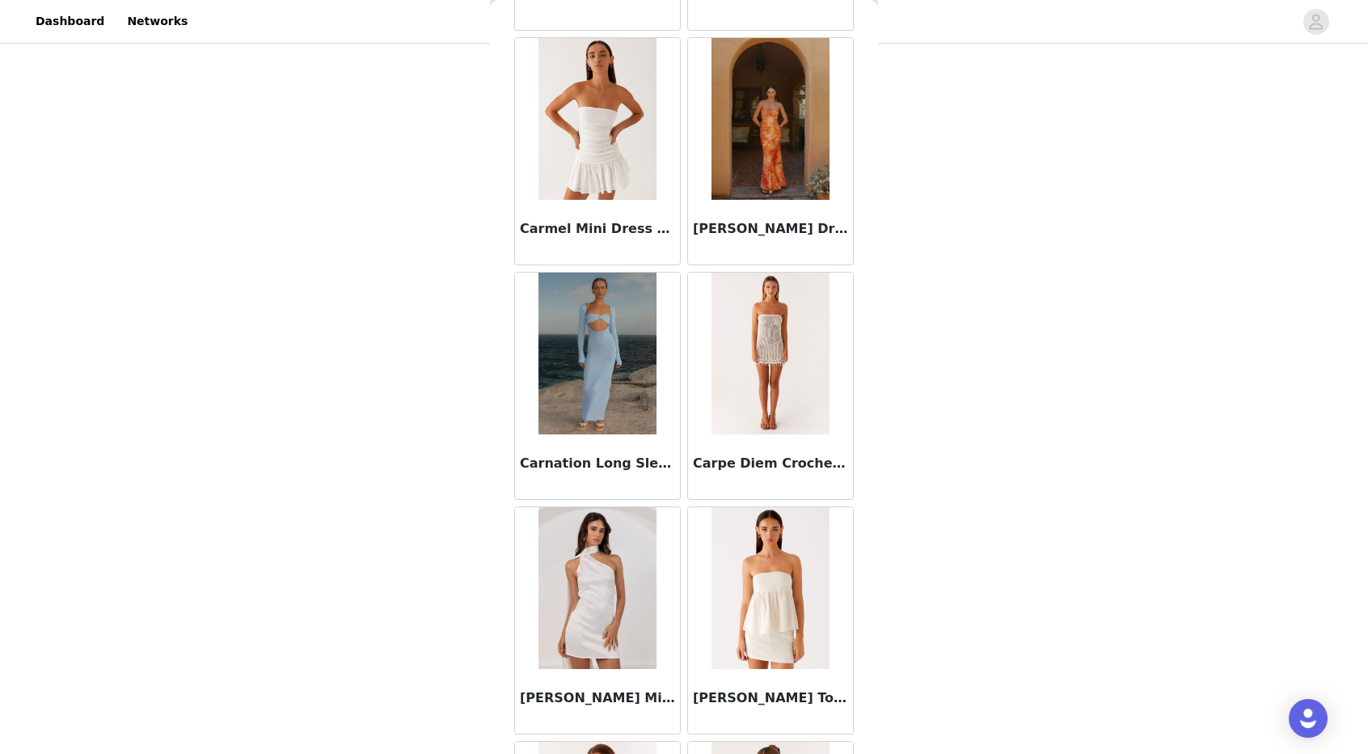
scroll to position [20429, 0]
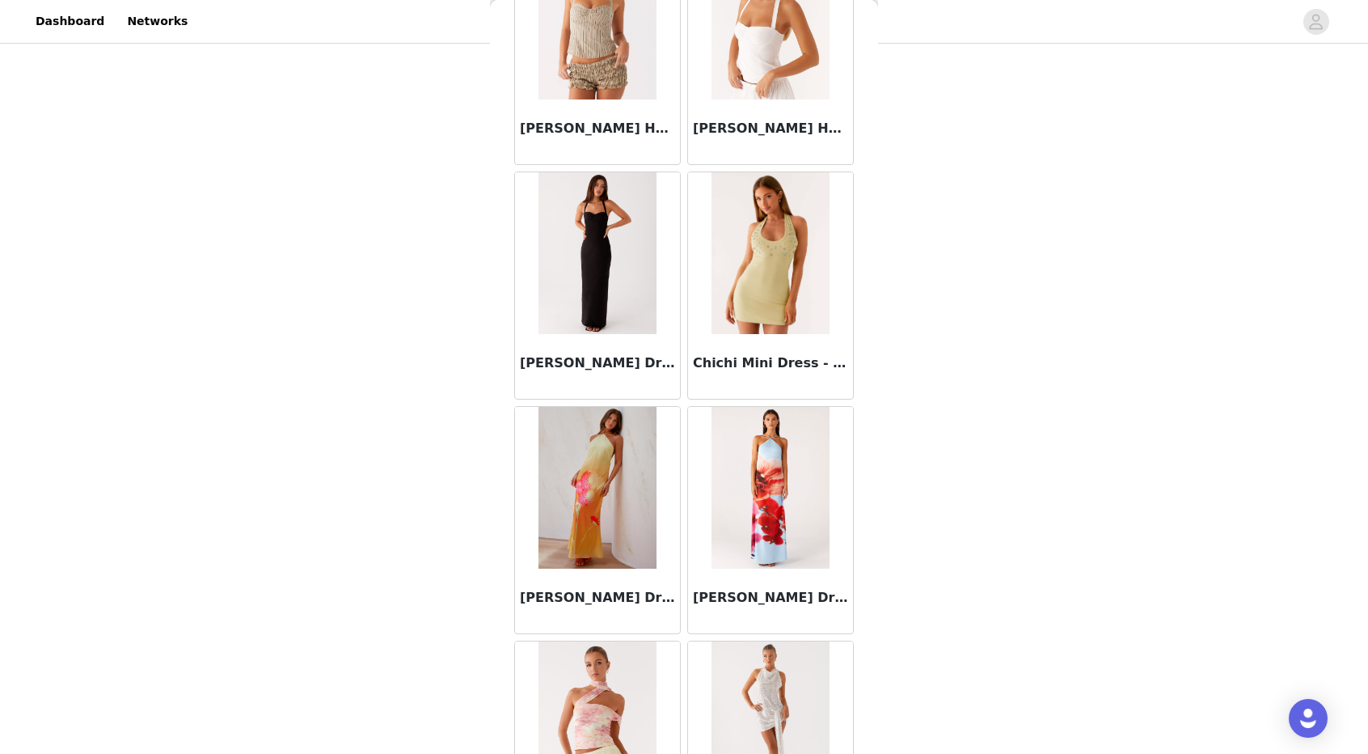
scroll to position [22768, 0]
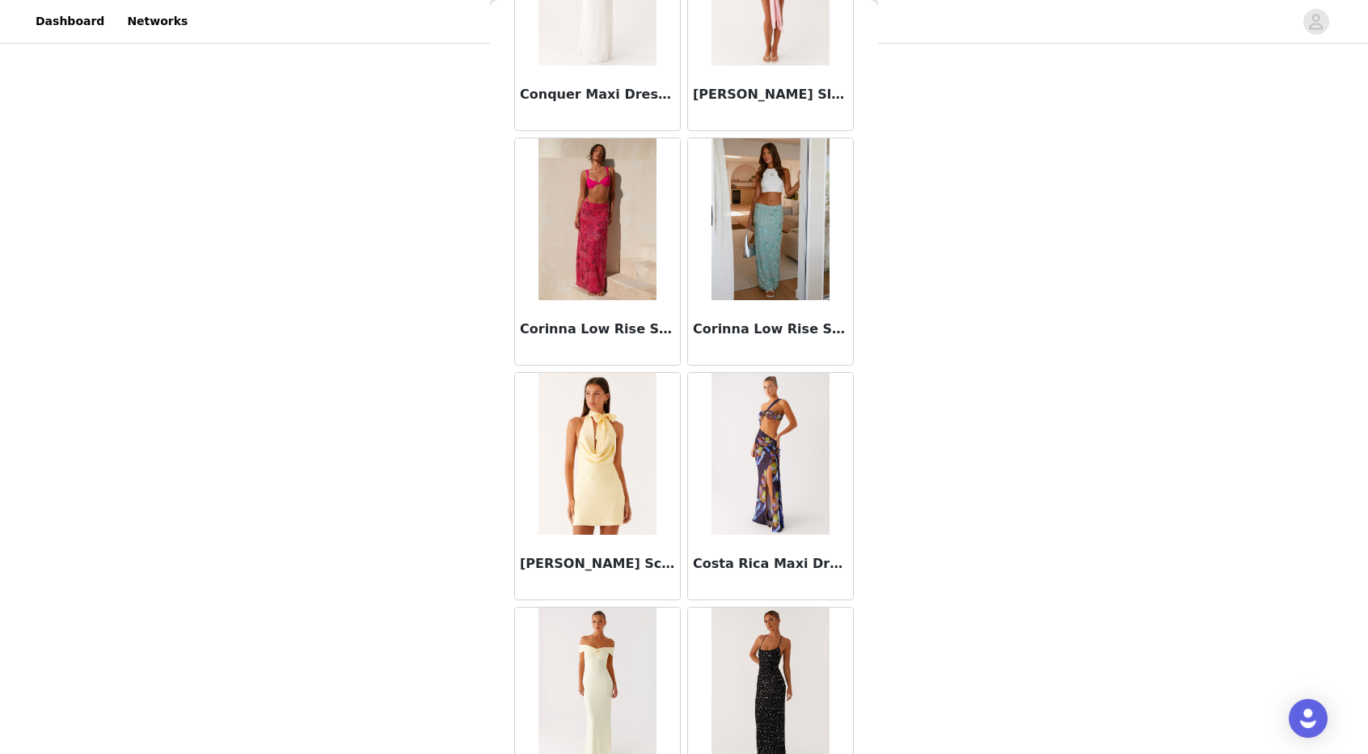
scroll to position [25107, 0]
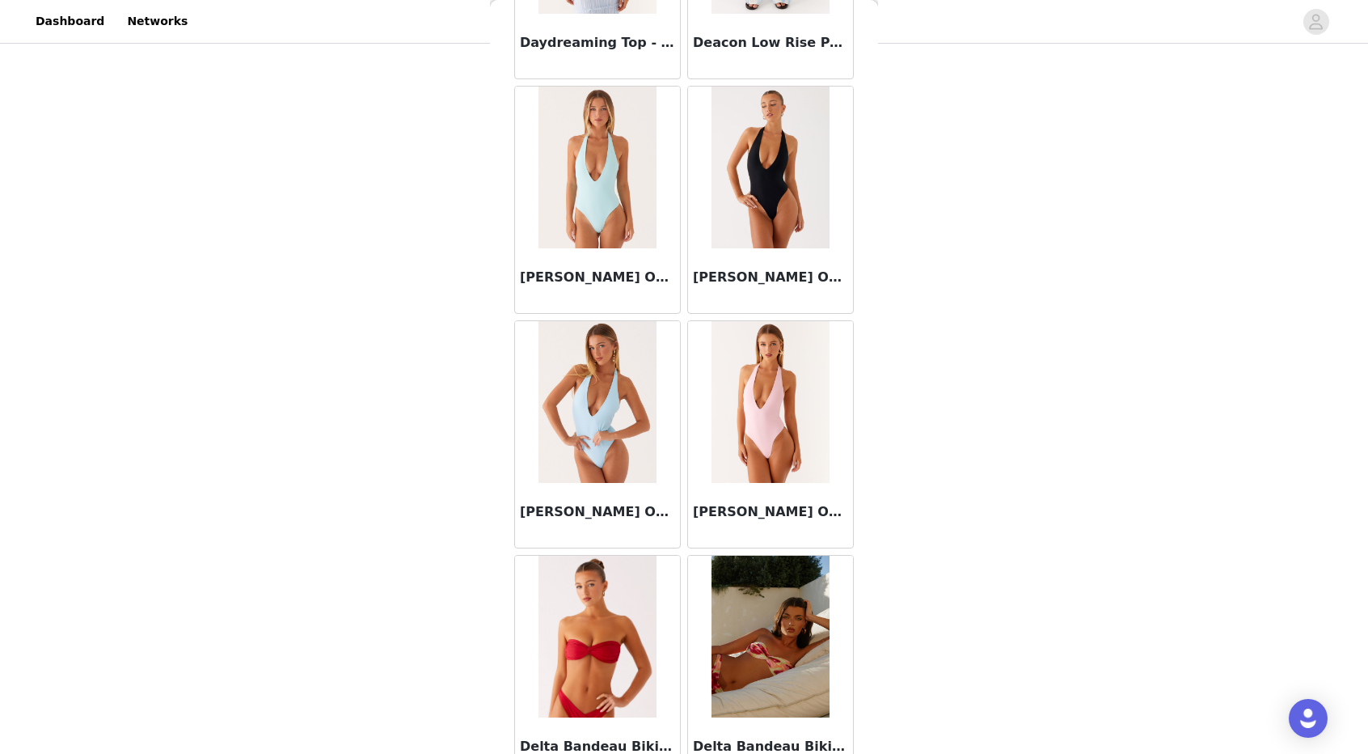
scroll to position [27446, 0]
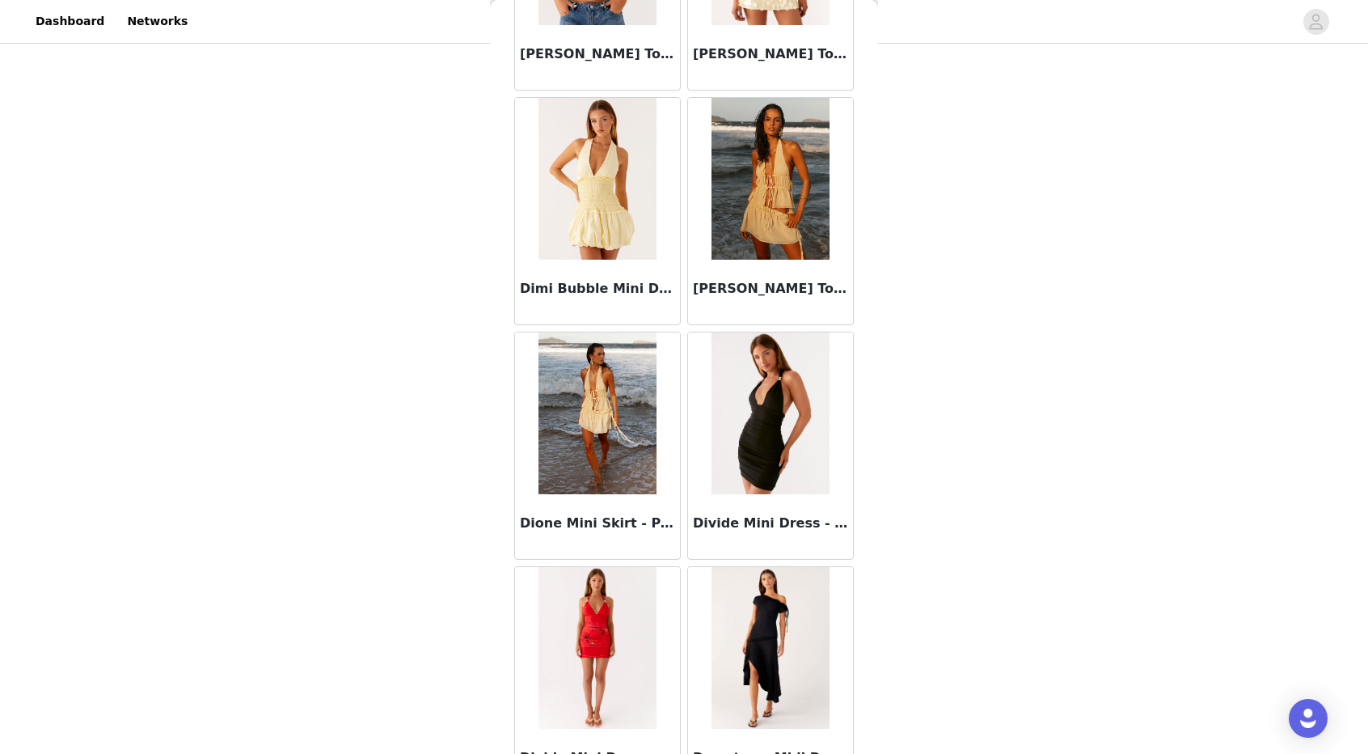
scroll to position [29785, 0]
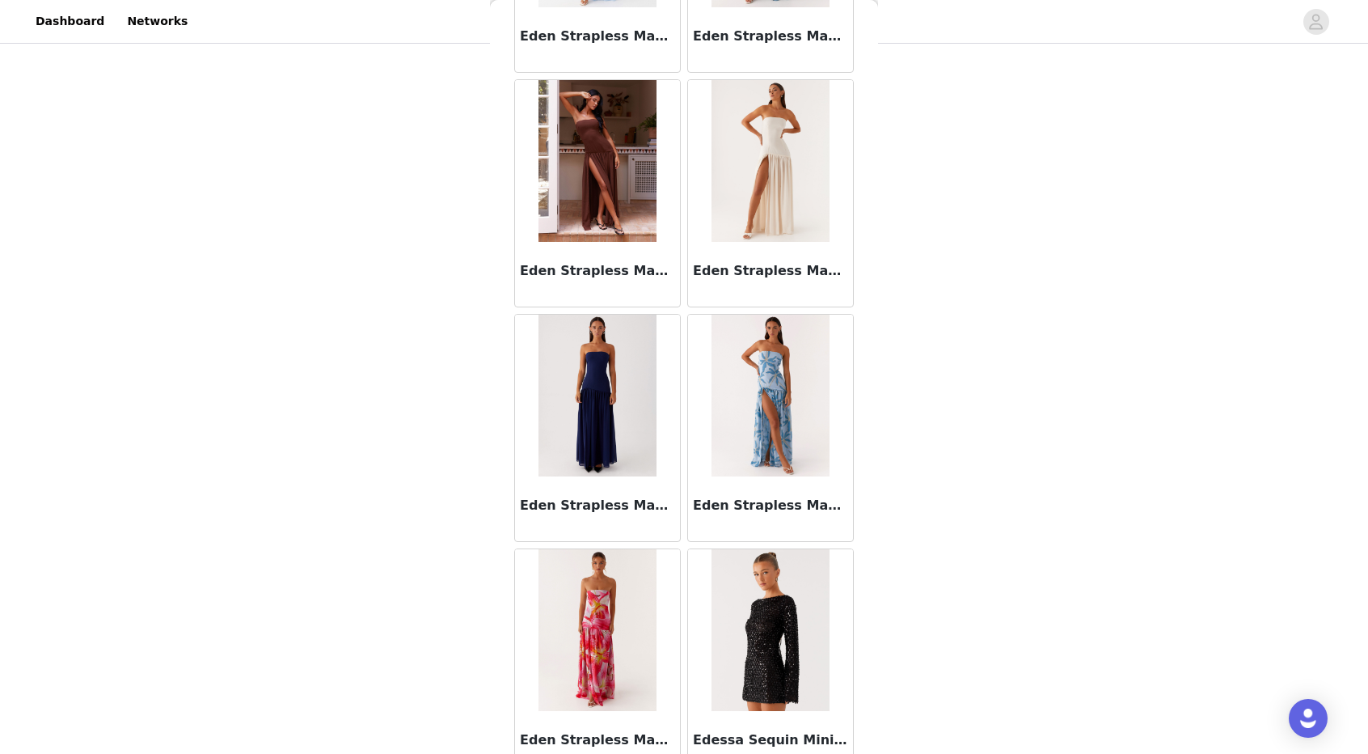
scroll to position [32124, 0]
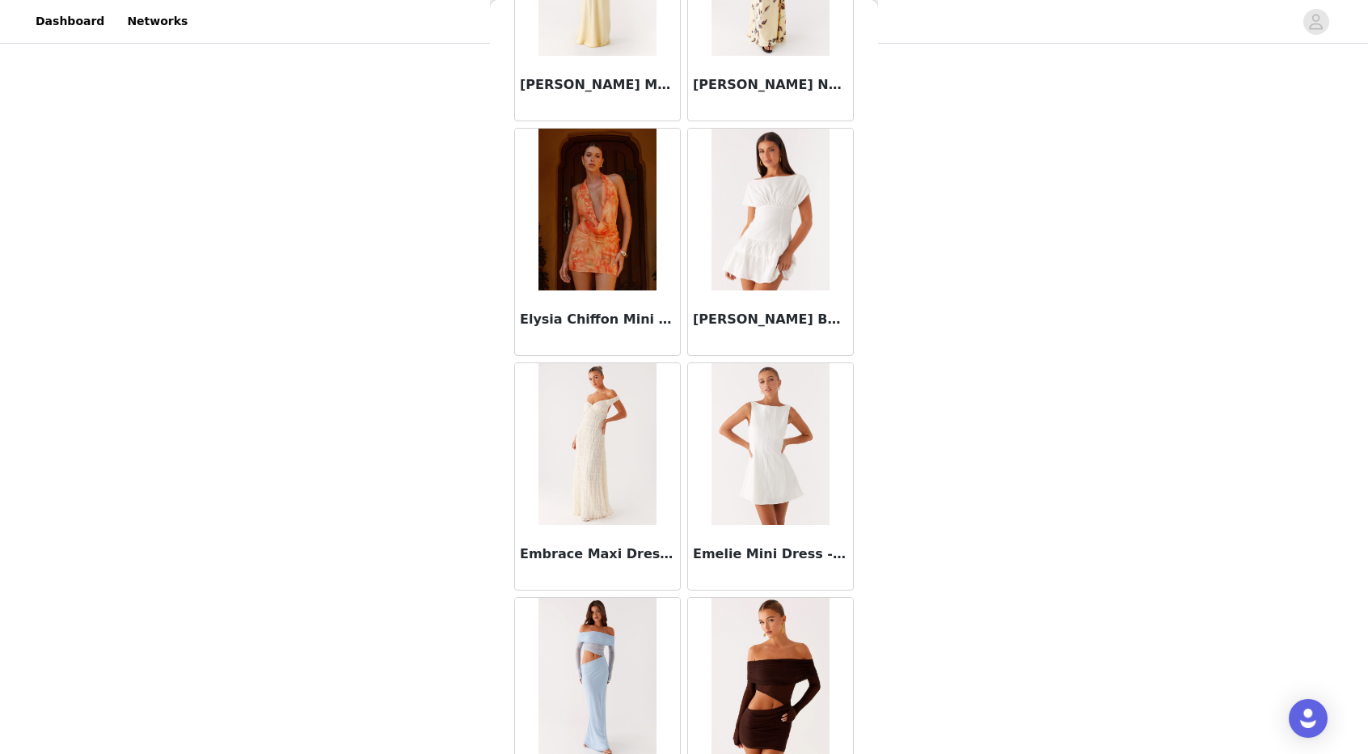
scroll to position [34464, 0]
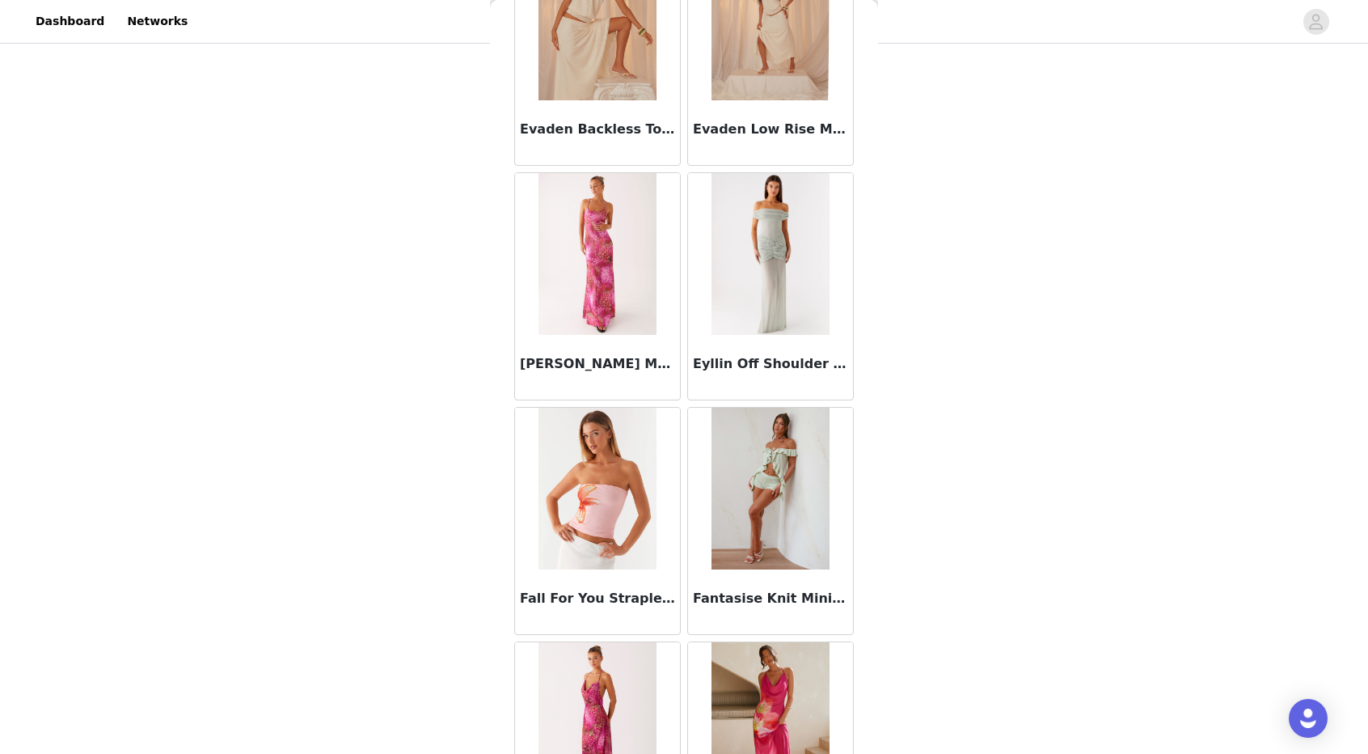
scroll to position [36803, 0]
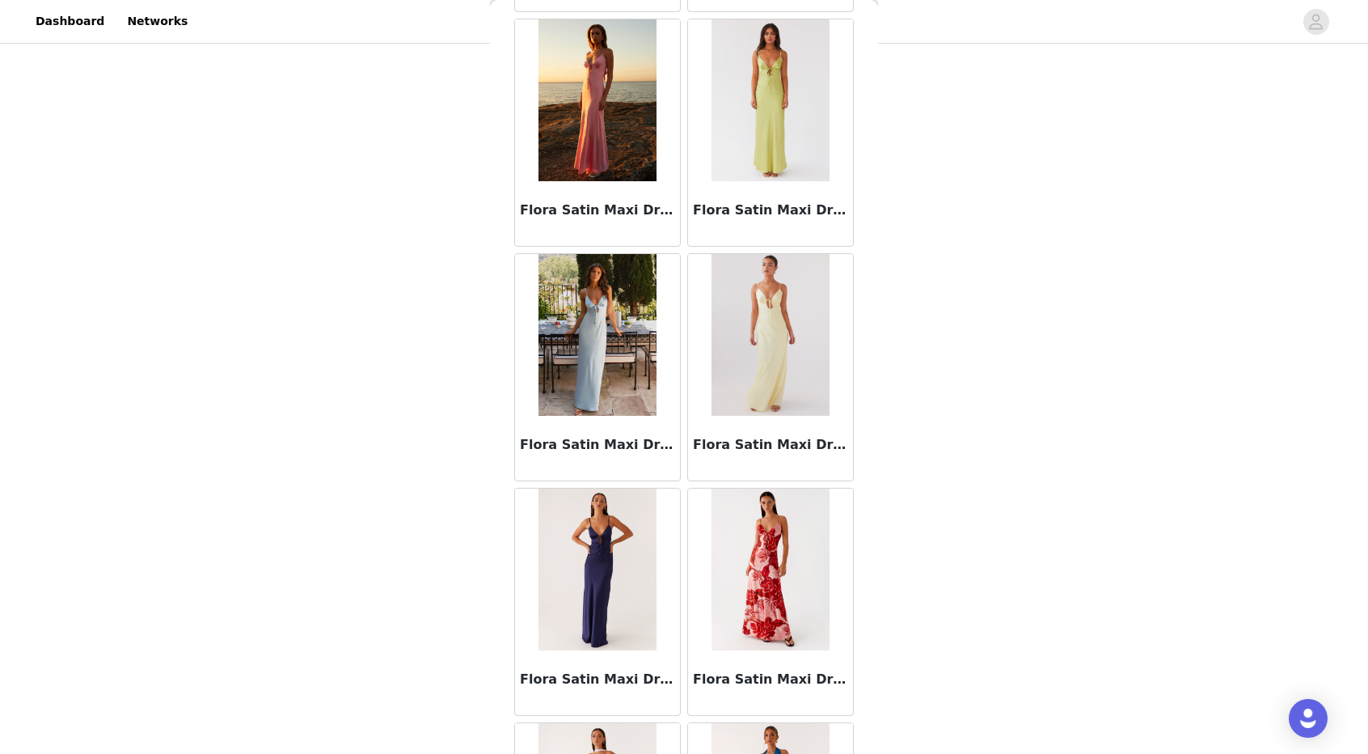
scroll to position [39142, 0]
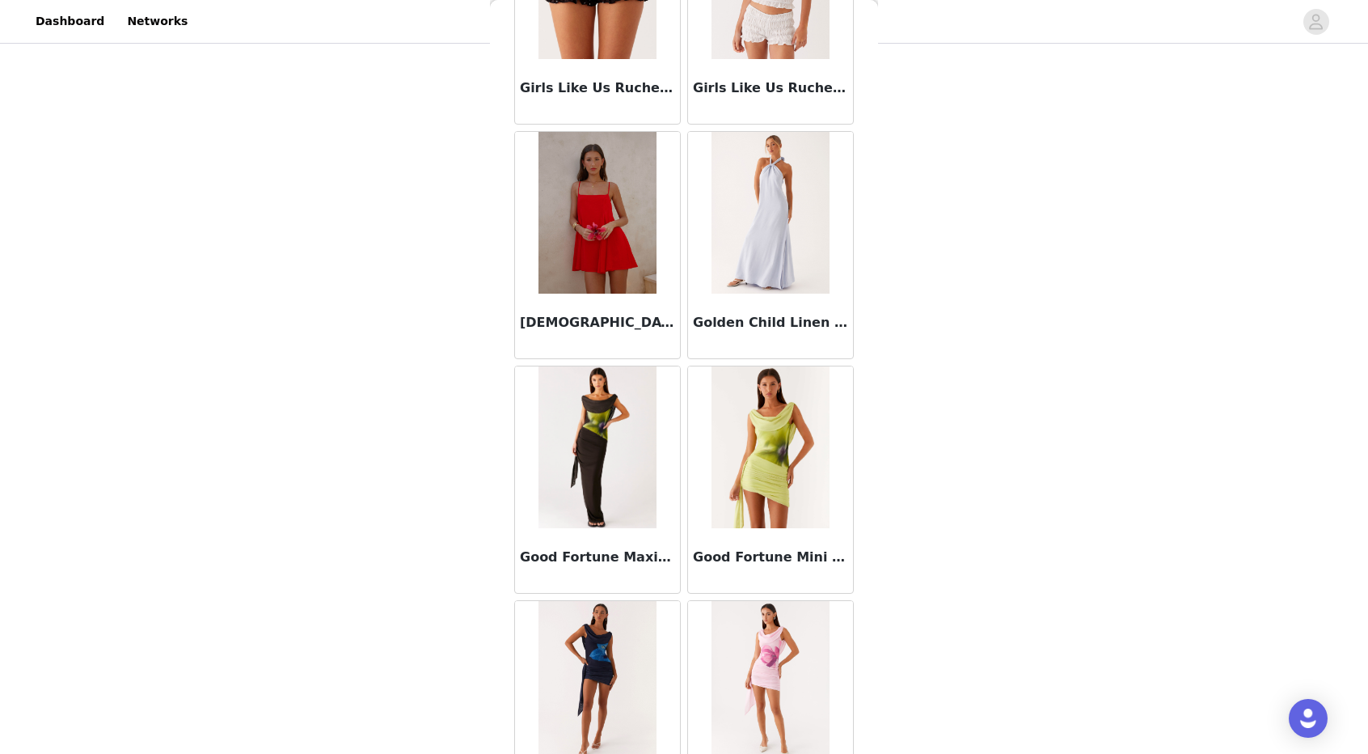
scroll to position [41482, 0]
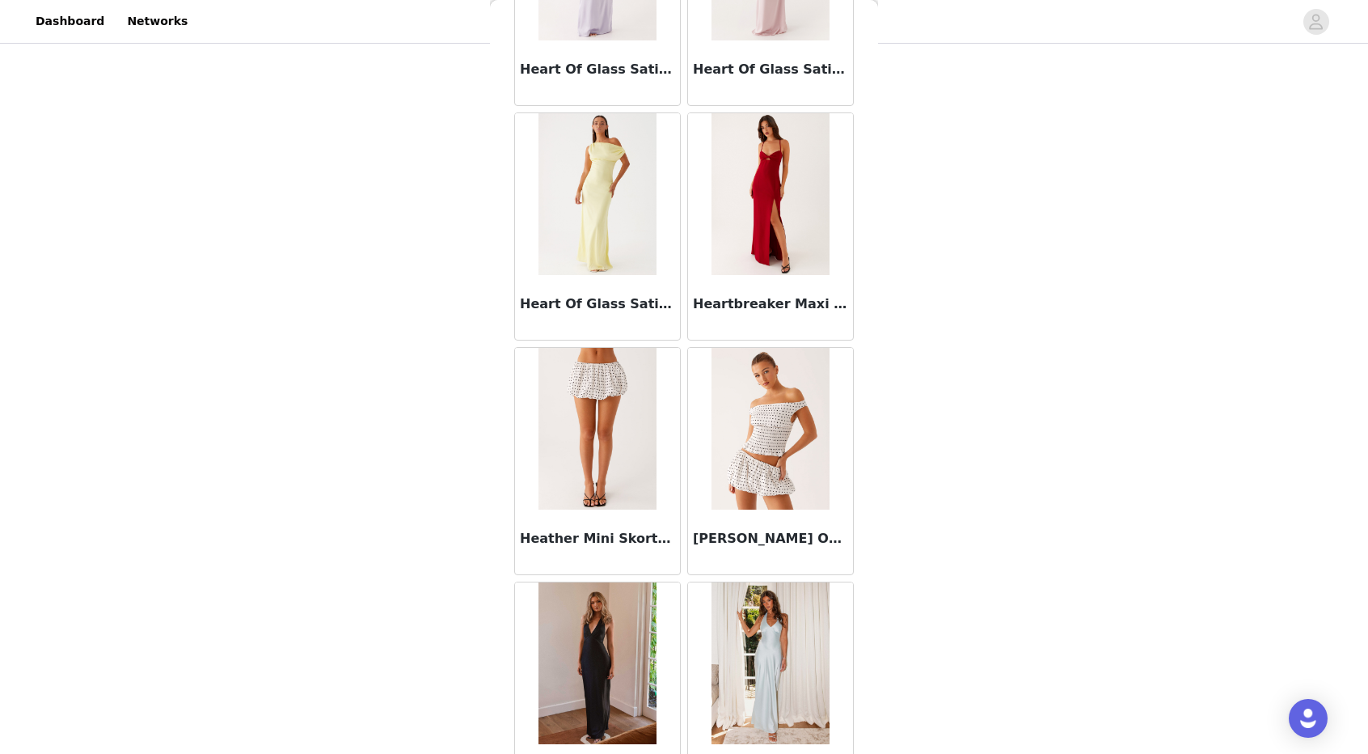
scroll to position [43820, 0]
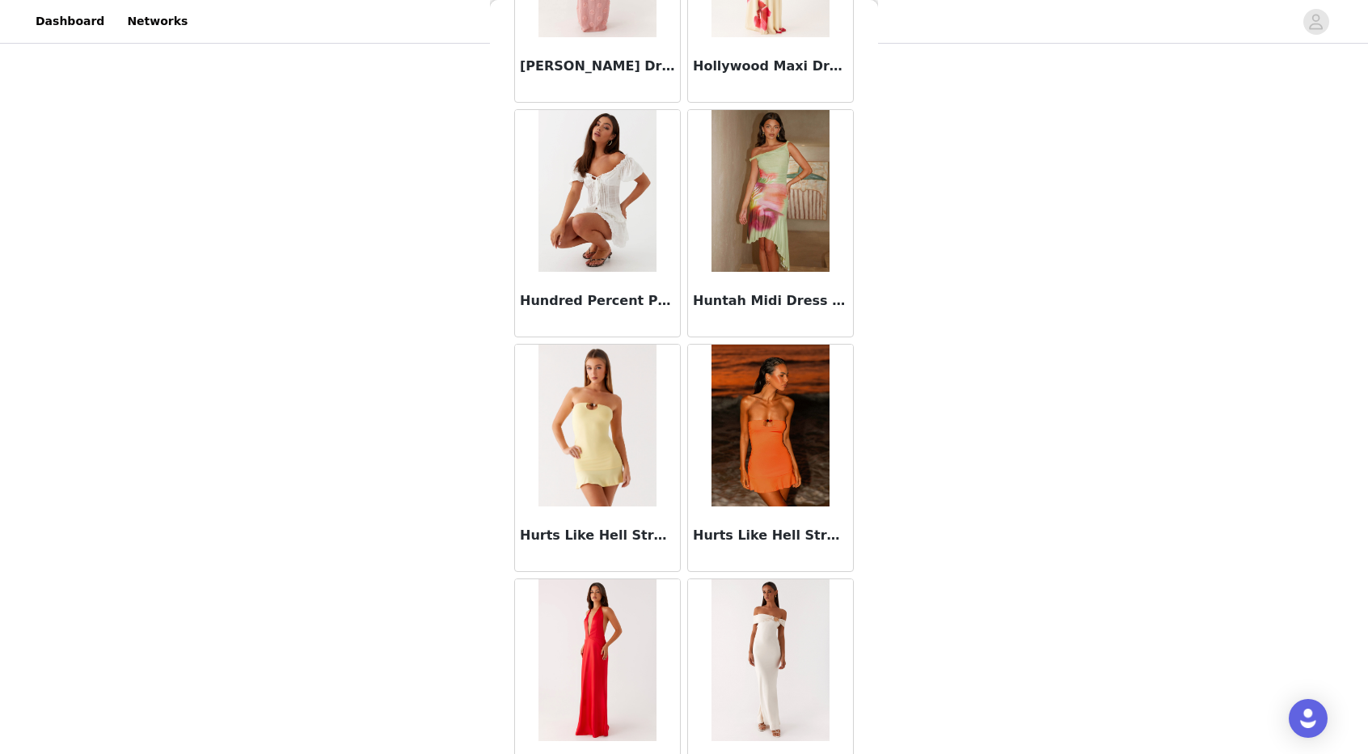
scroll to position [46159, 0]
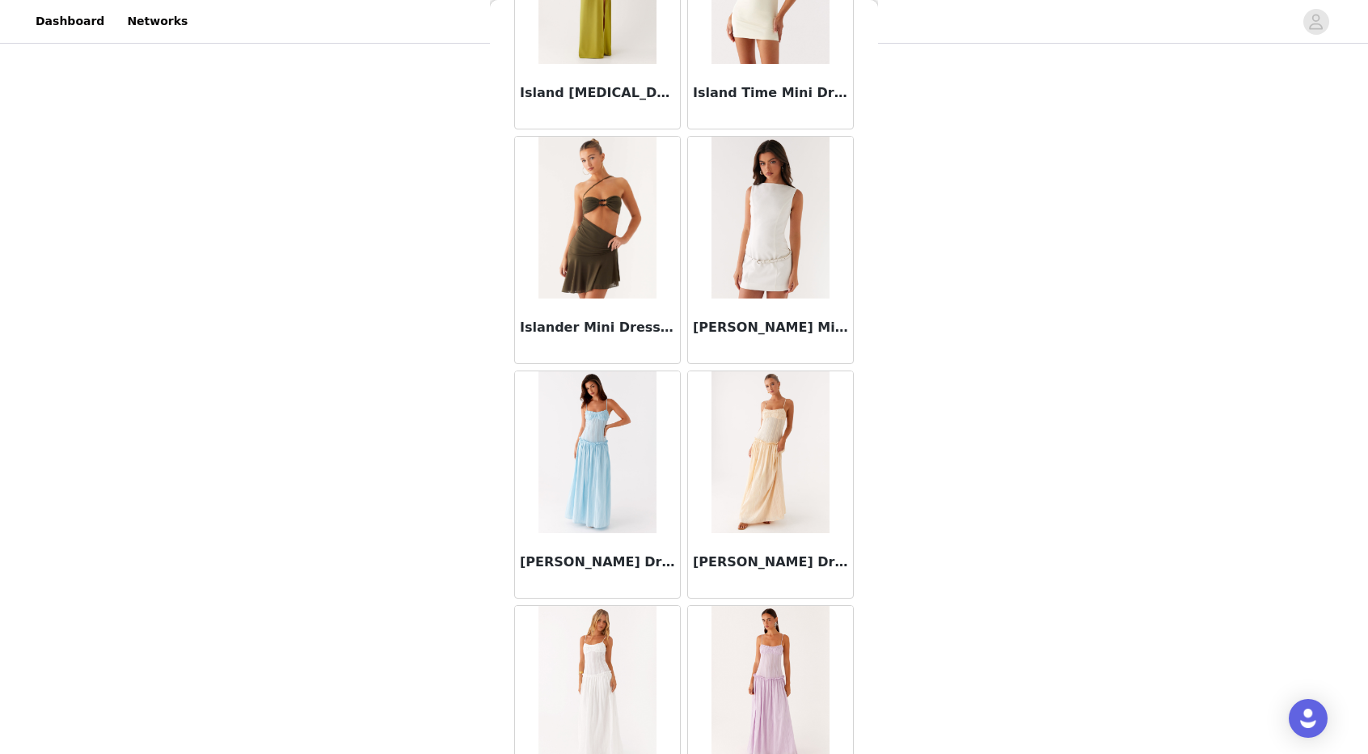
scroll to position [48499, 0]
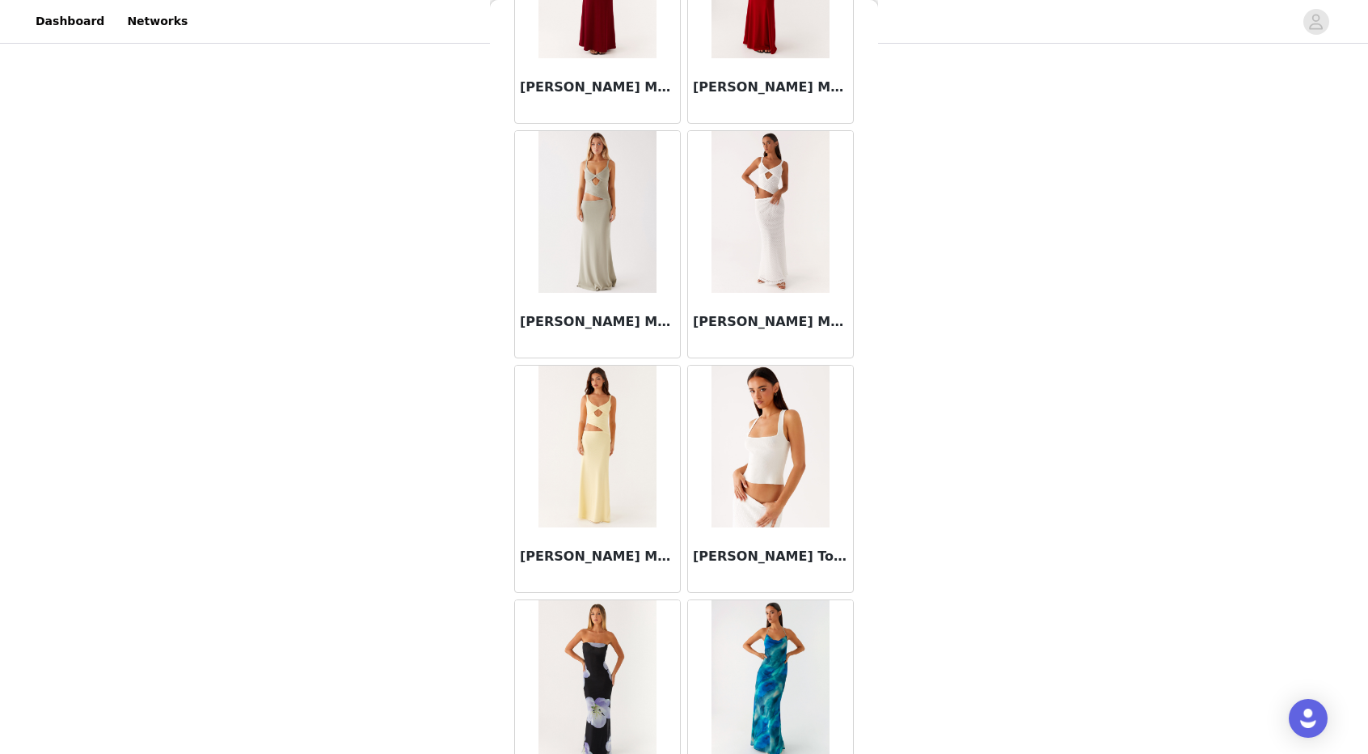
scroll to position [50838, 0]
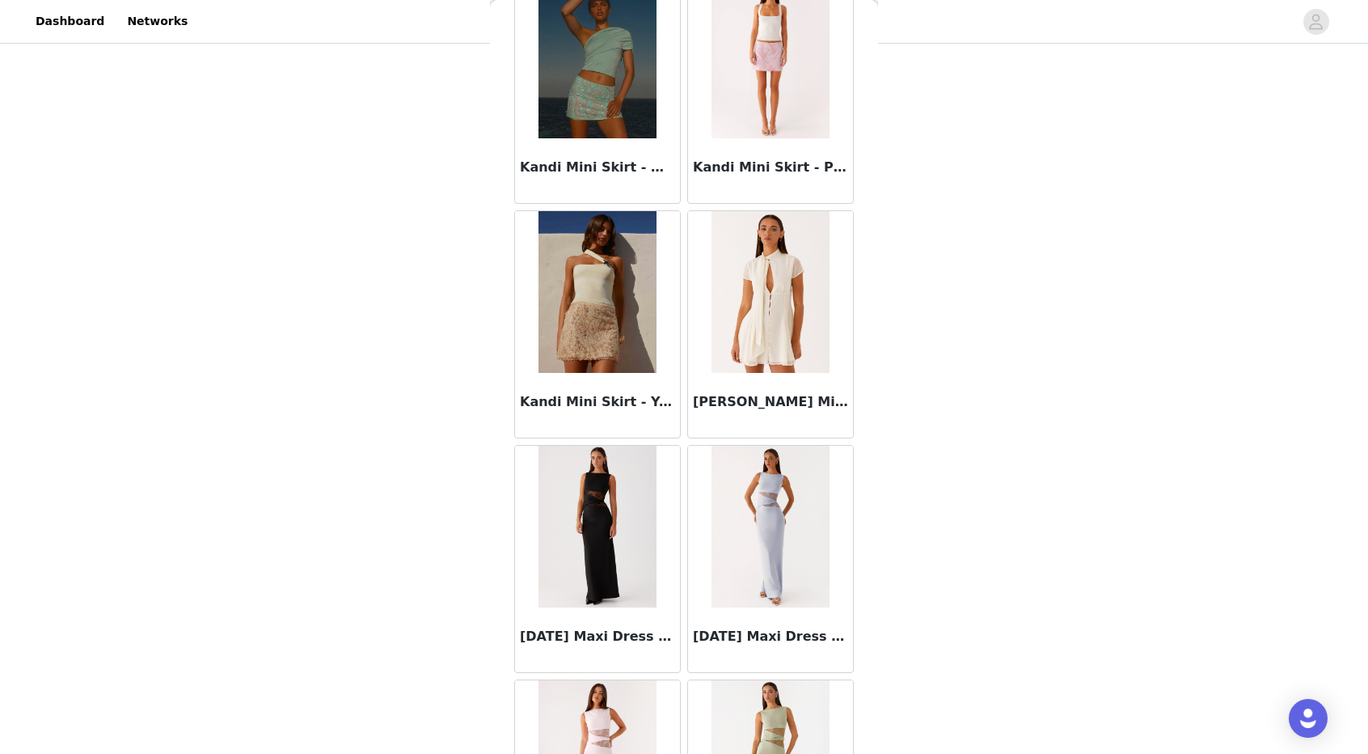
scroll to position [53177, 0]
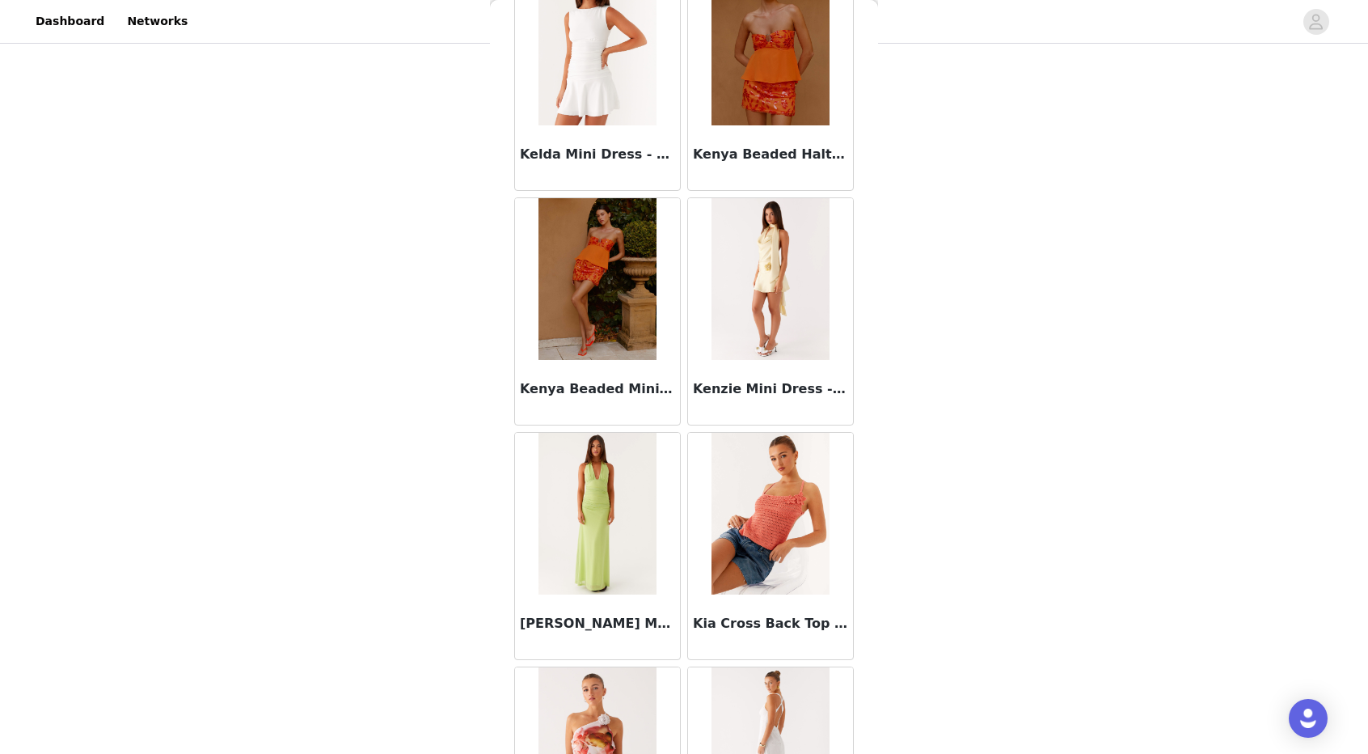
scroll to position [55517, 0]
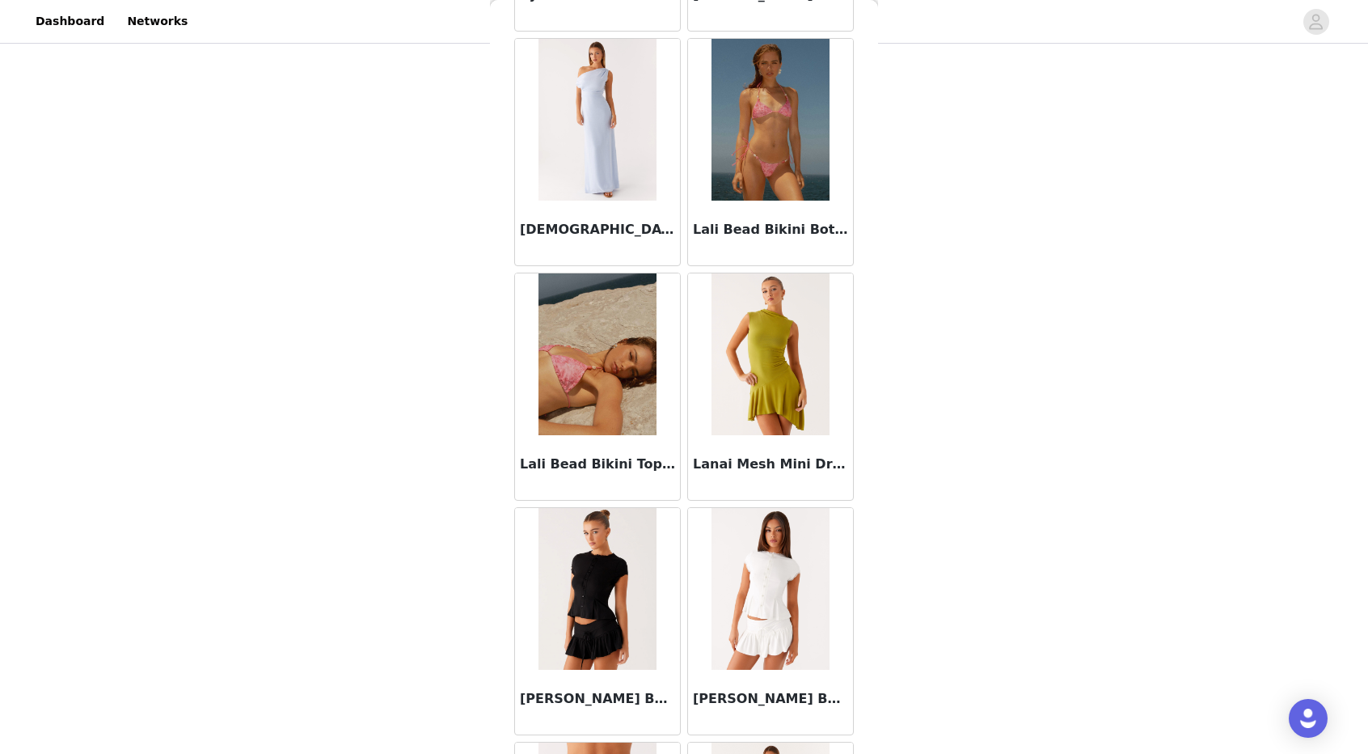
scroll to position [57856, 0]
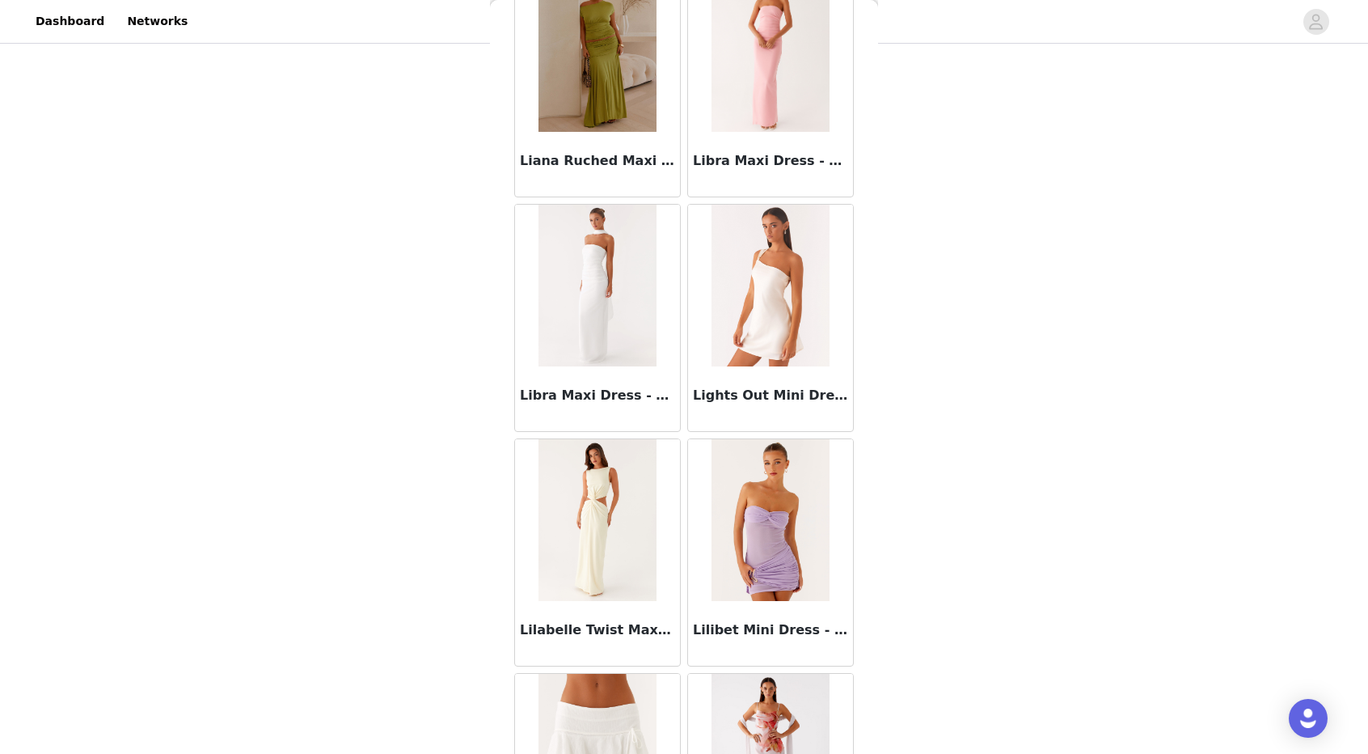
scroll to position [60195, 0]
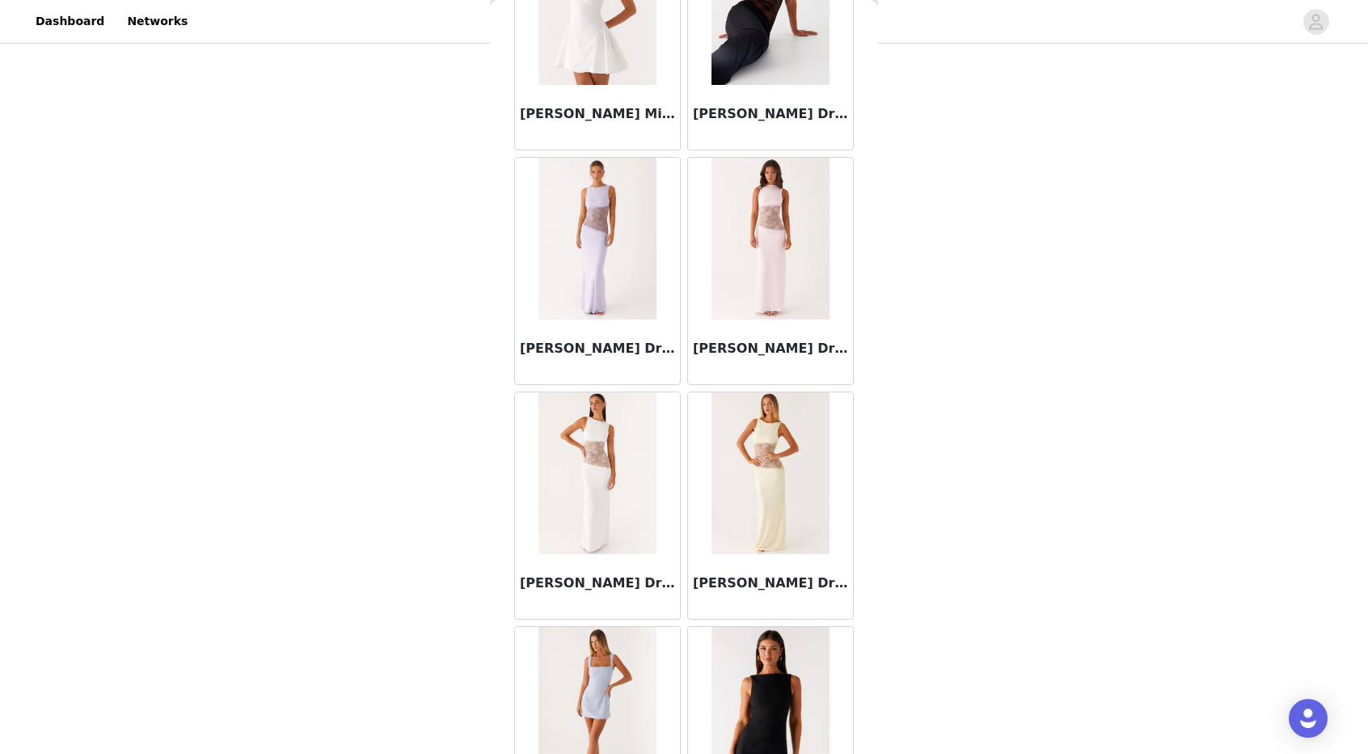
scroll to position [62534, 0]
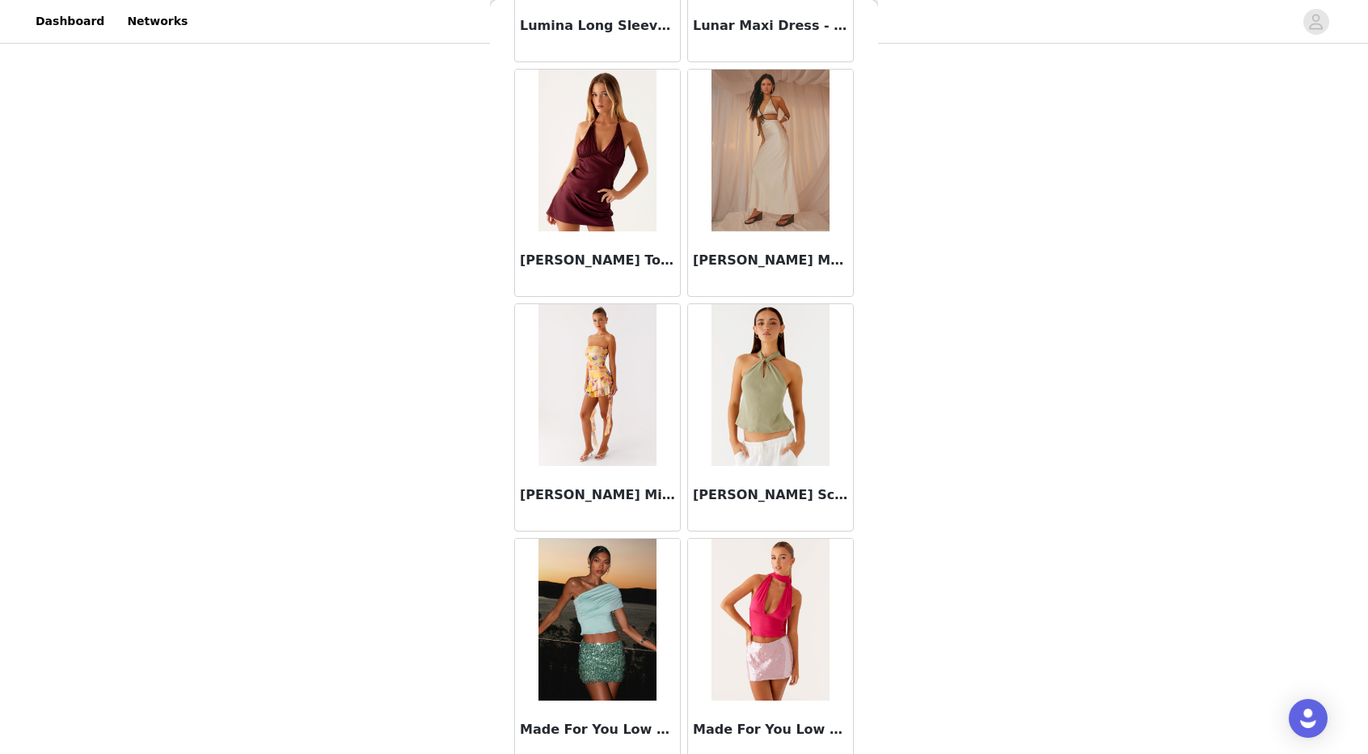
scroll to position [64020, 0]
click at [741, 303] on img at bounding box center [769, 384] width 117 height 162
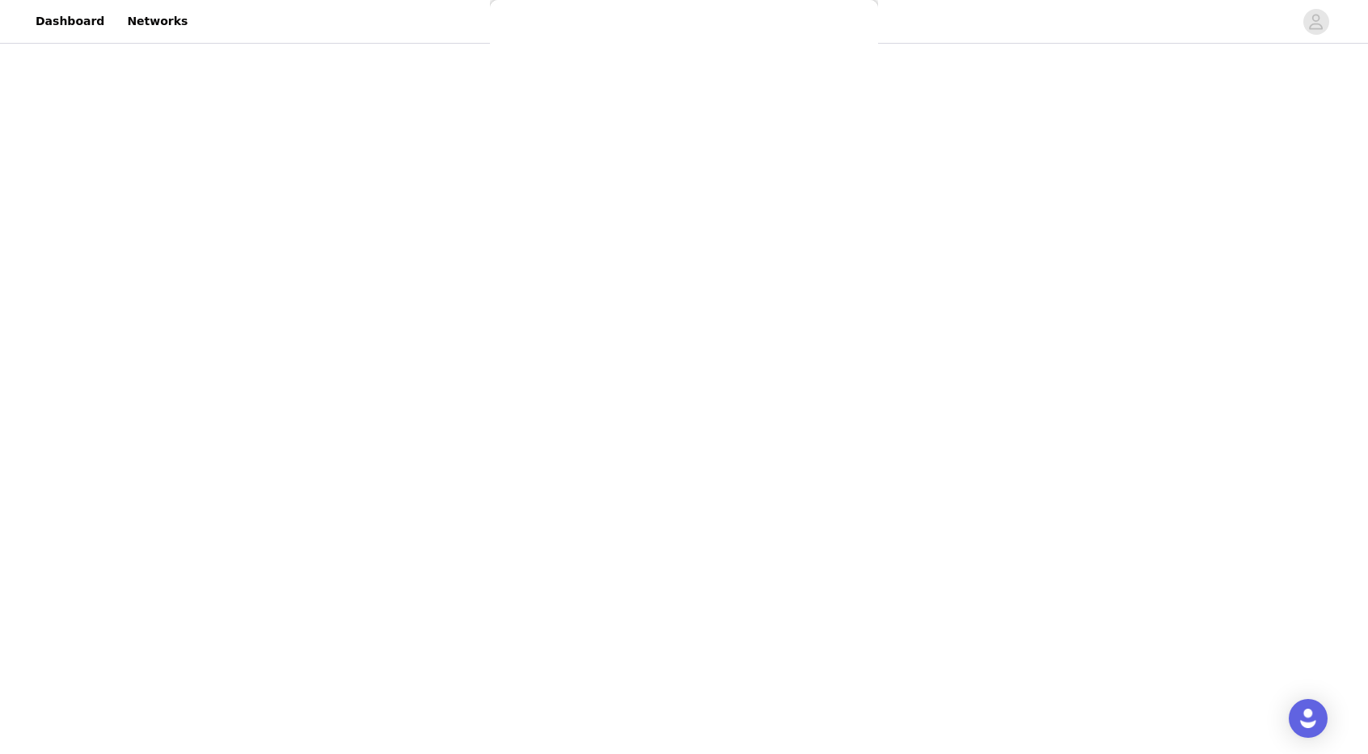
scroll to position [65, 0]
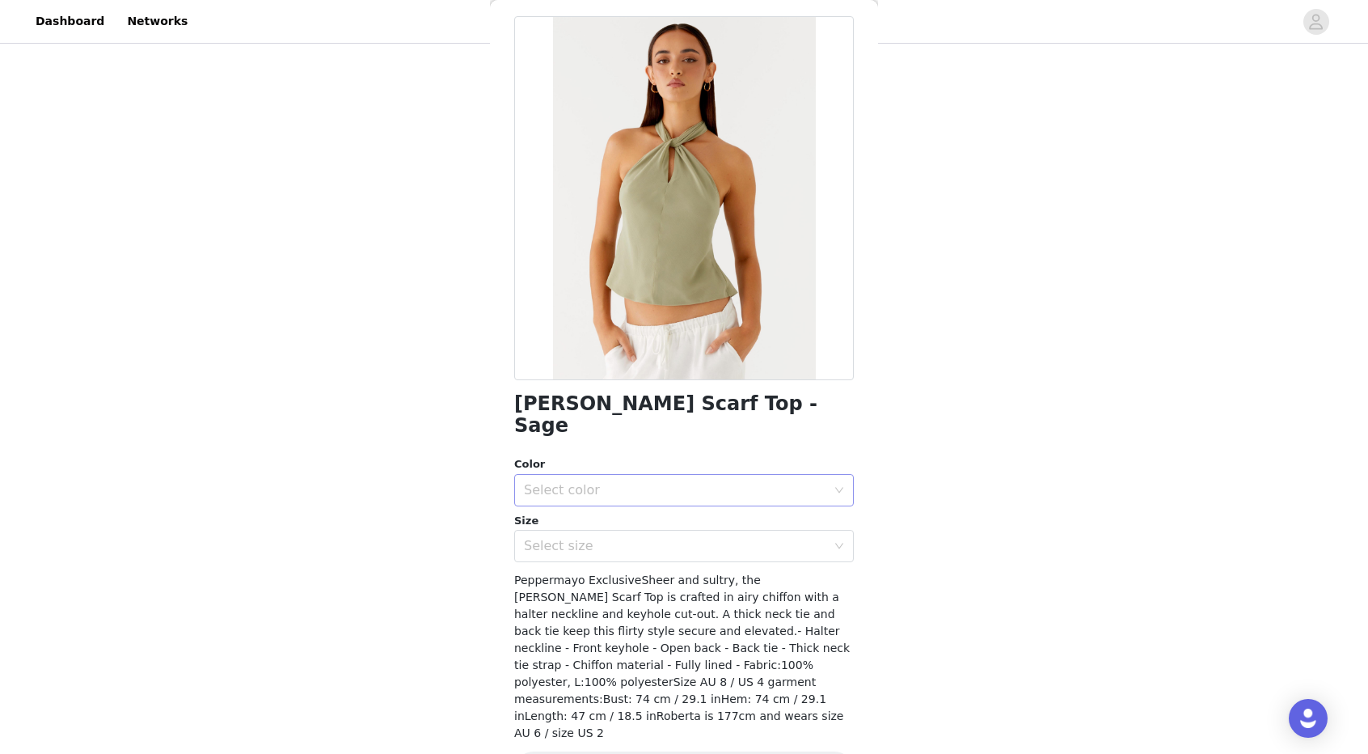
click at [649, 482] on div "Select color" at bounding box center [675, 490] width 302 height 16
click at [593, 509] on li "Sage" at bounding box center [677, 504] width 327 height 26
click at [586, 538] on div "Select size" at bounding box center [679, 545] width 310 height 31
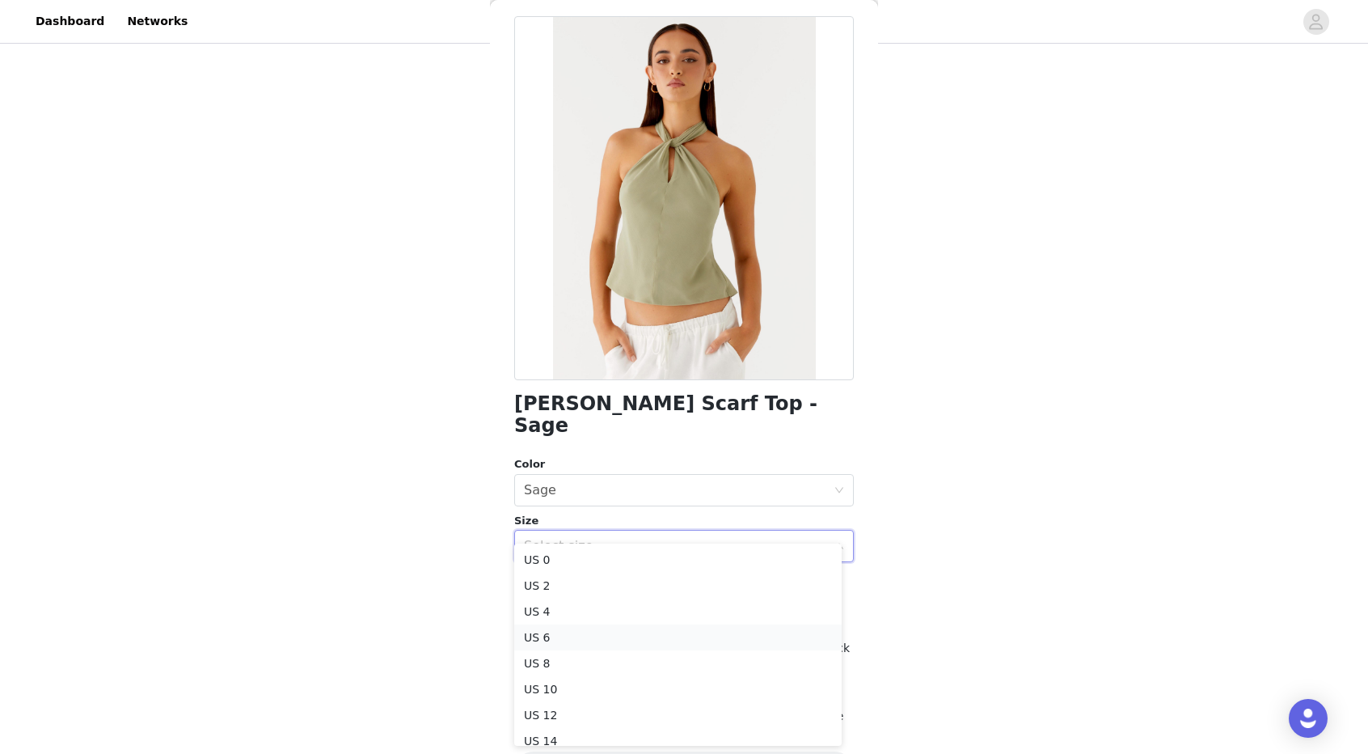
click at [570, 636] on li "US 6" at bounding box center [677, 637] width 327 height 26
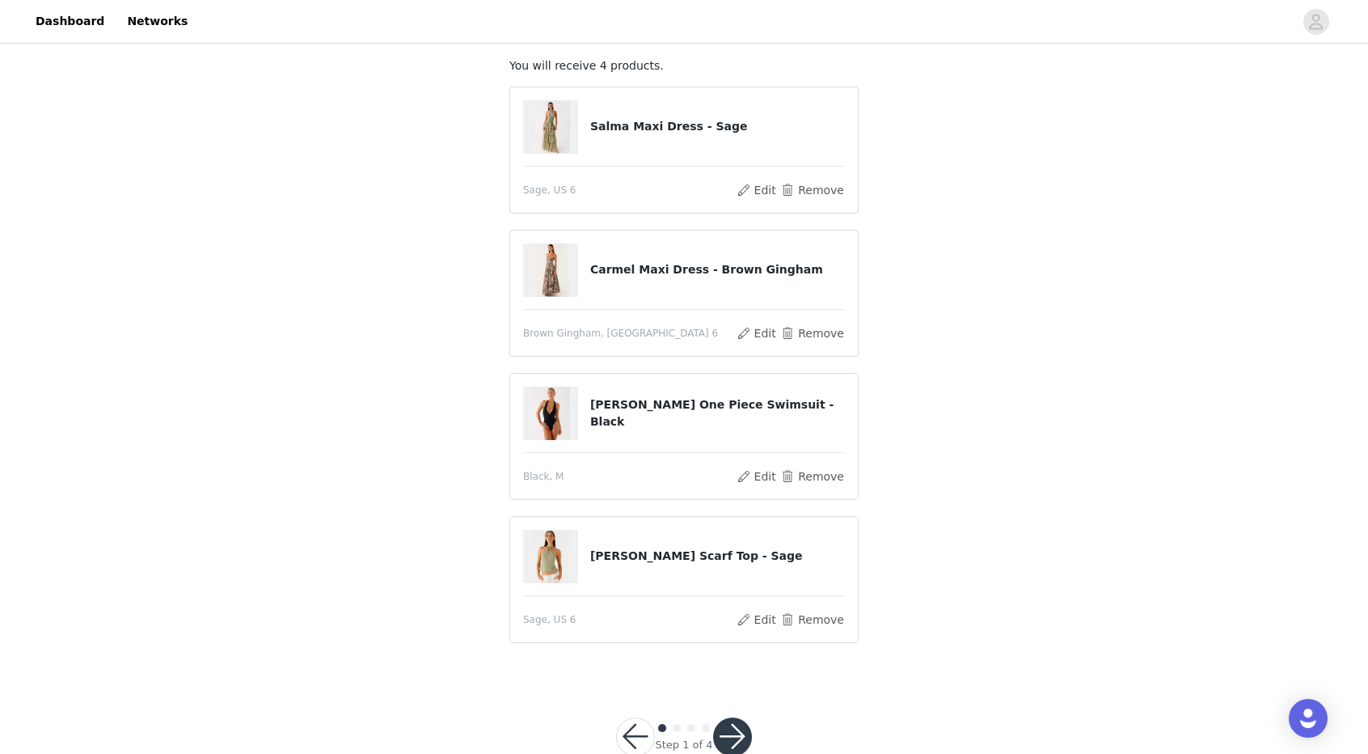
click at [730, 737] on button "button" at bounding box center [732, 736] width 39 height 39
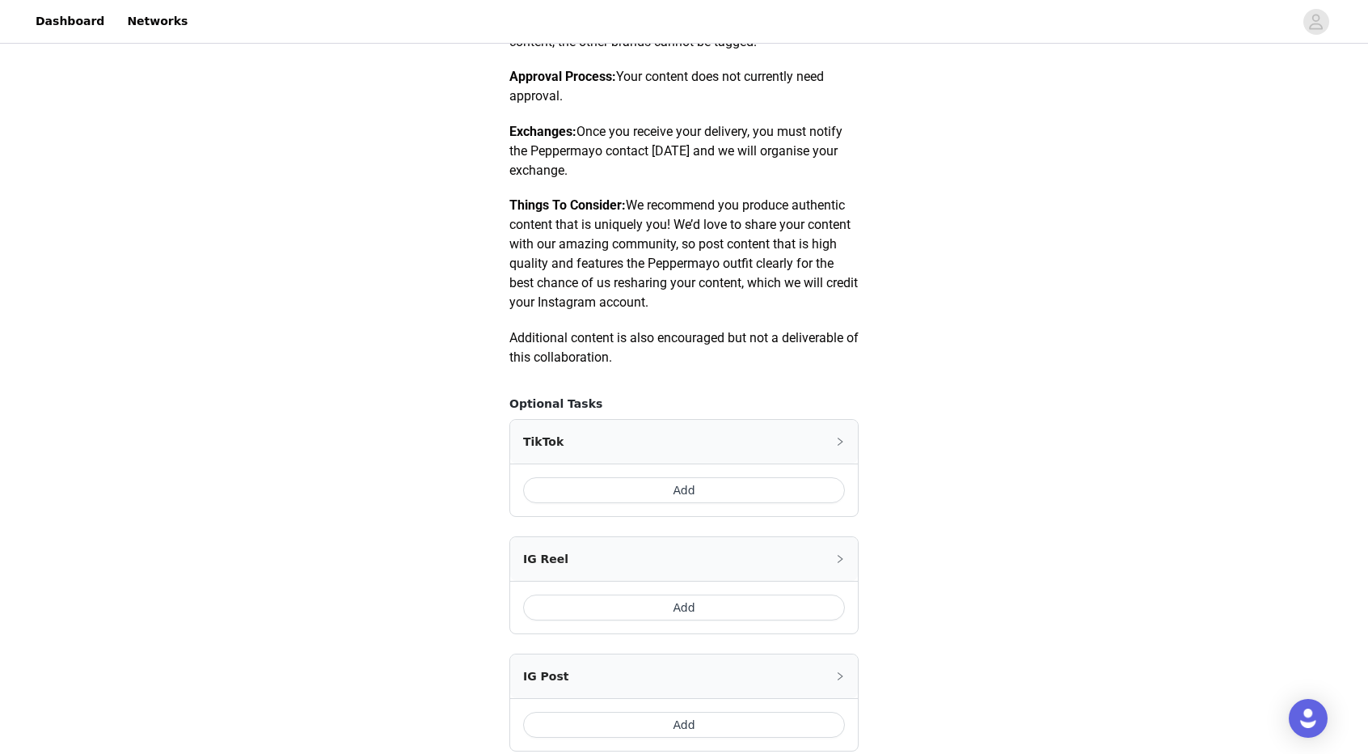
scroll to position [817, 0]
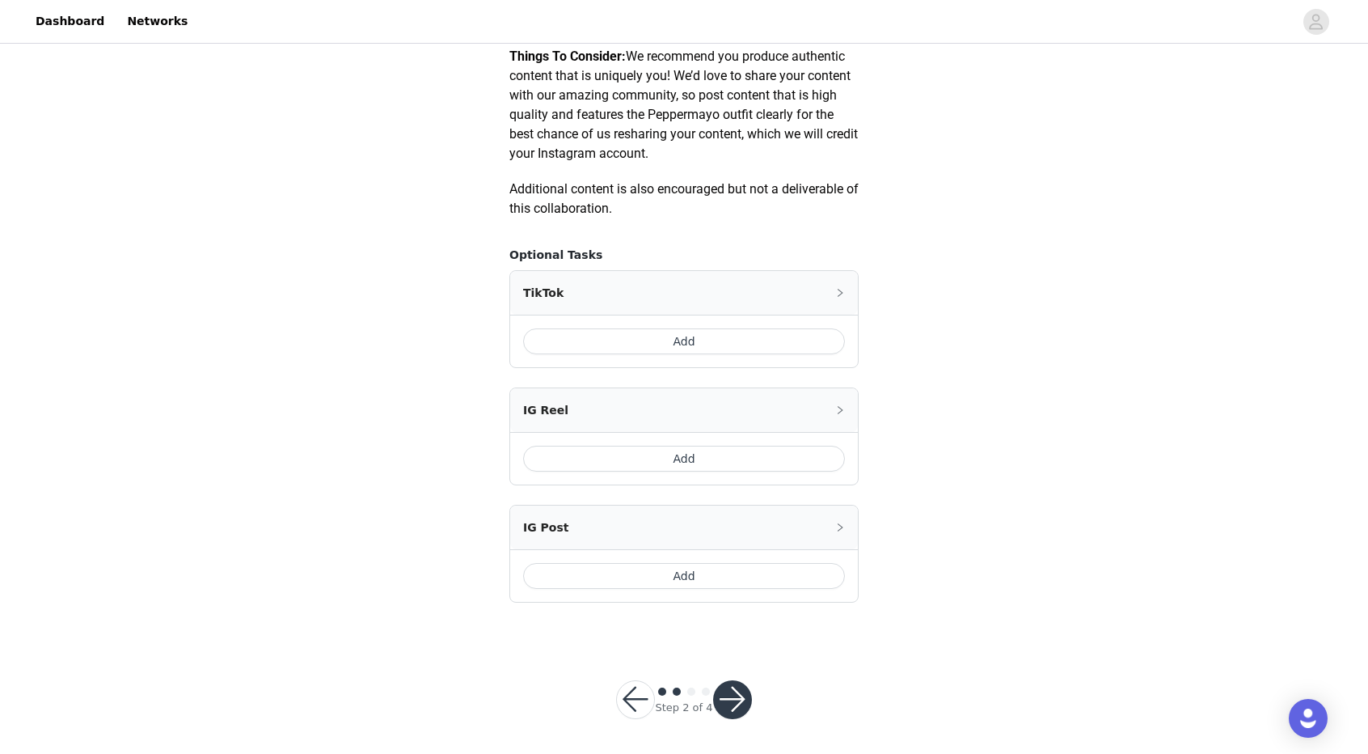
click at [682, 458] on button "Add" at bounding box center [684, 458] width 322 height 26
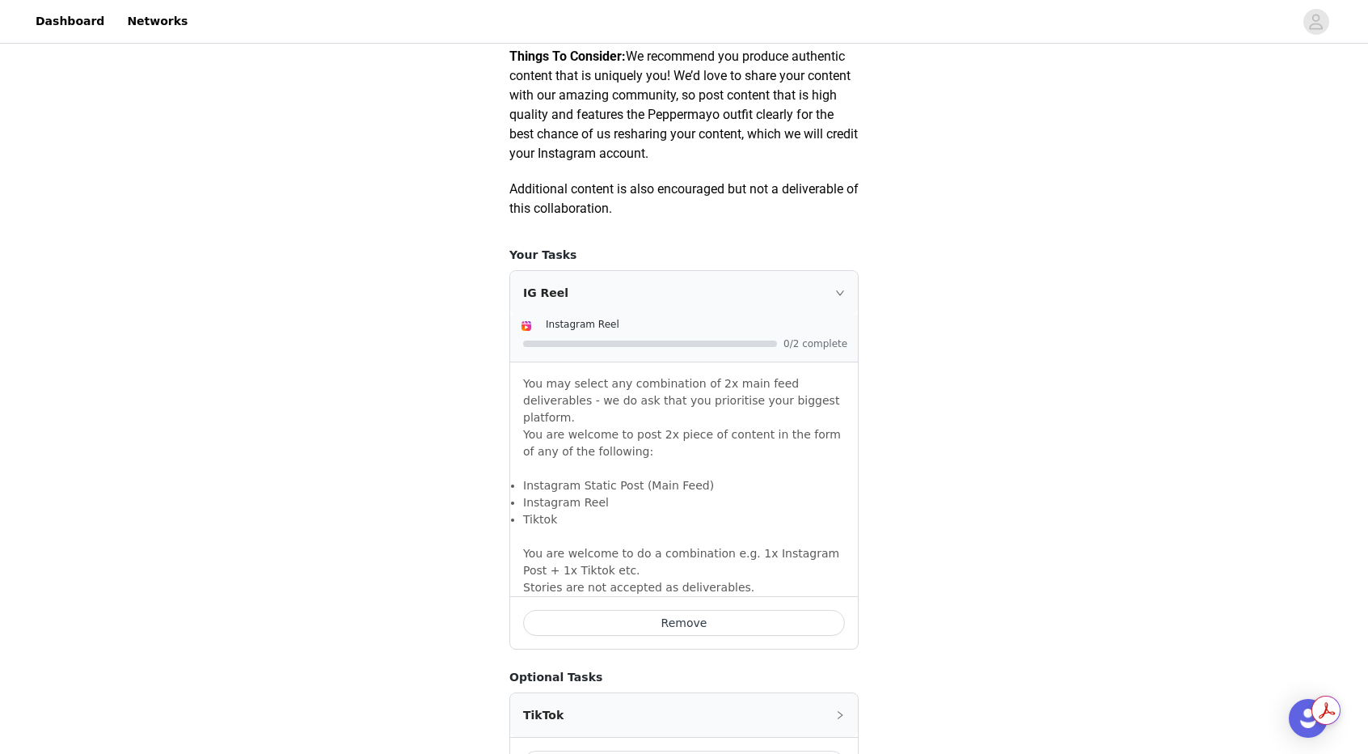
scroll to position [1104, 0]
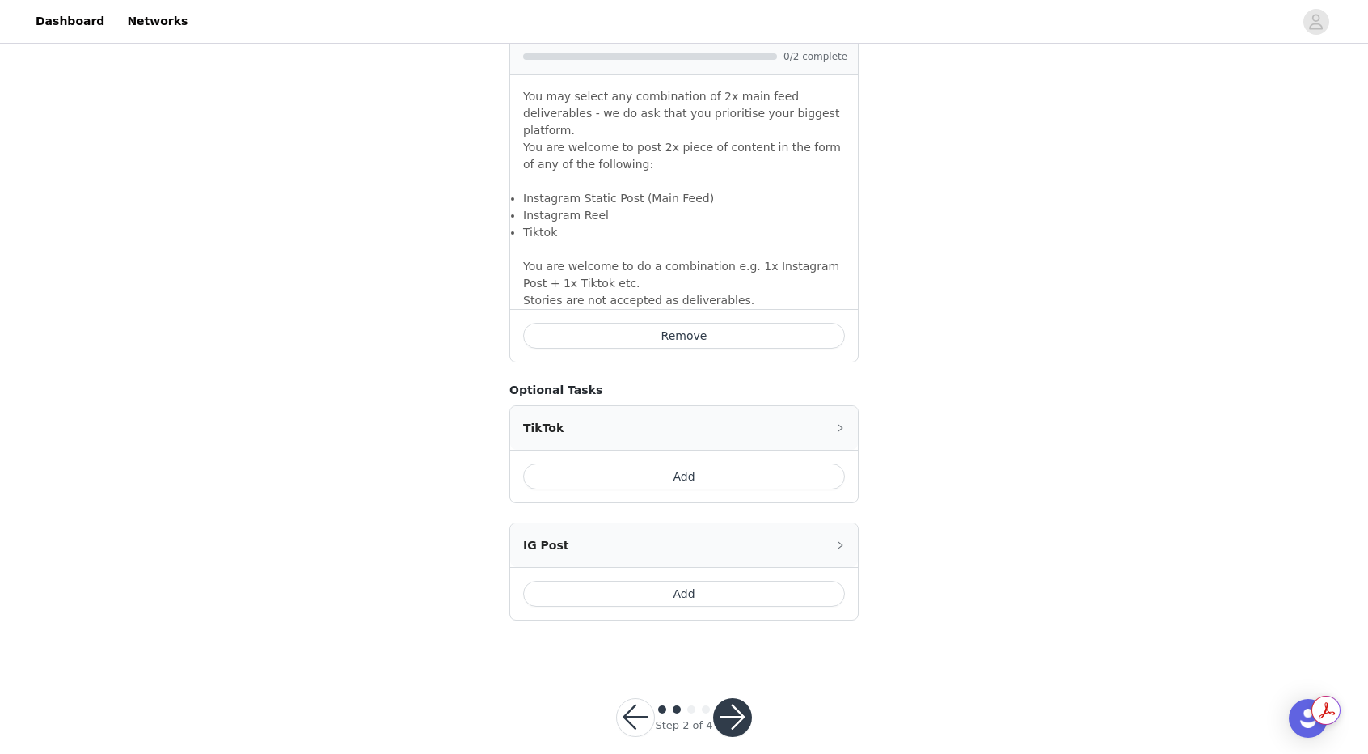
click at [737, 698] on button "button" at bounding box center [732, 717] width 39 height 39
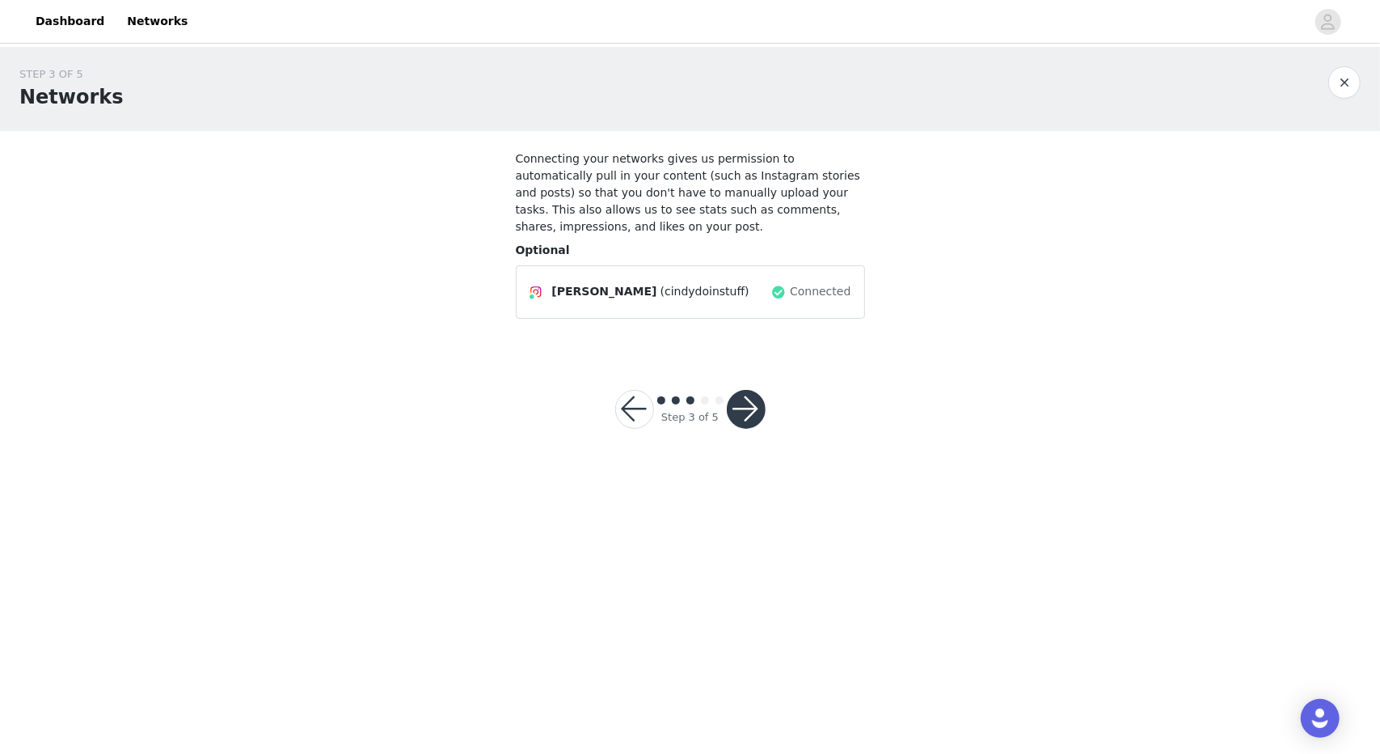
click at [745, 402] on button "button" at bounding box center [746, 409] width 39 height 39
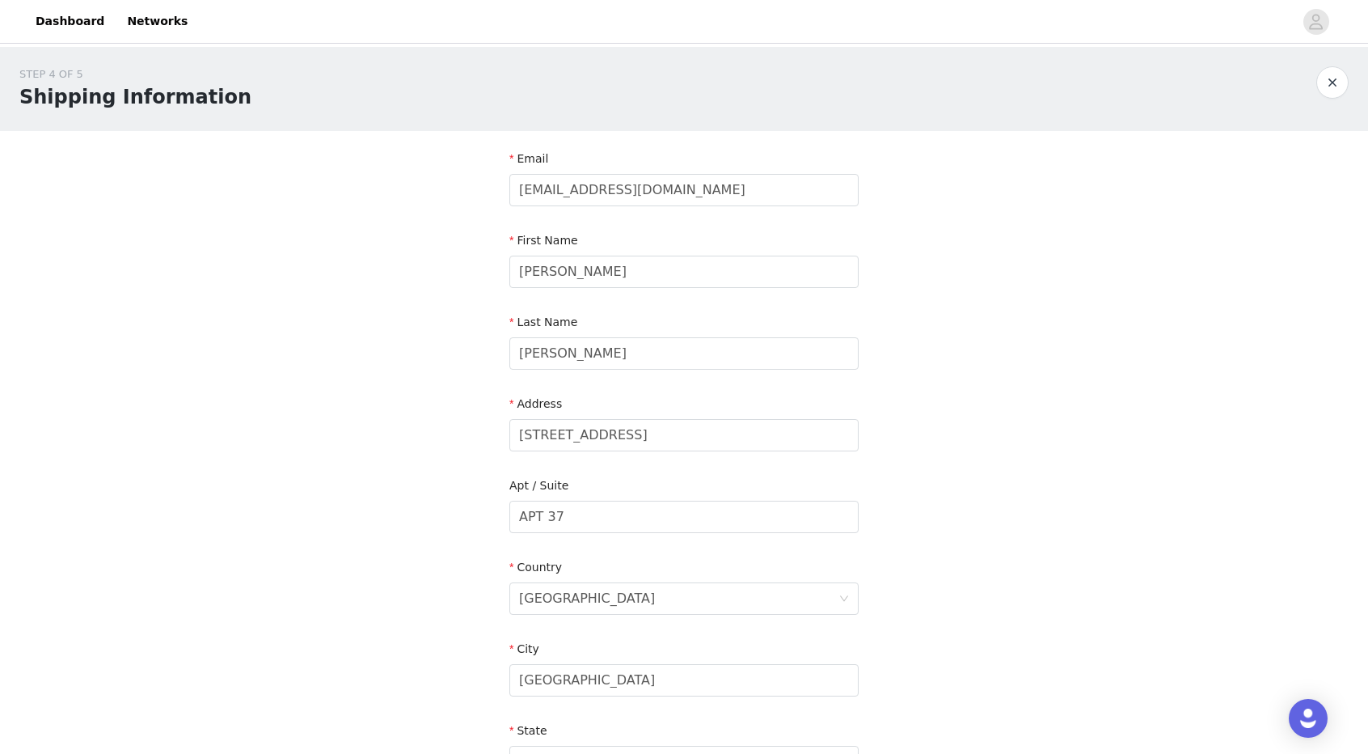
scroll to position [348, 0]
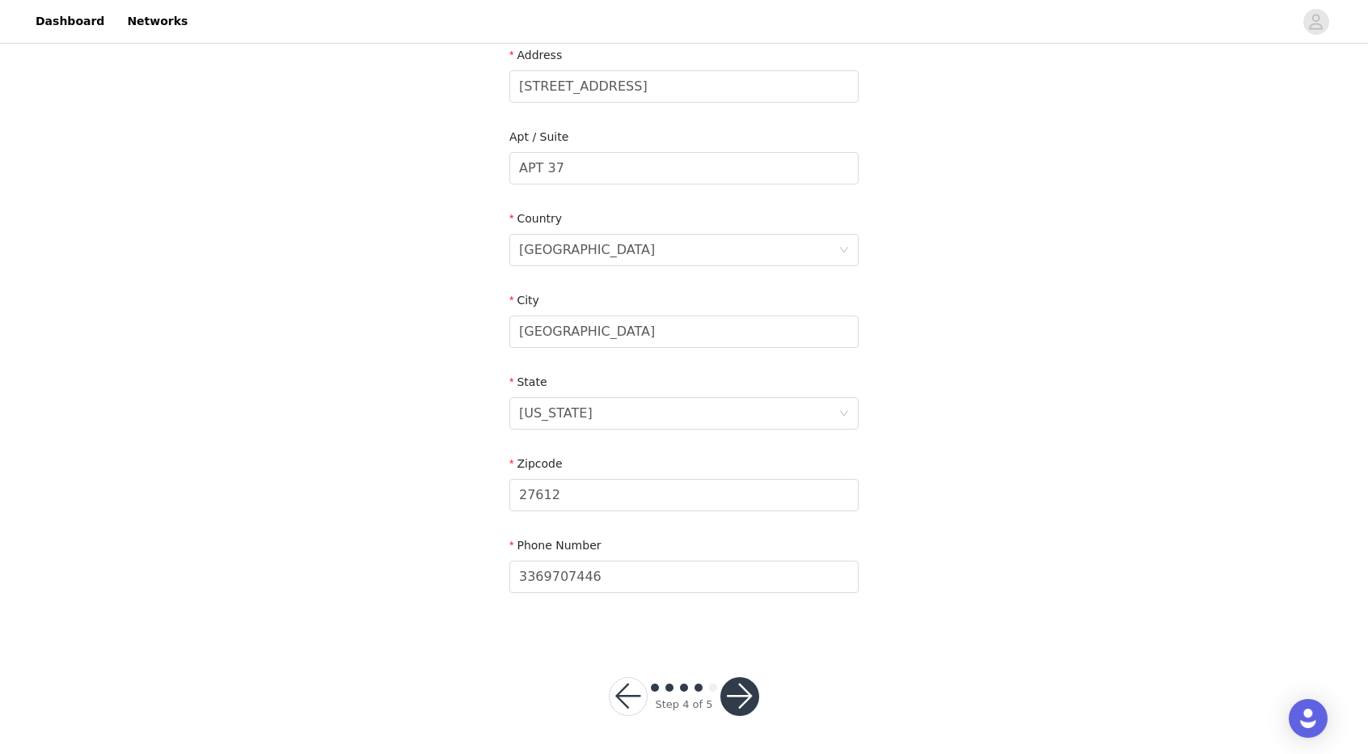
click at [737, 685] on button "button" at bounding box center [739, 696] width 39 height 39
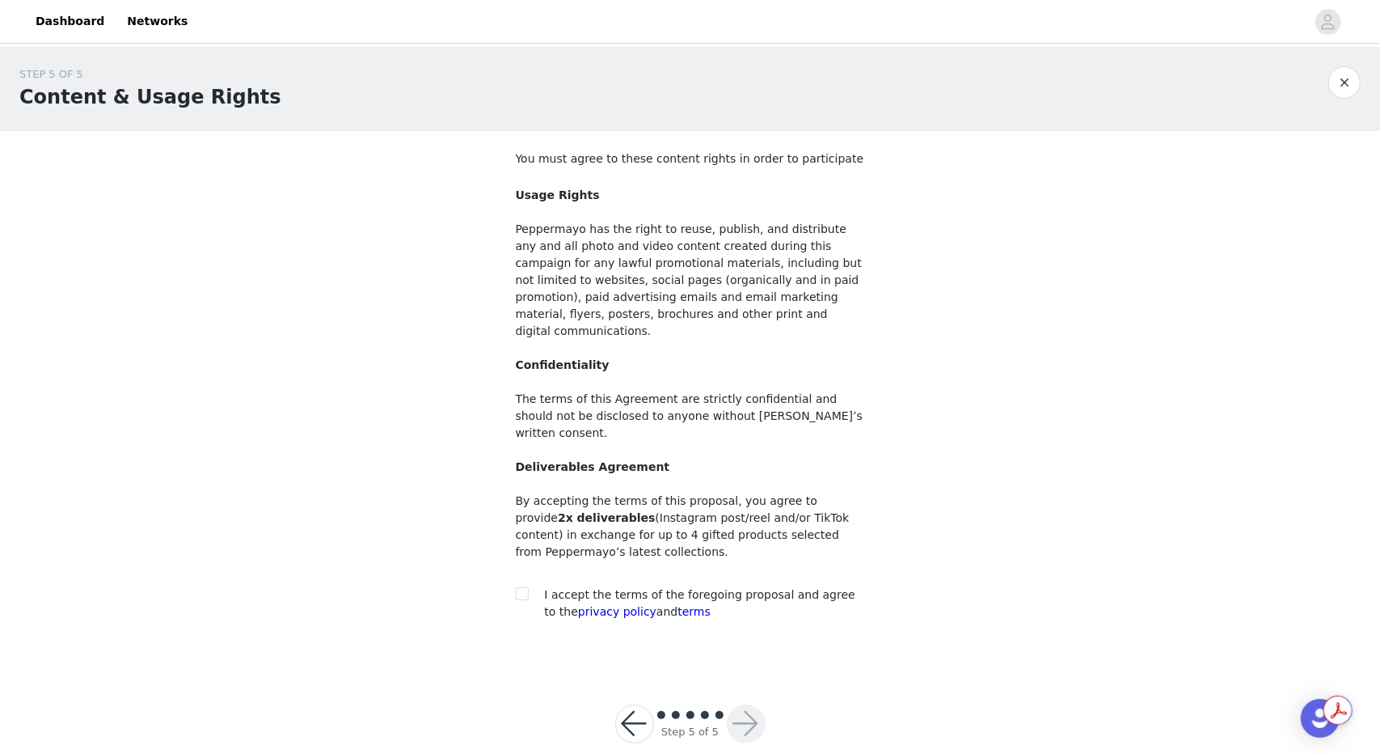
click at [509, 559] on section "You must agree to these content rights in order to participate Usage Rights Pep…" at bounding box center [690, 398] width 388 height 534
click at [522, 587] on input "checkbox" at bounding box center [521, 592] width 11 height 11
checkbox input "true"
click at [747, 704] on button "button" at bounding box center [746, 723] width 39 height 39
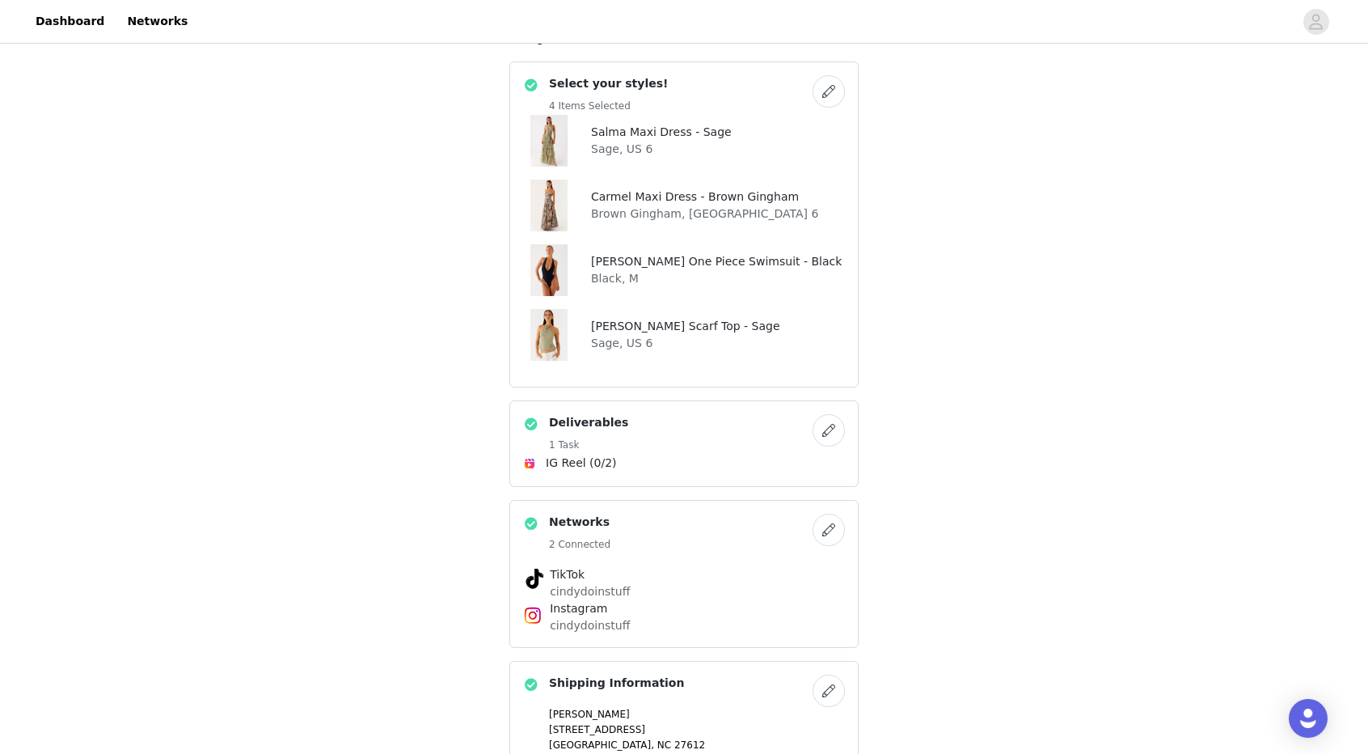
scroll to position [1233, 0]
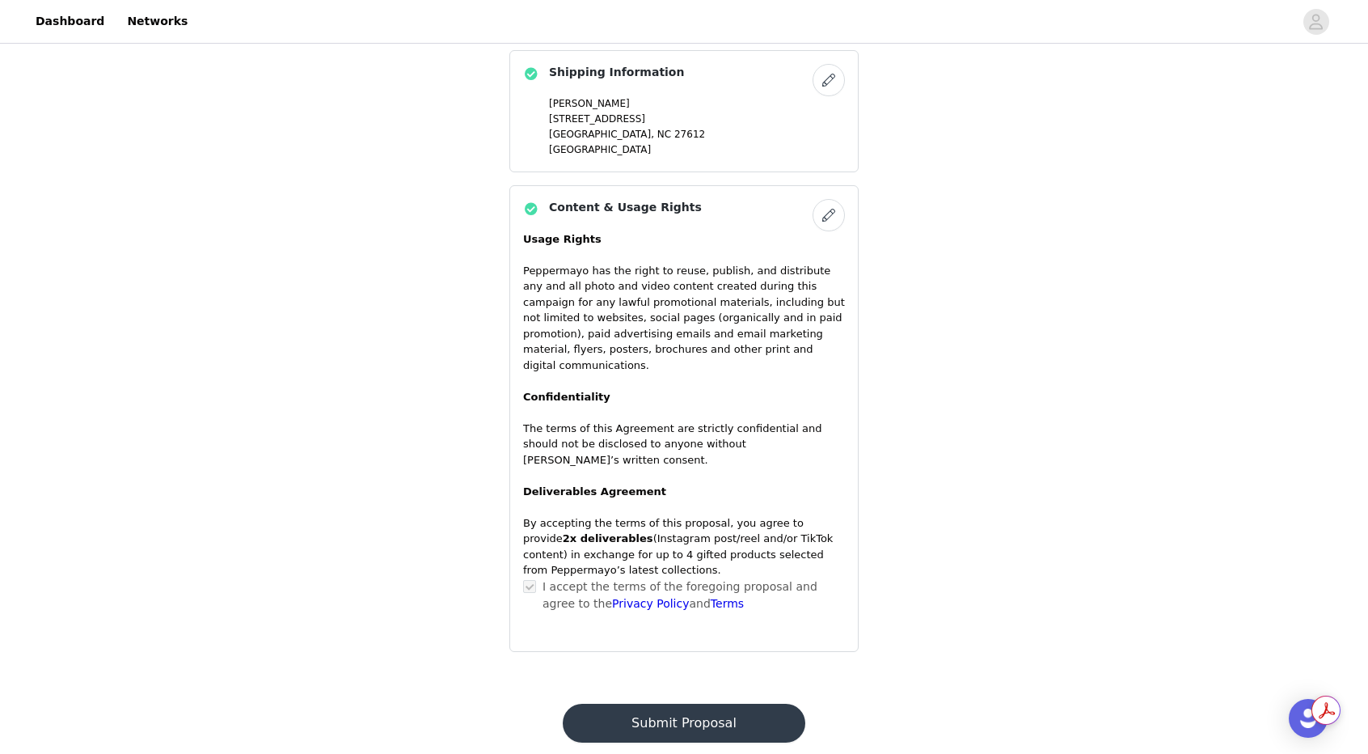
click at [697, 703] on button "Submit Proposal" at bounding box center [684, 722] width 242 height 39
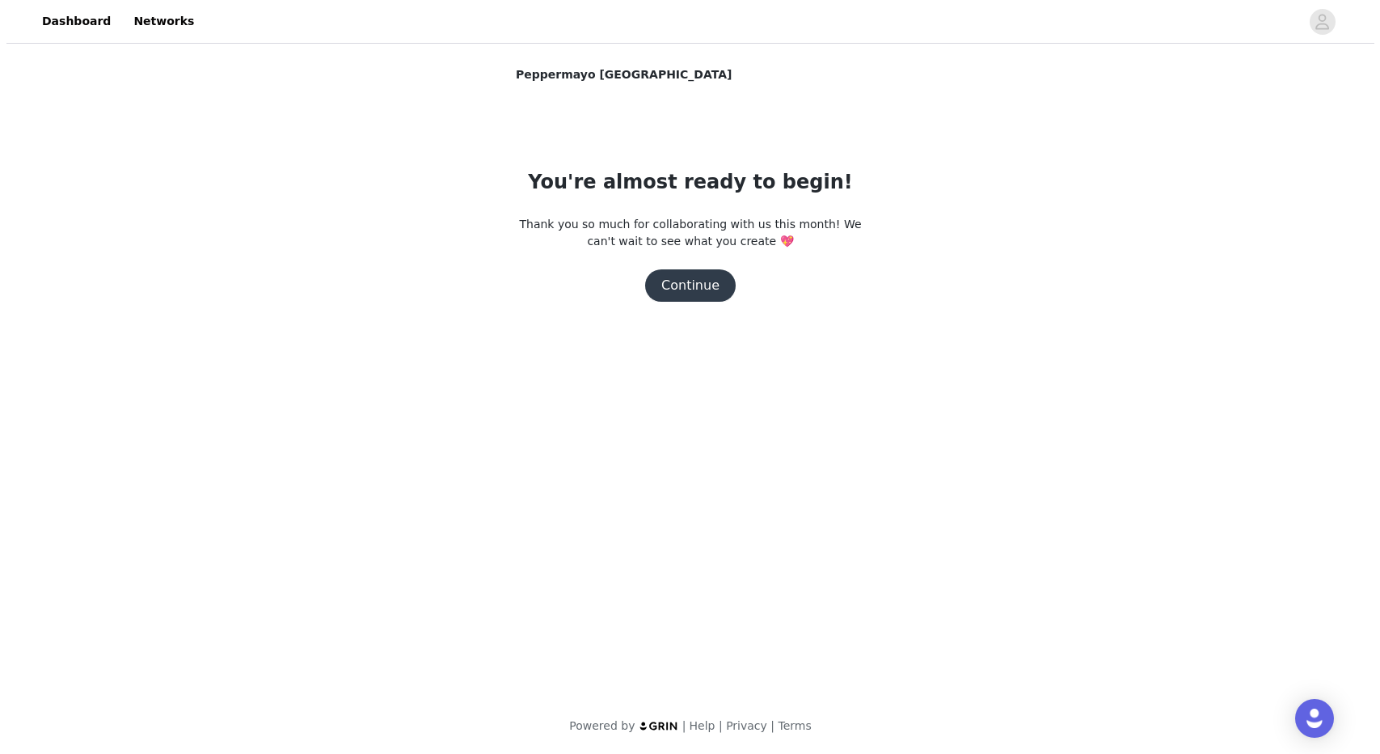
scroll to position [0, 0]
click at [692, 289] on button "Continue" at bounding box center [690, 285] width 91 height 32
